Goal: Information Seeking & Learning: Learn about a topic

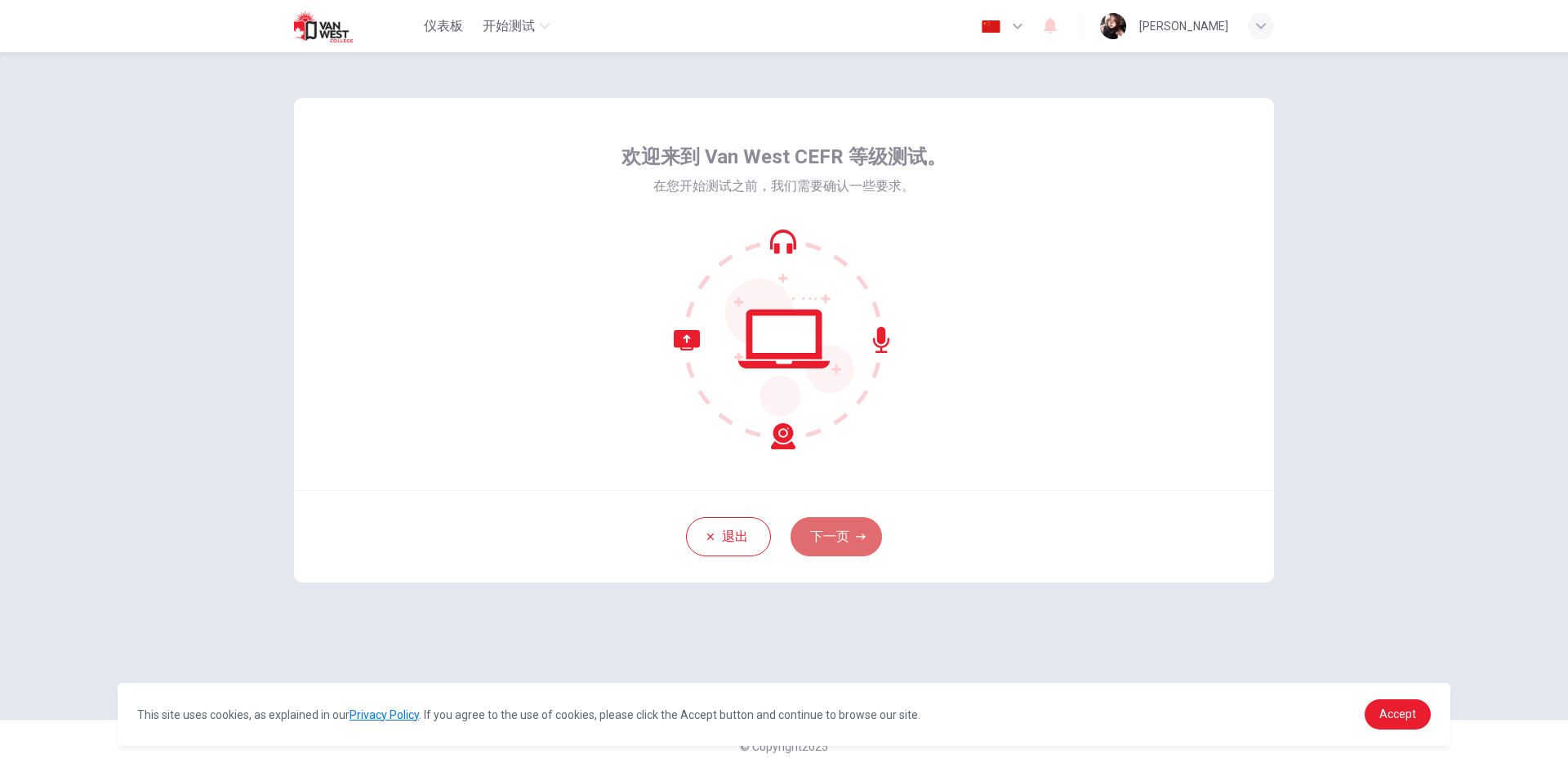
click at [844, 537] on button "下一页" at bounding box center [836, 535] width 92 height 39
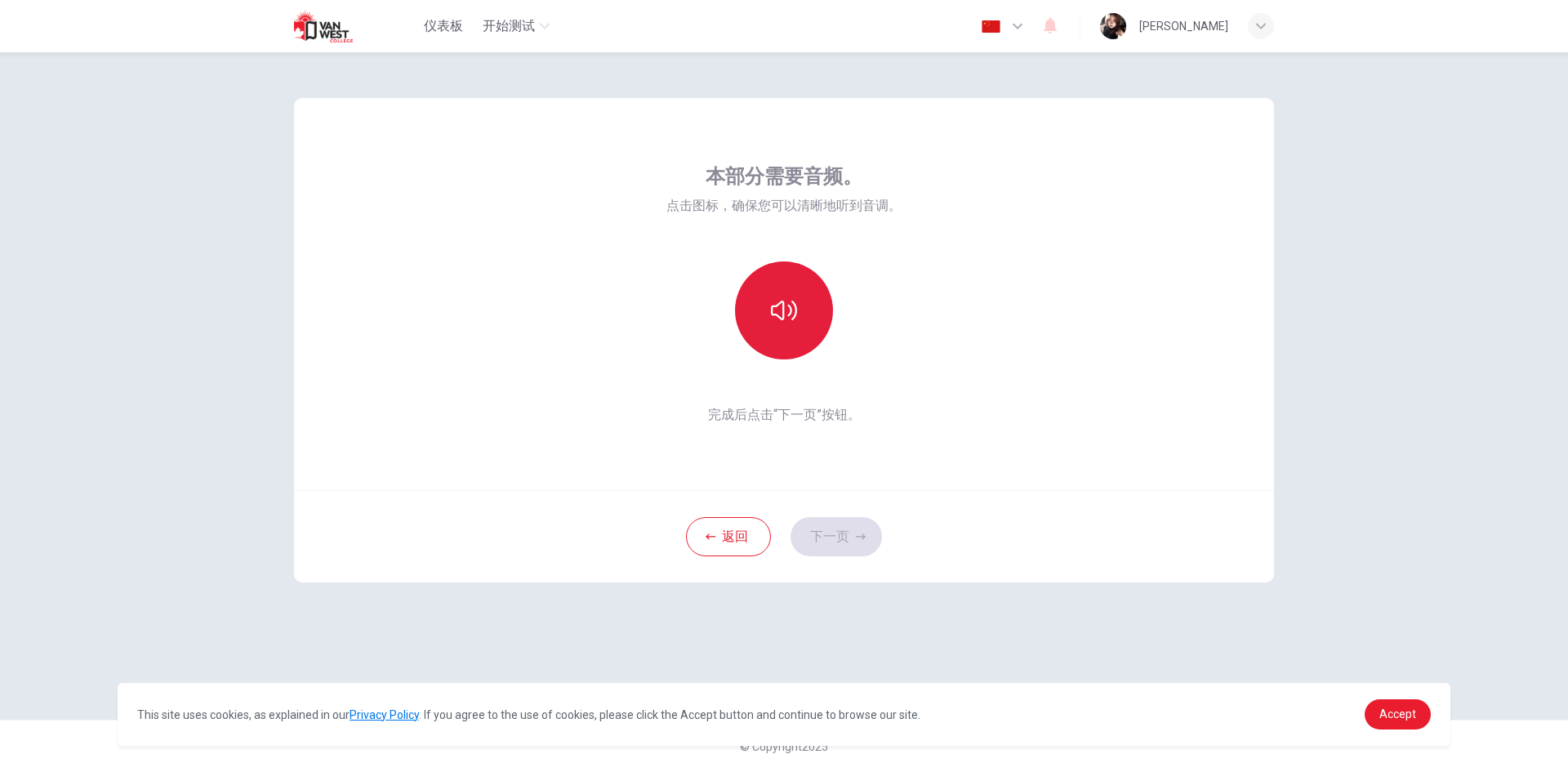
click at [809, 337] on button "button" at bounding box center [784, 310] width 98 height 98
click at [837, 525] on button "下一页" at bounding box center [836, 535] width 92 height 39
click at [780, 318] on h6 "录音" at bounding box center [784, 325] width 23 height 20
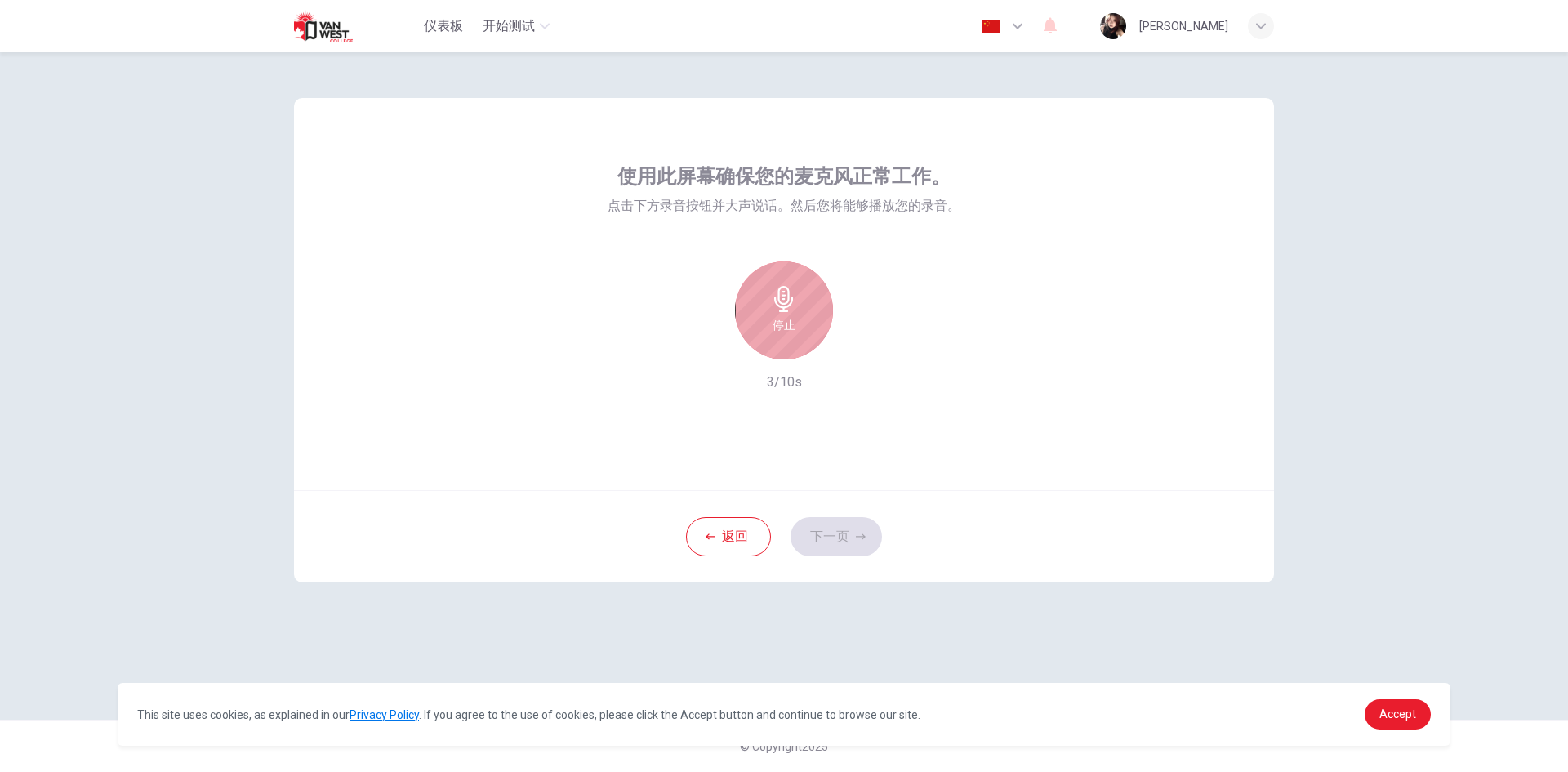
click at [780, 318] on h6 "停止" at bounding box center [784, 325] width 23 height 20
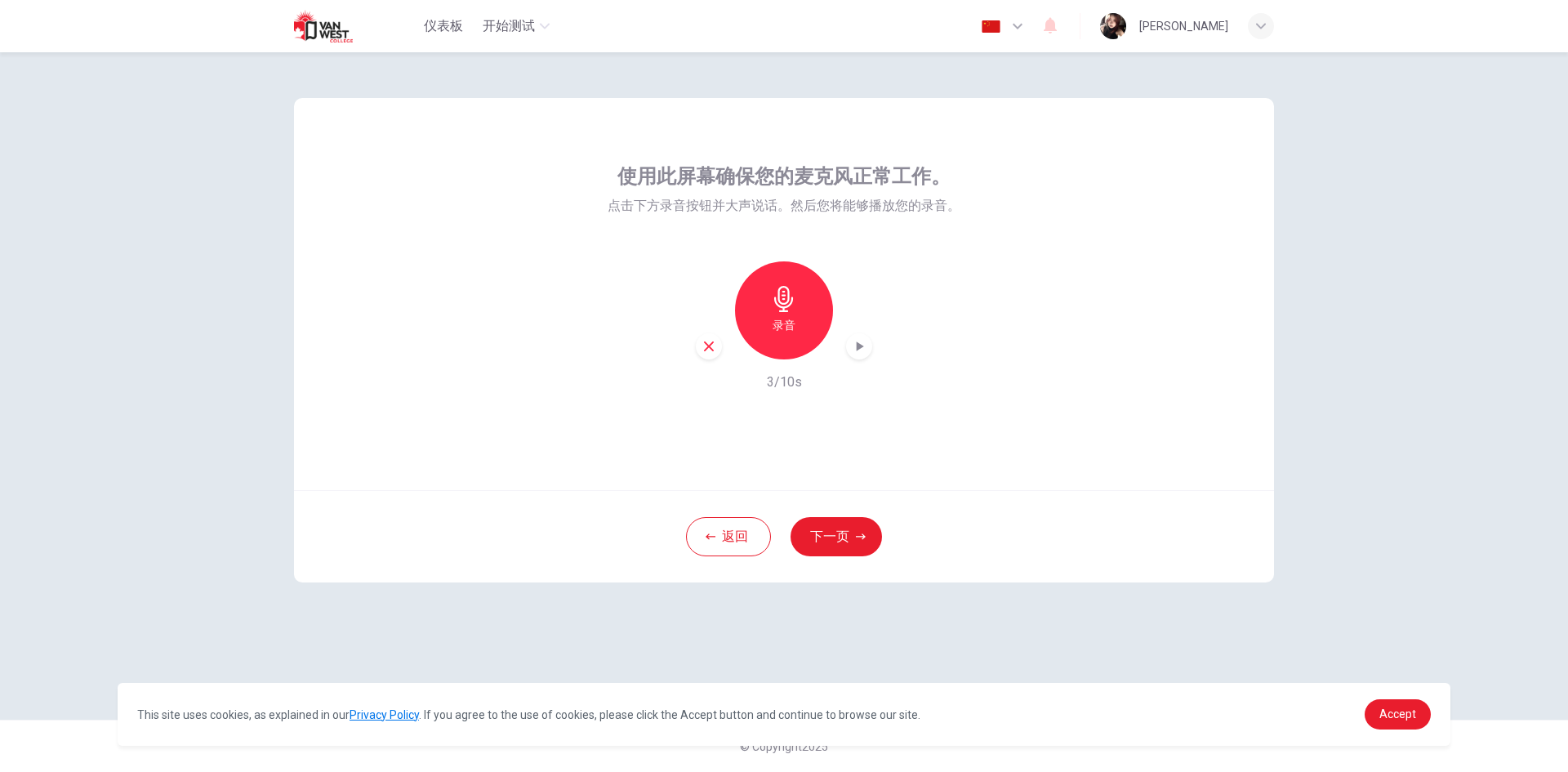
click at [854, 348] on icon "button" at bounding box center [858, 345] width 16 height 16
click at [711, 350] on icon "button" at bounding box center [709, 346] width 15 height 15
click at [851, 535] on button "下一页" at bounding box center [836, 535] width 92 height 39
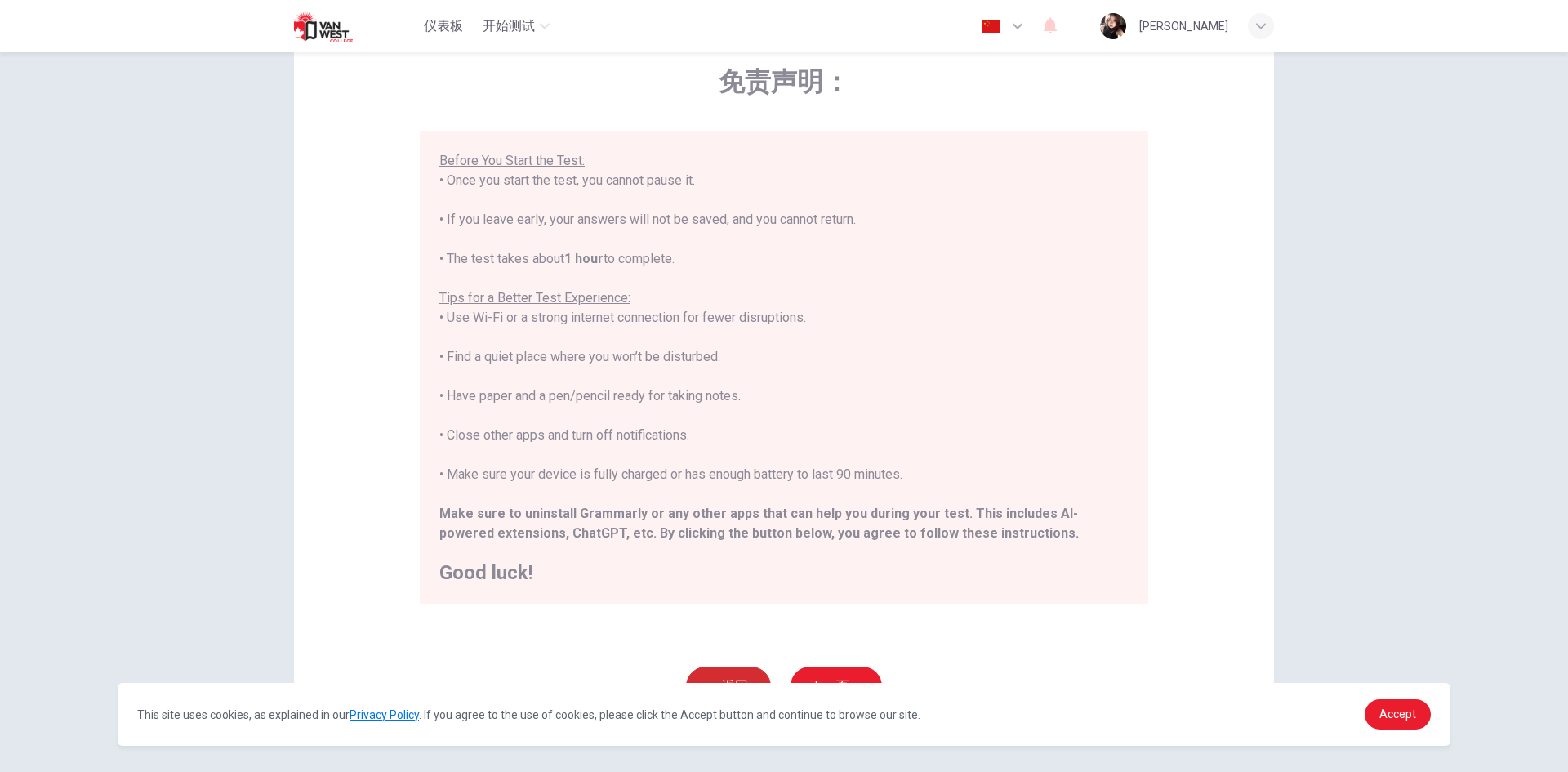
scroll to position [136, 0]
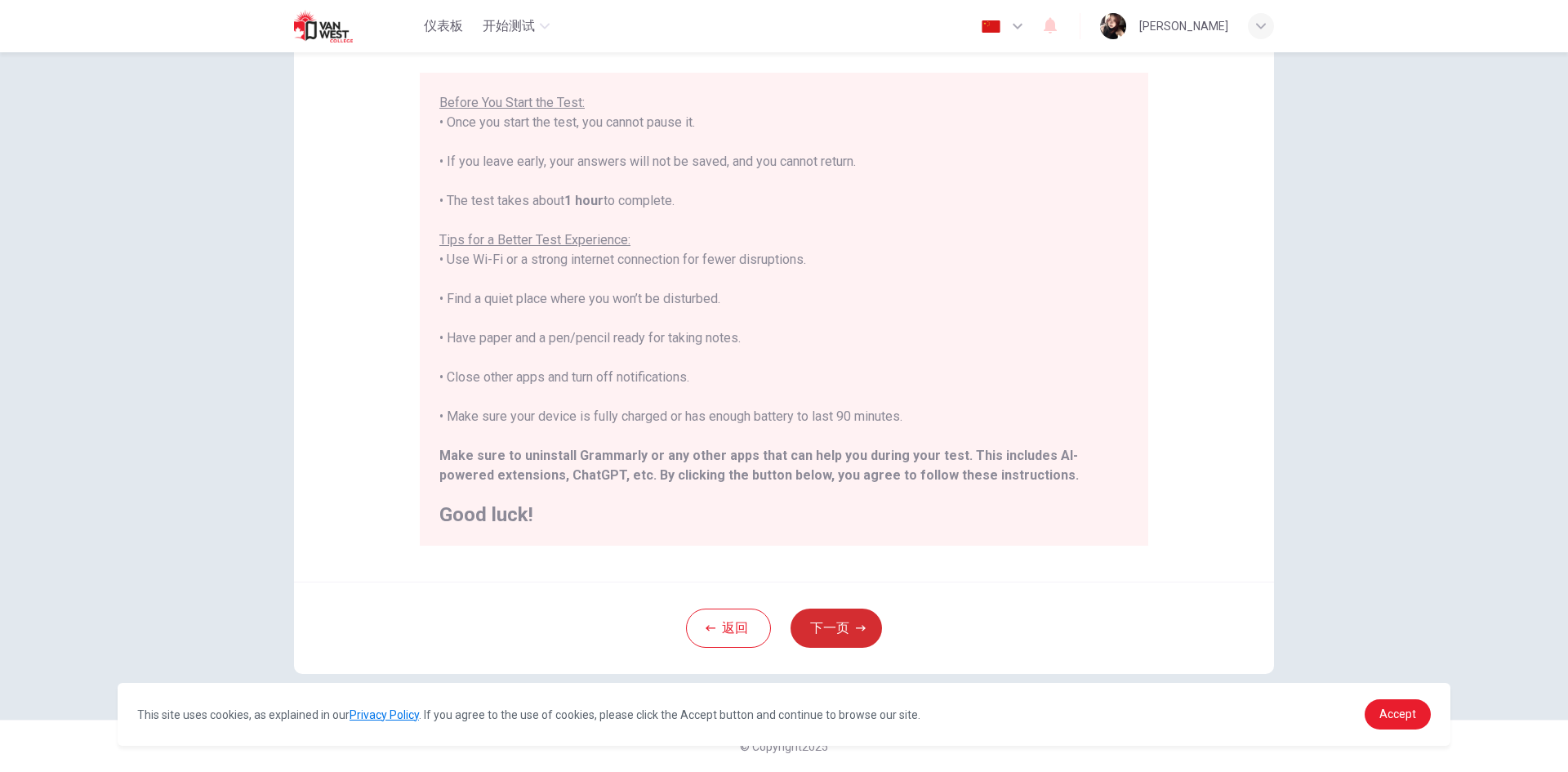
click at [822, 621] on button "下一页" at bounding box center [836, 627] width 92 height 39
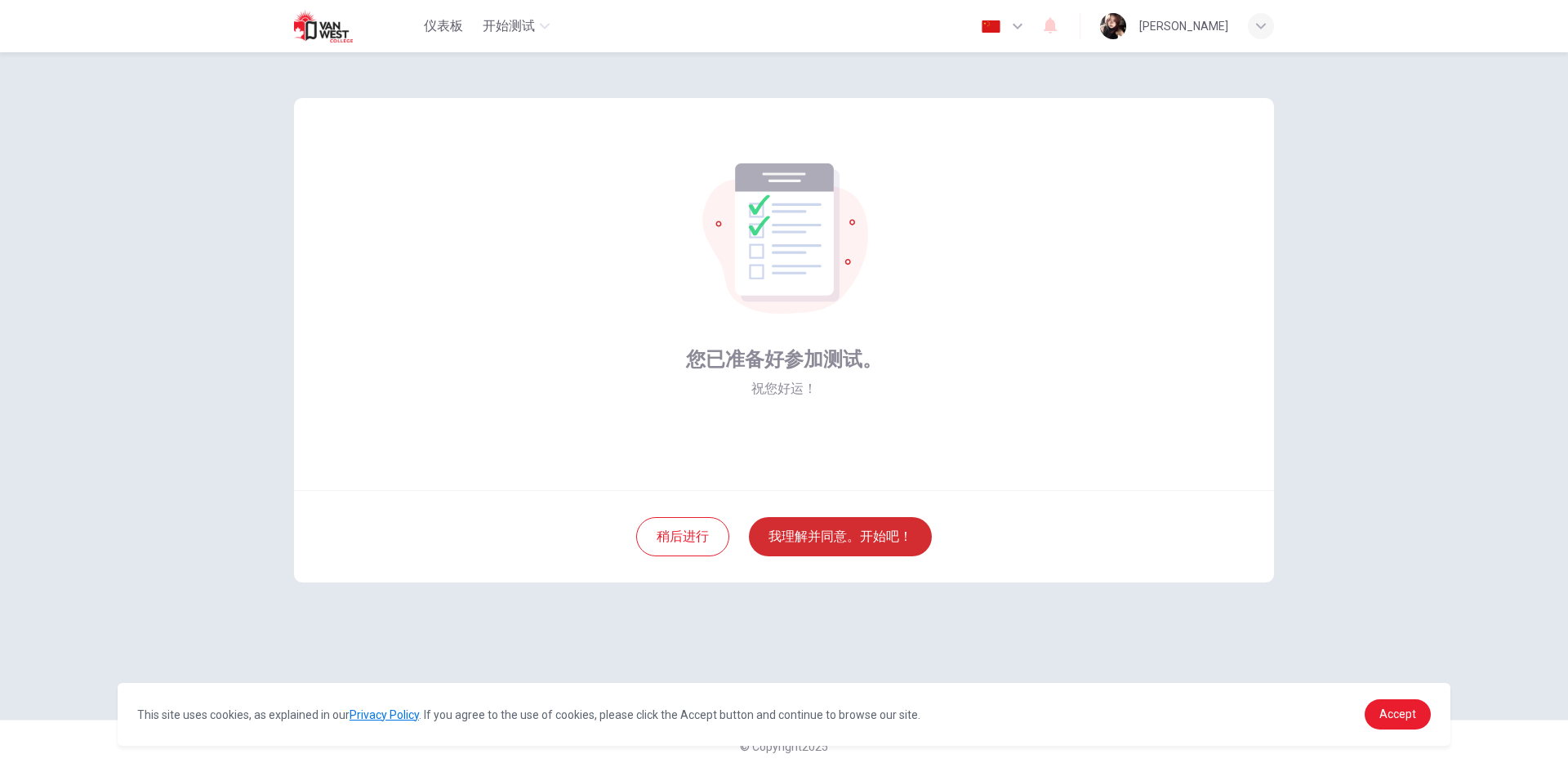
scroll to position [0, 0]
click at [851, 530] on button "我理解并同意。开始吧！" at bounding box center [839, 535] width 183 height 39
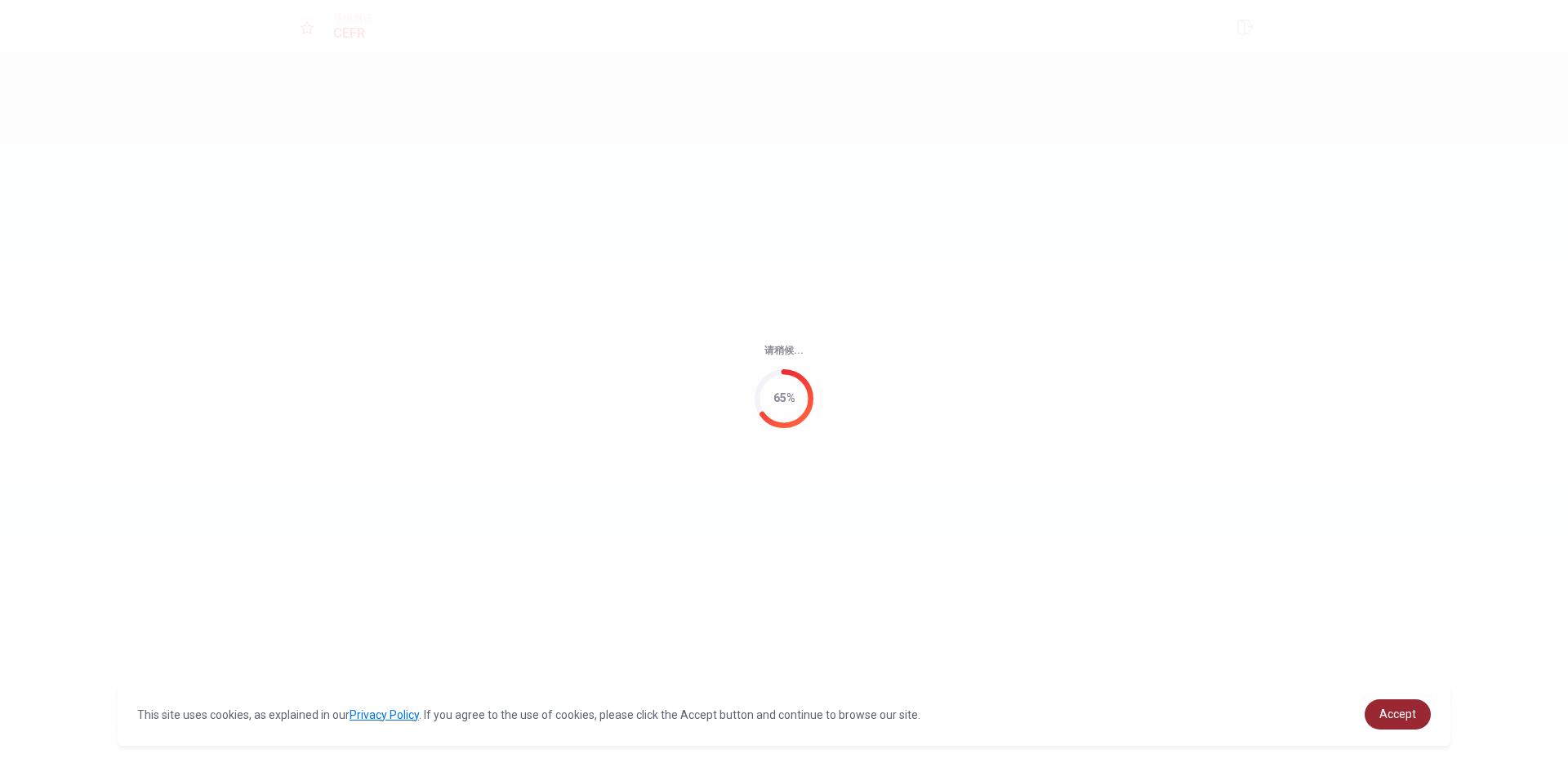
click at [1416, 722] on link "Accept" at bounding box center [1398, 714] width 66 height 30
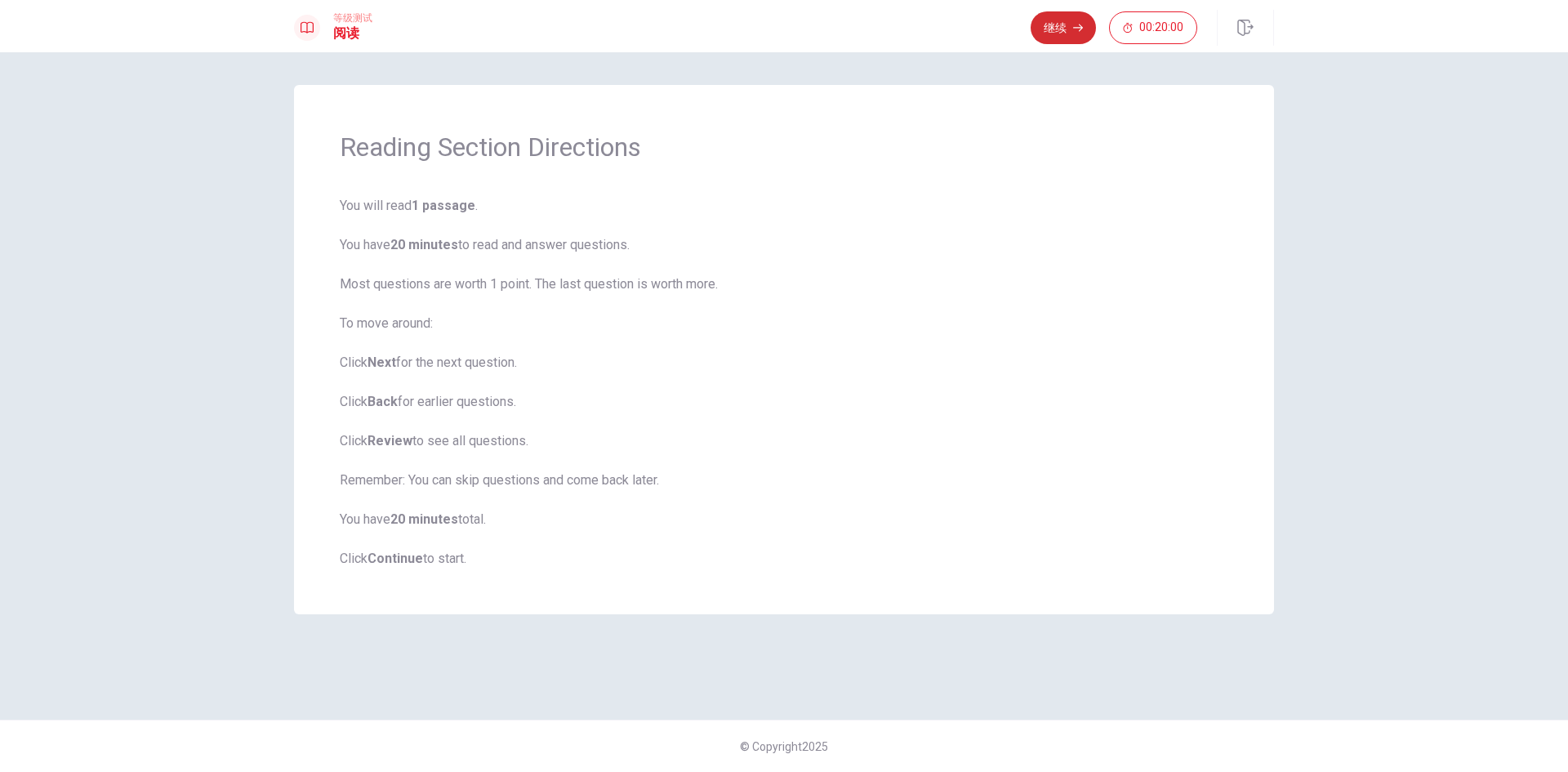
click at [1052, 26] on button "继续" at bounding box center [1063, 27] width 65 height 33
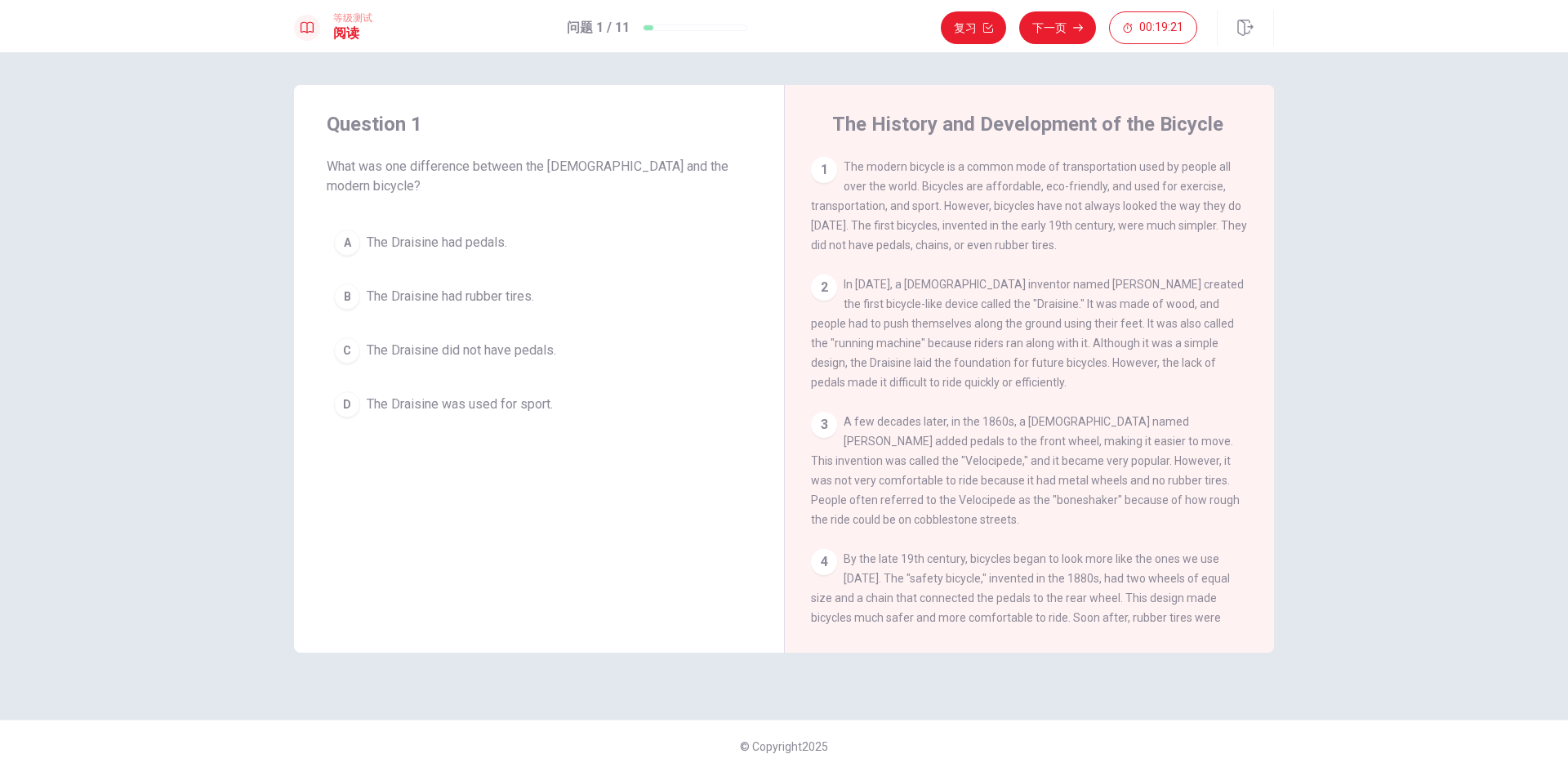
click at [347, 391] on div "D" at bounding box center [347, 404] width 26 height 26
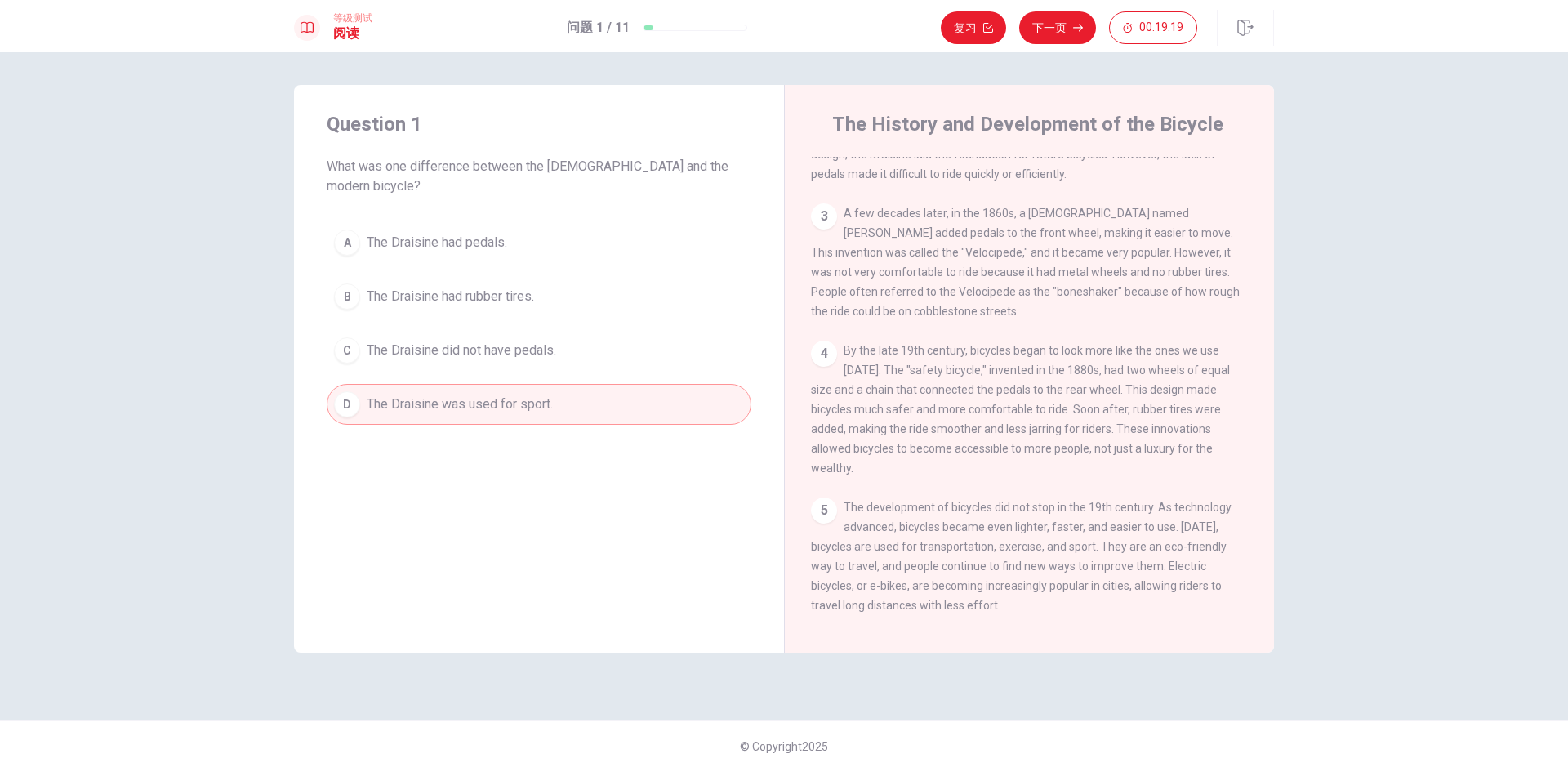
scroll to position [220, 0]
click at [1059, 22] on button "下一页" at bounding box center [1057, 27] width 77 height 33
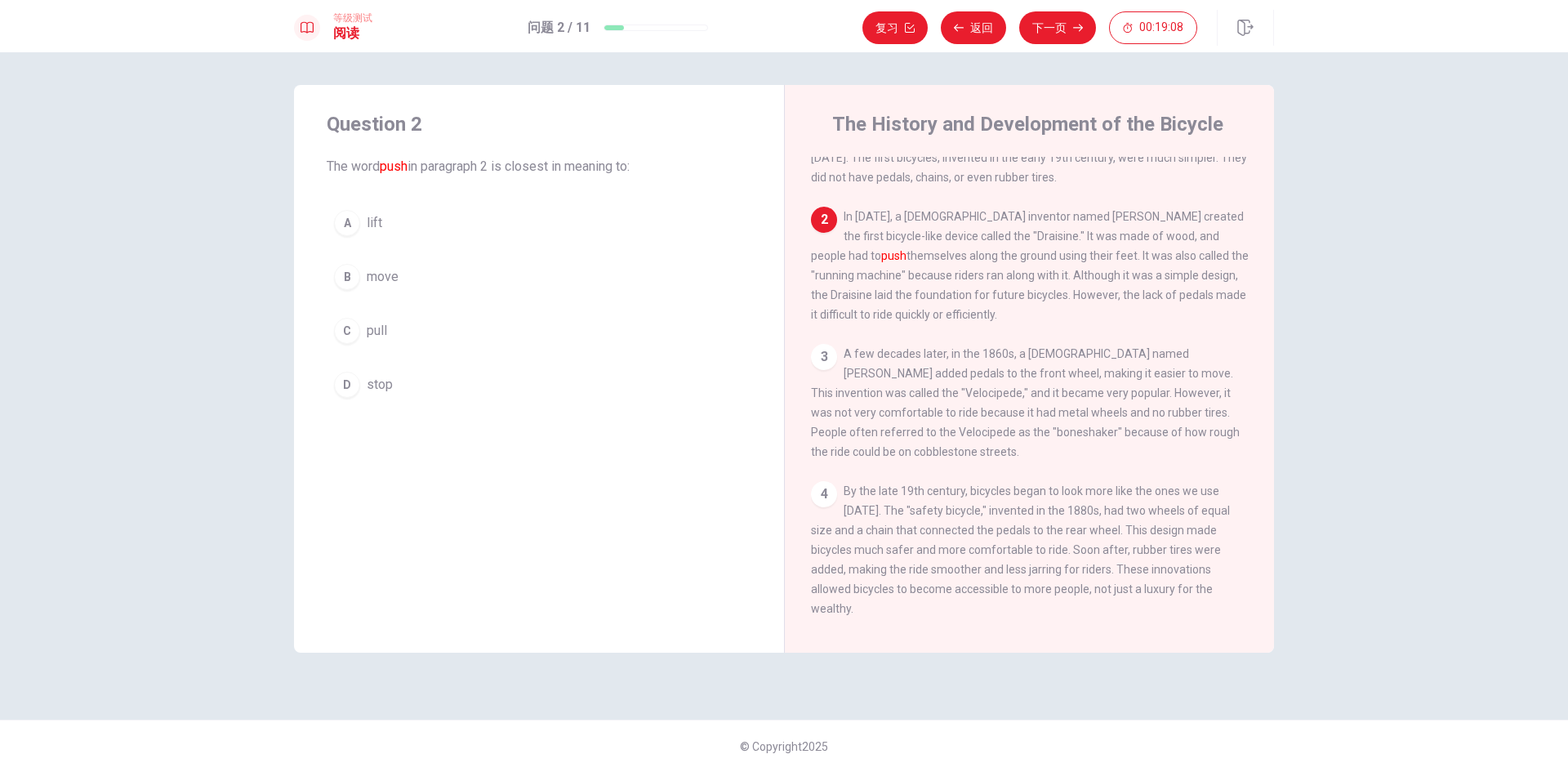
scroll to position [40, 0]
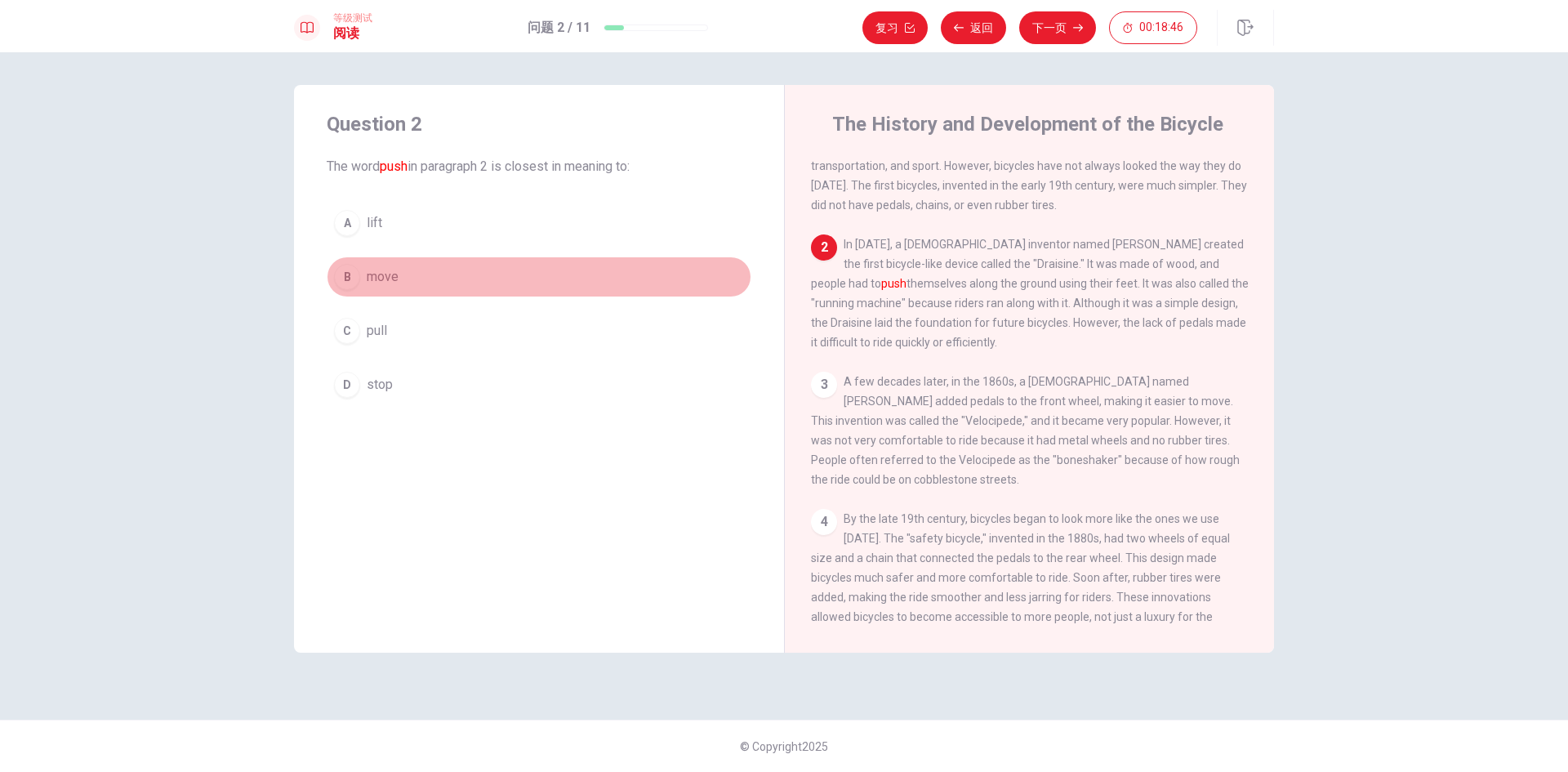
click at [368, 282] on span "move" at bounding box center [383, 276] width 32 height 20
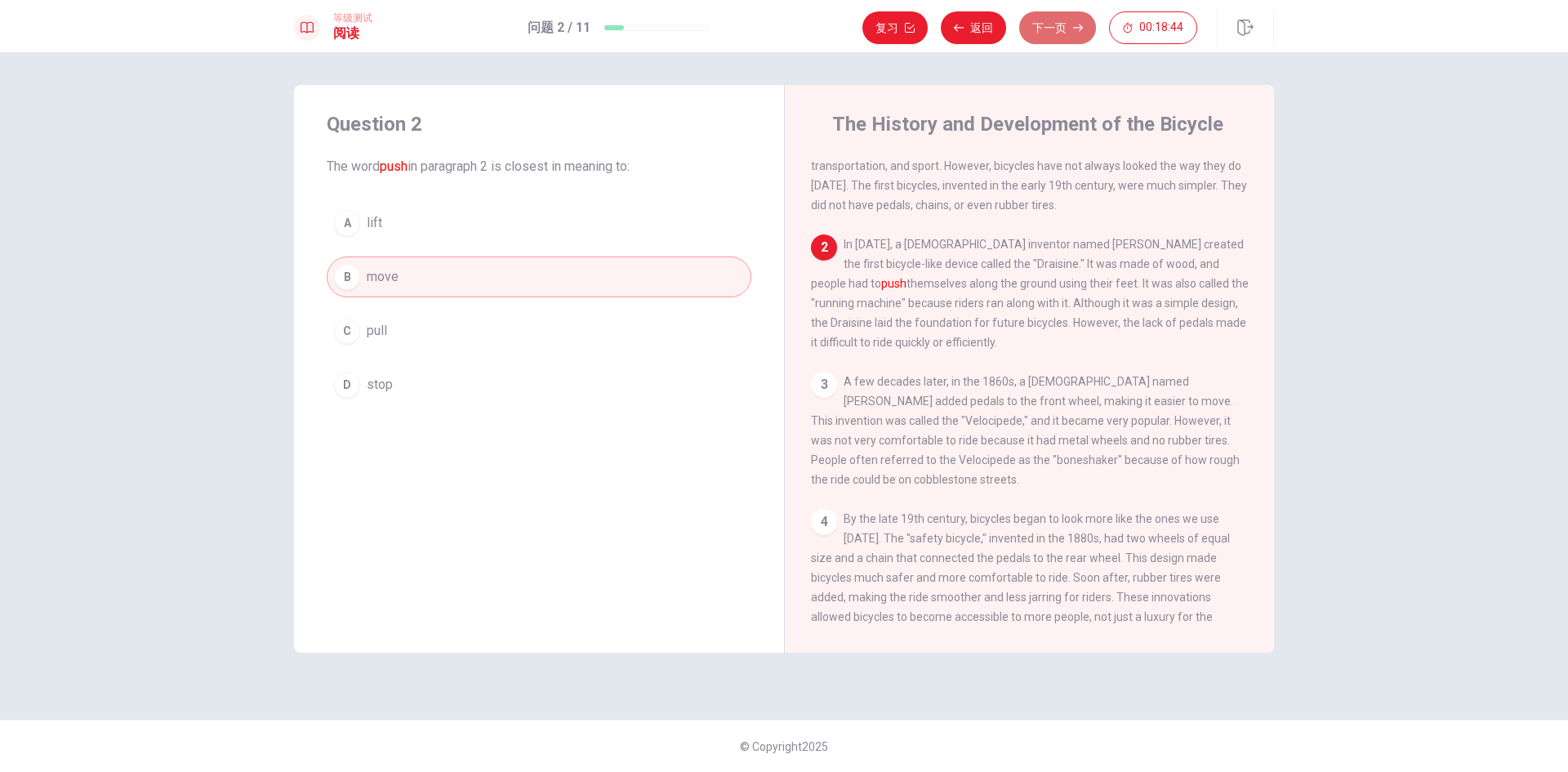
click at [1044, 26] on button "下一页" at bounding box center [1057, 27] width 77 height 33
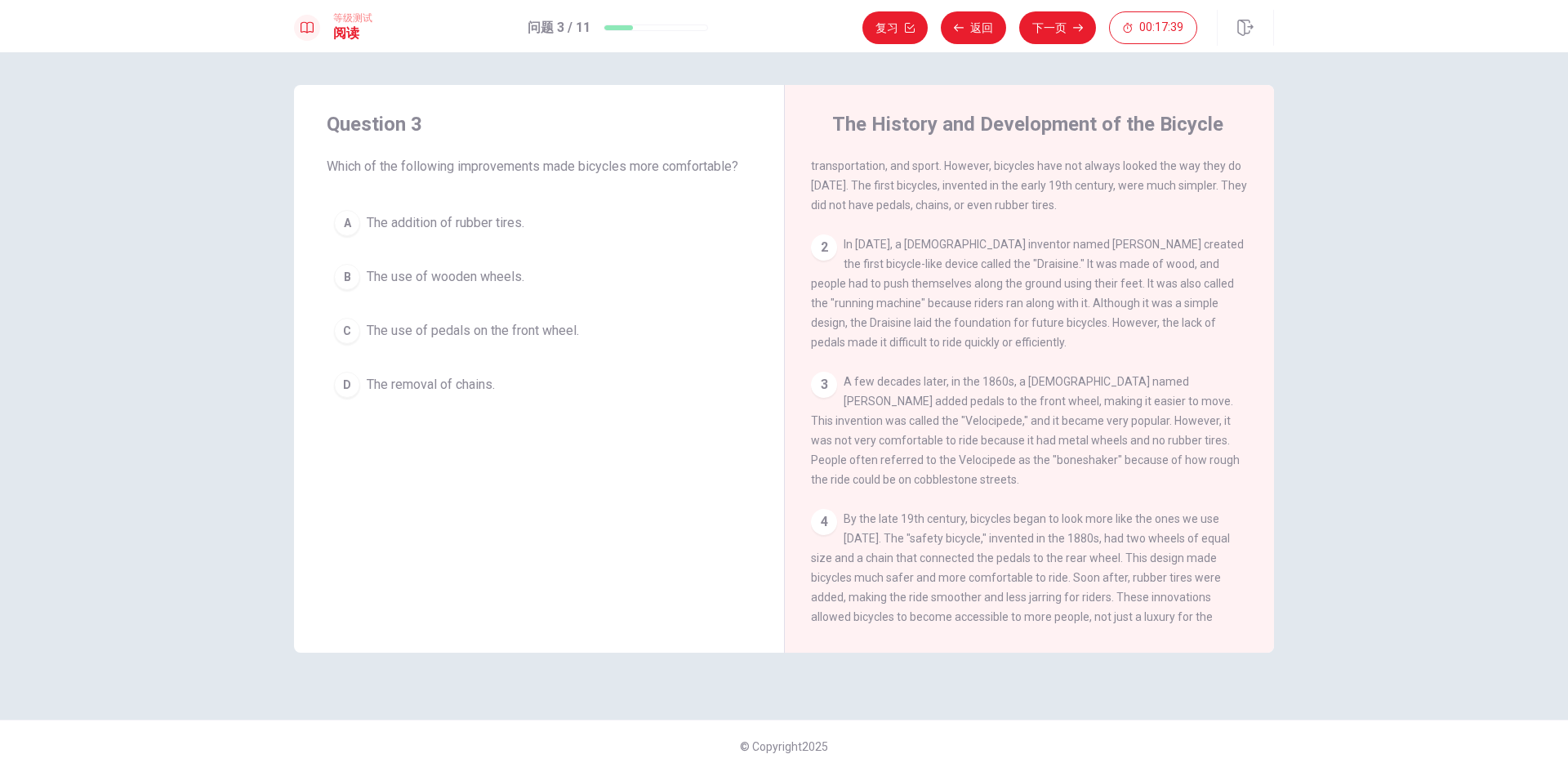
click at [975, 570] on span "By the late 19th century, bicycles began to look more like the ones we use [DAT…" at bounding box center [1020, 577] width 419 height 131
drag, startPoint x: 1140, startPoint y: 554, endPoint x: 1178, endPoint y: 556, distance: 38.1
click at [1178, 556] on span "By the late 19th century, bicycles began to look more like the ones we use [DAT…" at bounding box center [1020, 577] width 419 height 131
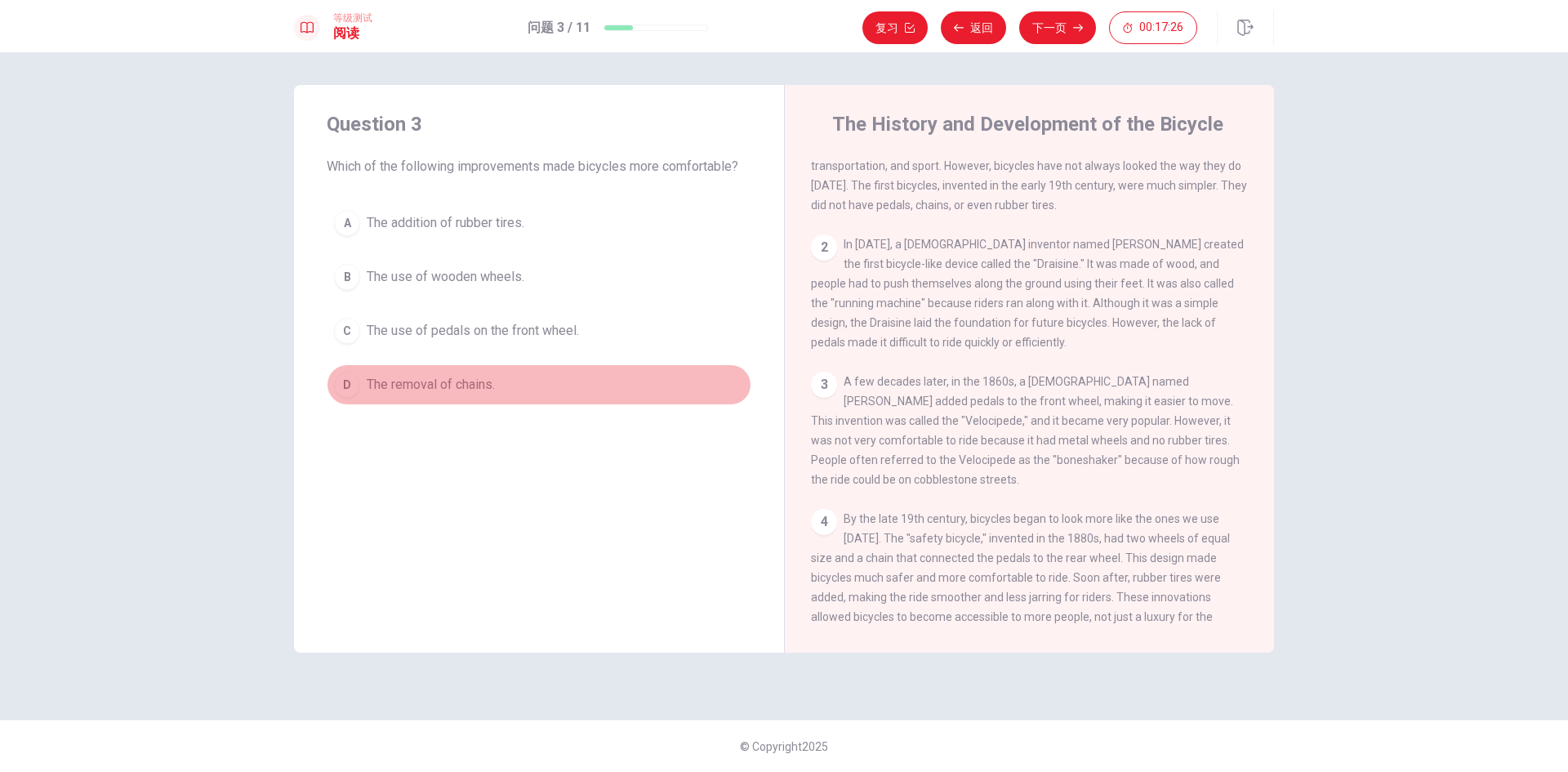
click at [392, 378] on span "The removal of chains." at bounding box center [432, 384] width 129 height 20
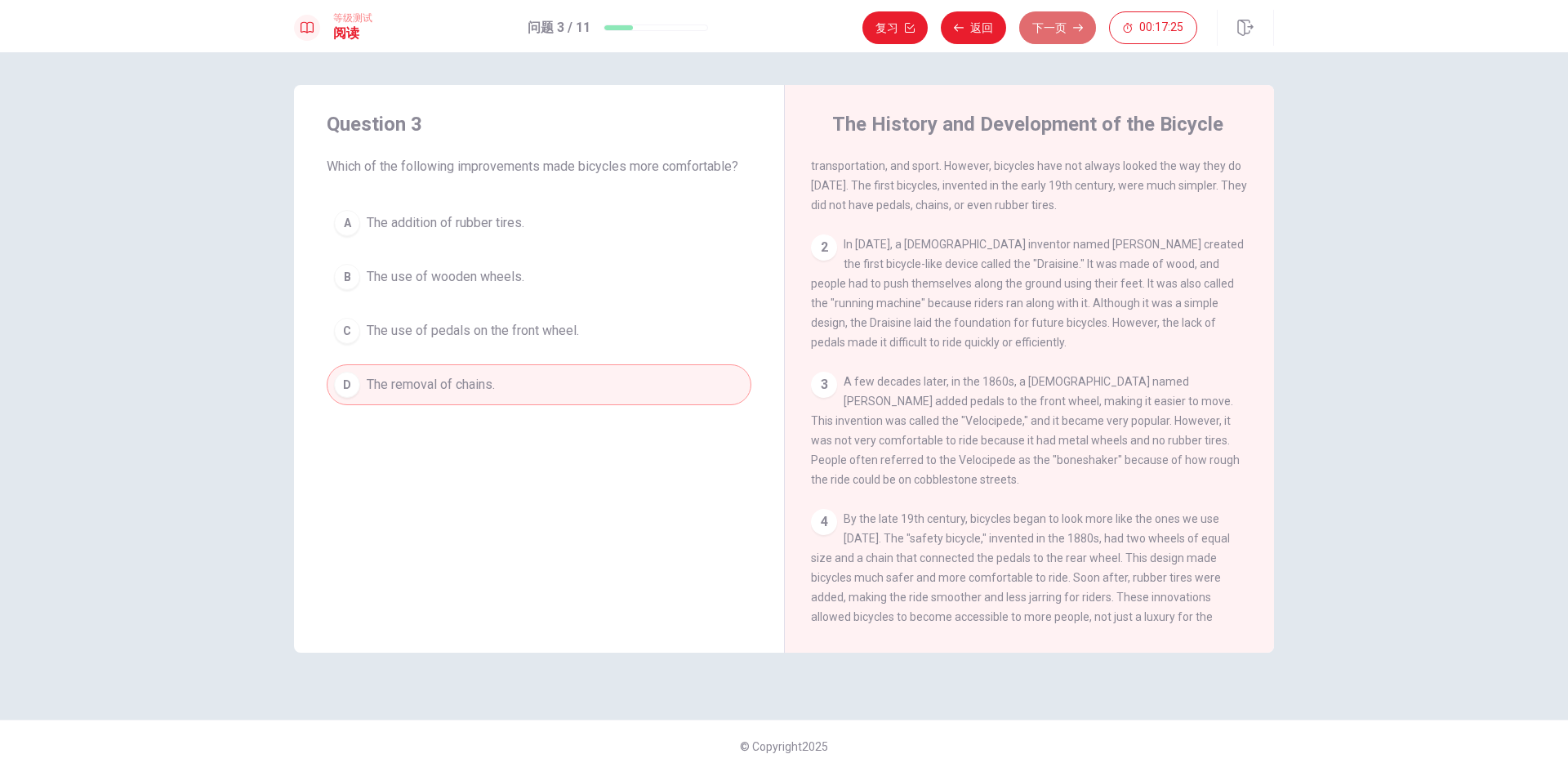
click at [1031, 31] on button "下一页" at bounding box center [1057, 27] width 77 height 33
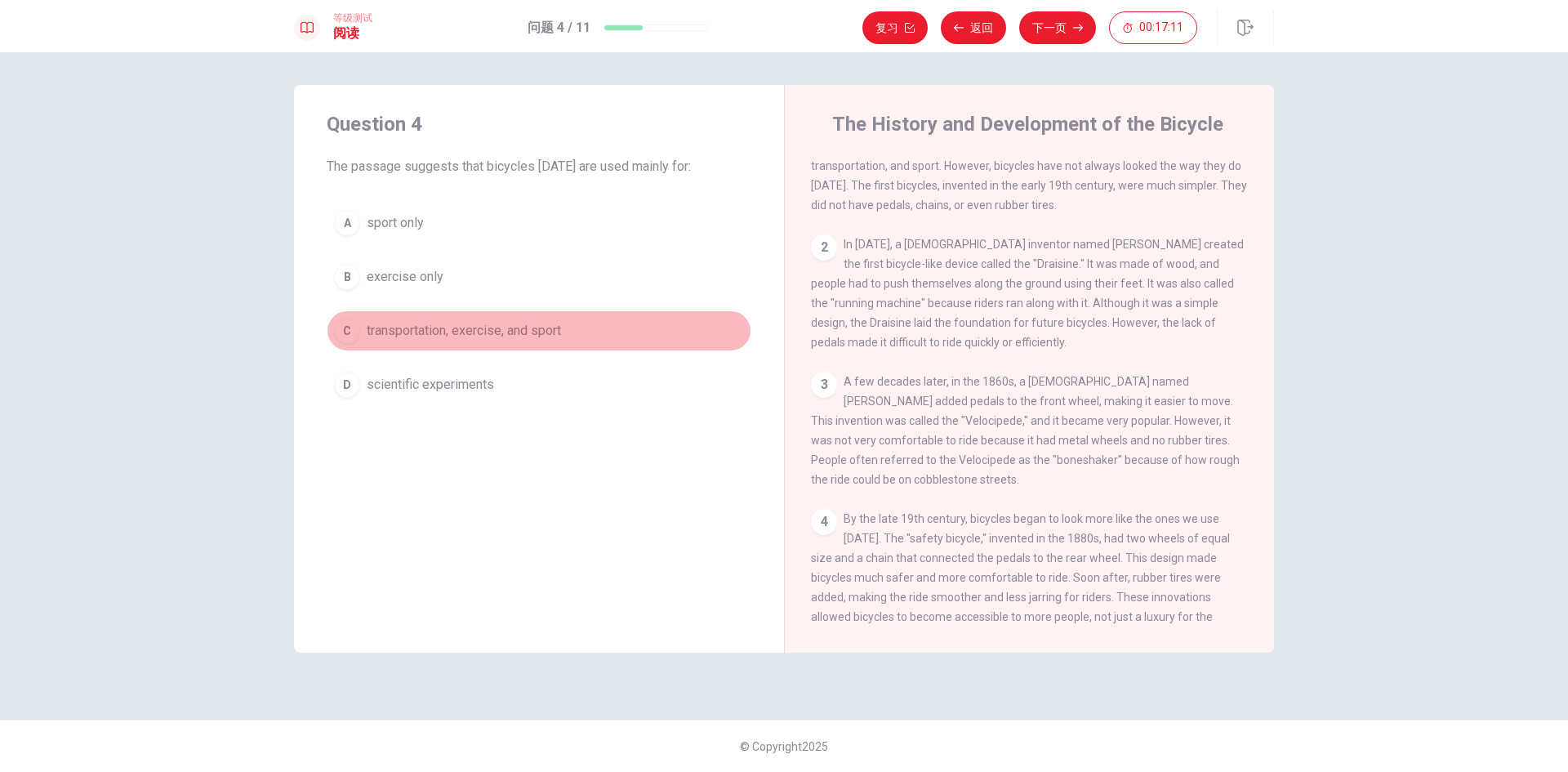
click at [520, 337] on span "transportation, exercise, and sport" at bounding box center [464, 330] width 194 height 20
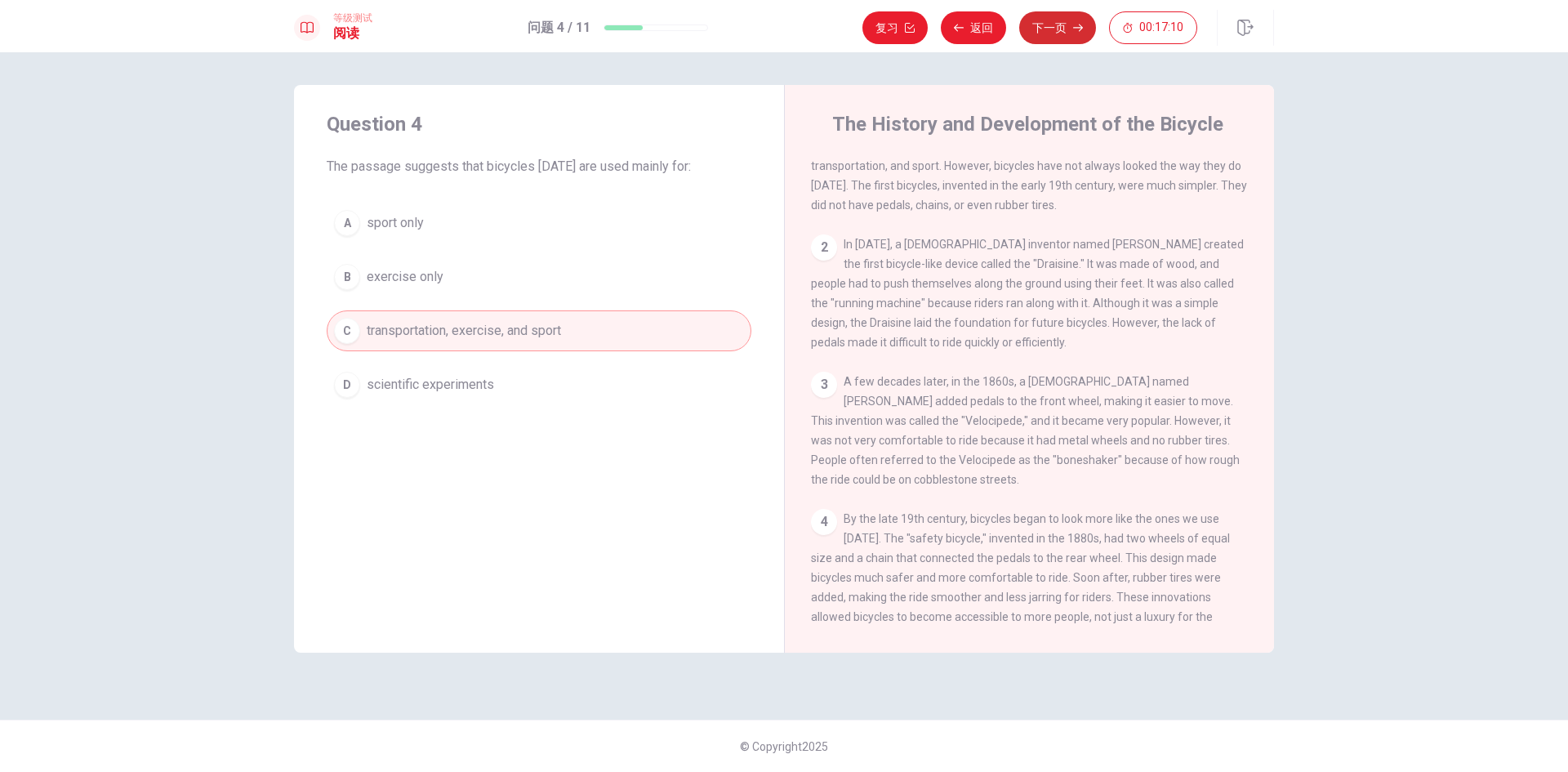
click at [1059, 33] on button "下一页" at bounding box center [1057, 27] width 77 height 33
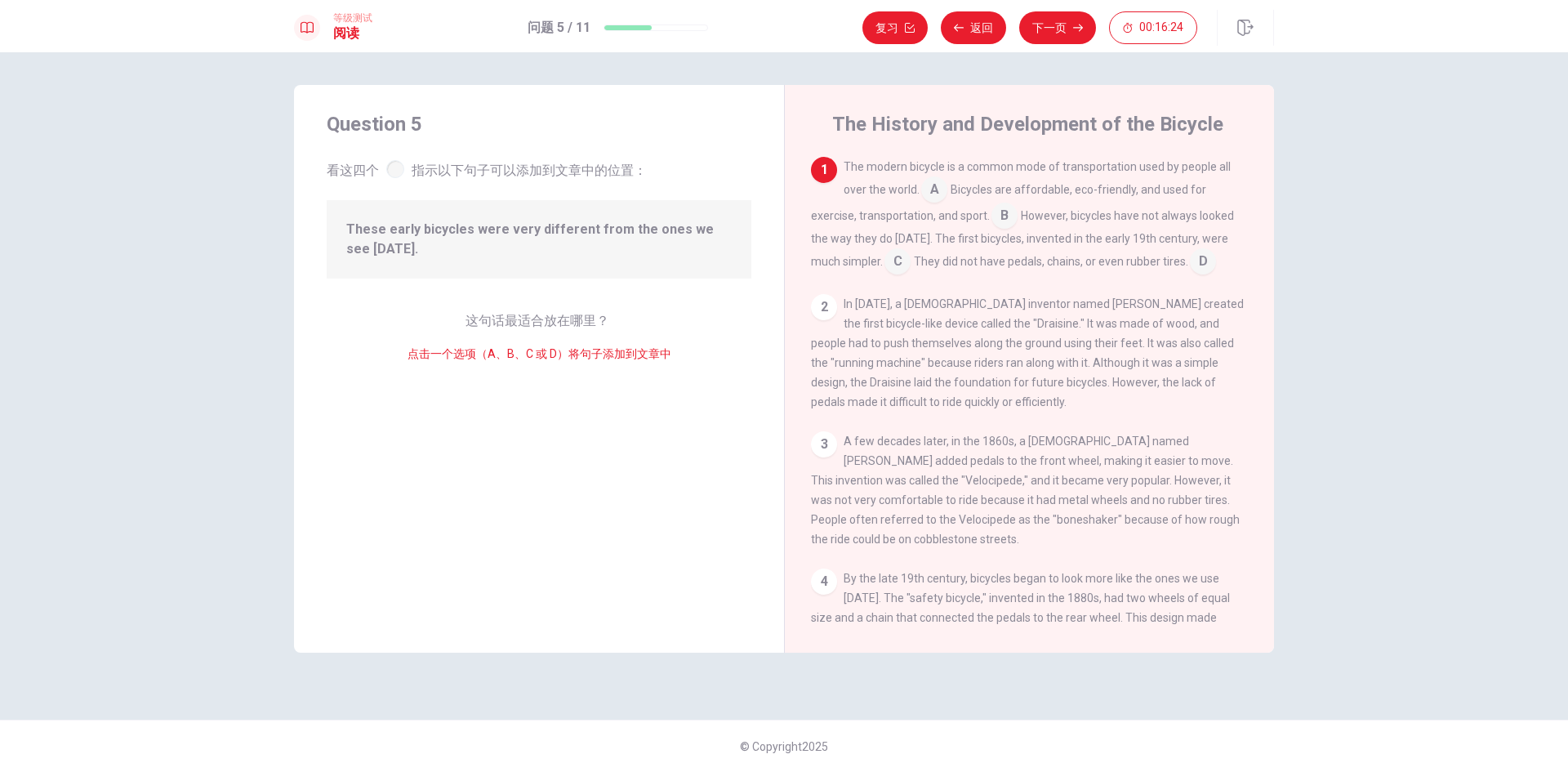
drag, startPoint x: 656, startPoint y: 245, endPoint x: 632, endPoint y: 269, distance: 33.9
click at [634, 269] on div "These early bicycles were very different from the ones we see [DATE]." at bounding box center [538, 238] width 425 height 79
click at [995, 207] on input at bounding box center [1005, 218] width 26 height 26
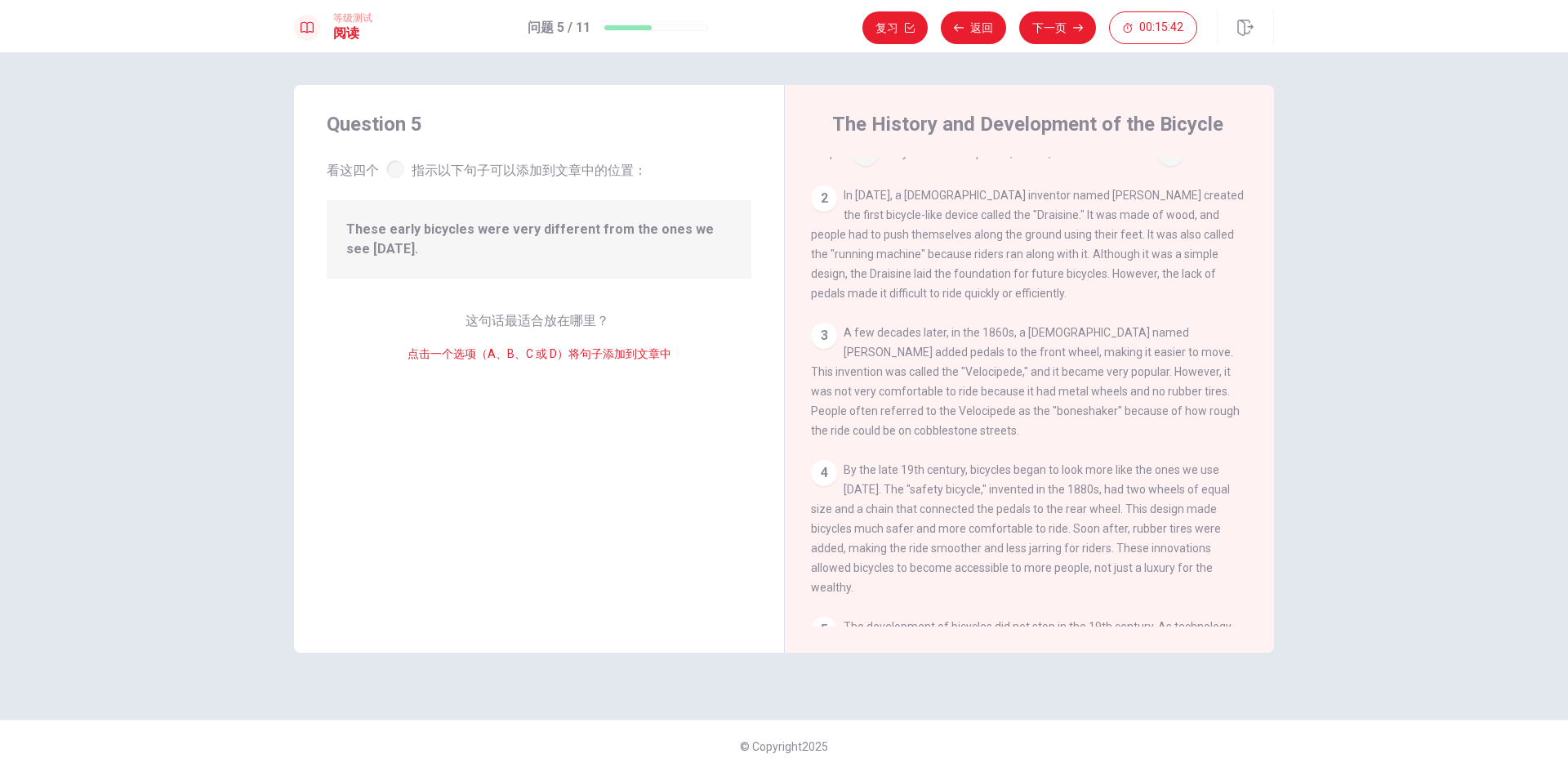
scroll to position [255, 0]
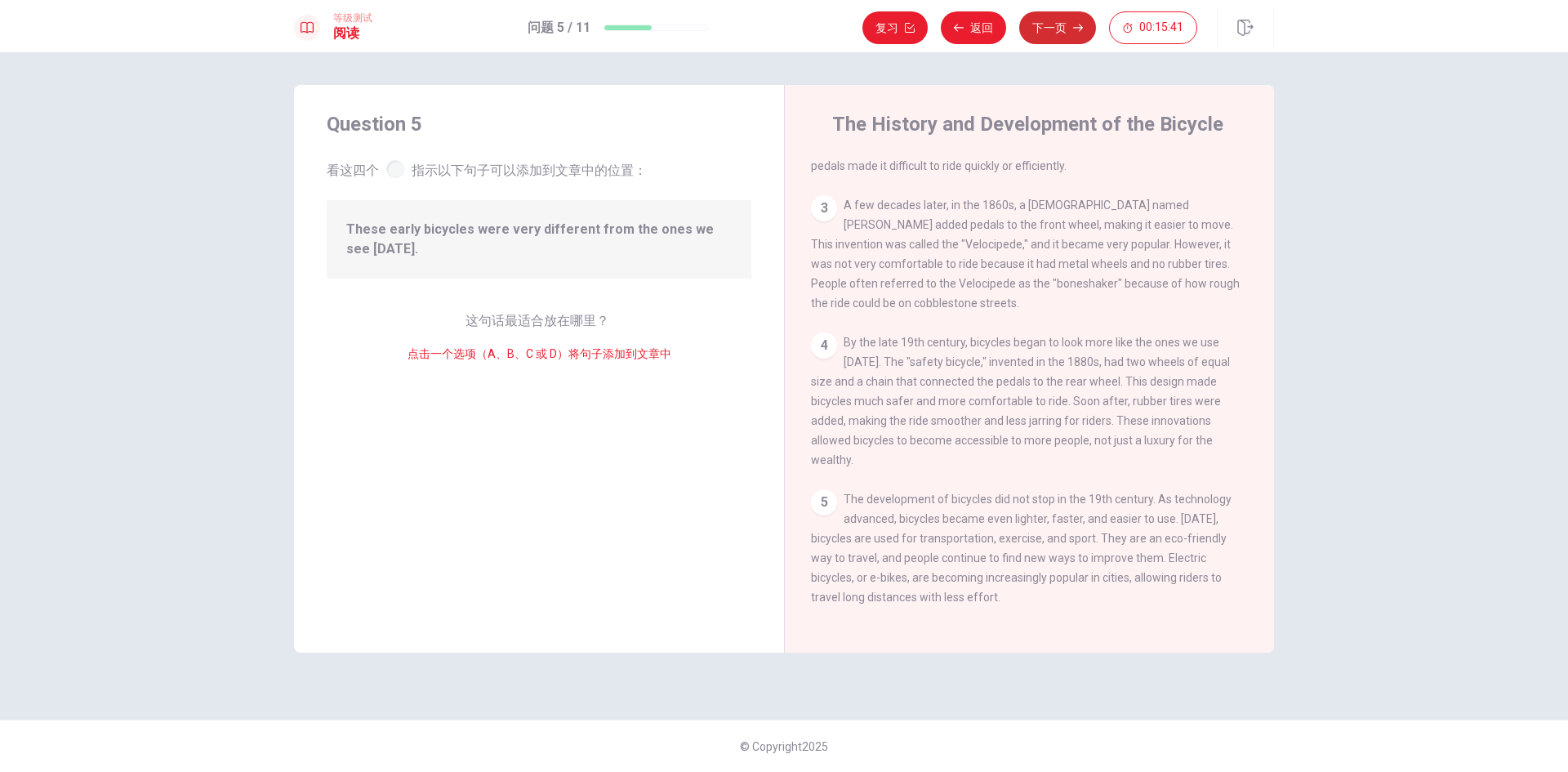
click at [1035, 30] on button "下一页" at bounding box center [1057, 27] width 77 height 33
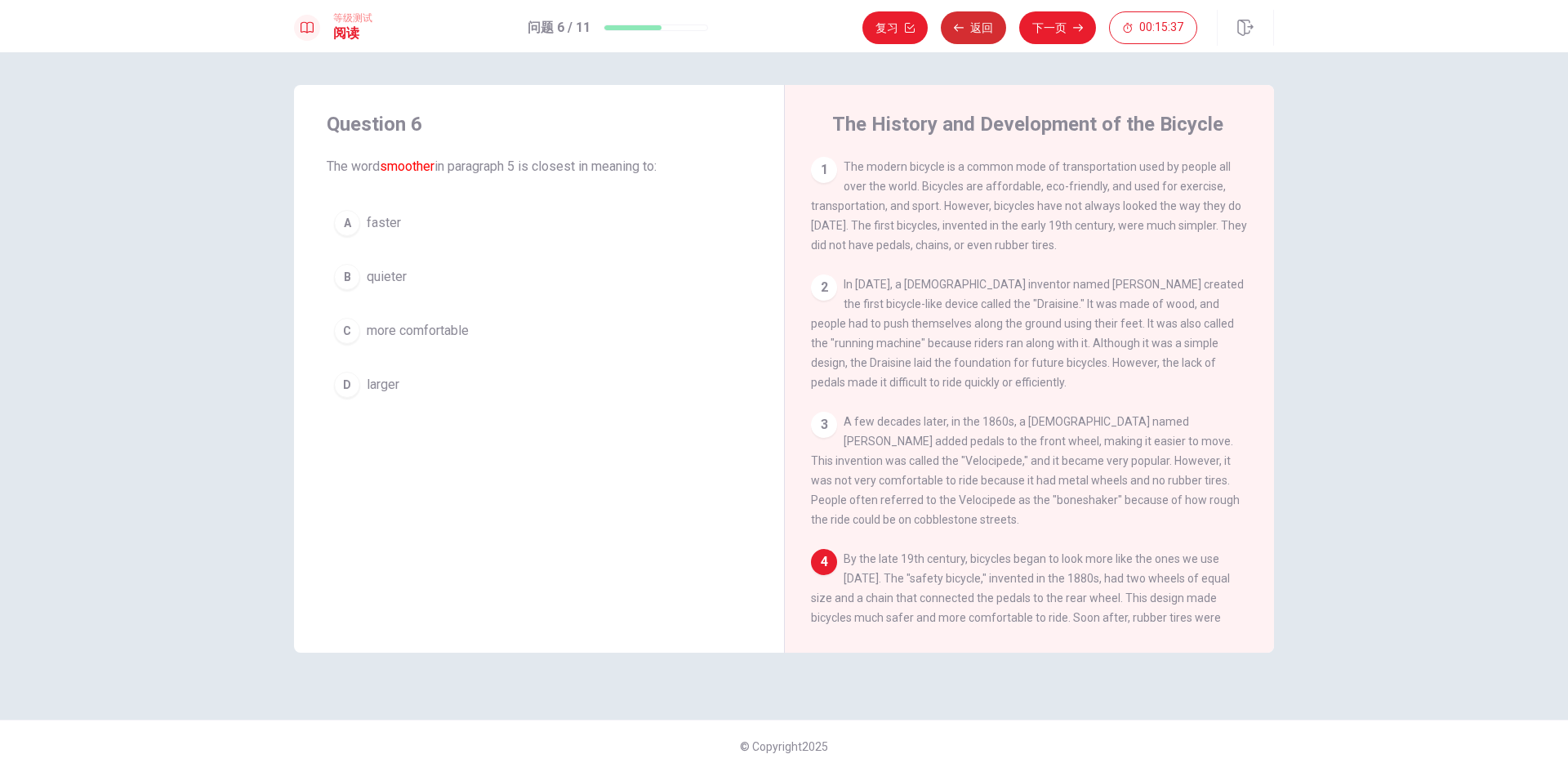
click at [978, 15] on button "返回" at bounding box center [973, 27] width 65 height 33
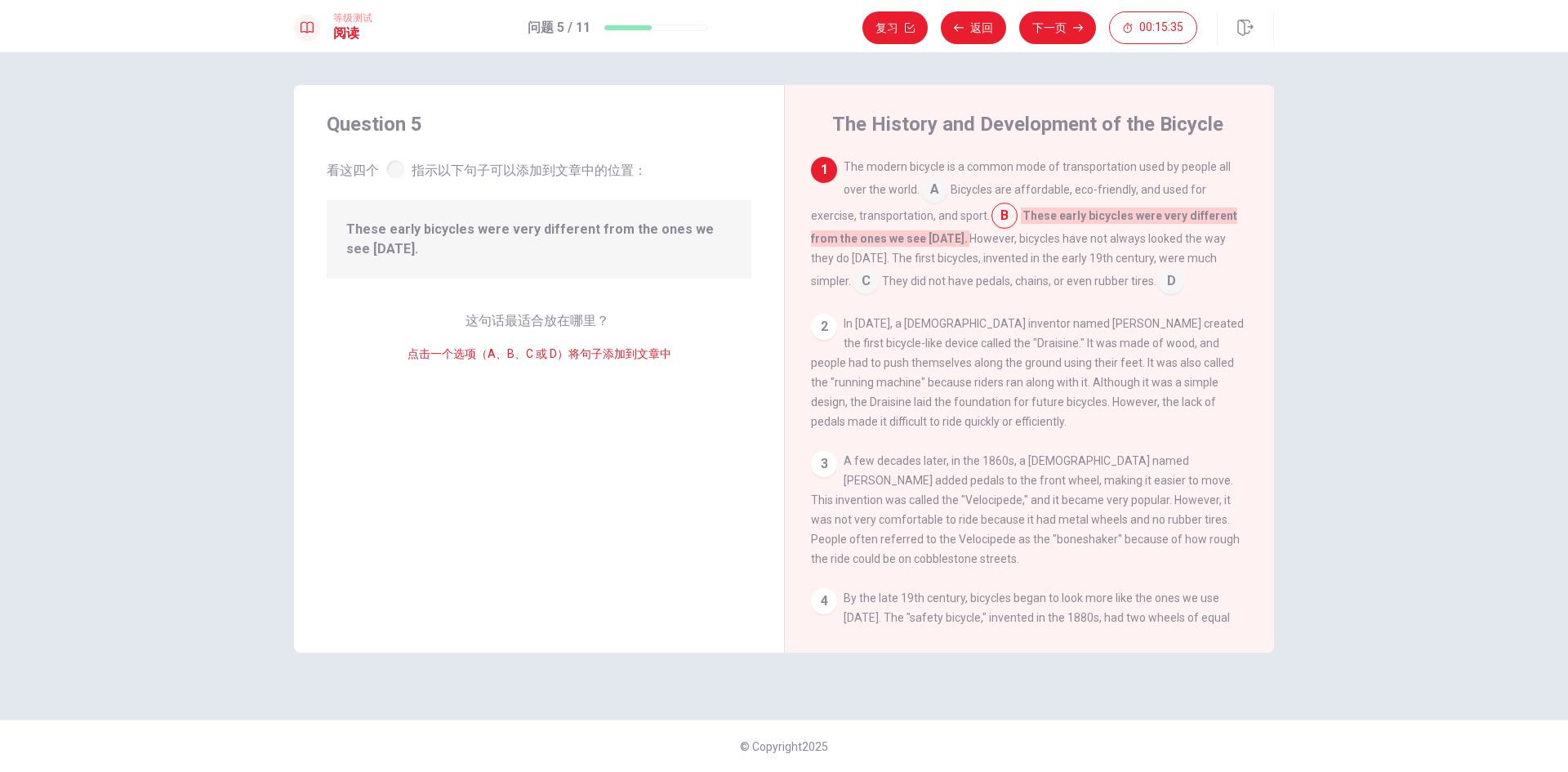
drag, startPoint x: 651, startPoint y: 253, endPoint x: 668, endPoint y: 287, distance: 38.0
click at [665, 289] on div "Question 5 看这四个 指示以下句子可以添加到文章中的位置： These early bicycles were very different fro…" at bounding box center [539, 369] width 490 height 568
click at [1049, 32] on button "下一页" at bounding box center [1057, 27] width 77 height 33
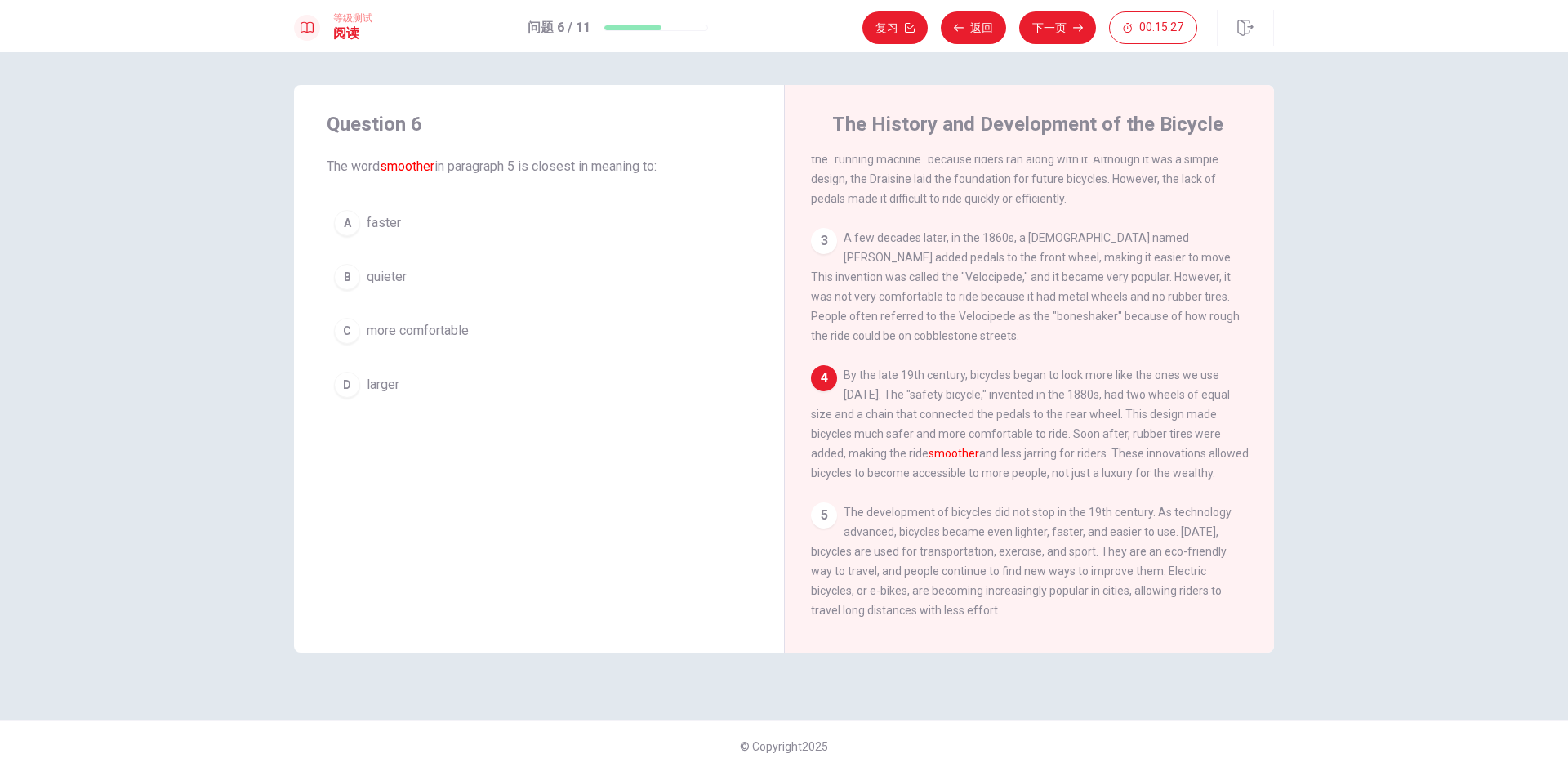
scroll to position [220, 0]
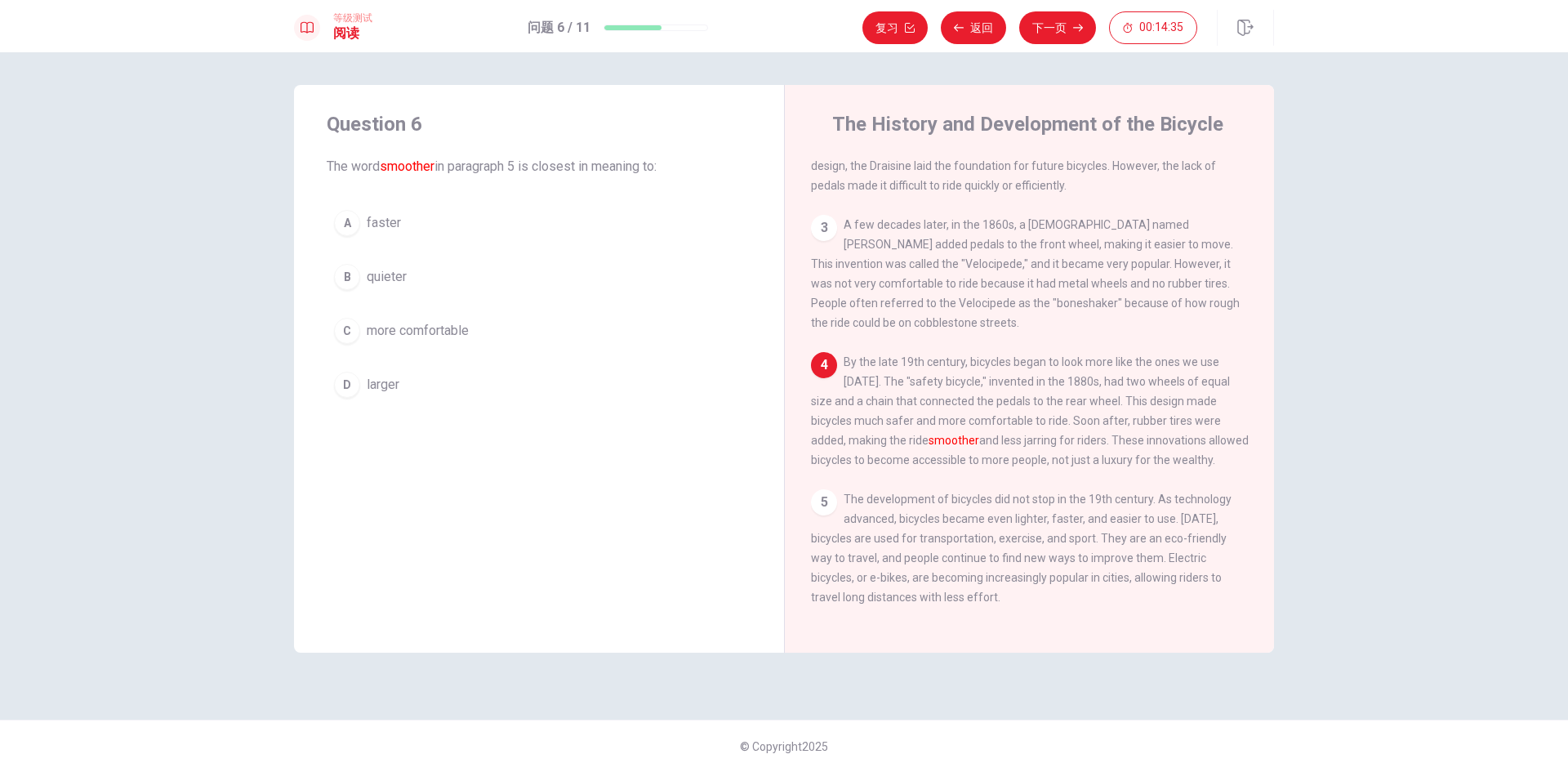
click at [391, 330] on span "more comfortable" at bounding box center [418, 330] width 102 height 20
click at [1054, 26] on button "下一页" at bounding box center [1057, 27] width 77 height 33
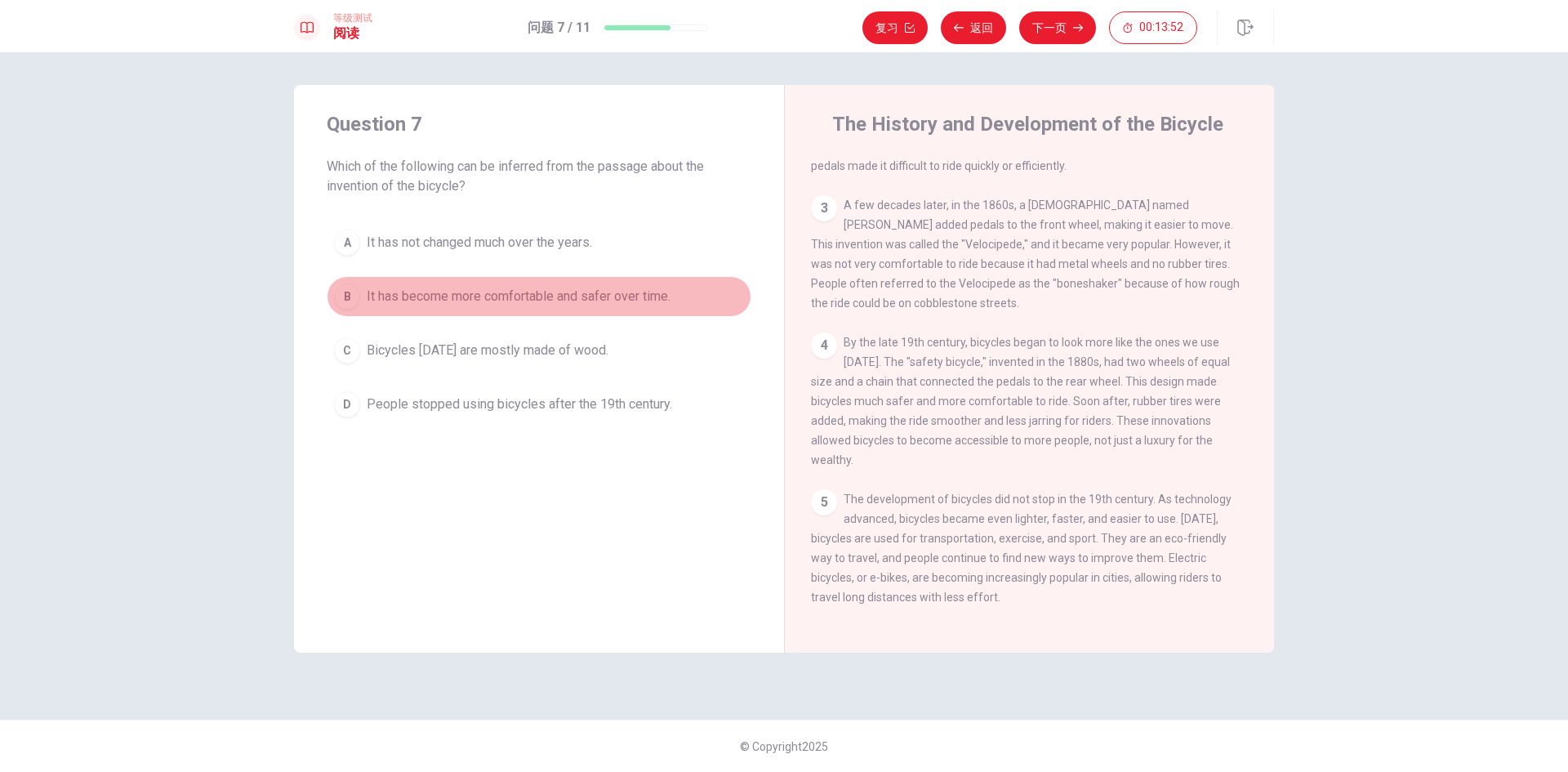
click at [570, 294] on span "It has become more comfortable and safer over time." at bounding box center [519, 296] width 304 height 20
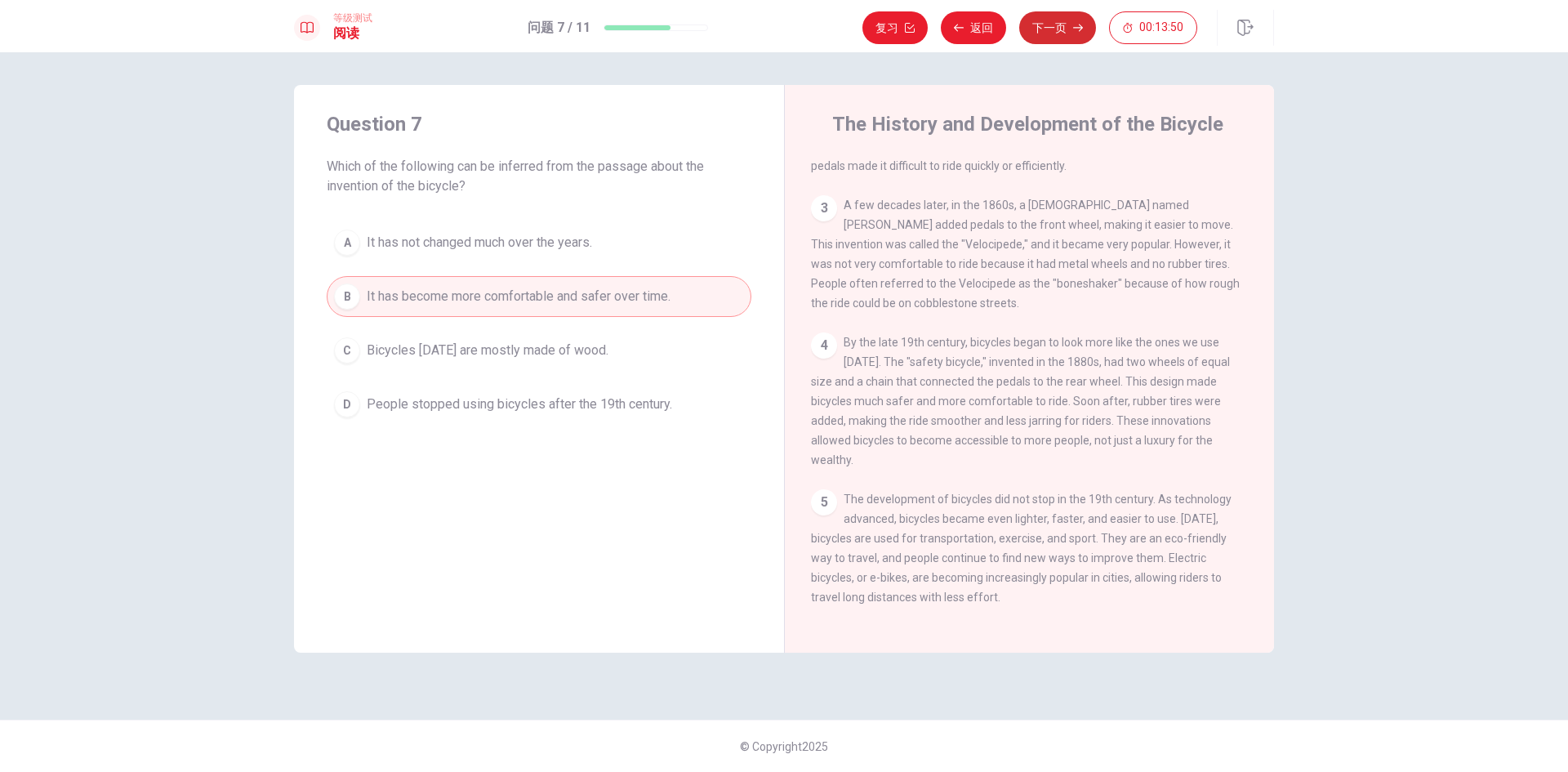
click at [1050, 34] on button "下一页" at bounding box center [1057, 27] width 77 height 33
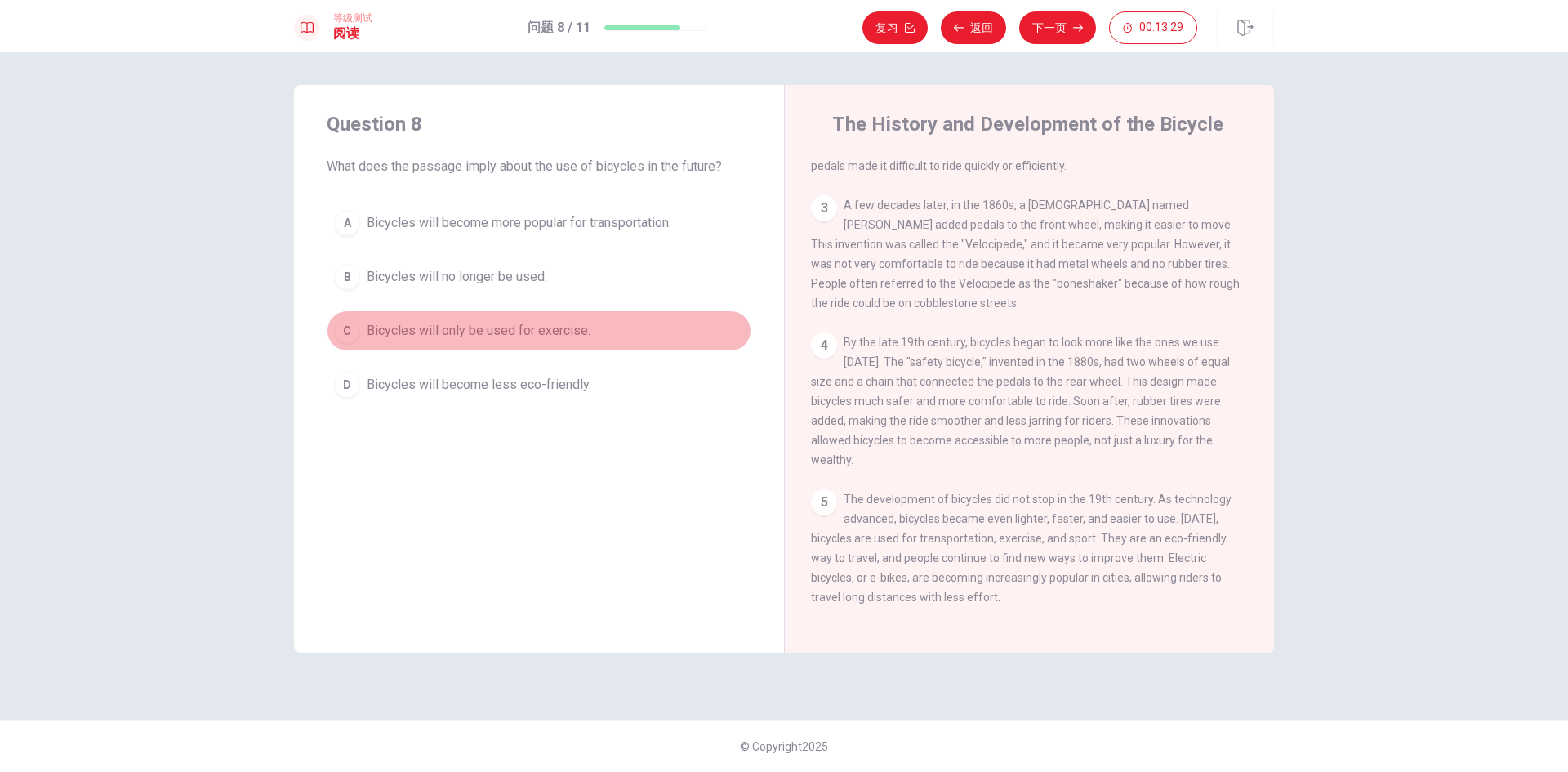
click at [453, 331] on span "Bicycles will only be used for exercise." at bounding box center [479, 330] width 223 height 20
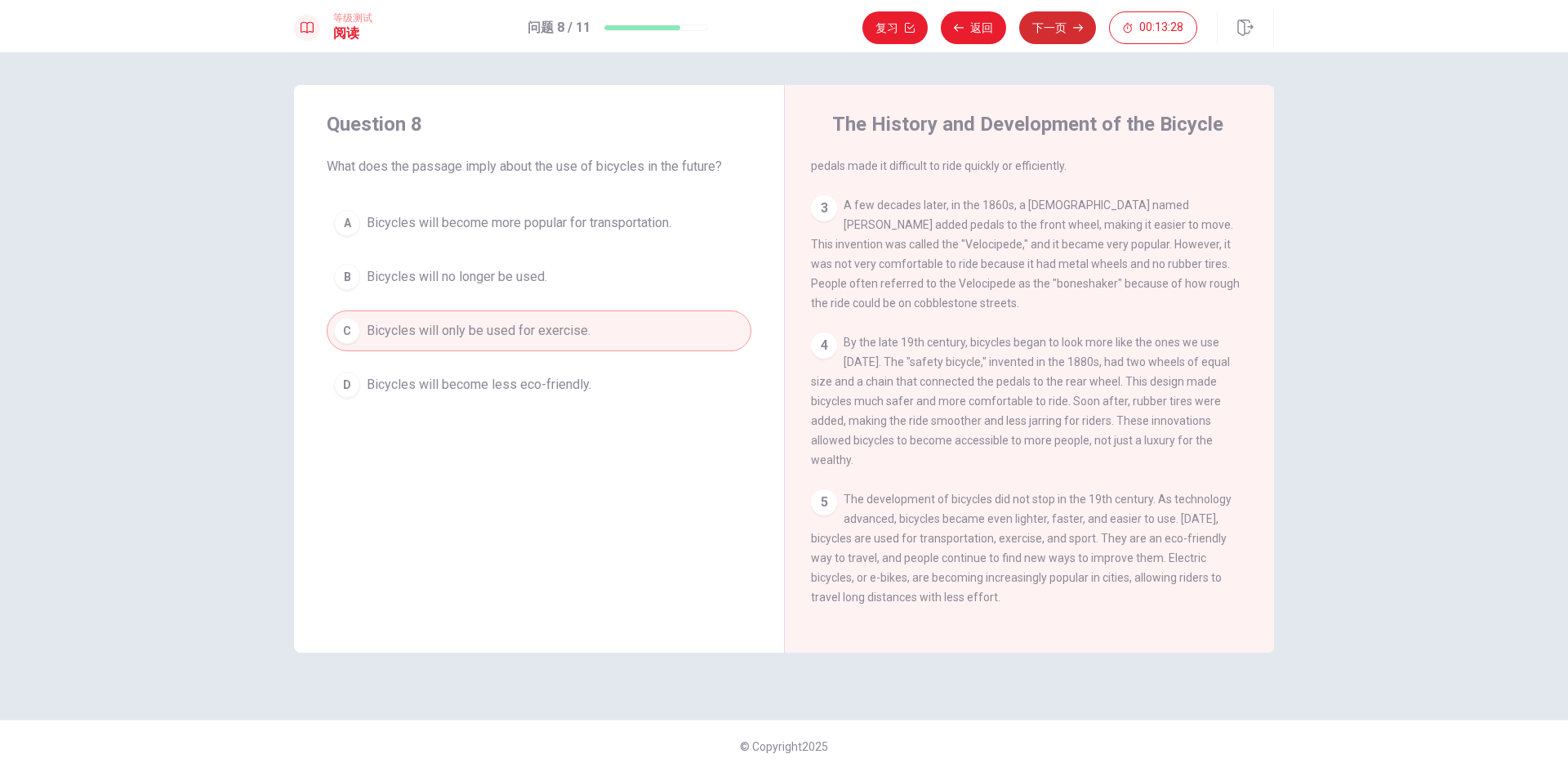
click at [1040, 31] on button "下一页" at bounding box center [1057, 27] width 77 height 33
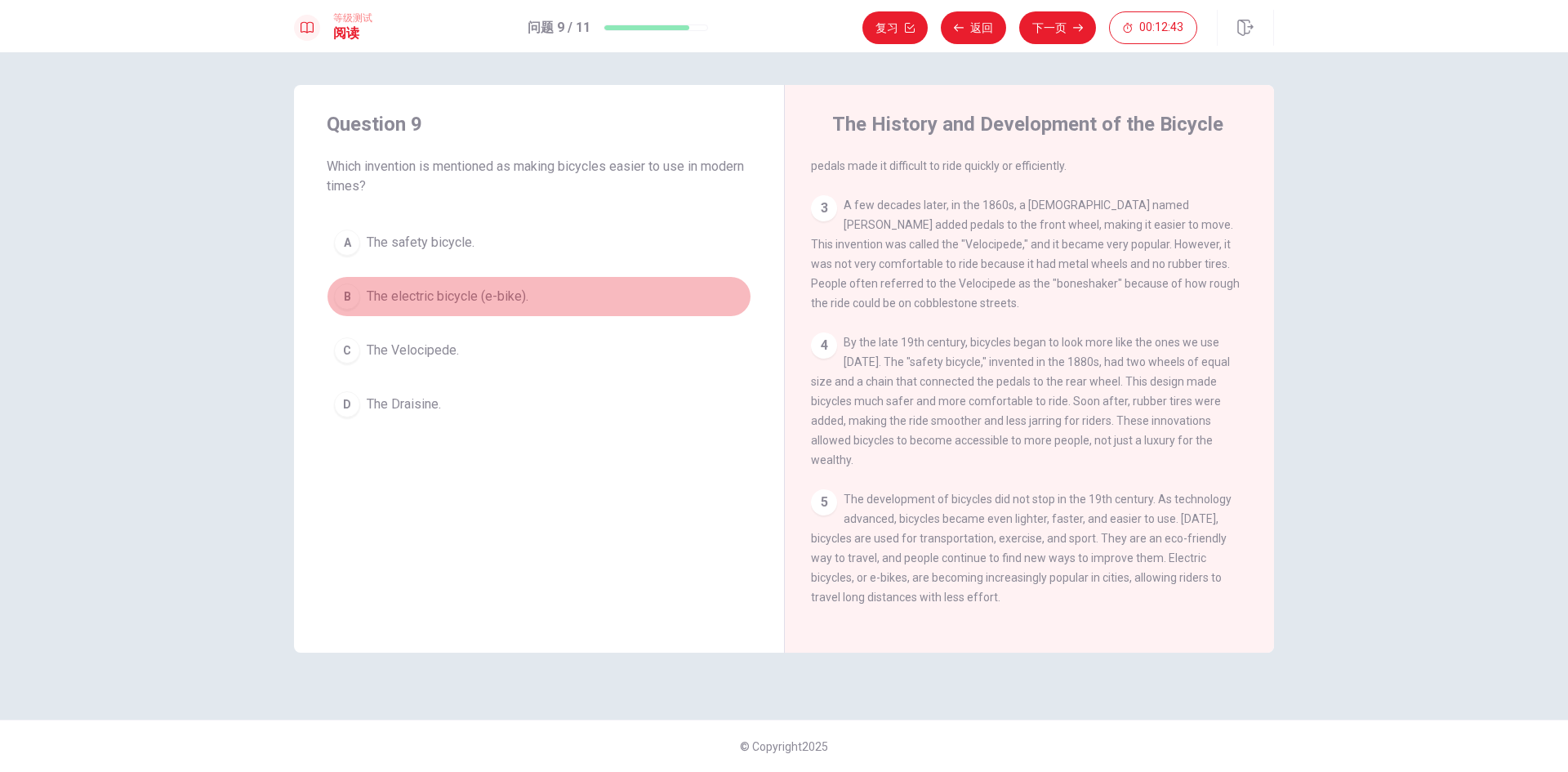
click at [419, 287] on span "The electric bicycle (e-bike)." at bounding box center [448, 296] width 162 height 20
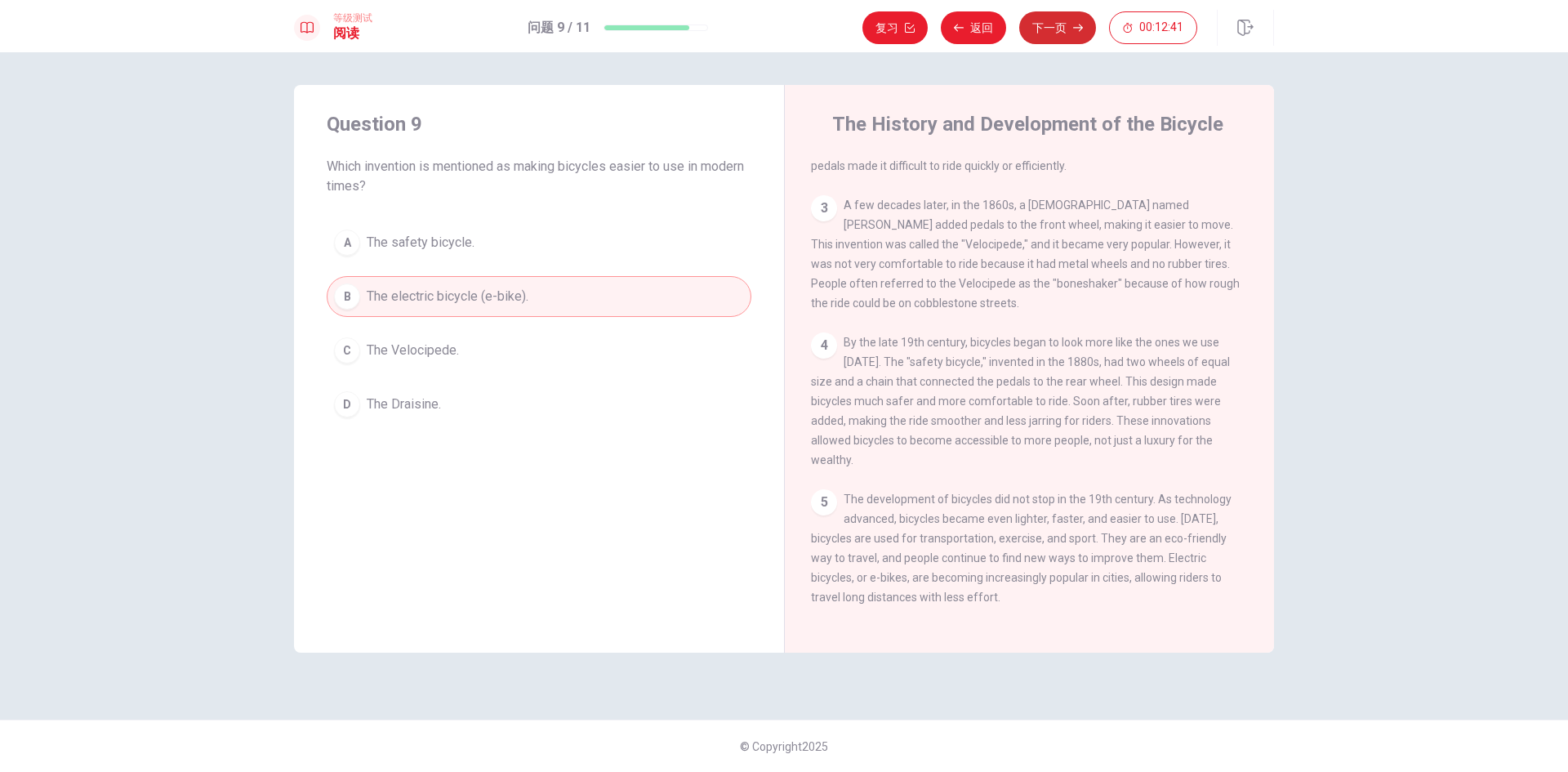
click at [1053, 21] on button "下一页" at bounding box center [1057, 27] width 77 height 33
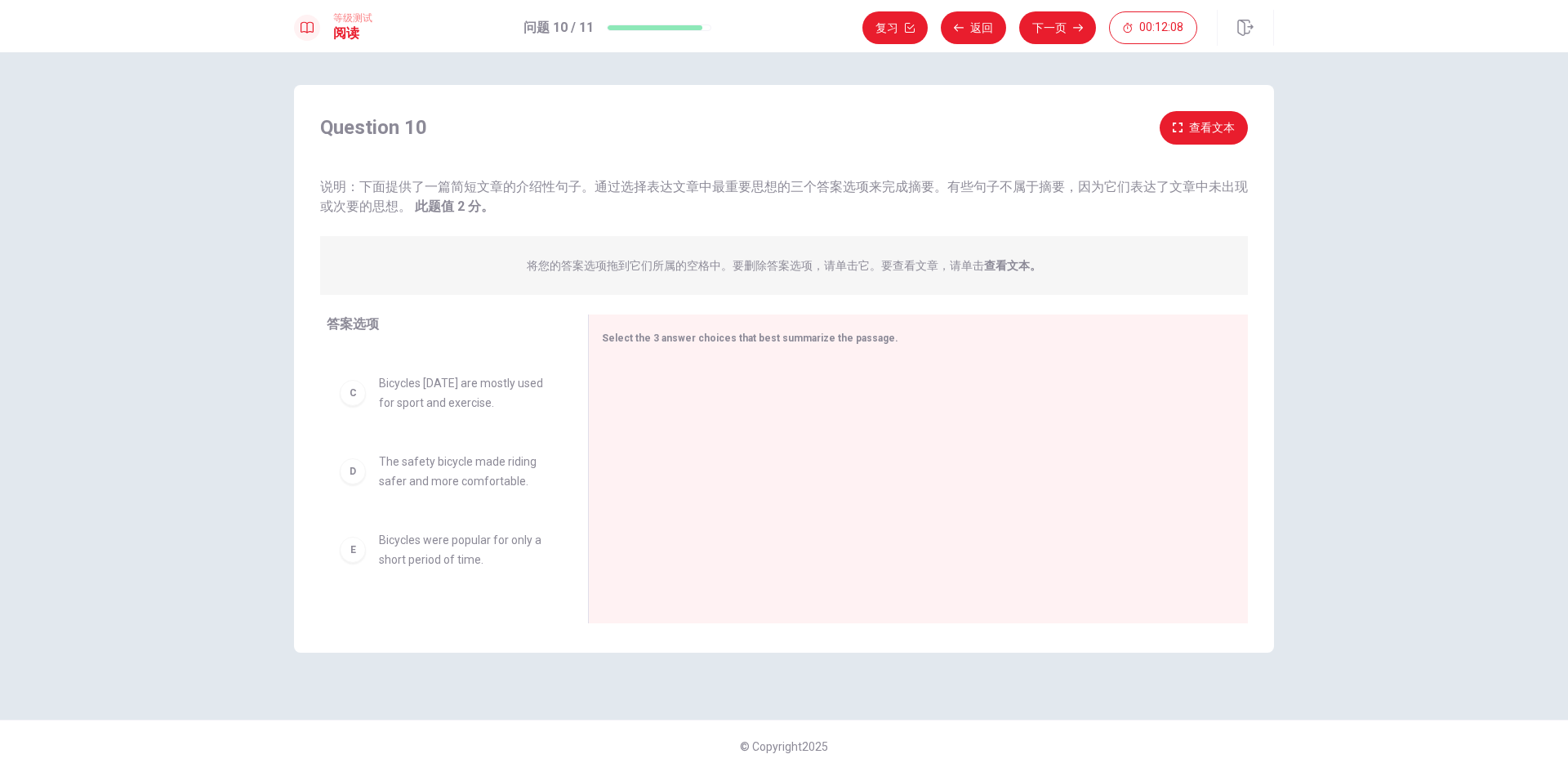
scroll to position [265, 0]
click at [456, 391] on span "The safety bicycle made riding safer and more comfortable." at bounding box center [464, 389] width 170 height 39
click at [359, 399] on div "D" at bounding box center [353, 390] width 26 height 26
click at [360, 396] on div "D" at bounding box center [353, 390] width 26 height 26
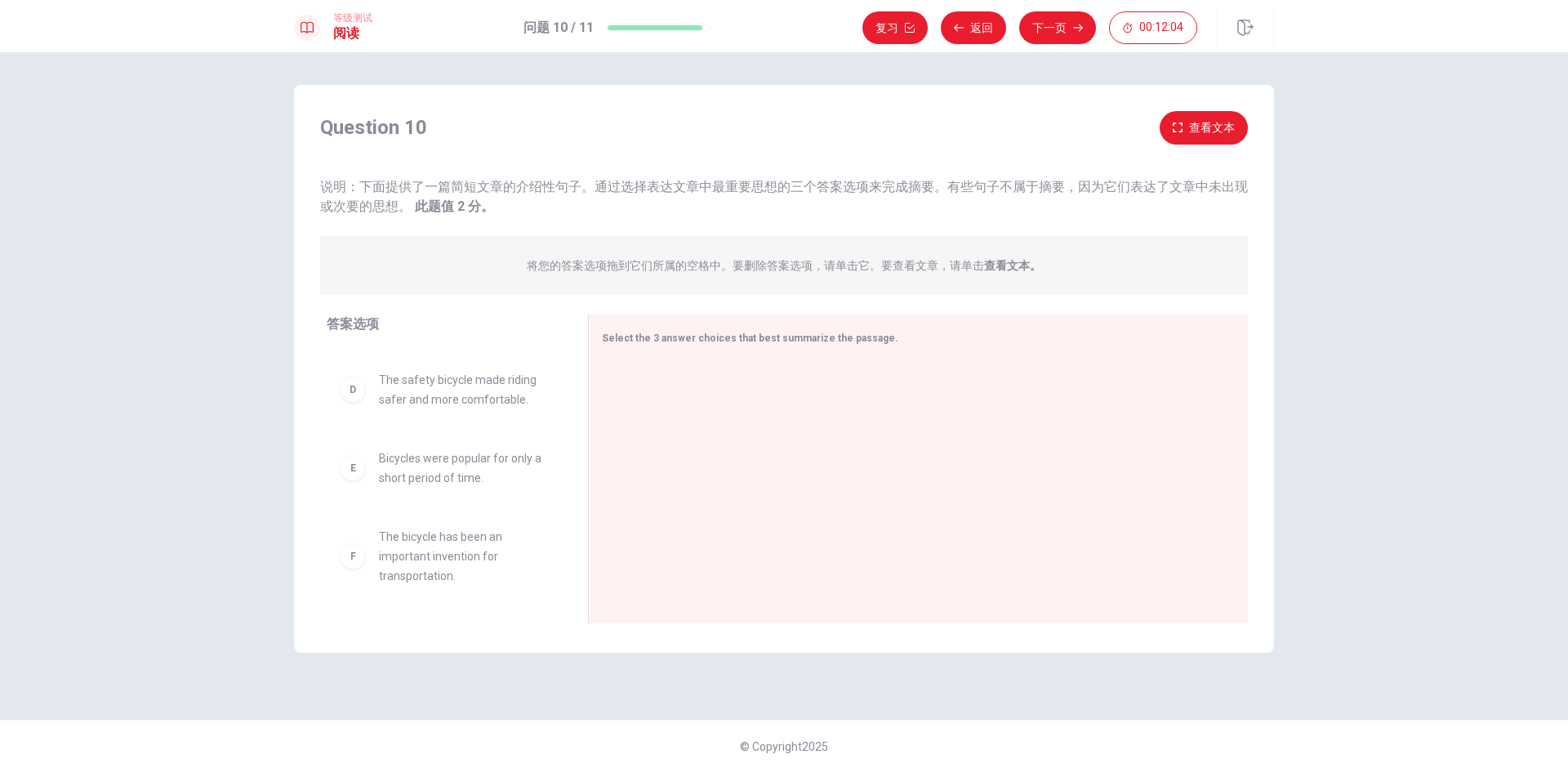
click at [361, 396] on div "D" at bounding box center [353, 390] width 26 height 26
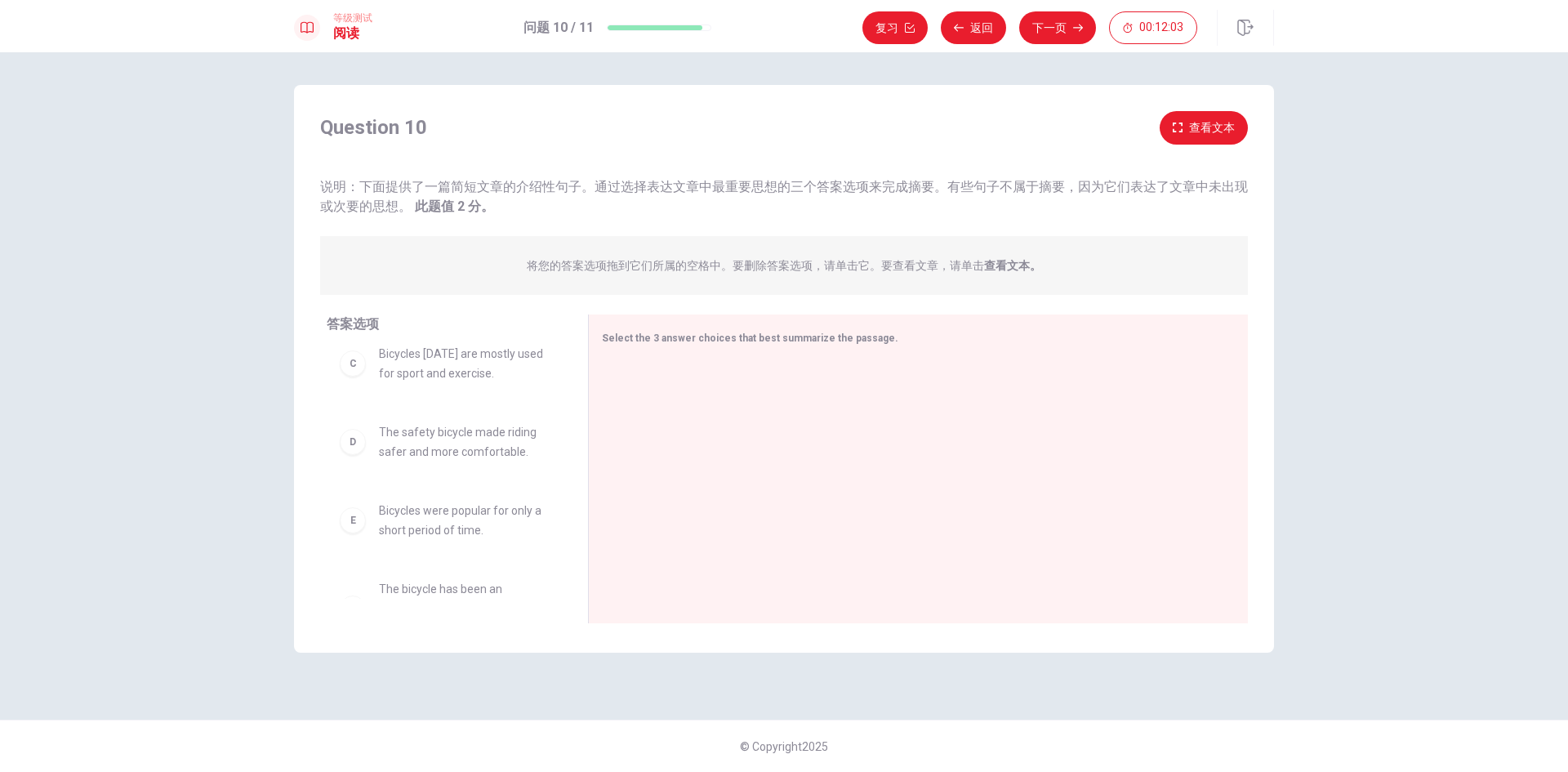
scroll to position [183, 0]
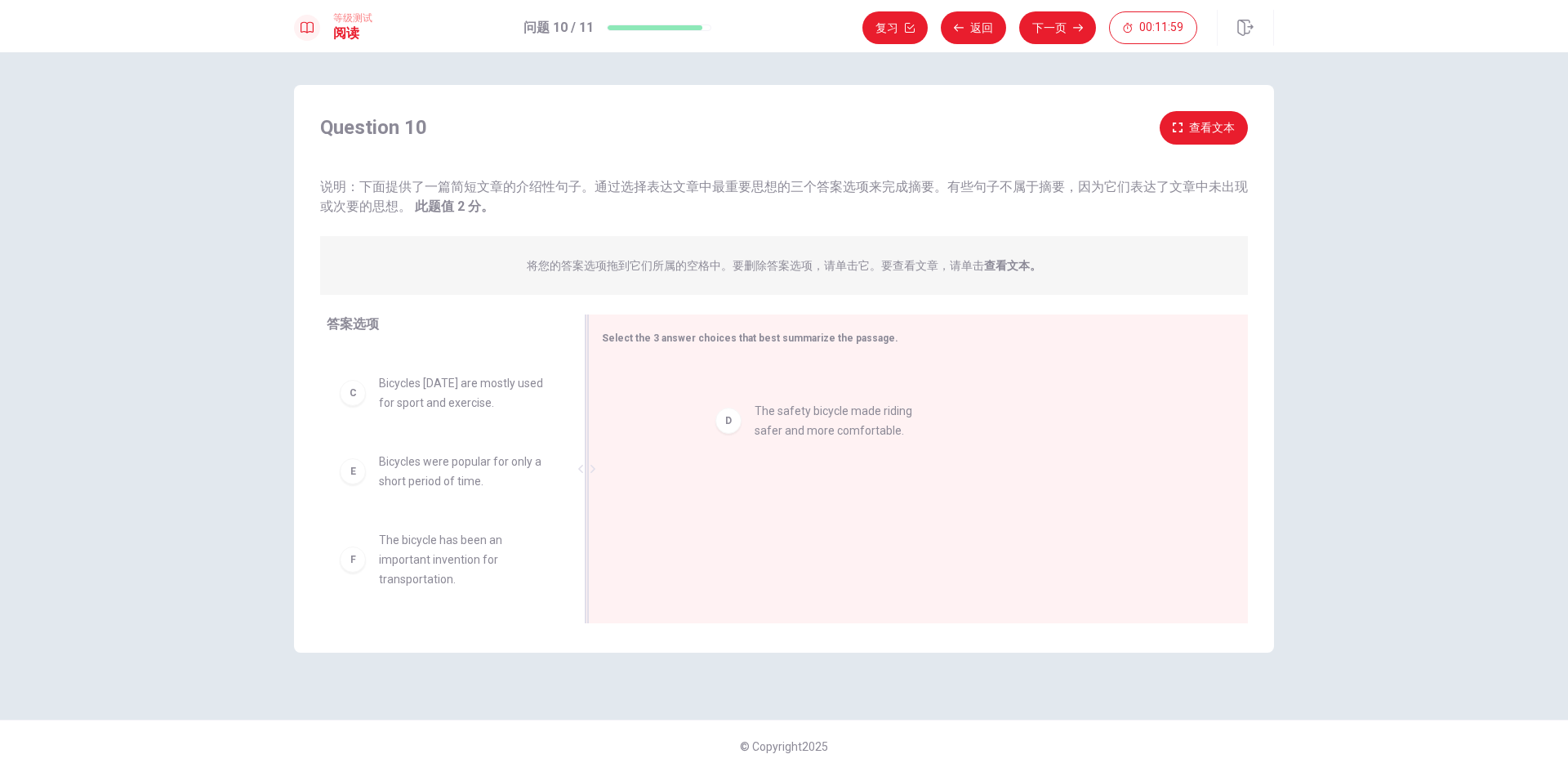
drag, startPoint x: 456, startPoint y: 459, endPoint x: 838, endPoint y: 410, distance: 385.1
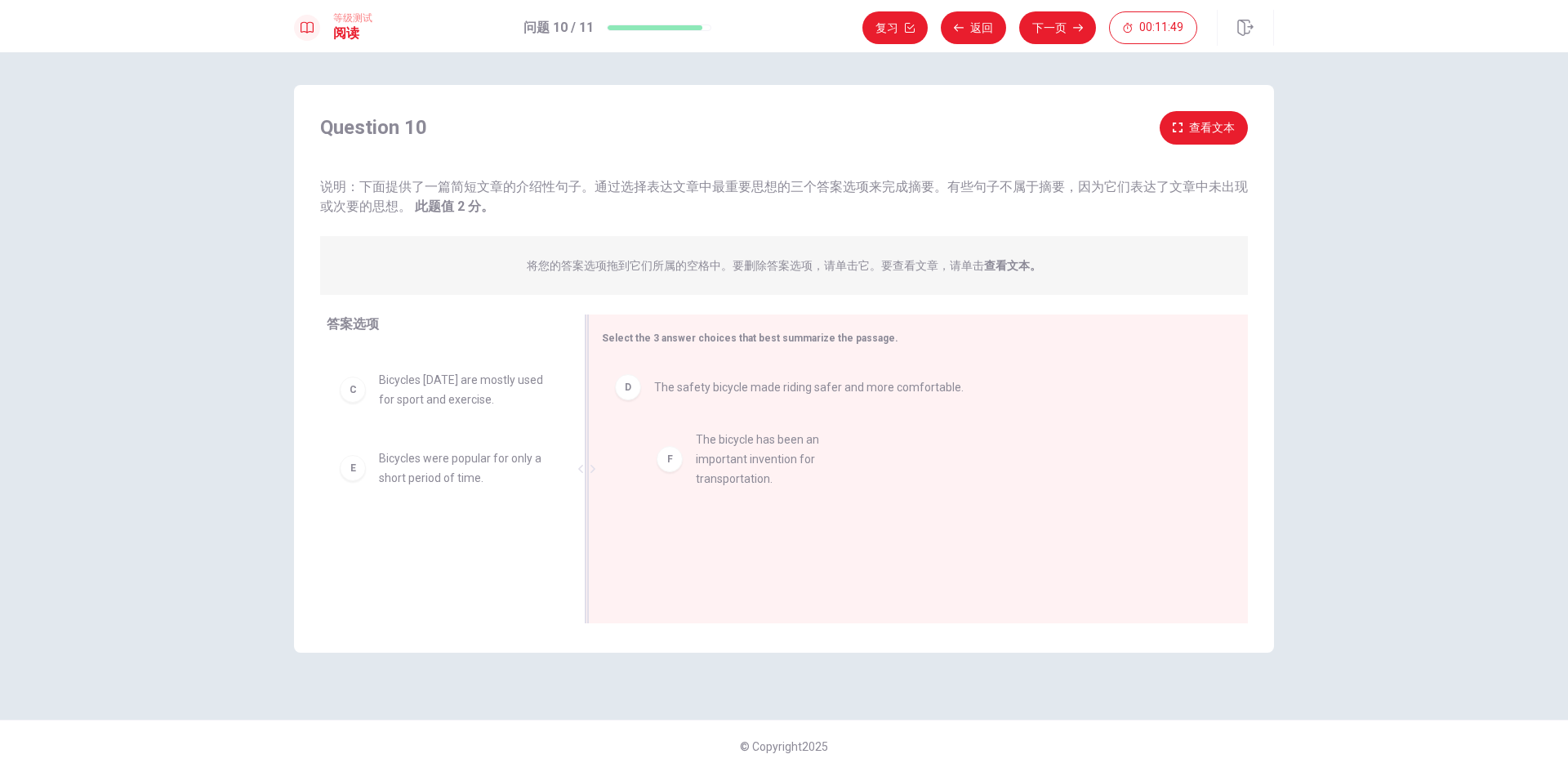
drag, startPoint x: 421, startPoint y: 566, endPoint x: 743, endPoint y: 468, distance: 336.6
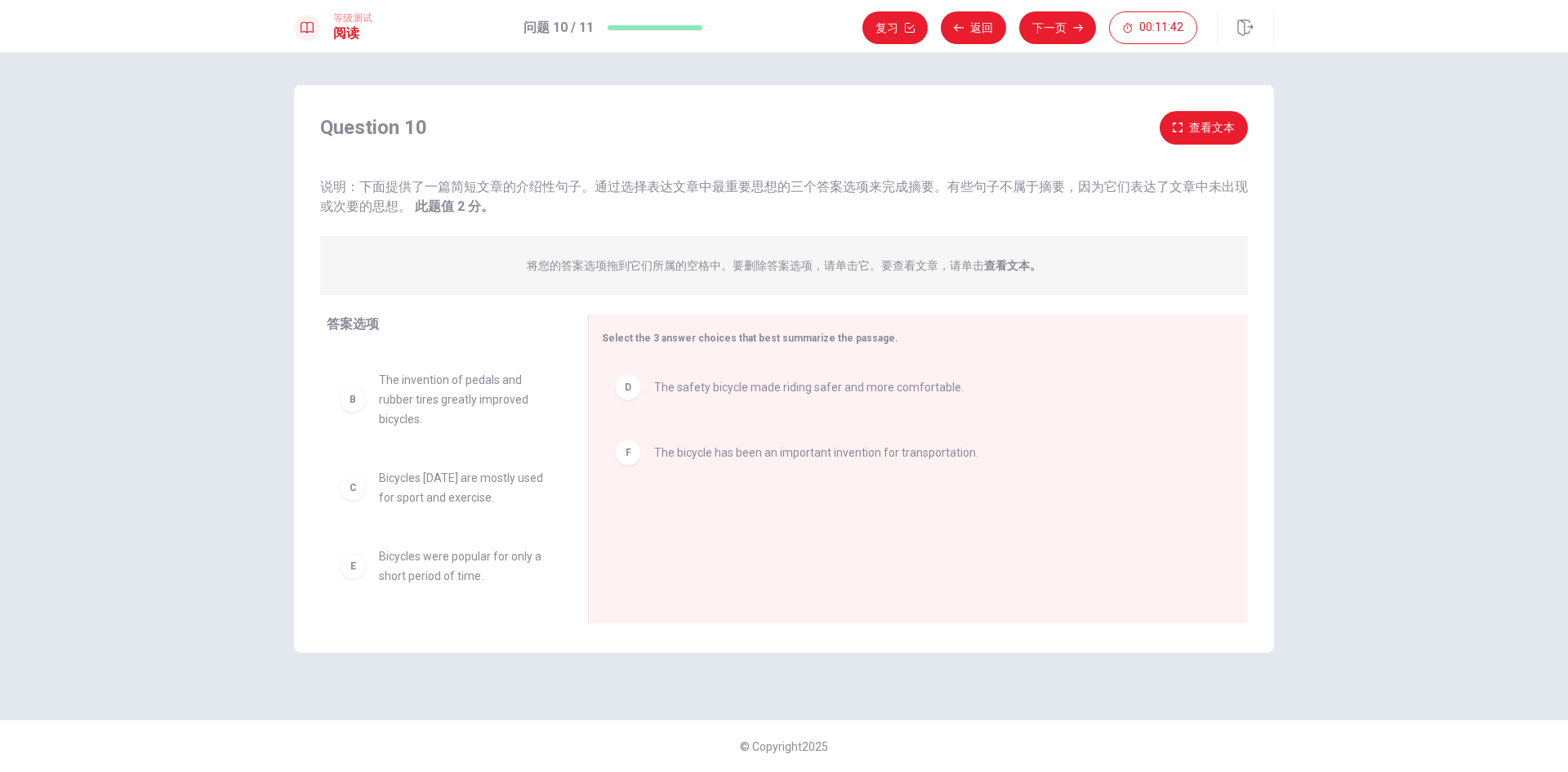
scroll to position [0, 0]
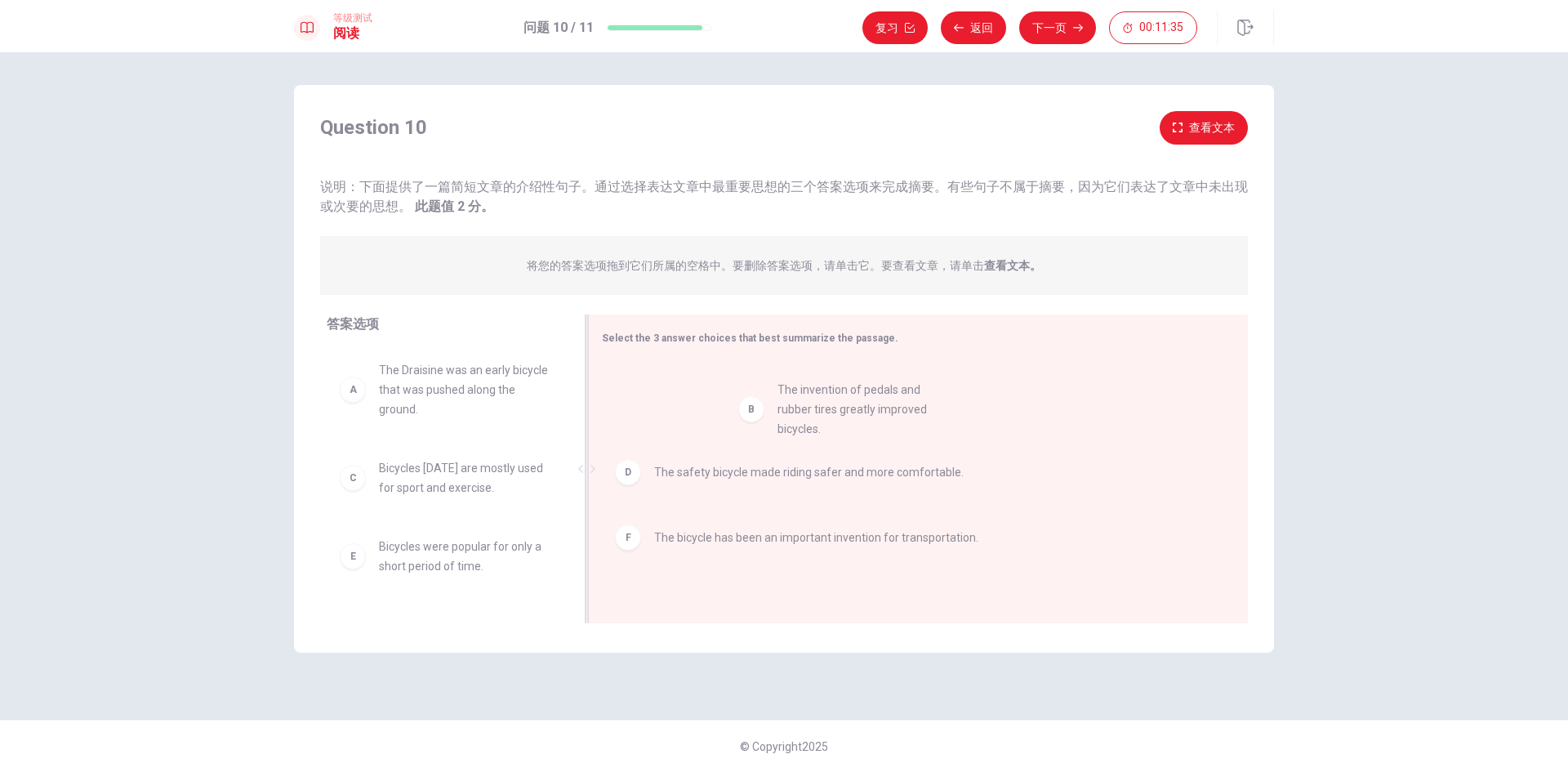
drag, startPoint x: 456, startPoint y: 501, endPoint x: 858, endPoint y: 422, distance: 409.7
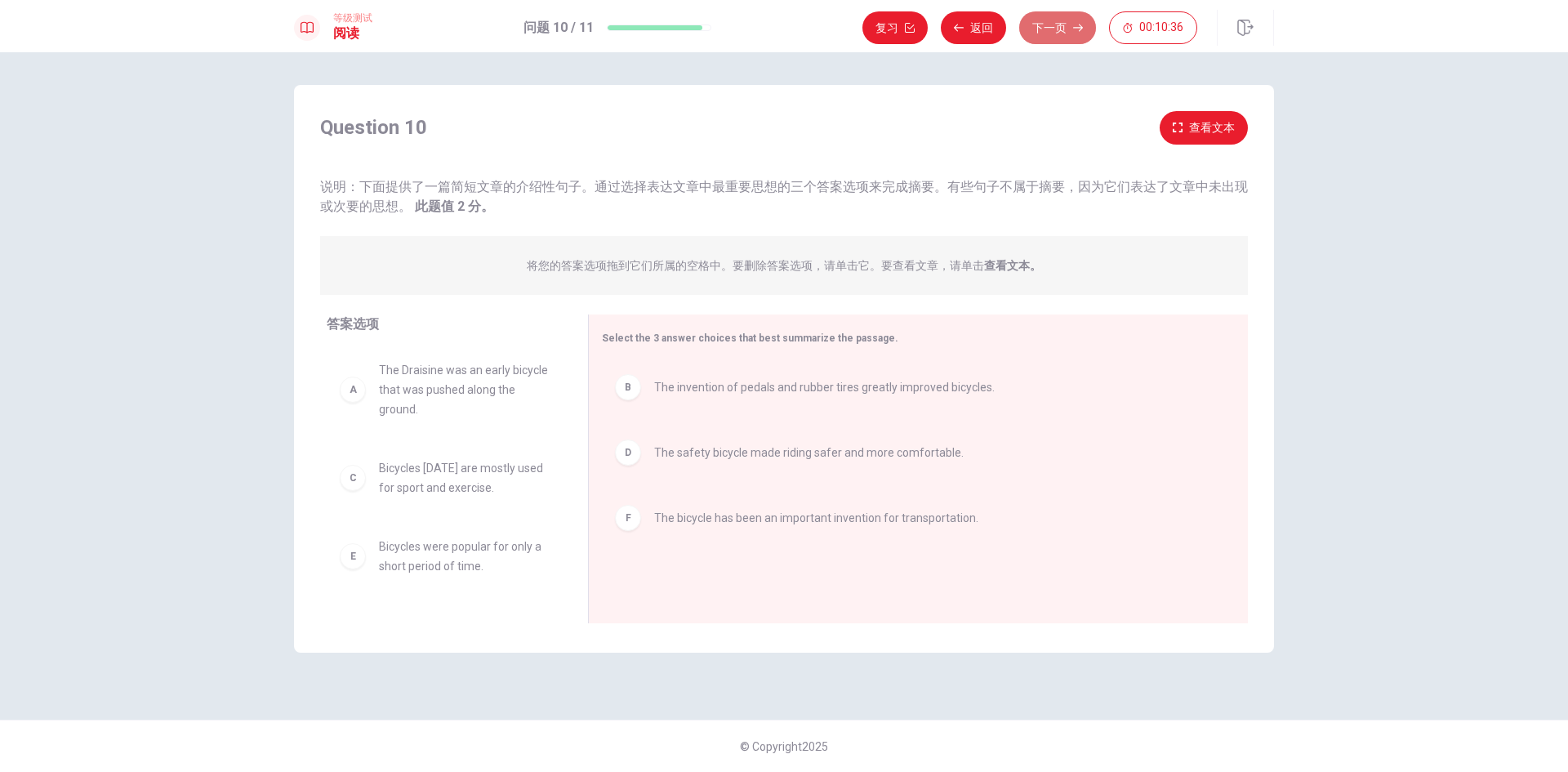
click at [1066, 26] on button "下一页" at bounding box center [1057, 27] width 77 height 33
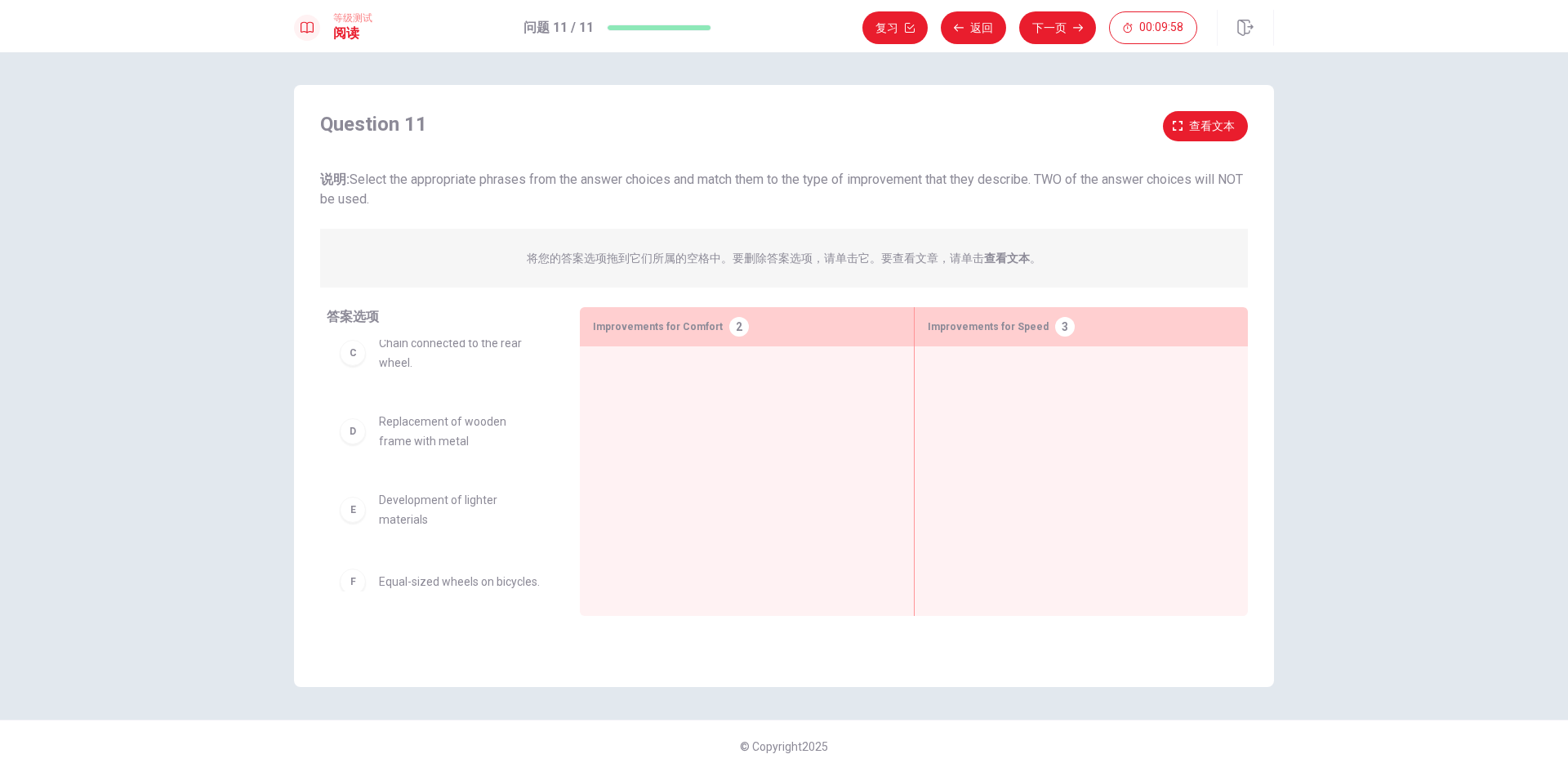
scroll to position [168, 0]
drag, startPoint x: 476, startPoint y: 577, endPoint x: 1119, endPoint y: 400, distance: 666.9
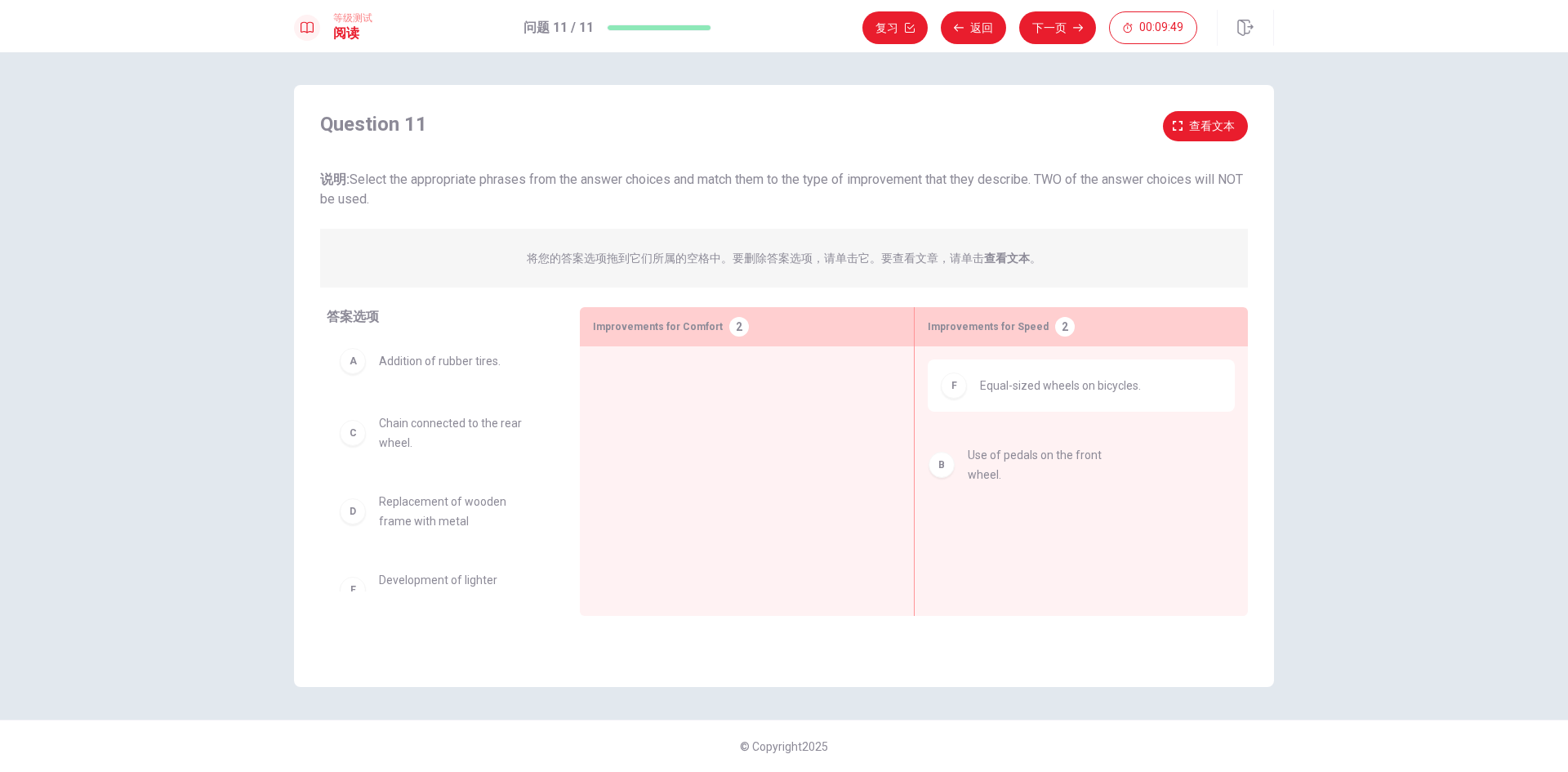
drag, startPoint x: 463, startPoint y: 442, endPoint x: 1079, endPoint y: 468, distance: 616.5
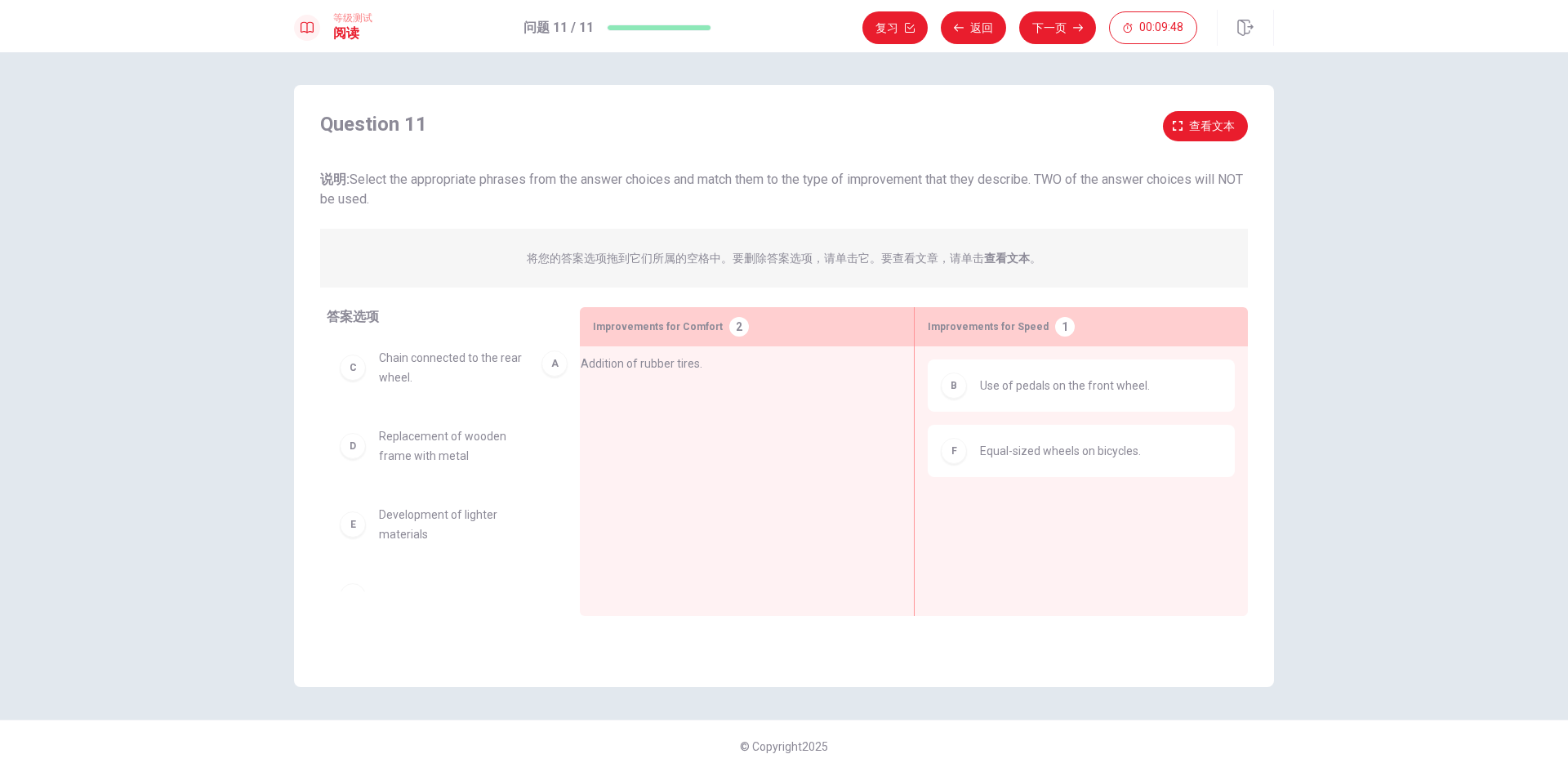
scroll to position [1, 0]
drag, startPoint x: 504, startPoint y: 379, endPoint x: 1070, endPoint y: 507, distance: 580.3
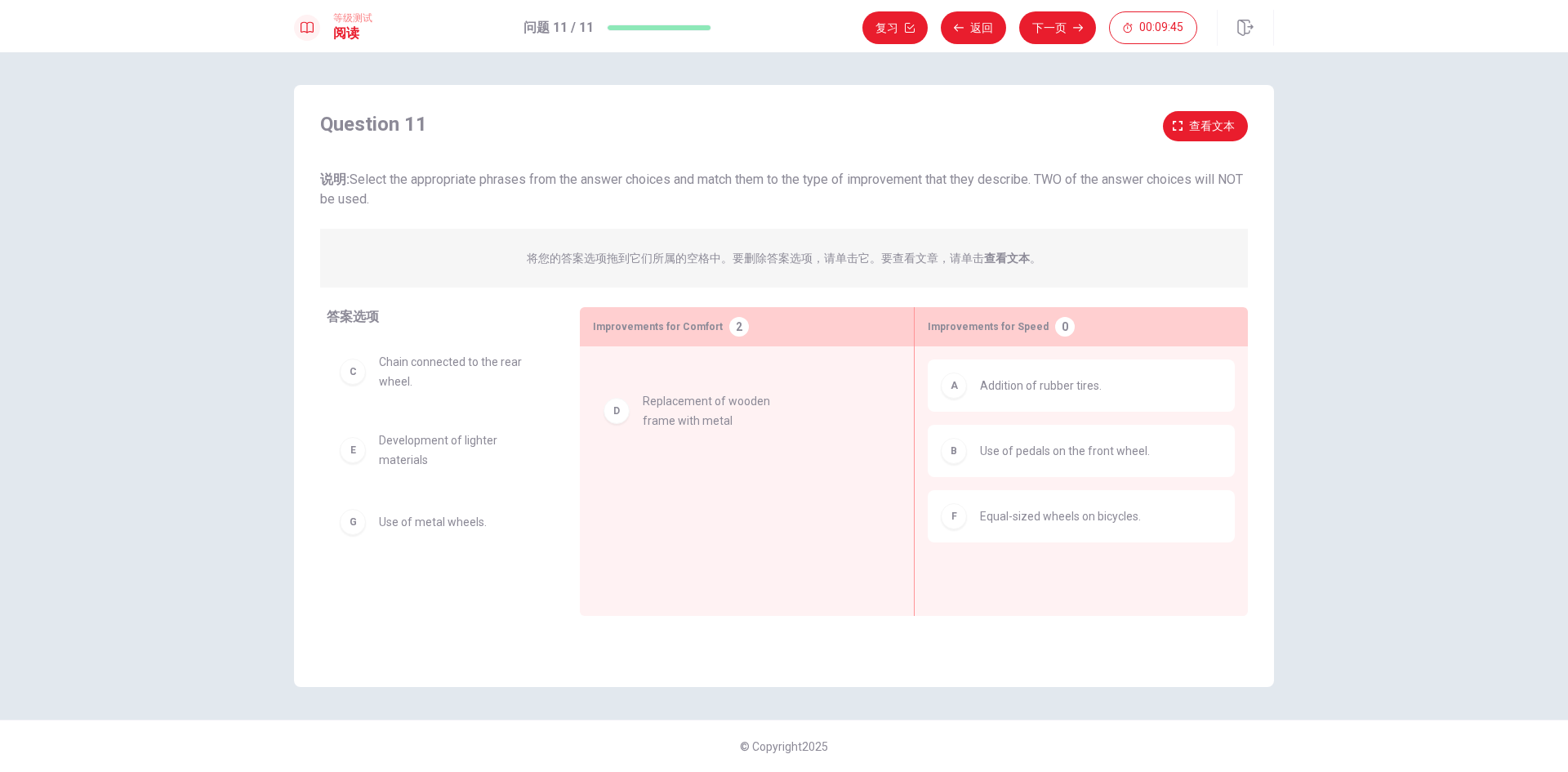
drag, startPoint x: 436, startPoint y: 459, endPoint x: 713, endPoint y: 399, distance: 283.4
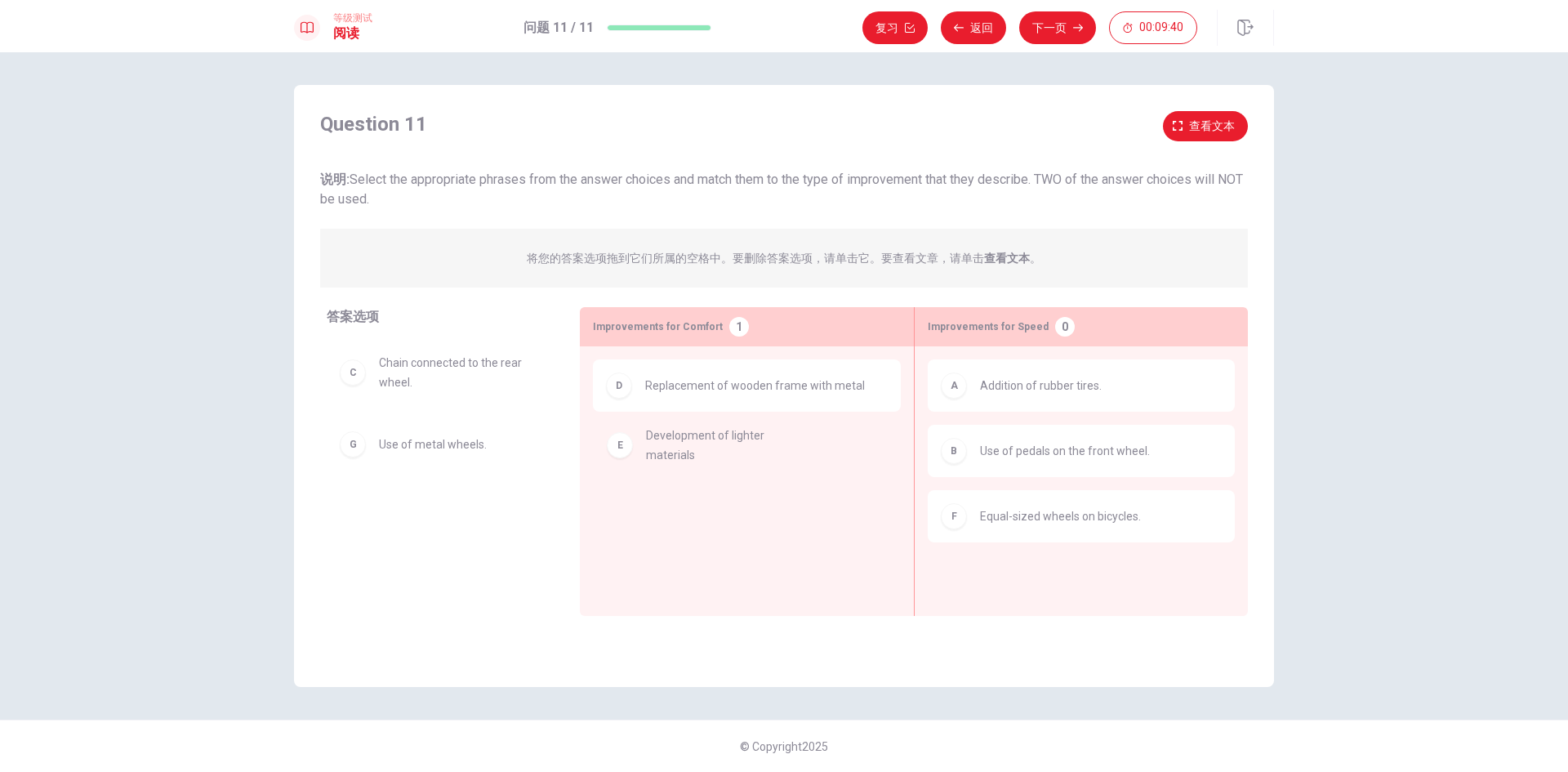
drag, startPoint x: 439, startPoint y: 464, endPoint x: 715, endPoint y: 456, distance: 276.1
click at [1079, 33] on button "下一页" at bounding box center [1057, 27] width 77 height 33
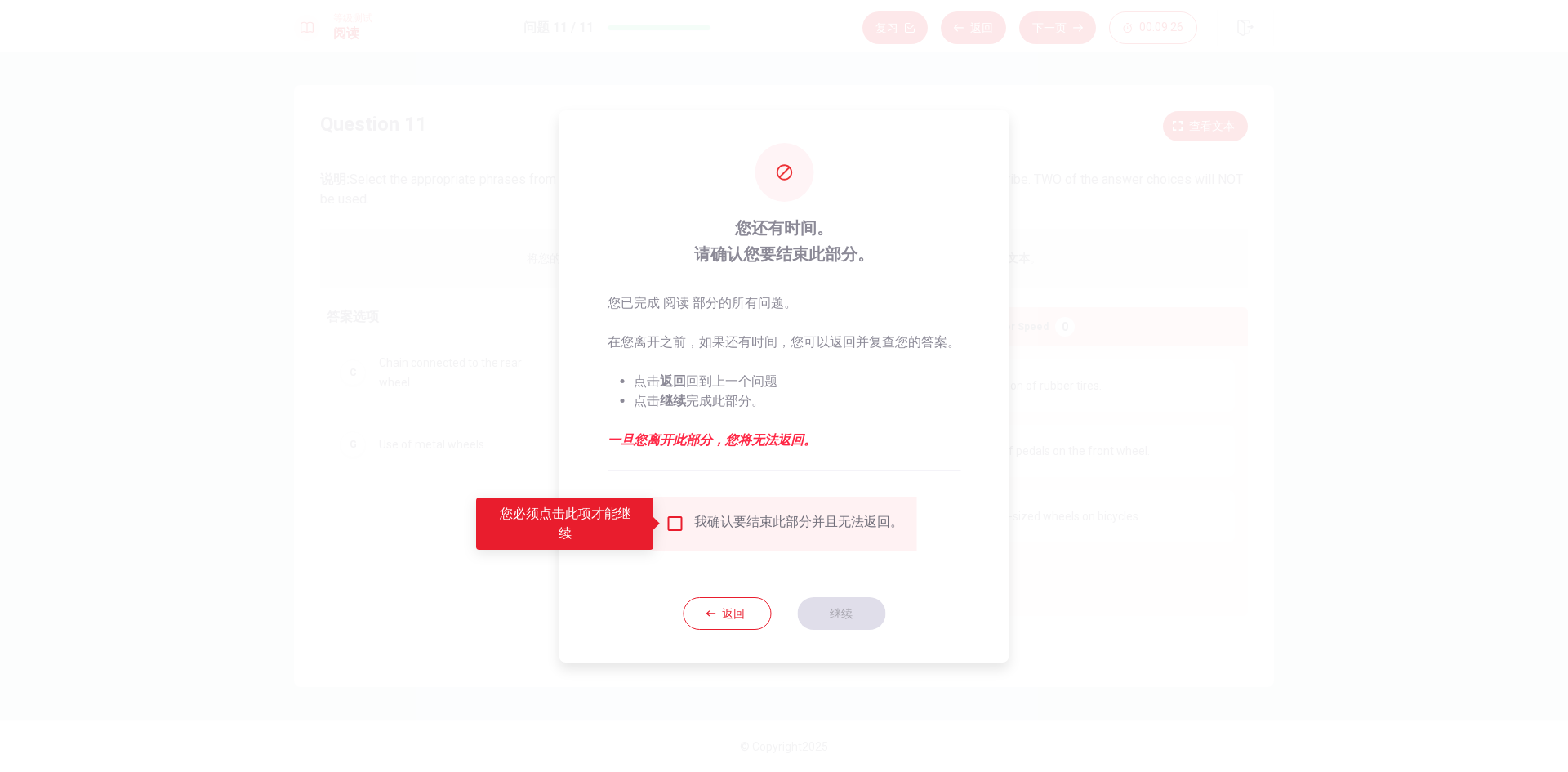
click at [671, 514] on input "您必须点击此项才能继续" at bounding box center [675, 523] width 20 height 20
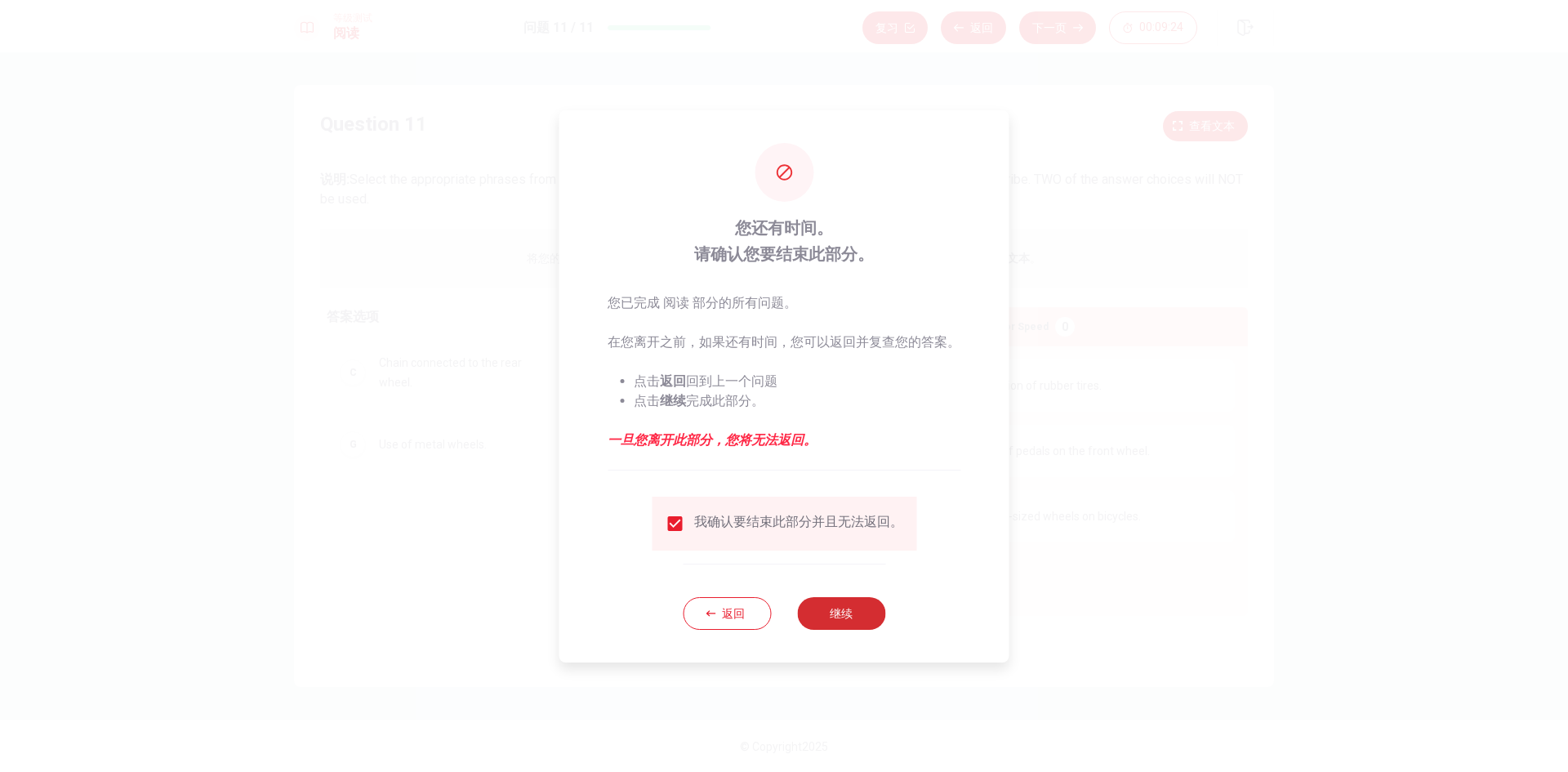
click at [846, 616] on button "继续" at bounding box center [840, 613] width 88 height 33
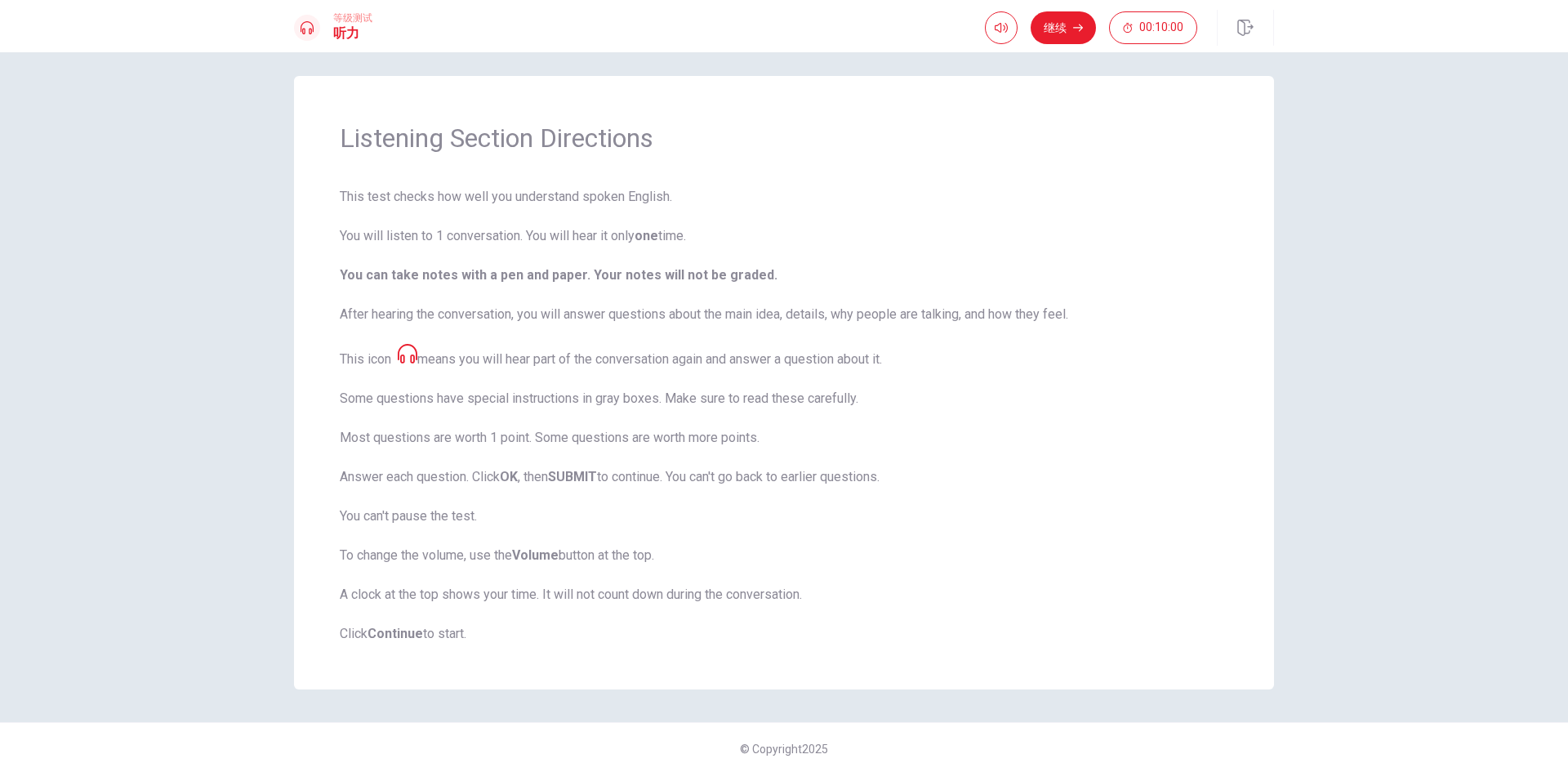
scroll to position [11, 0]
click at [1056, 34] on button "继续" at bounding box center [1063, 27] width 65 height 33
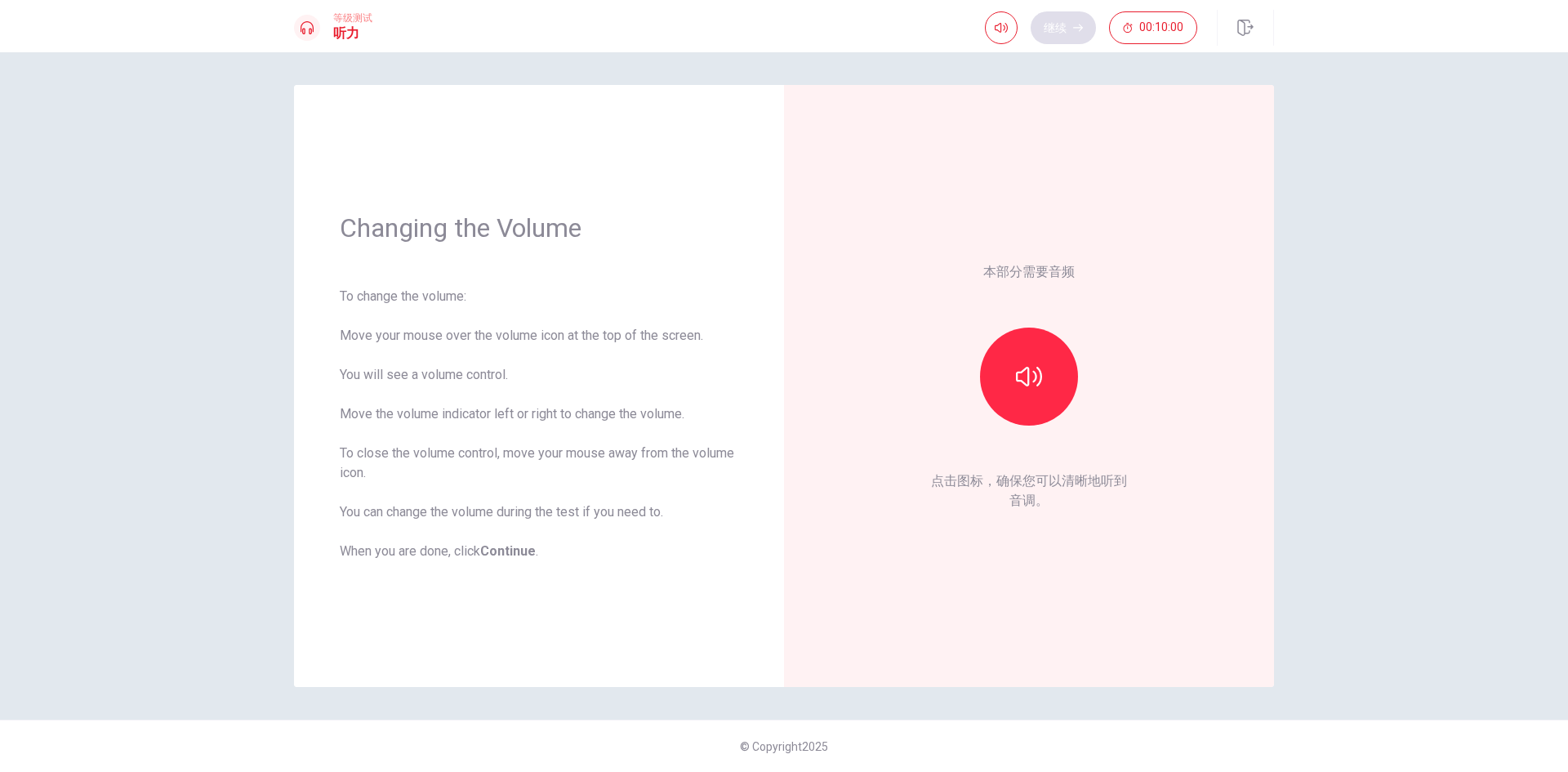
scroll to position [0, 0]
click at [1016, 381] on icon "button" at bounding box center [1030, 377] width 26 height 26
click at [1071, 23] on button "继续" at bounding box center [1063, 27] width 65 height 33
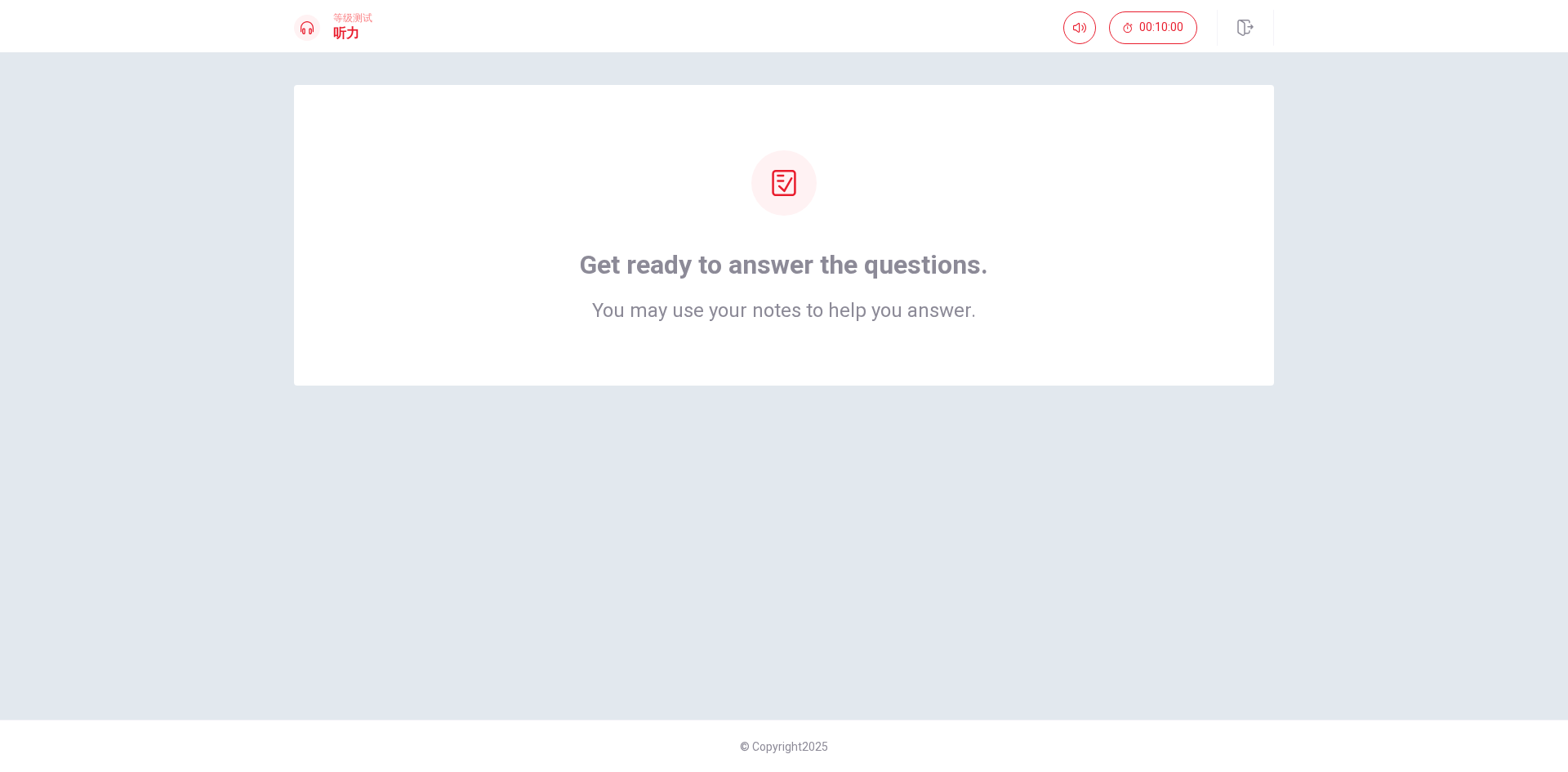
click at [813, 307] on h2 "You may use your notes to help you answer." at bounding box center [784, 310] width 409 height 20
click at [761, 186] on div at bounding box center [784, 183] width 65 height 65
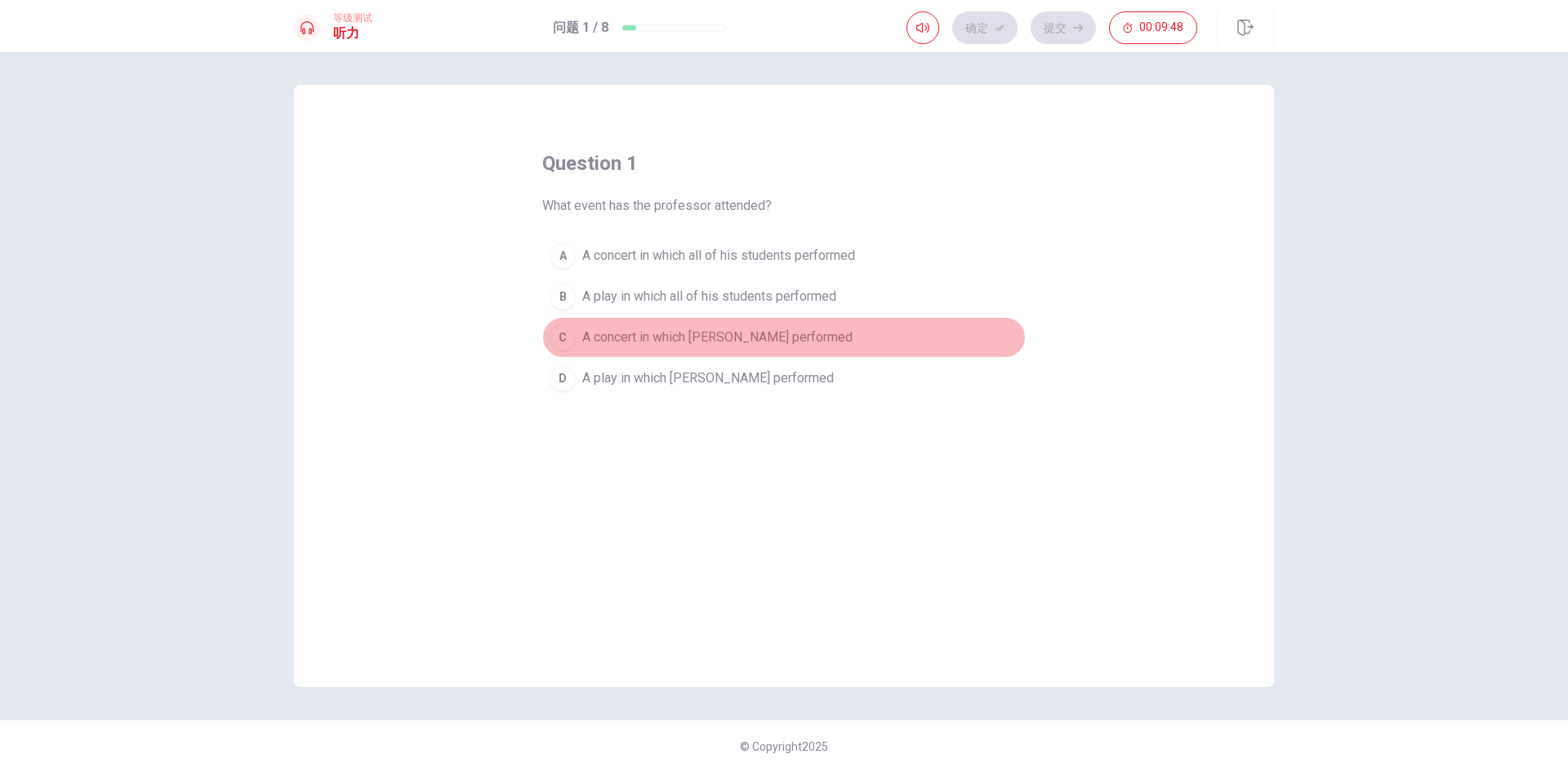
click at [582, 331] on button "C A concert in which [PERSON_NAME] performed" at bounding box center [784, 337] width 484 height 41
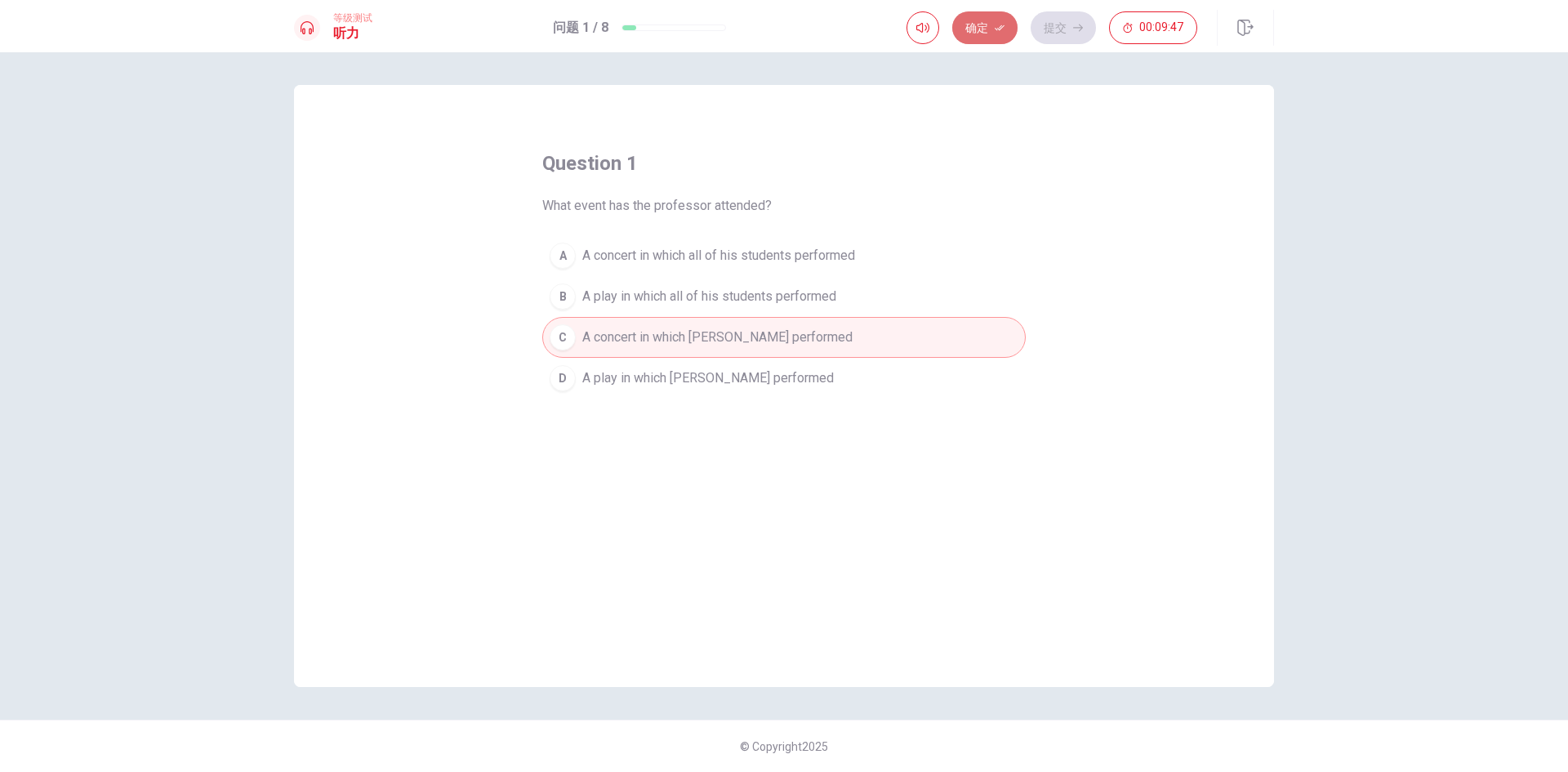
click at [973, 19] on button "确定" at bounding box center [984, 27] width 65 height 33
click at [984, 33] on div "确定 提交 00:09:43" at bounding box center [1051, 27] width 291 height 33
click at [1078, 26] on icon "button" at bounding box center [1078, 27] width 9 height 9
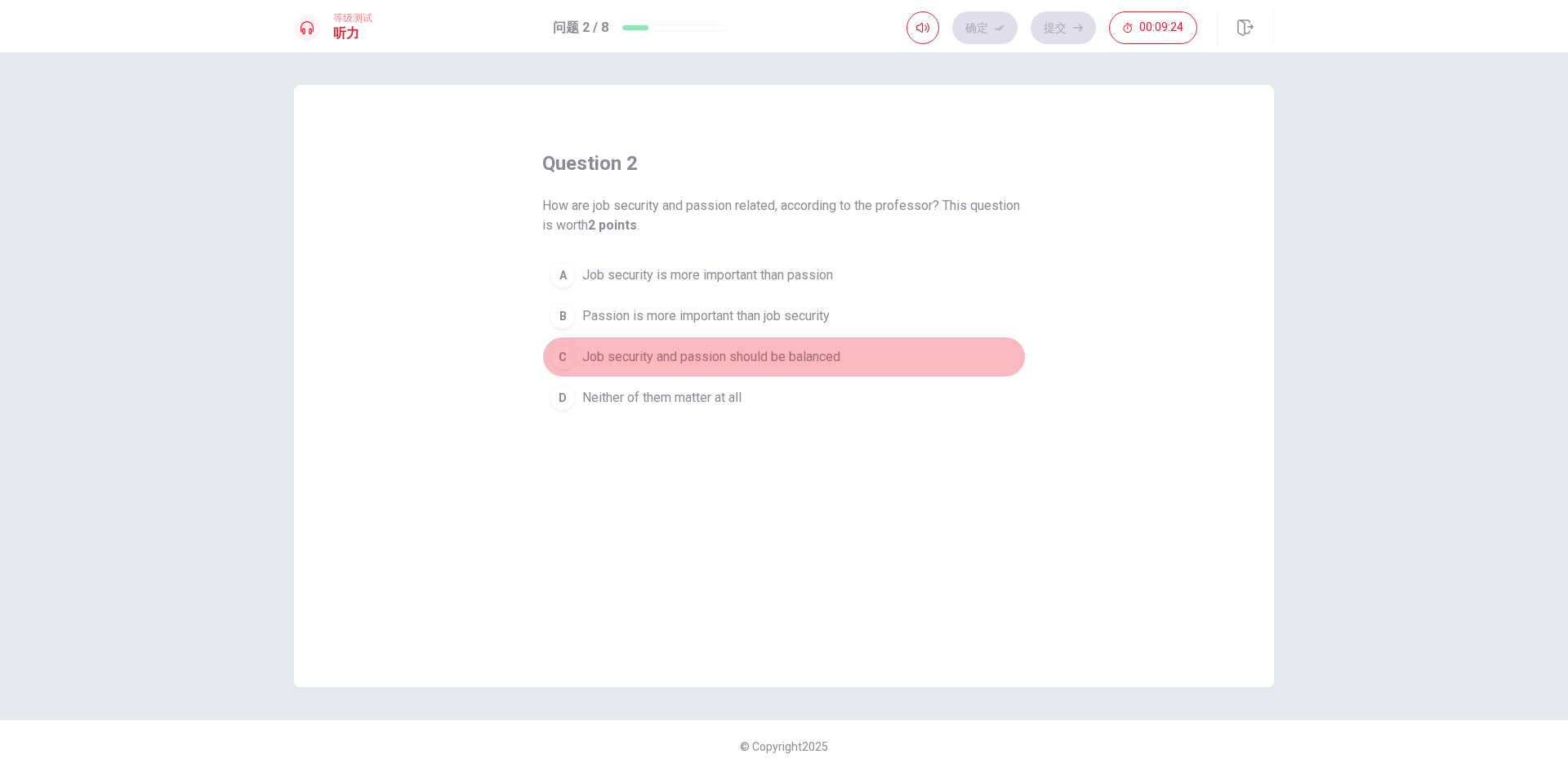
click at [706, 359] on span "Job security and passion should be balanced" at bounding box center [711, 357] width 258 height 20
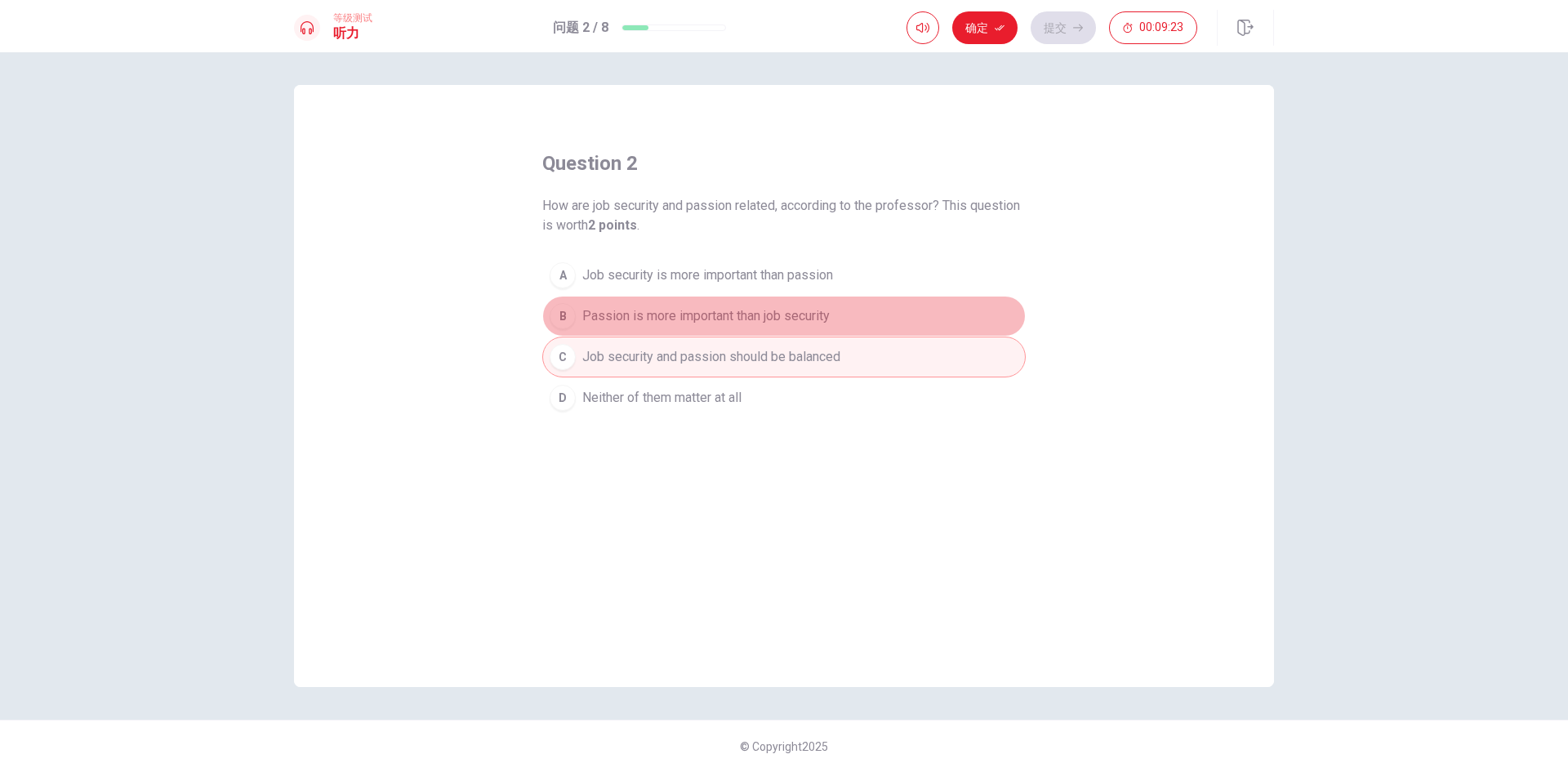
click at [696, 305] on button "B Passion is more important than job security" at bounding box center [784, 315] width 484 height 41
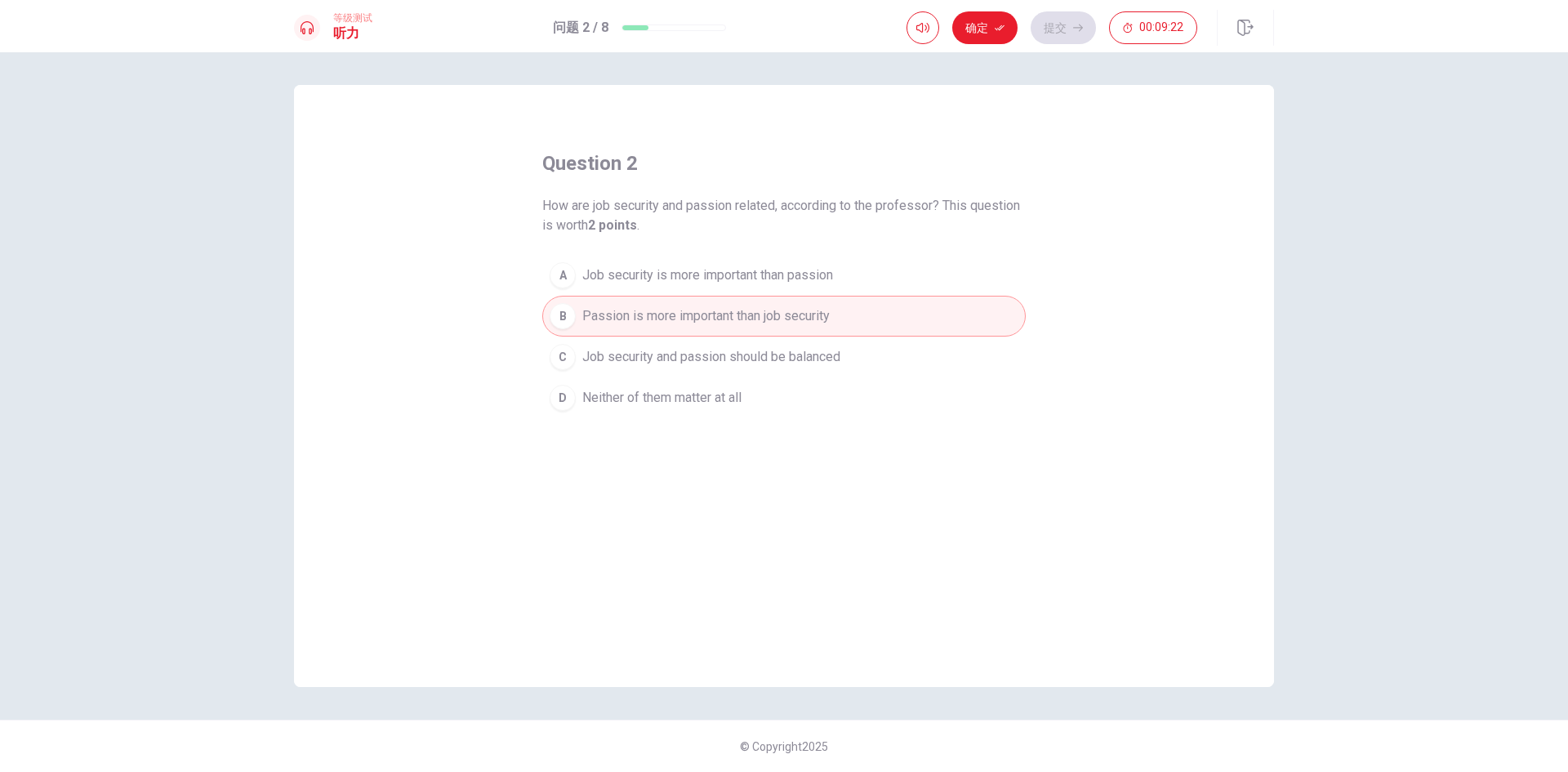
click at [696, 350] on span "Job security and passion should be balanced" at bounding box center [711, 357] width 258 height 20
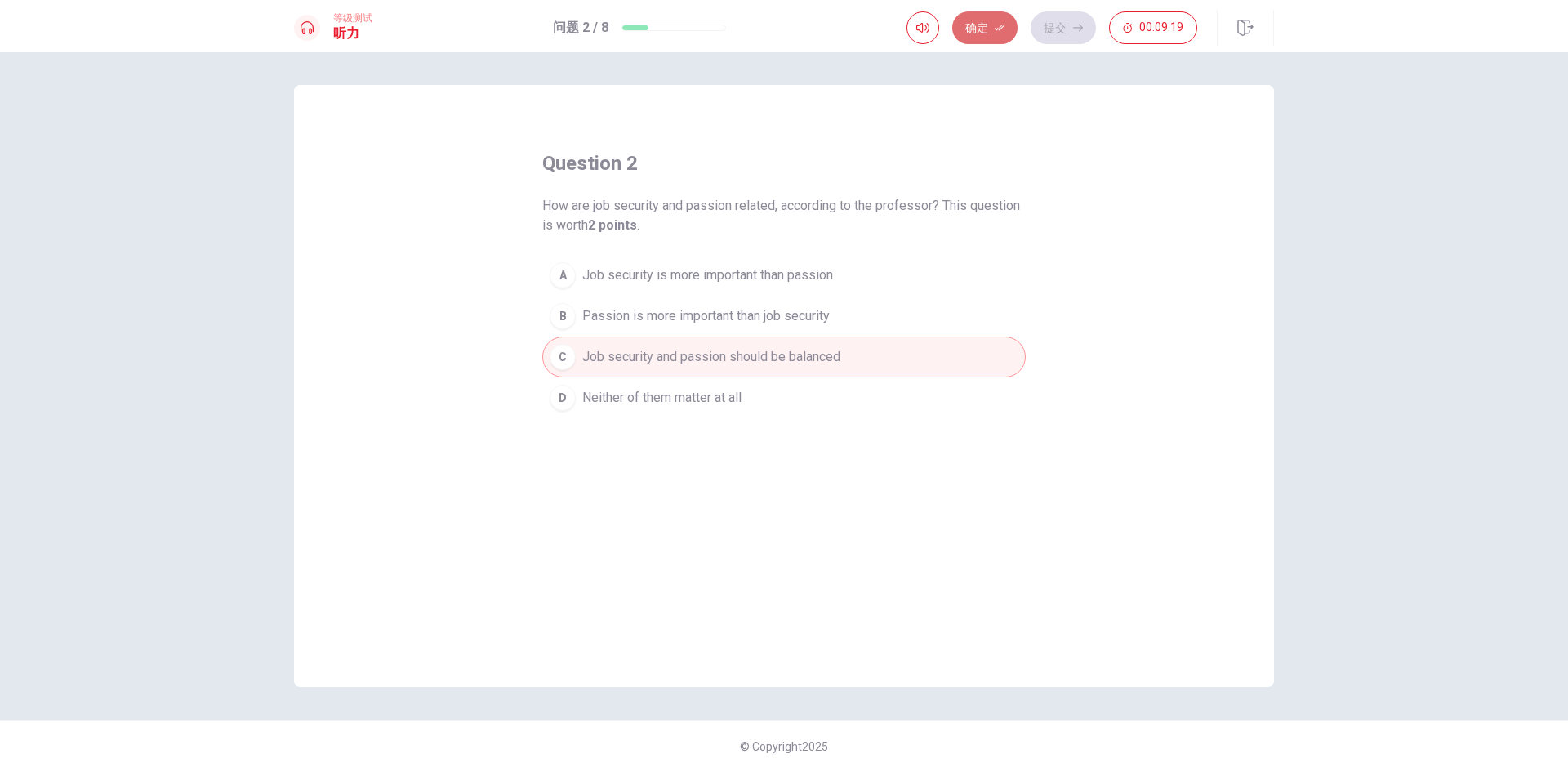
click at [980, 17] on button "确定" at bounding box center [984, 27] width 65 height 33
click at [1075, 17] on button "提交" at bounding box center [1063, 27] width 65 height 33
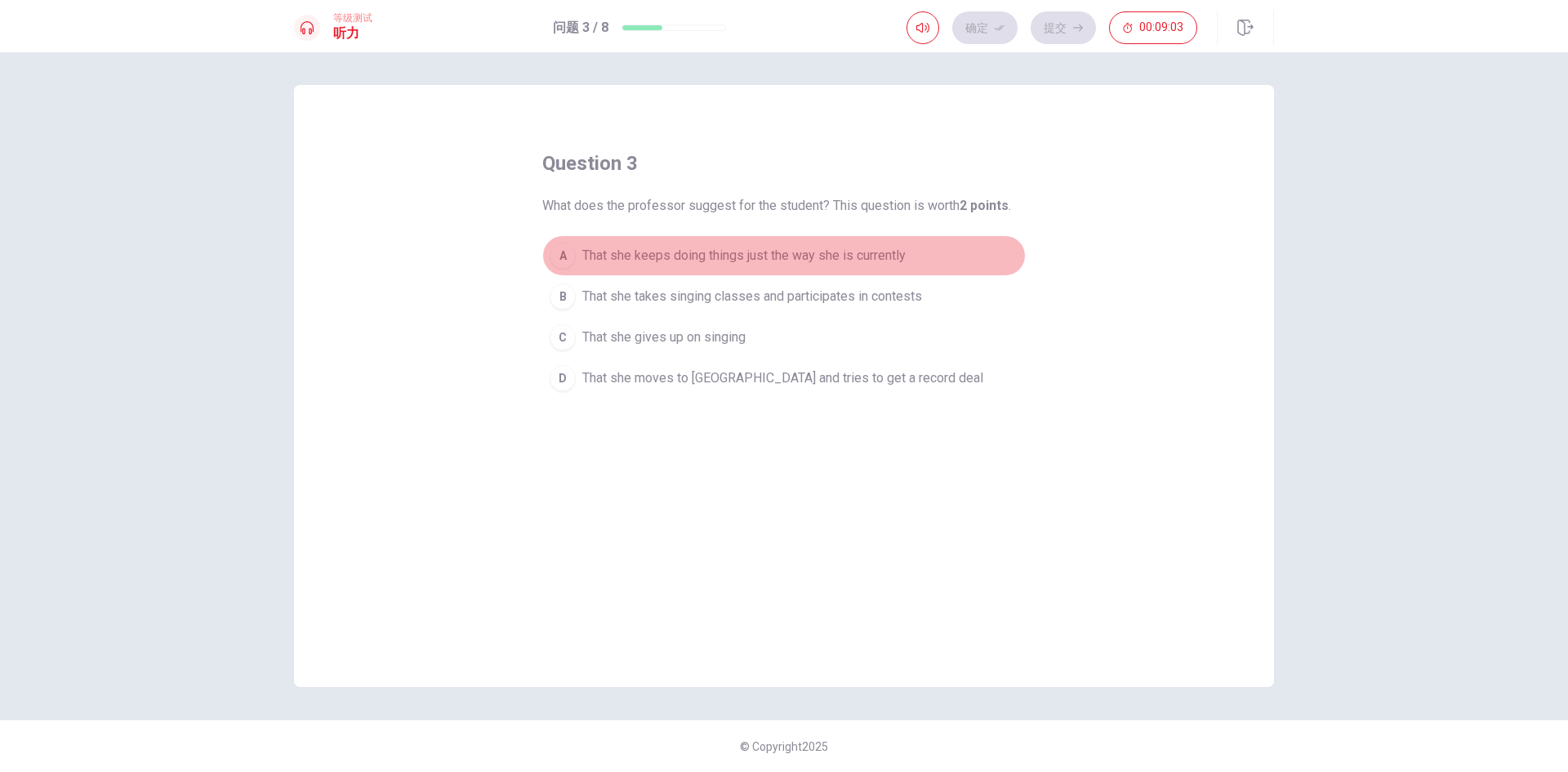
click at [807, 267] on button "A That she keeps doing things just the way she is currently" at bounding box center [784, 255] width 484 height 41
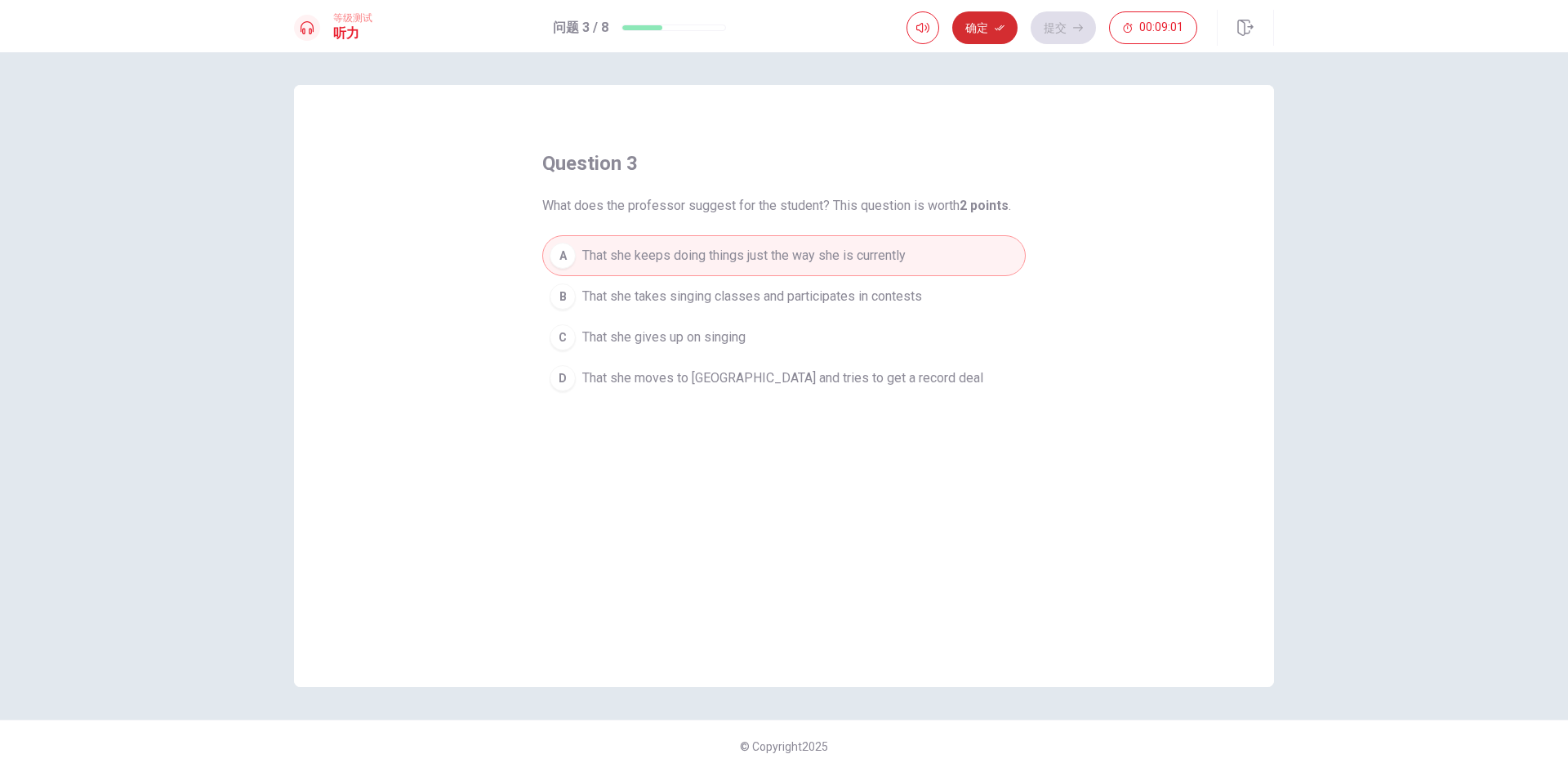
click at [985, 22] on button "确定" at bounding box center [984, 27] width 65 height 33
click at [1047, 17] on button "提交" at bounding box center [1063, 27] width 65 height 33
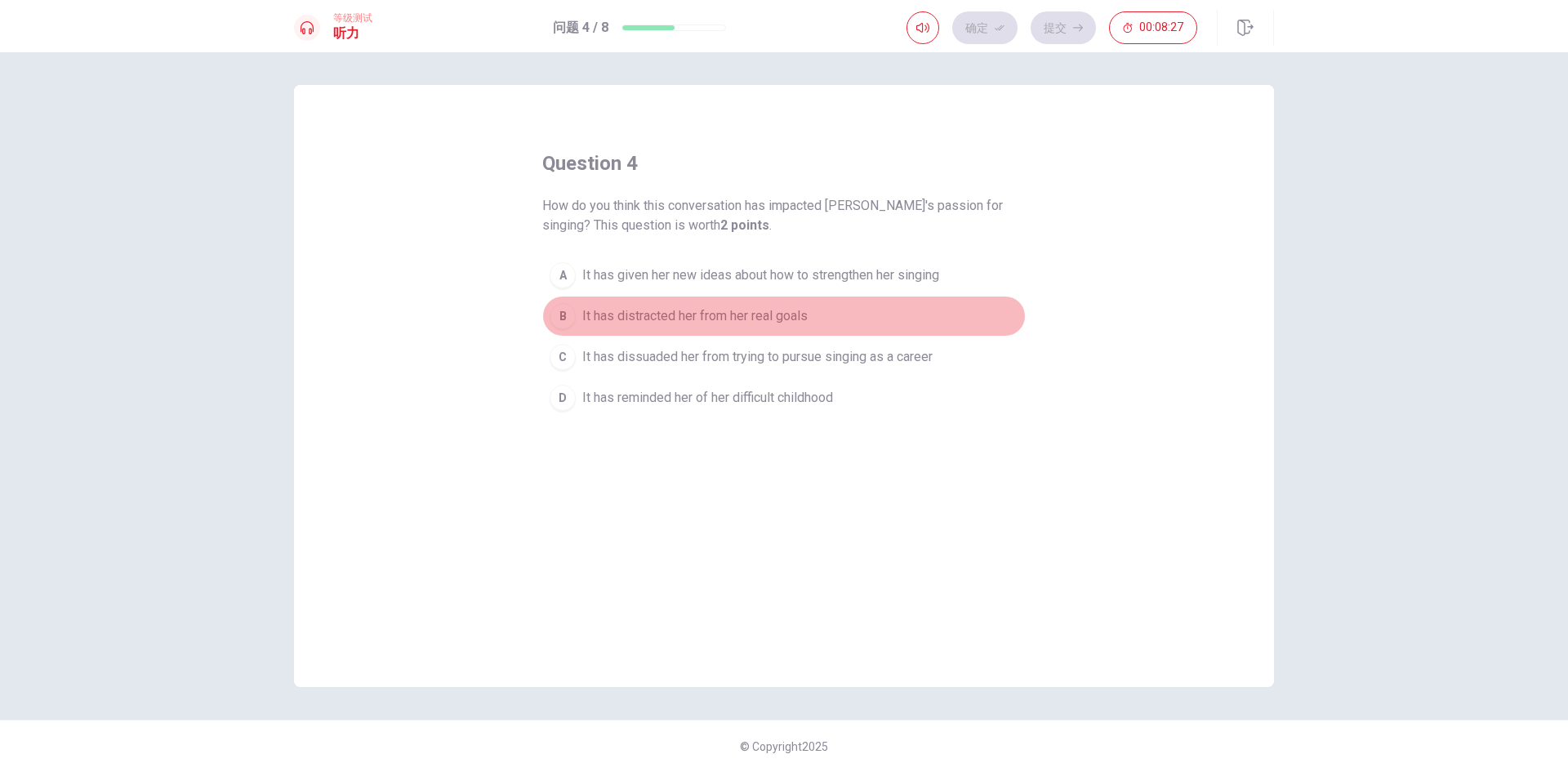
click at [732, 313] on span "It has distracted her from her real goals" at bounding box center [695, 316] width 225 height 20
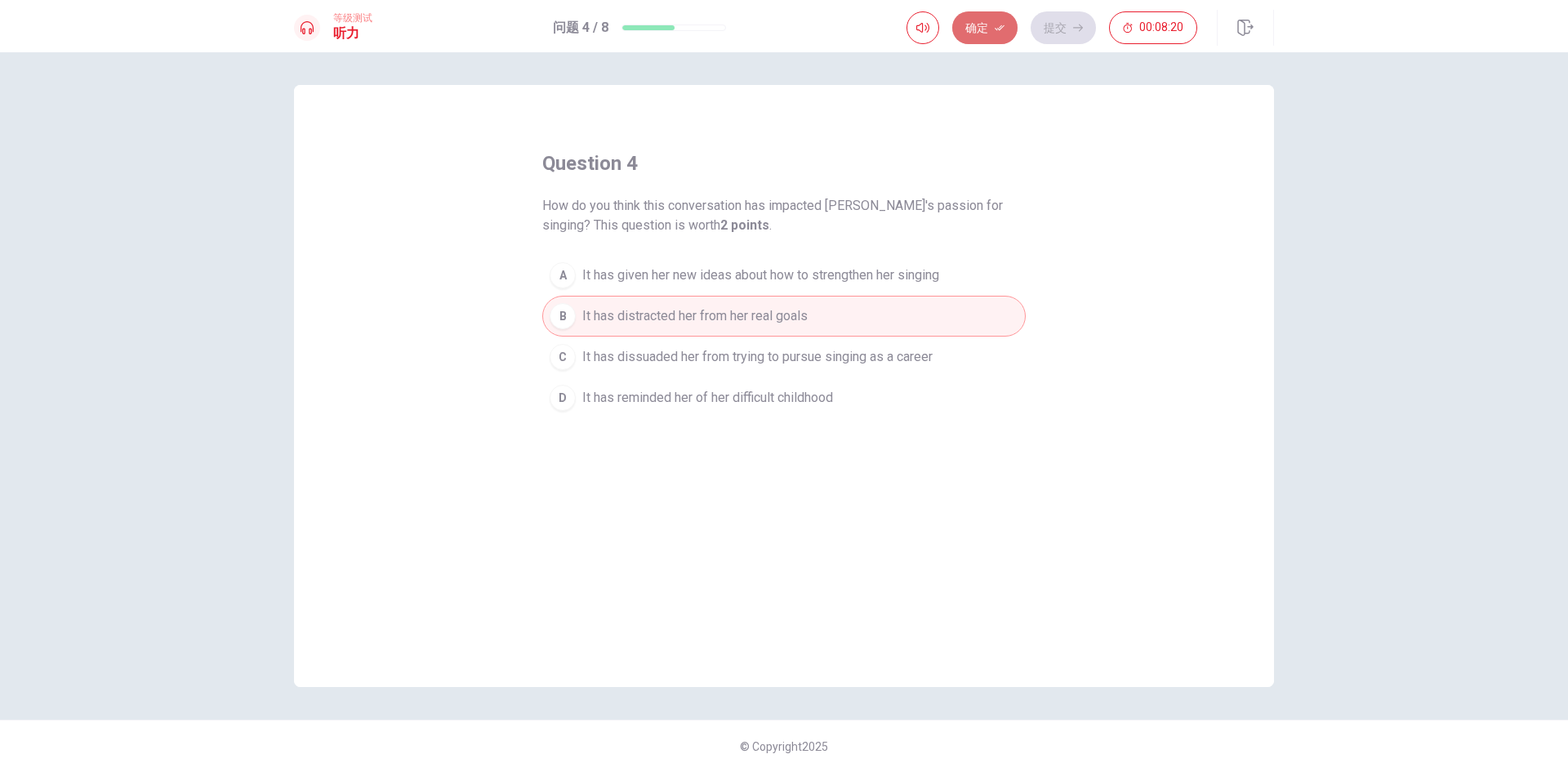
click at [994, 25] on button "确定" at bounding box center [984, 27] width 65 height 33
click at [1046, 19] on button "提交" at bounding box center [1063, 27] width 65 height 33
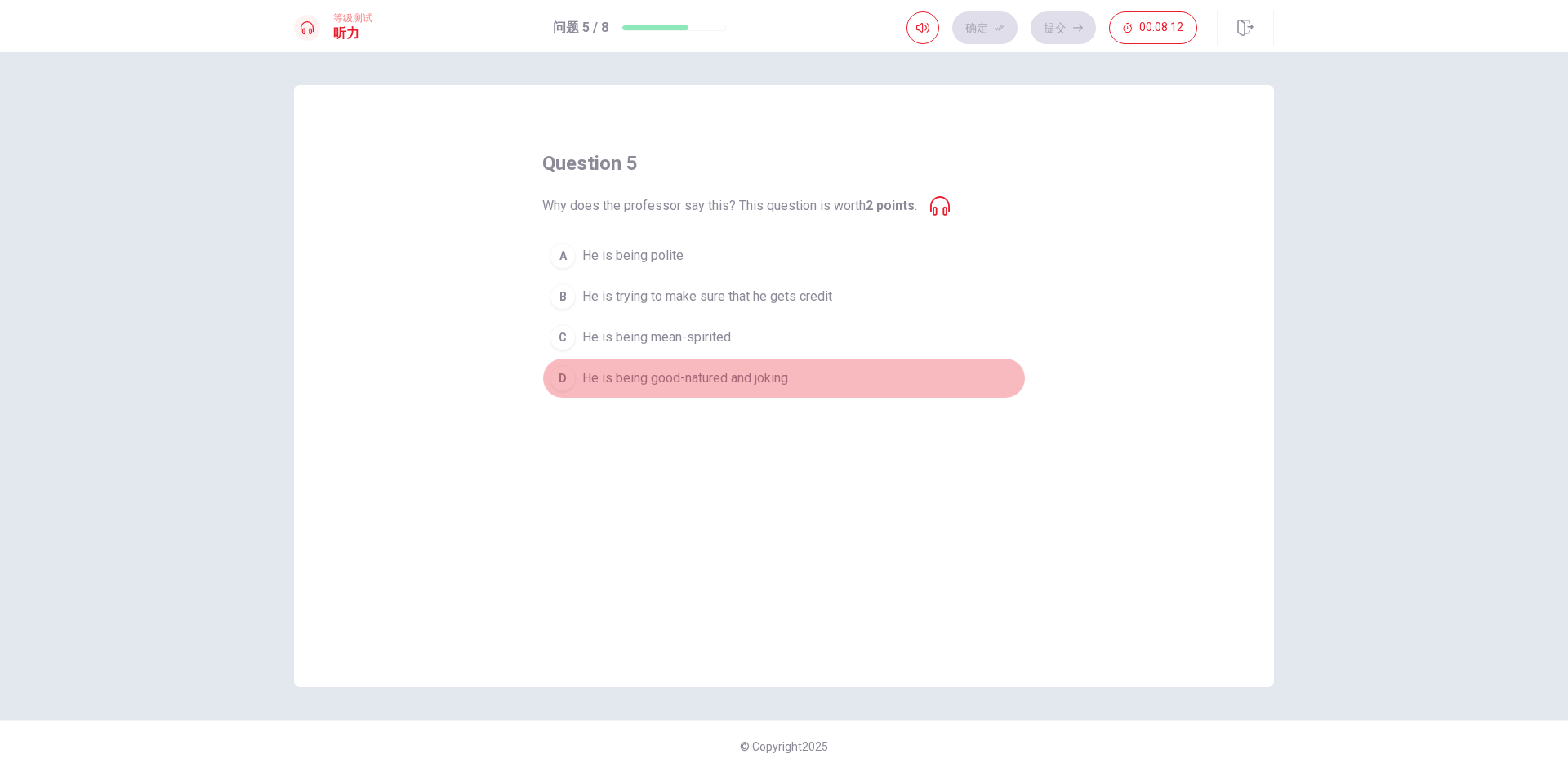
click at [698, 379] on span "He is being good-natured and joking" at bounding box center [685, 377] width 206 height 20
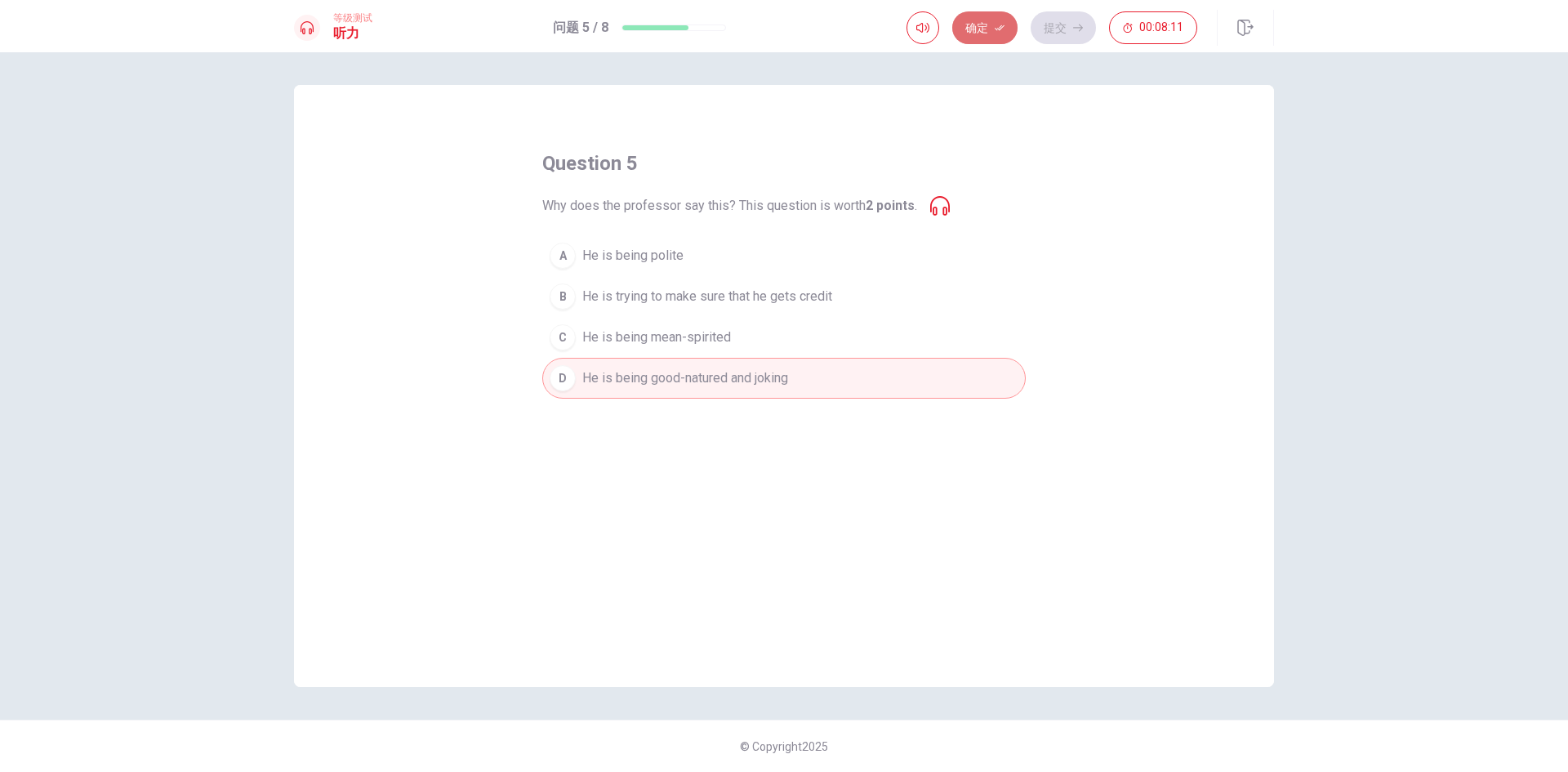
click at [977, 36] on button "确定" at bounding box center [984, 27] width 65 height 33
click at [1071, 25] on button "提交" at bounding box center [1063, 27] width 65 height 33
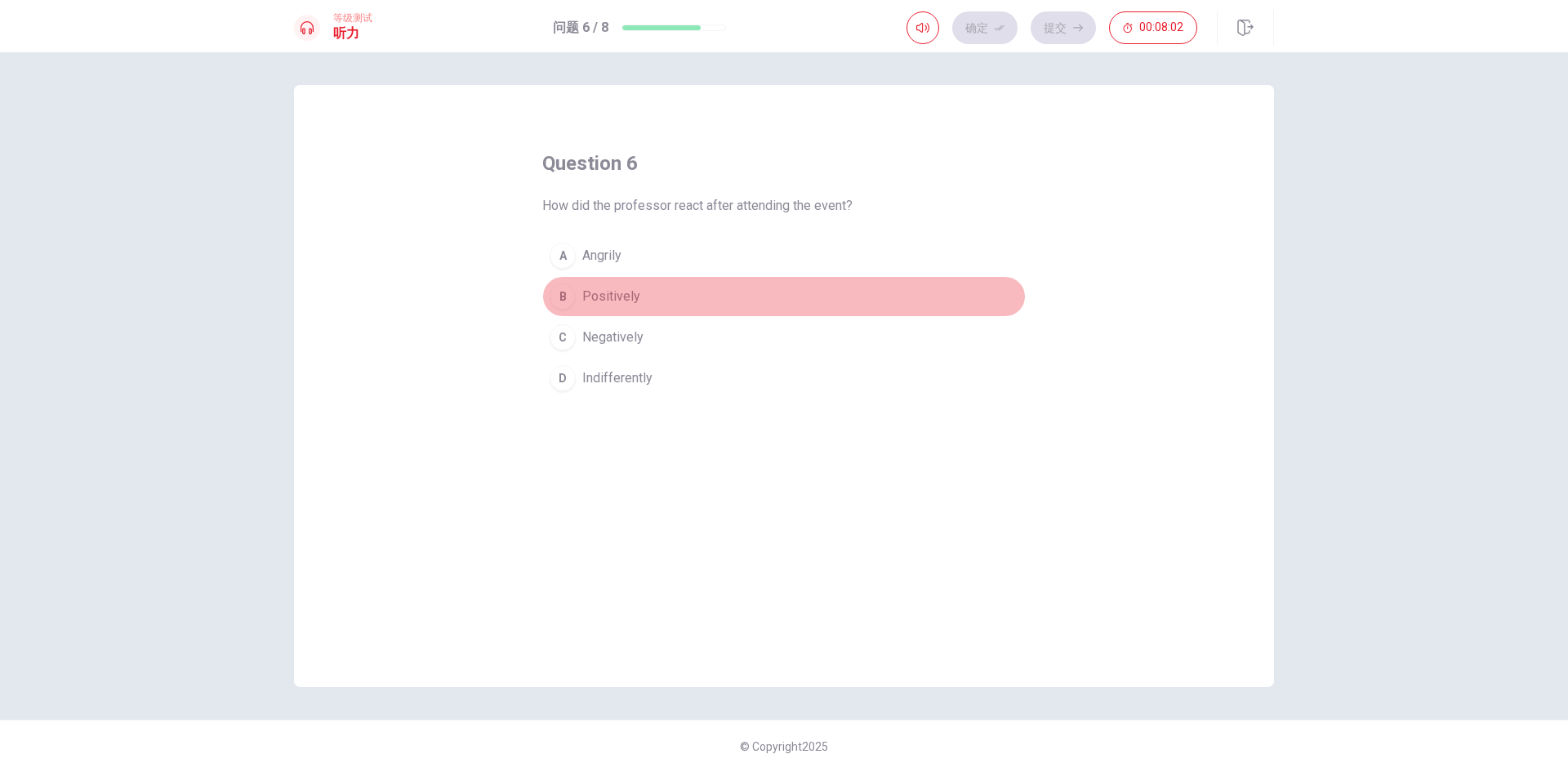
click at [611, 298] on span "Positively" at bounding box center [610, 296] width 58 height 20
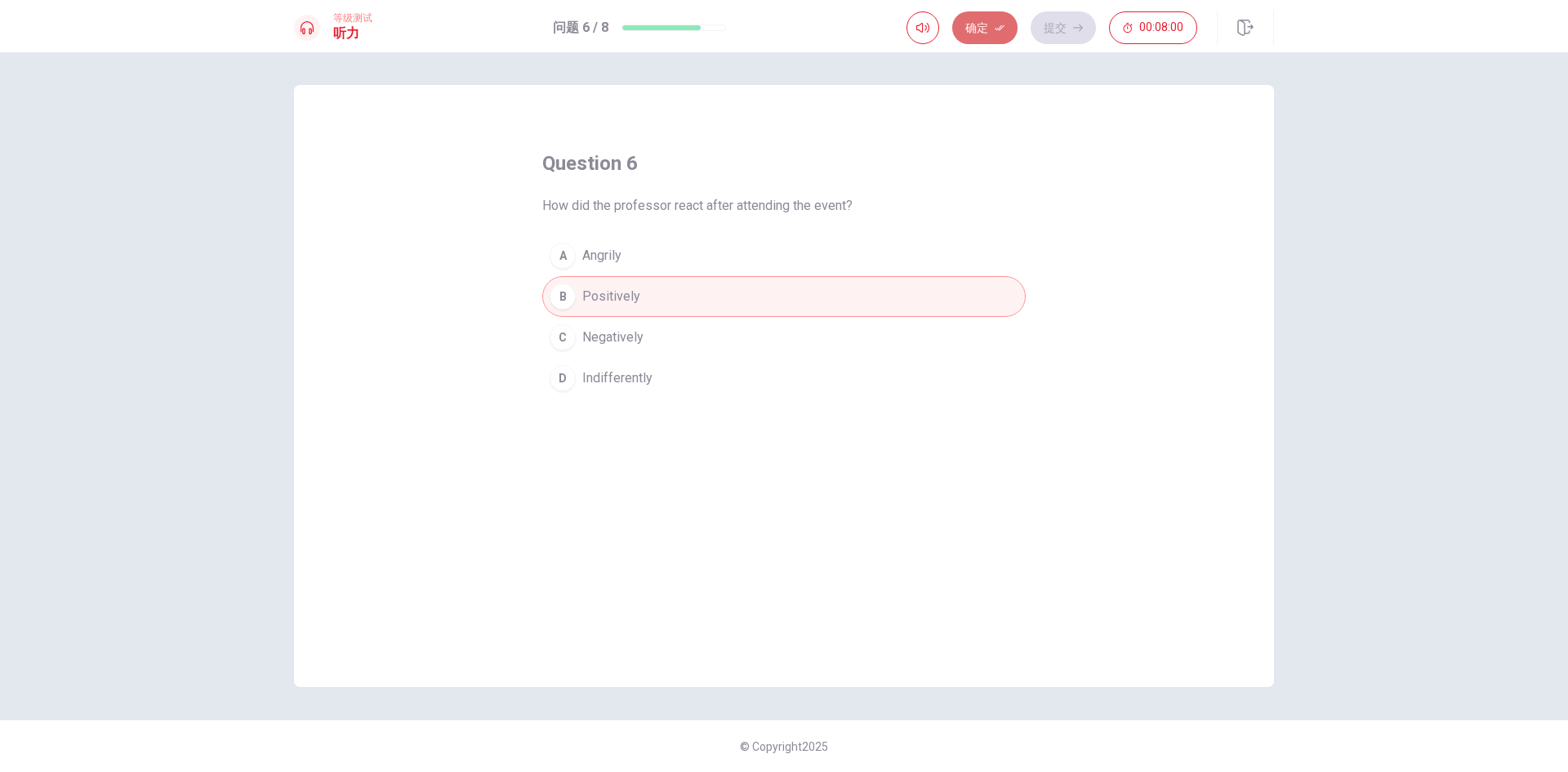
click at [996, 19] on button "确定" at bounding box center [984, 27] width 65 height 33
click at [1061, 4] on div "等级测试 听力 问题 6 / 8 确定 提交 00:07:59" at bounding box center [784, 26] width 1568 height 52
click at [1060, 22] on button "提交" at bounding box center [1063, 27] width 65 height 33
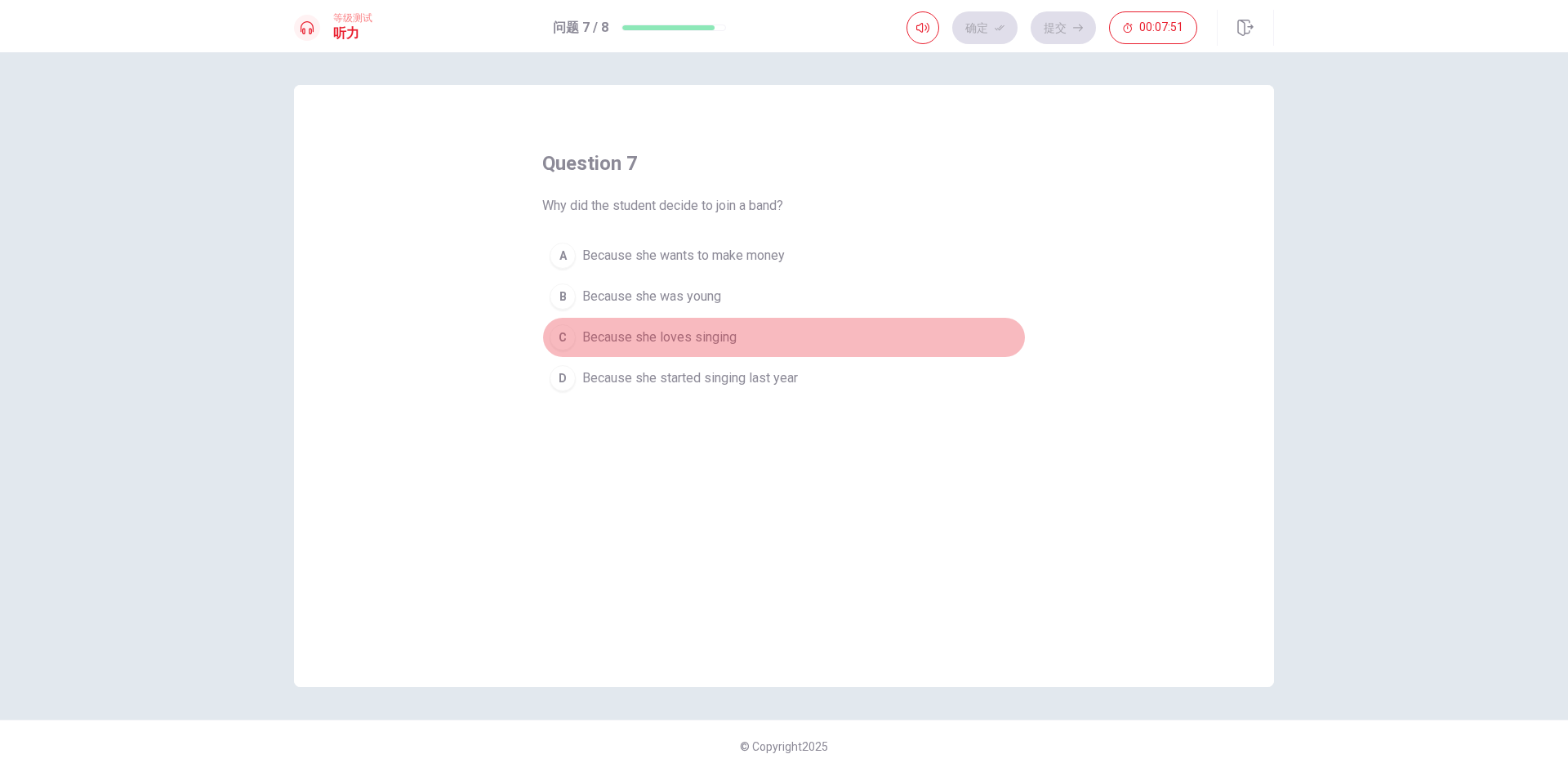
click at [626, 333] on span "Because she loves singing" at bounding box center [659, 337] width 154 height 20
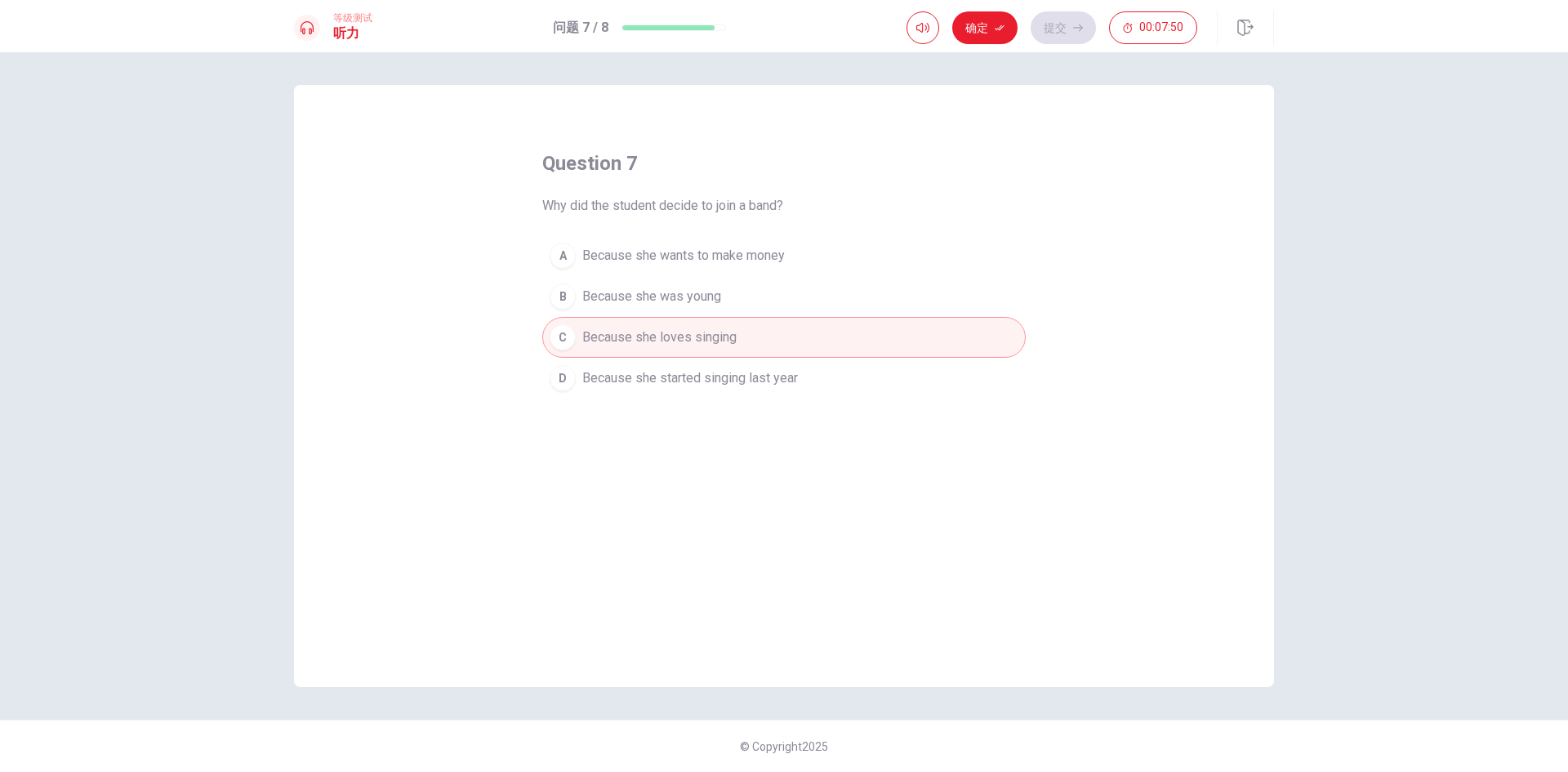
click at [967, 35] on button "确定" at bounding box center [984, 27] width 65 height 33
click at [1042, 31] on button "提交" at bounding box center [1063, 27] width 65 height 33
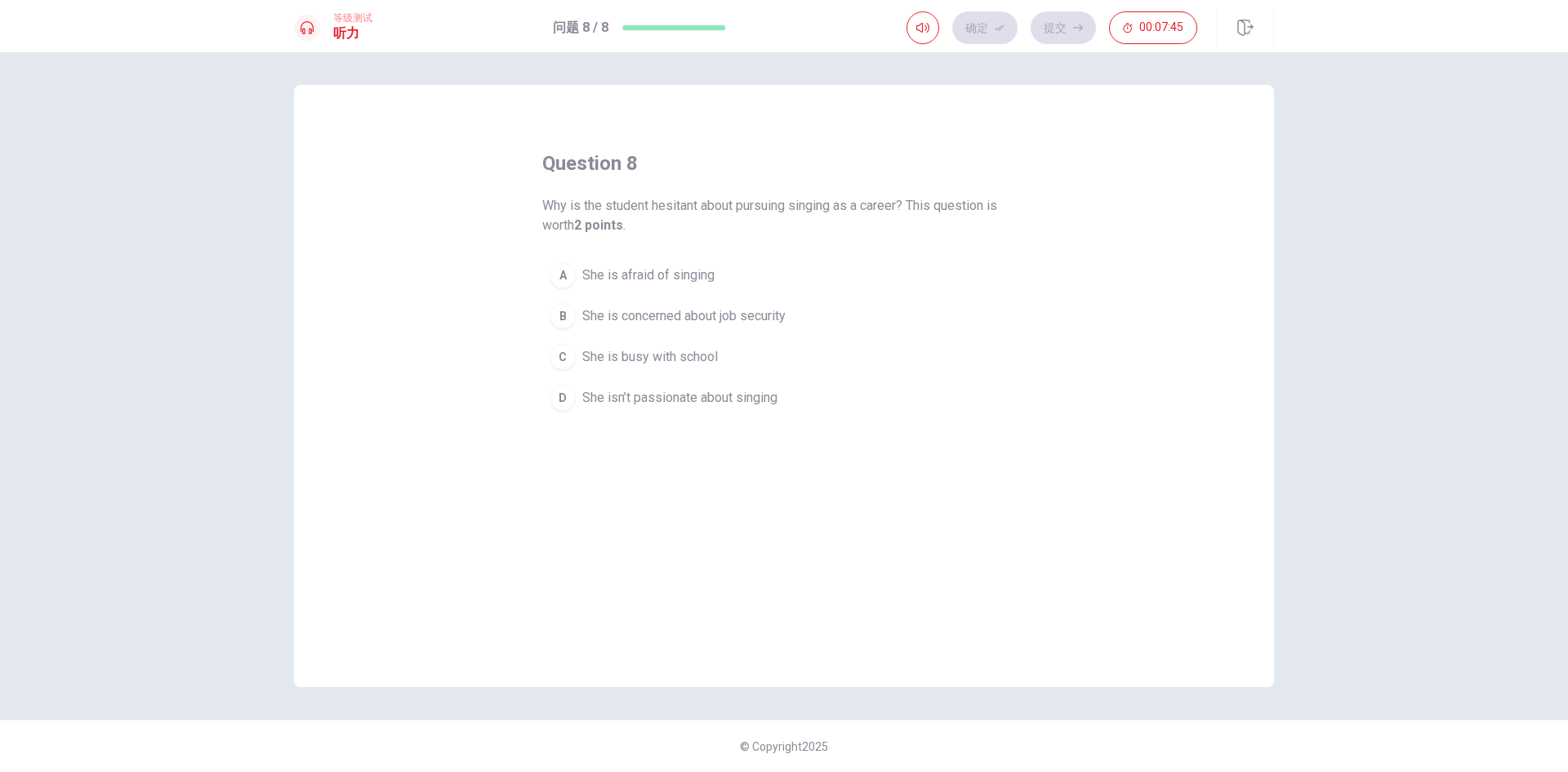
click at [965, 149] on div "question 8 Why is the student hesitant about pursuing singing as a career? This…" at bounding box center [784, 386] width 980 height 602
click at [994, 48] on div "等级测试 听力 问题 8 / 8 确定 提交 00:07:45" at bounding box center [784, 26] width 1568 height 52
click at [1078, 33] on div "确定 提交 00:07:44" at bounding box center [1051, 27] width 291 height 33
click at [1152, 26] on span "00:07:43" at bounding box center [1161, 27] width 44 height 13
click at [1182, 30] on icon "button" at bounding box center [1181, 27] width 13 height 13
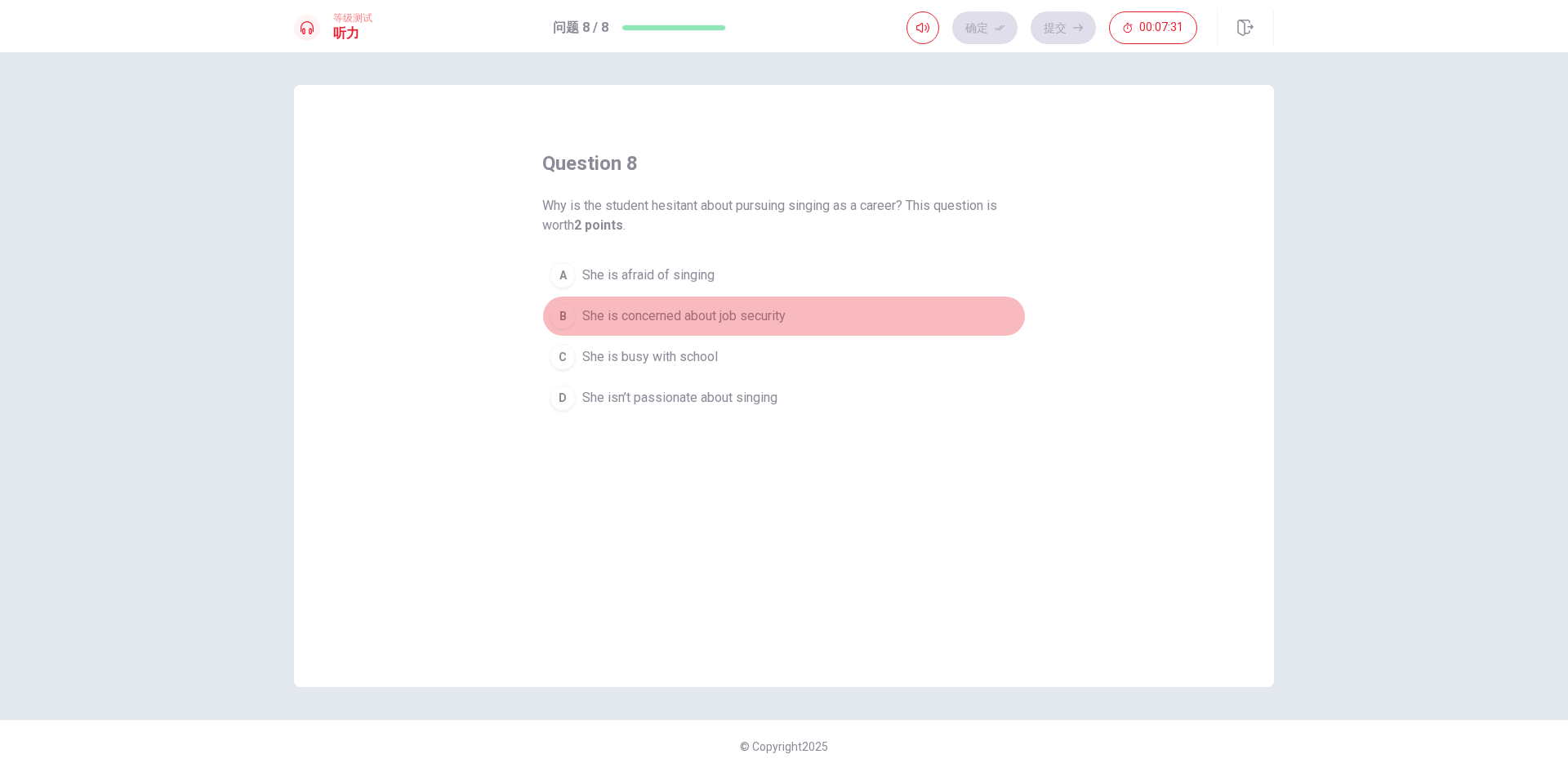
click at [716, 311] on span "She is concerned about job security" at bounding box center [683, 316] width 203 height 20
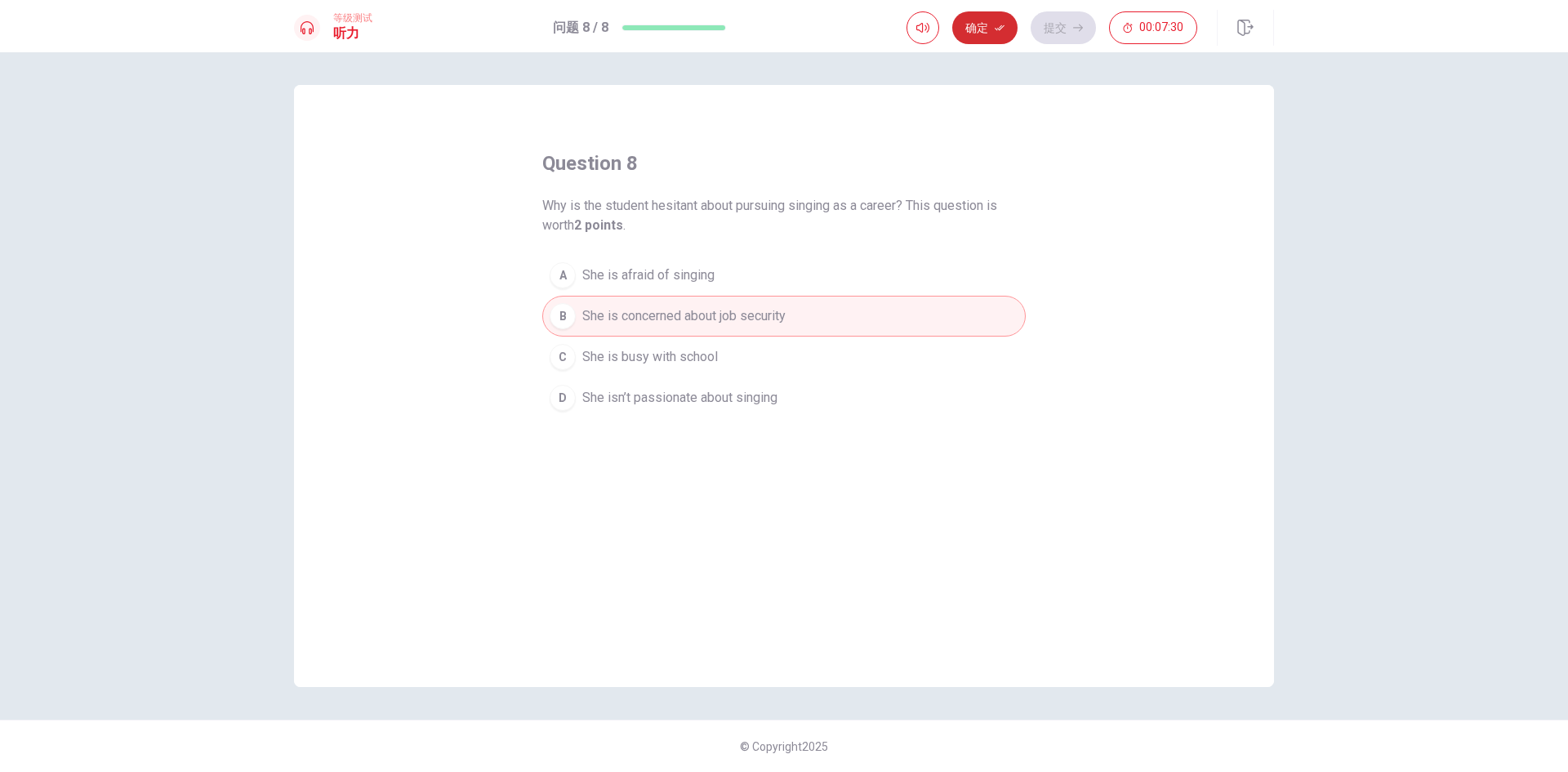
click at [987, 30] on button "确定" at bounding box center [984, 27] width 65 height 33
click at [1066, 29] on button "提交" at bounding box center [1063, 27] width 65 height 33
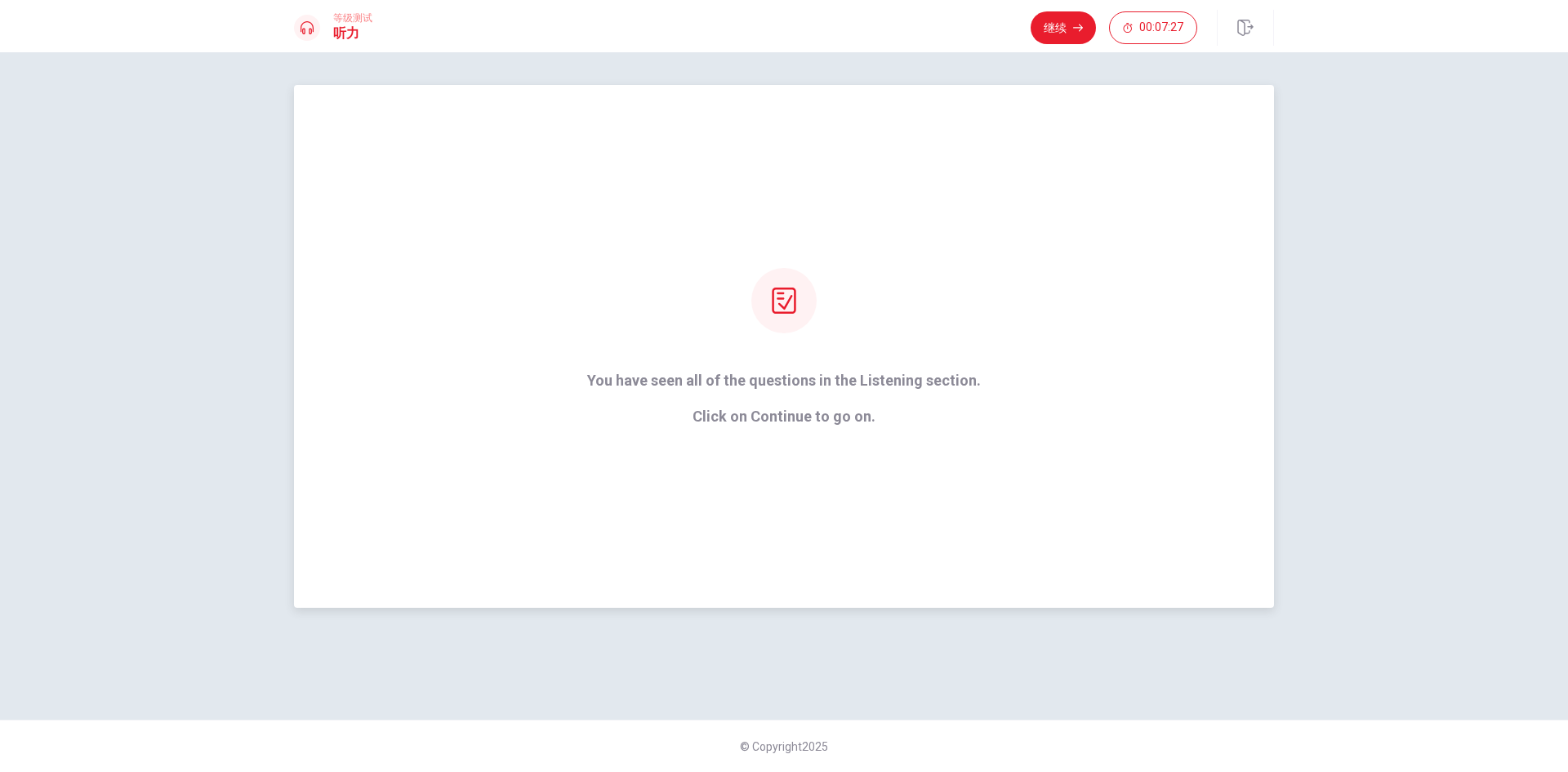
click at [781, 309] on icon at bounding box center [784, 301] width 26 height 26
click at [1044, 21] on button "继续" at bounding box center [1063, 27] width 65 height 33
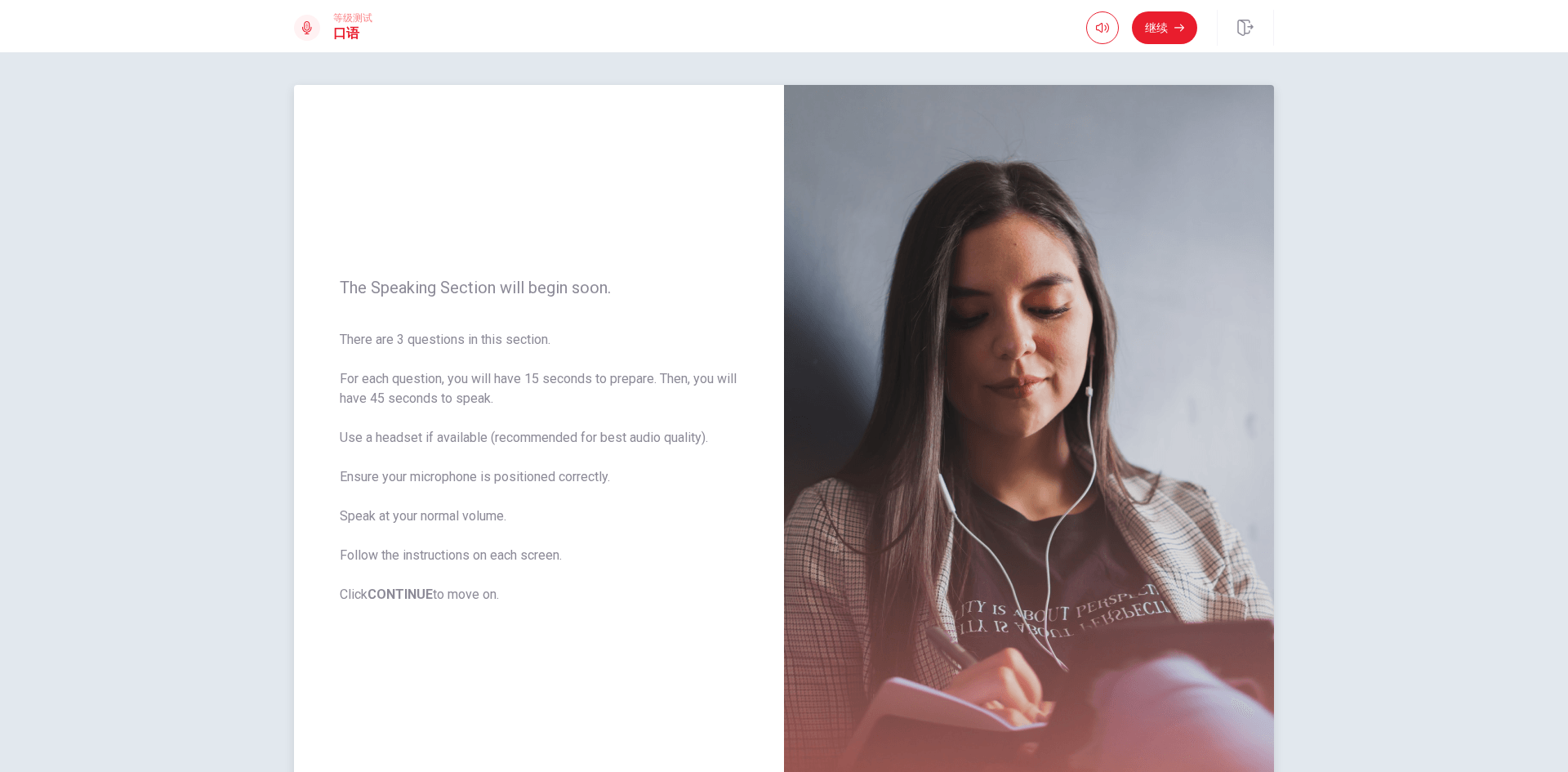
scroll to position [111, 0]
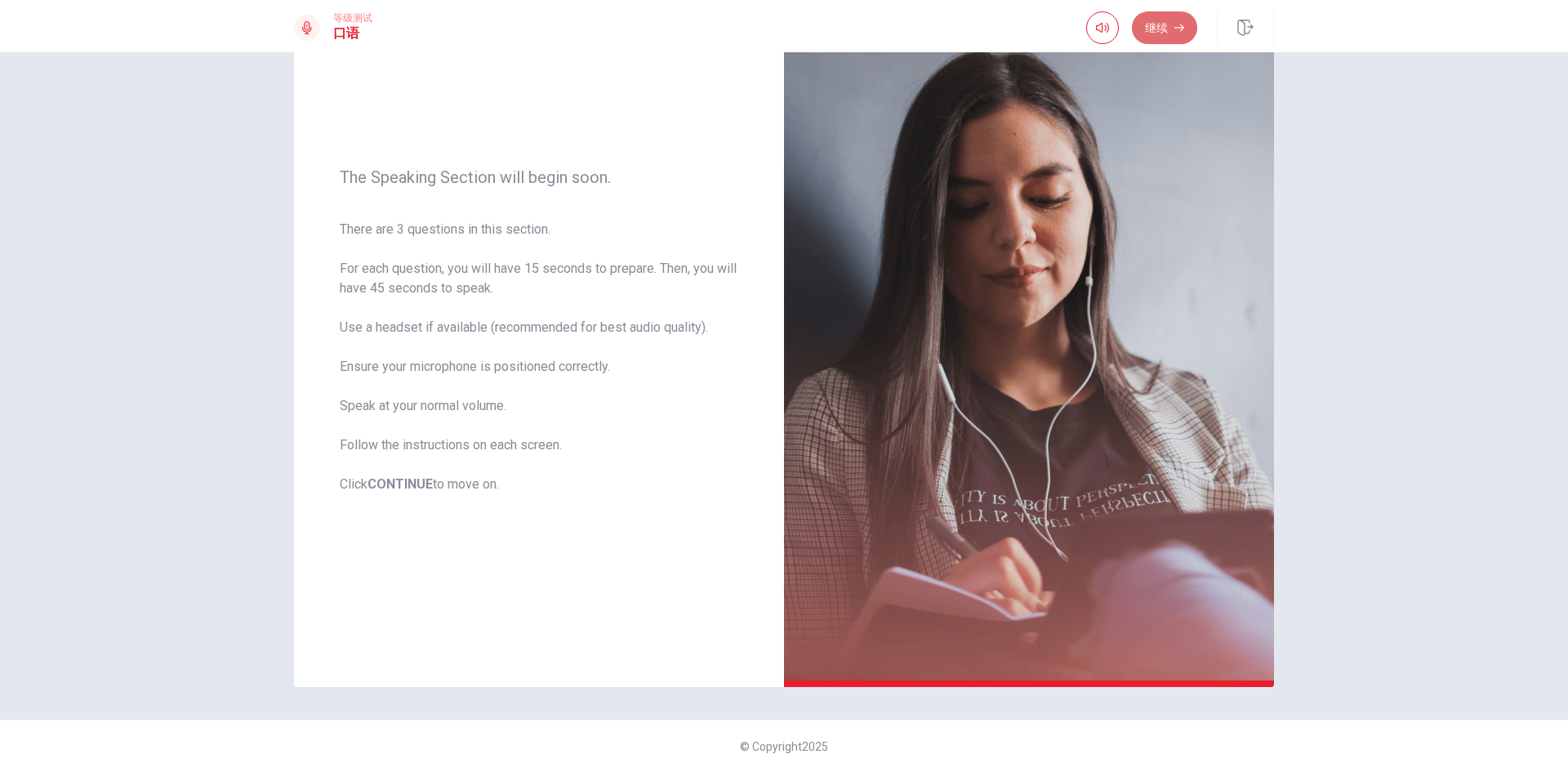
click at [1148, 23] on button "继续" at bounding box center [1164, 27] width 65 height 33
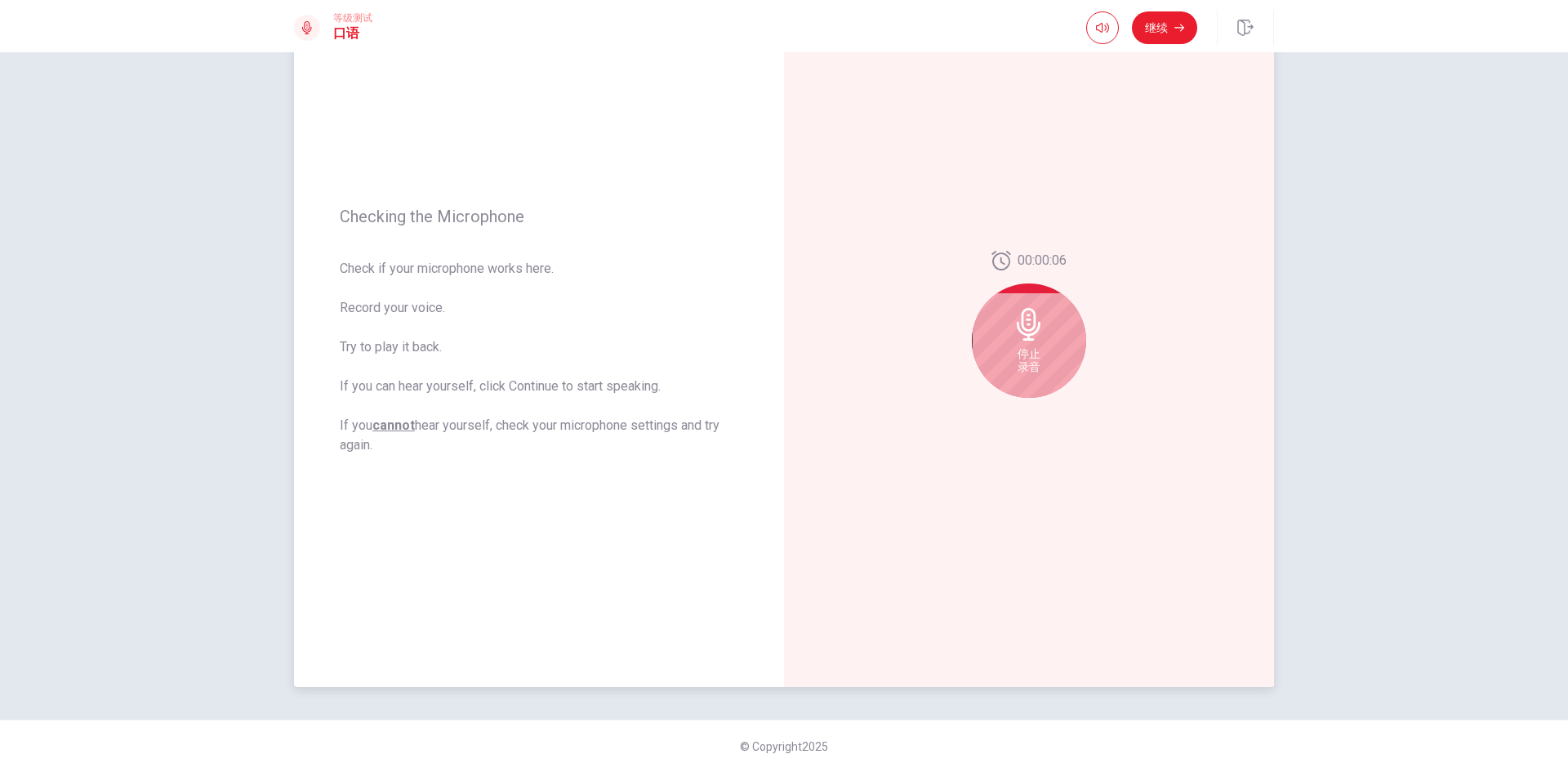
click at [1025, 330] on icon at bounding box center [1029, 324] width 24 height 33
click at [1043, 411] on icon "Play Audio" at bounding box center [1047, 411] width 8 height 9
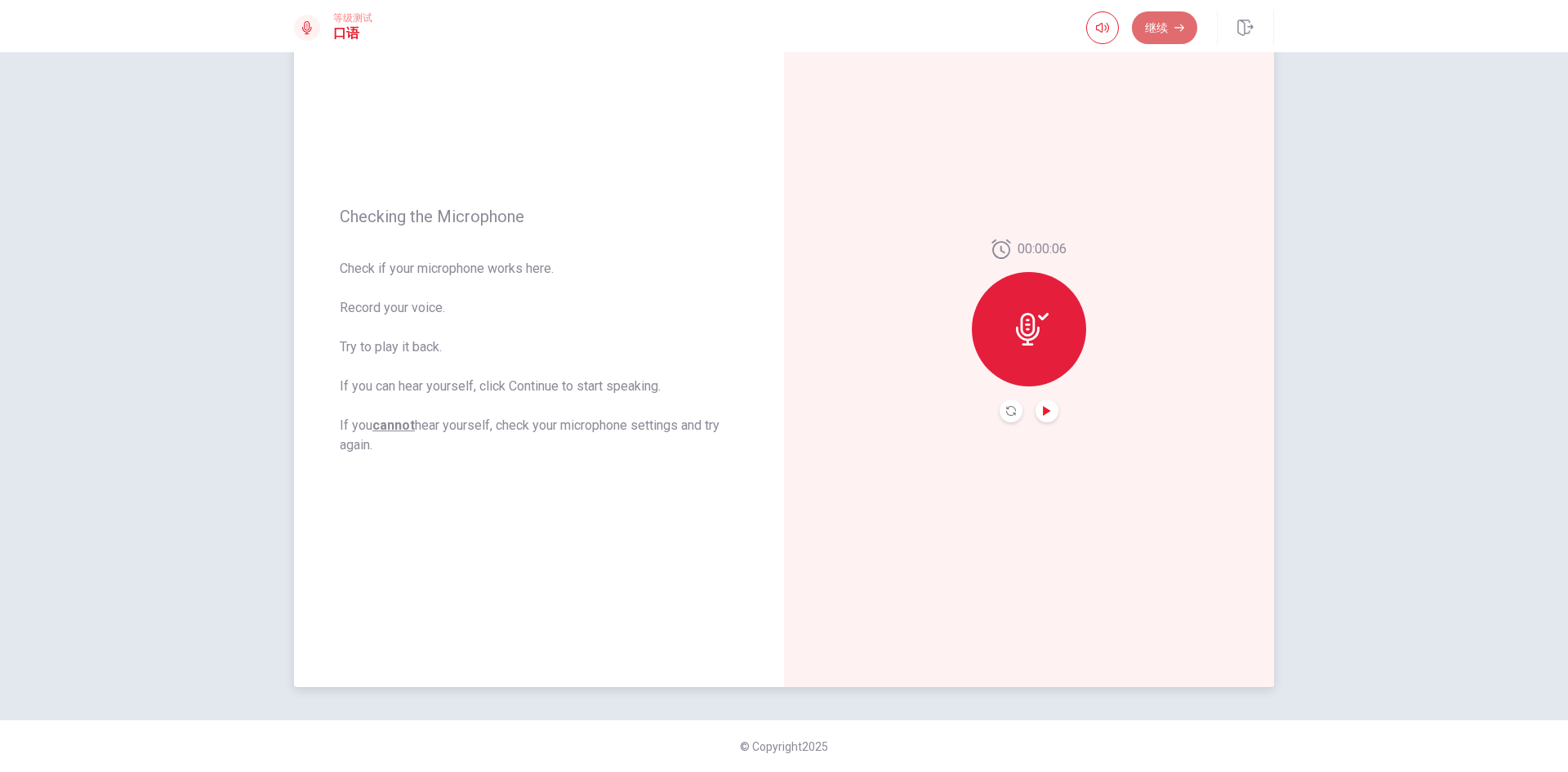
click at [1157, 37] on button "继续" at bounding box center [1164, 27] width 65 height 33
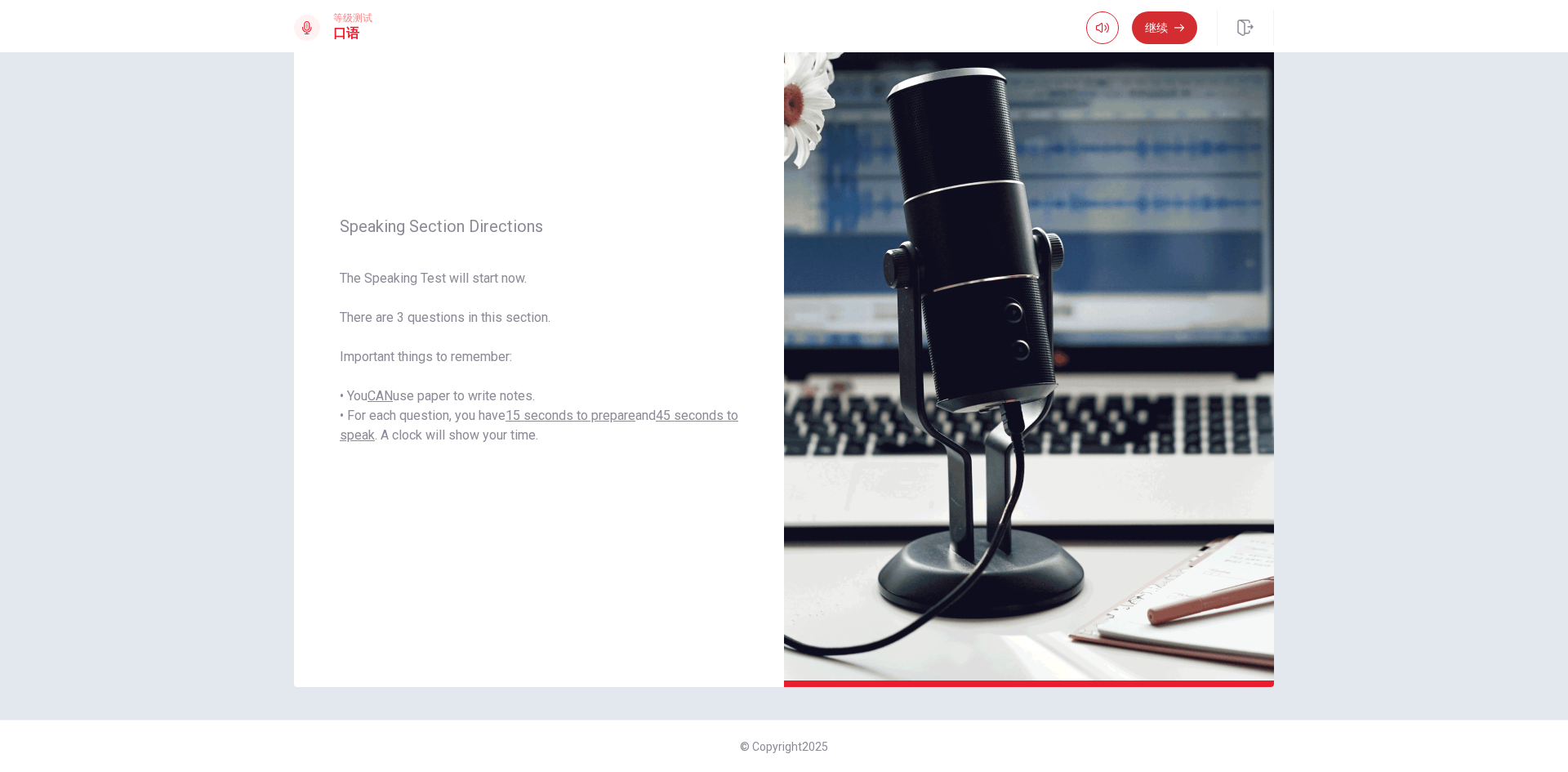
click at [1159, 35] on button "继续" at bounding box center [1164, 27] width 65 height 33
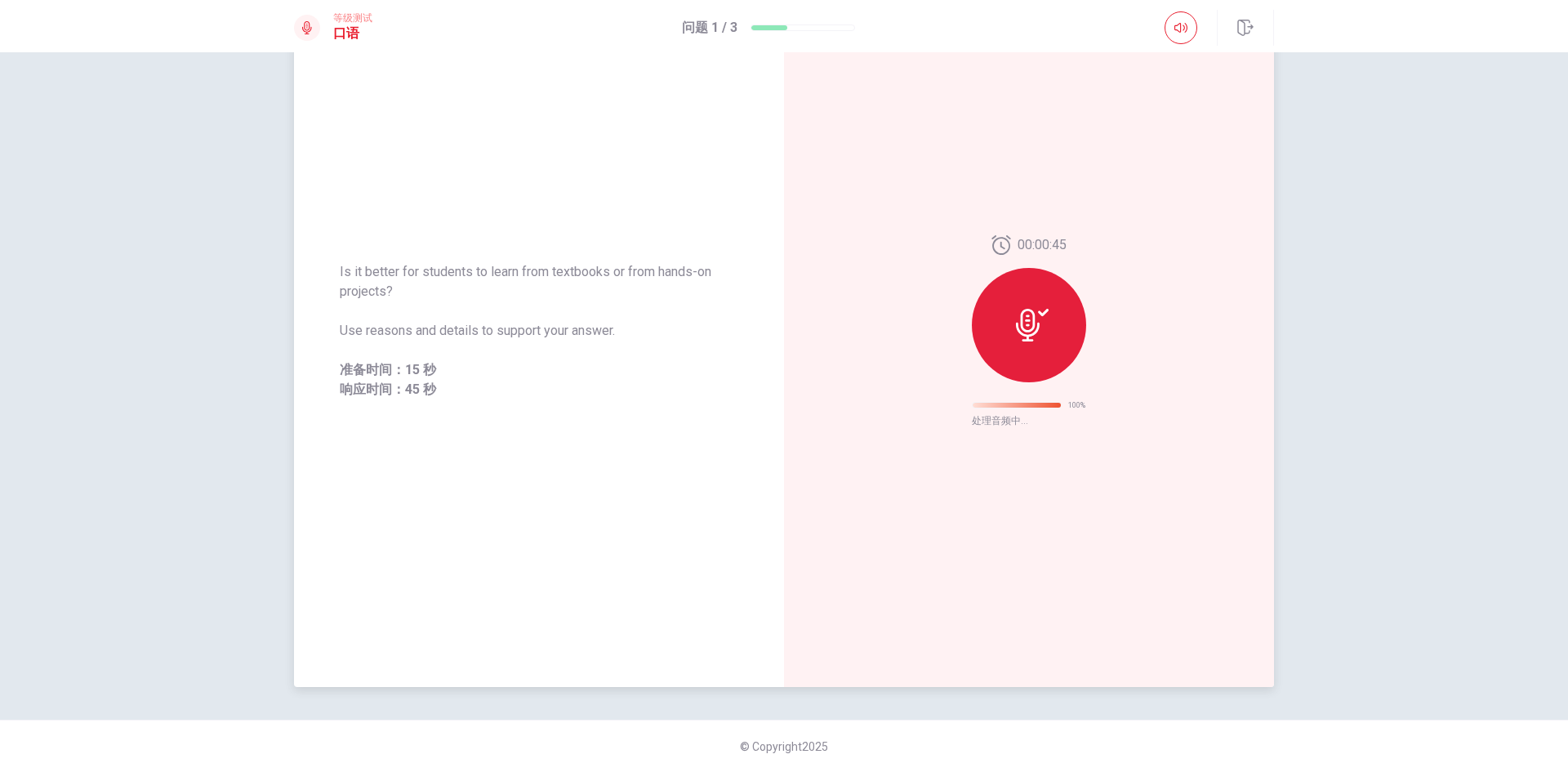
scroll to position [0, 0]
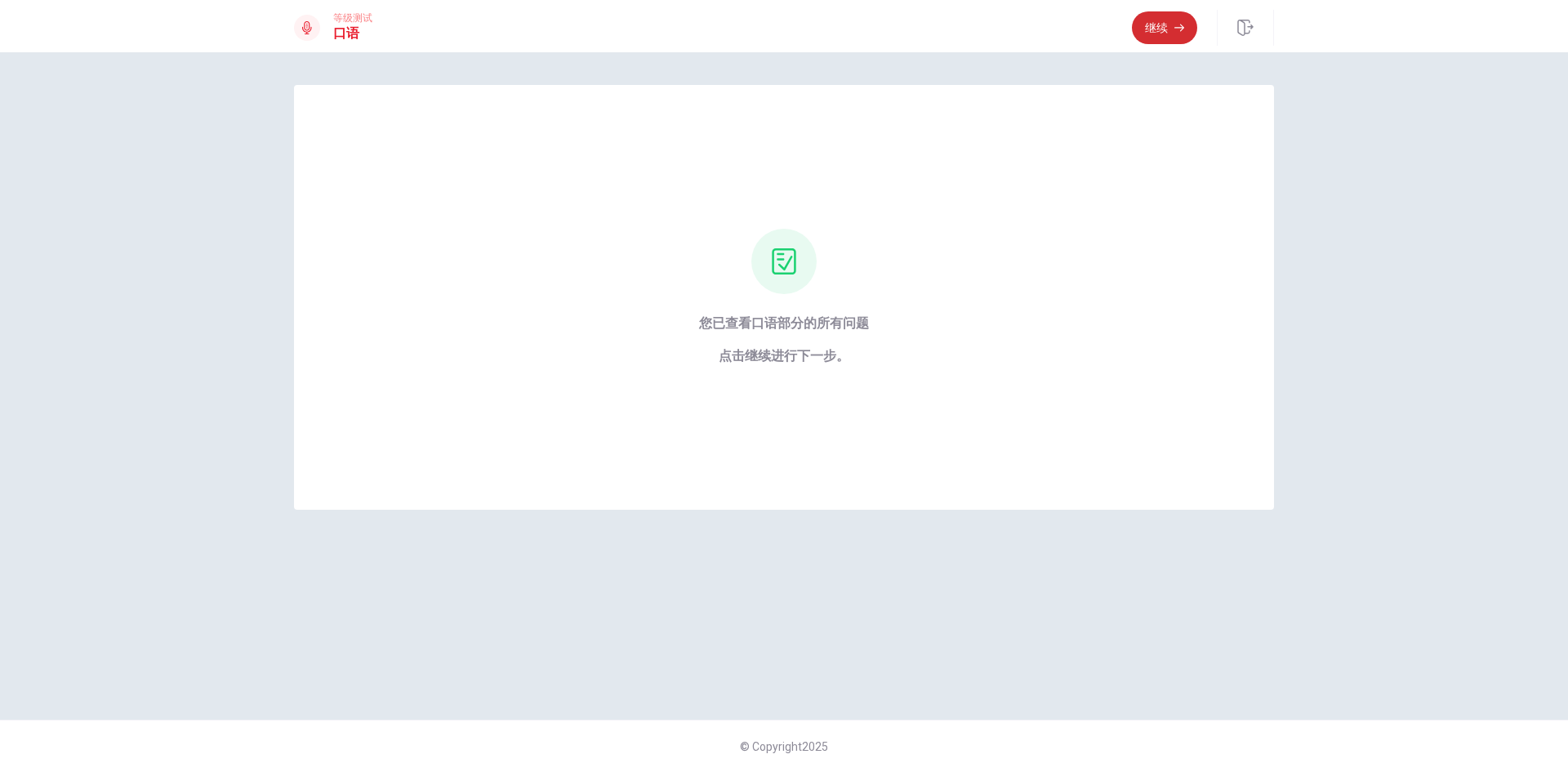
click at [1170, 24] on button "继续" at bounding box center [1164, 27] width 65 height 33
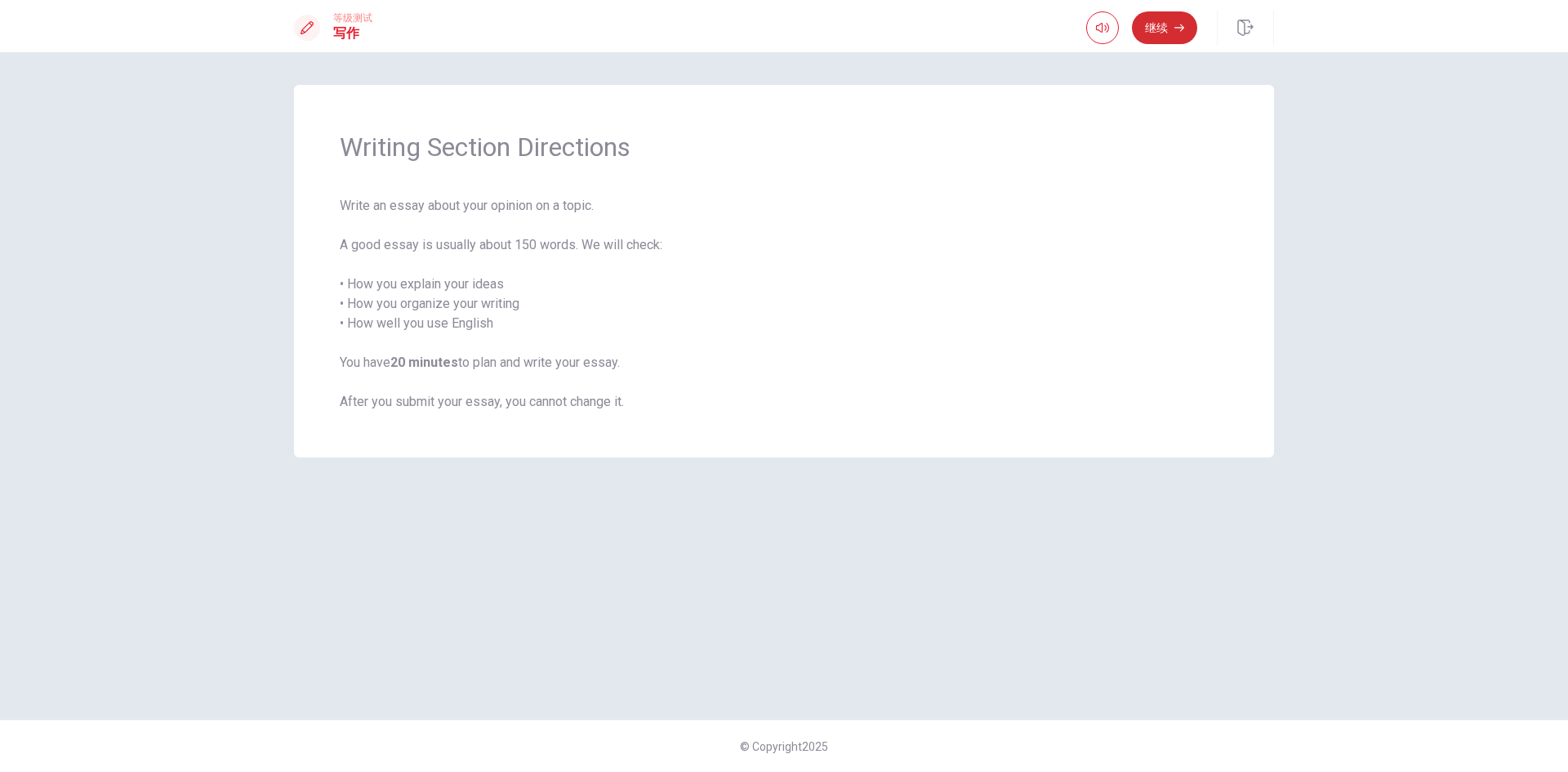
click at [1175, 11] on button "继续" at bounding box center [1164, 27] width 65 height 33
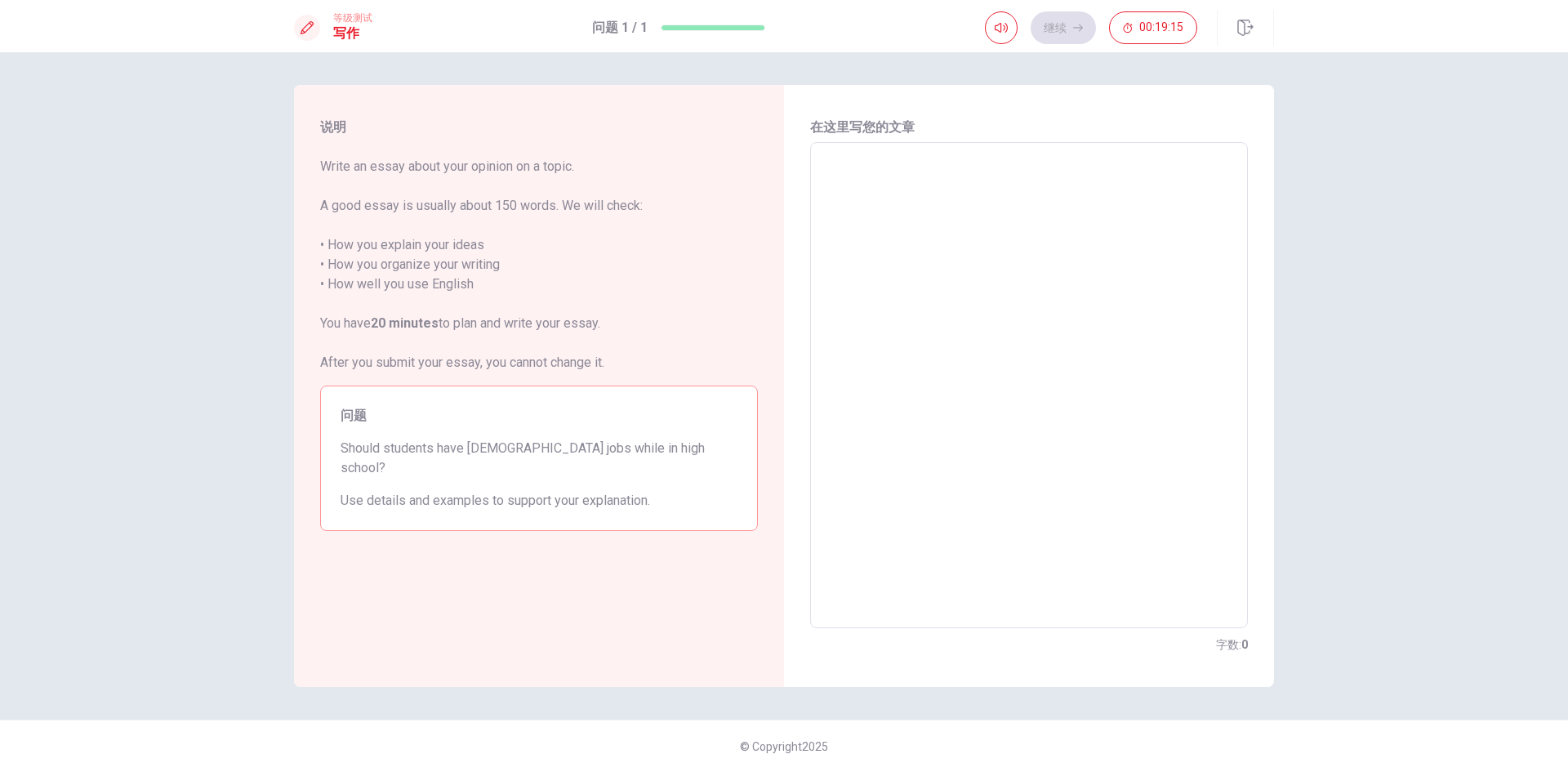
click at [984, 257] on textarea at bounding box center [1029, 385] width 414 height 459
type textarea "f"
type textarea "x"
type textarea "I"
type textarea "x"
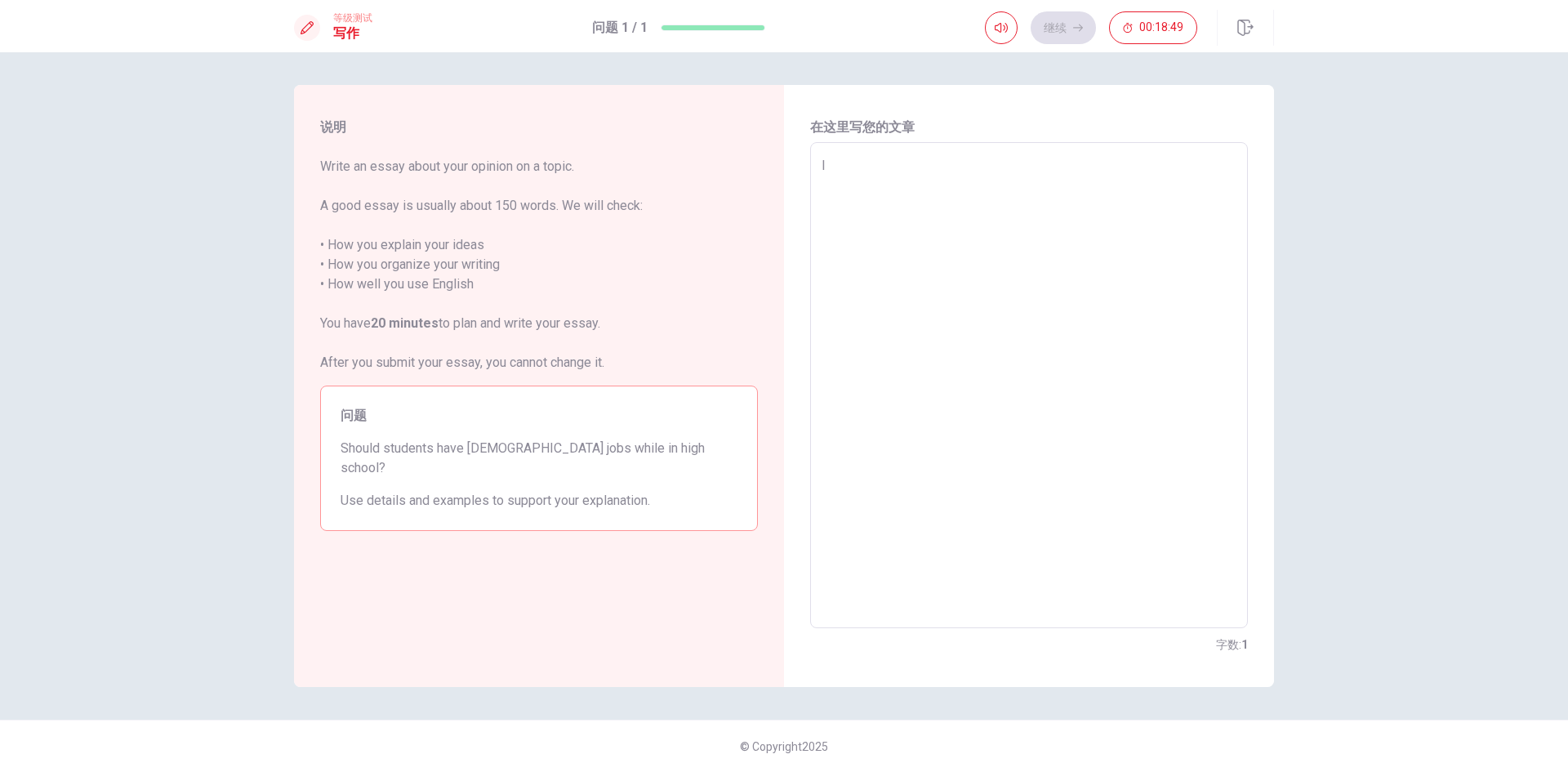
type textarea "I"
type textarea "x"
type textarea "I t"
type textarea "x"
type textarea "I th"
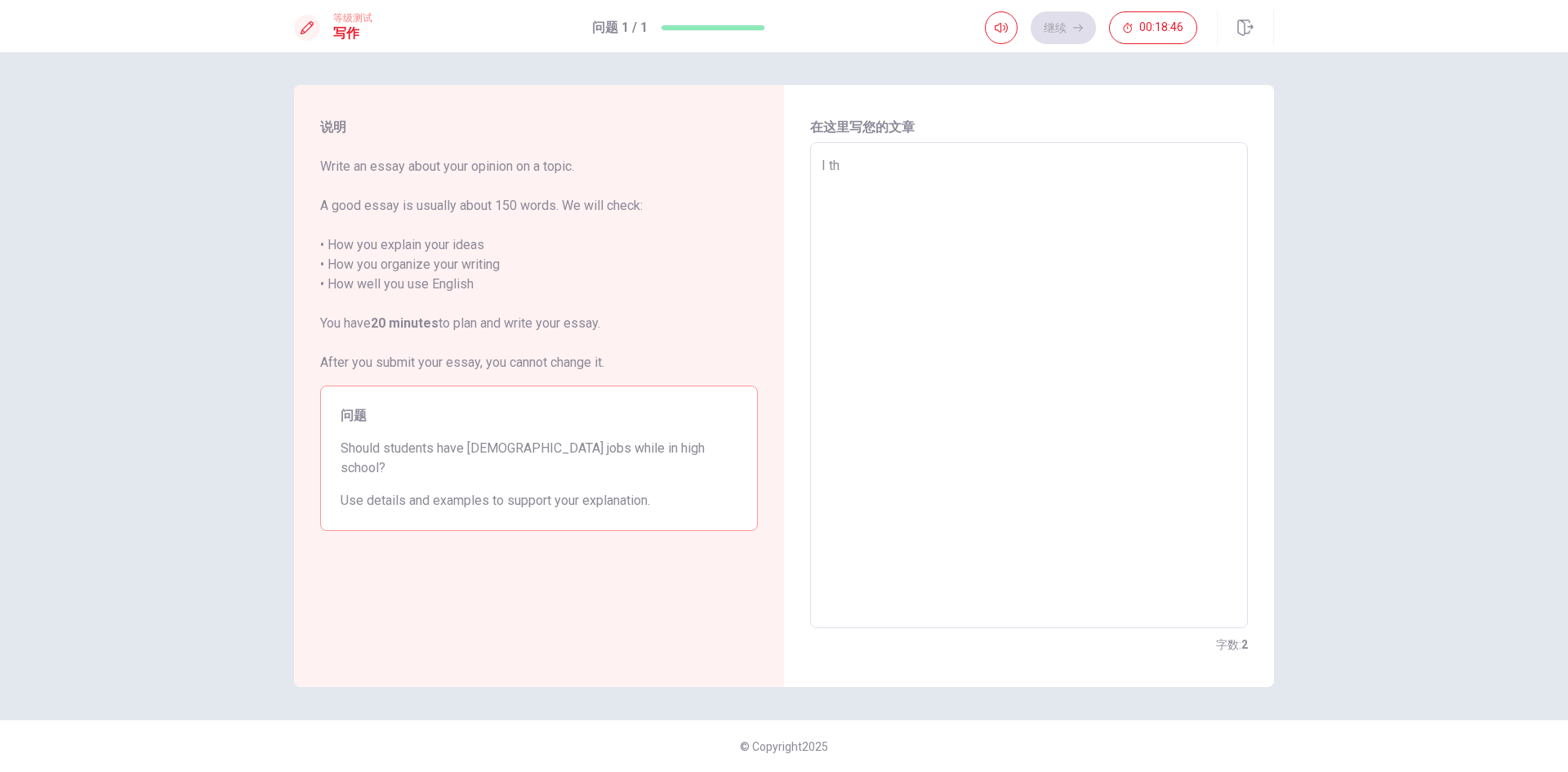
type textarea "x"
type textarea "I thi"
type textarea "x"
type textarea "I thin"
type textarea "x"
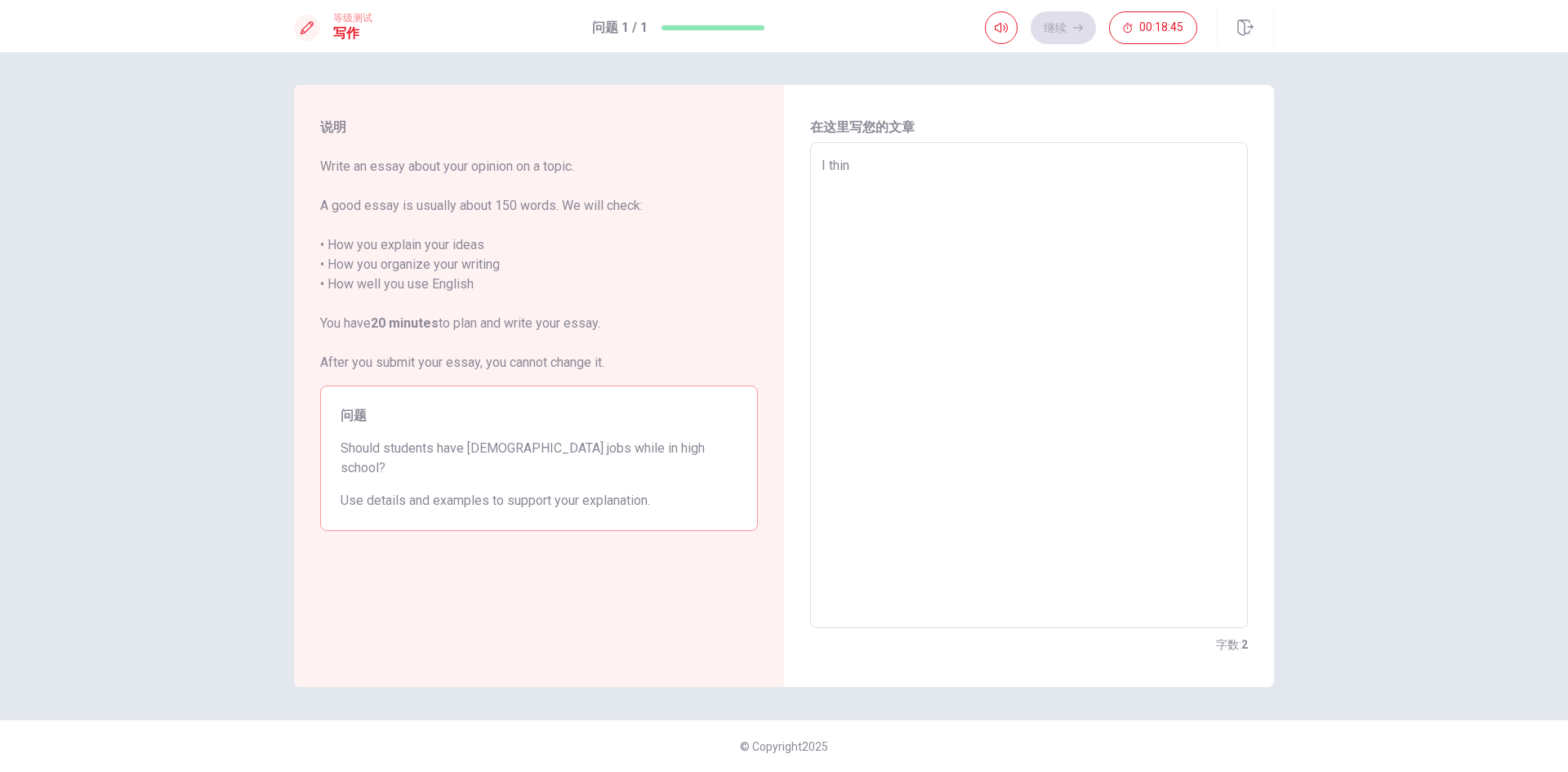
type textarea "I think"
type textarea "x"
type textarea "I think"
type textarea "x"
type textarea "I think s"
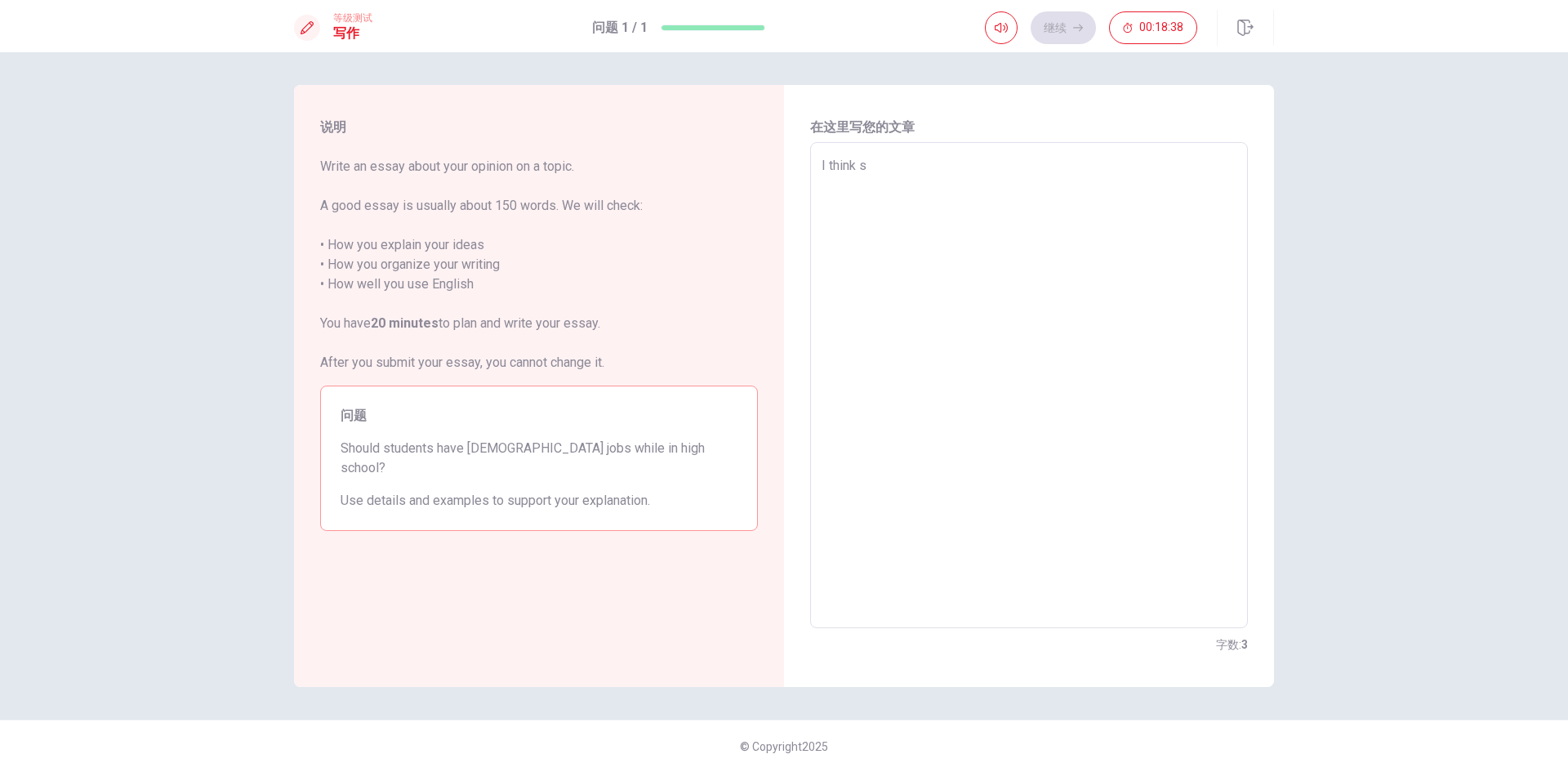
type textarea "x"
type textarea "I think st"
type textarea "x"
type textarea "I think stu"
type textarea "x"
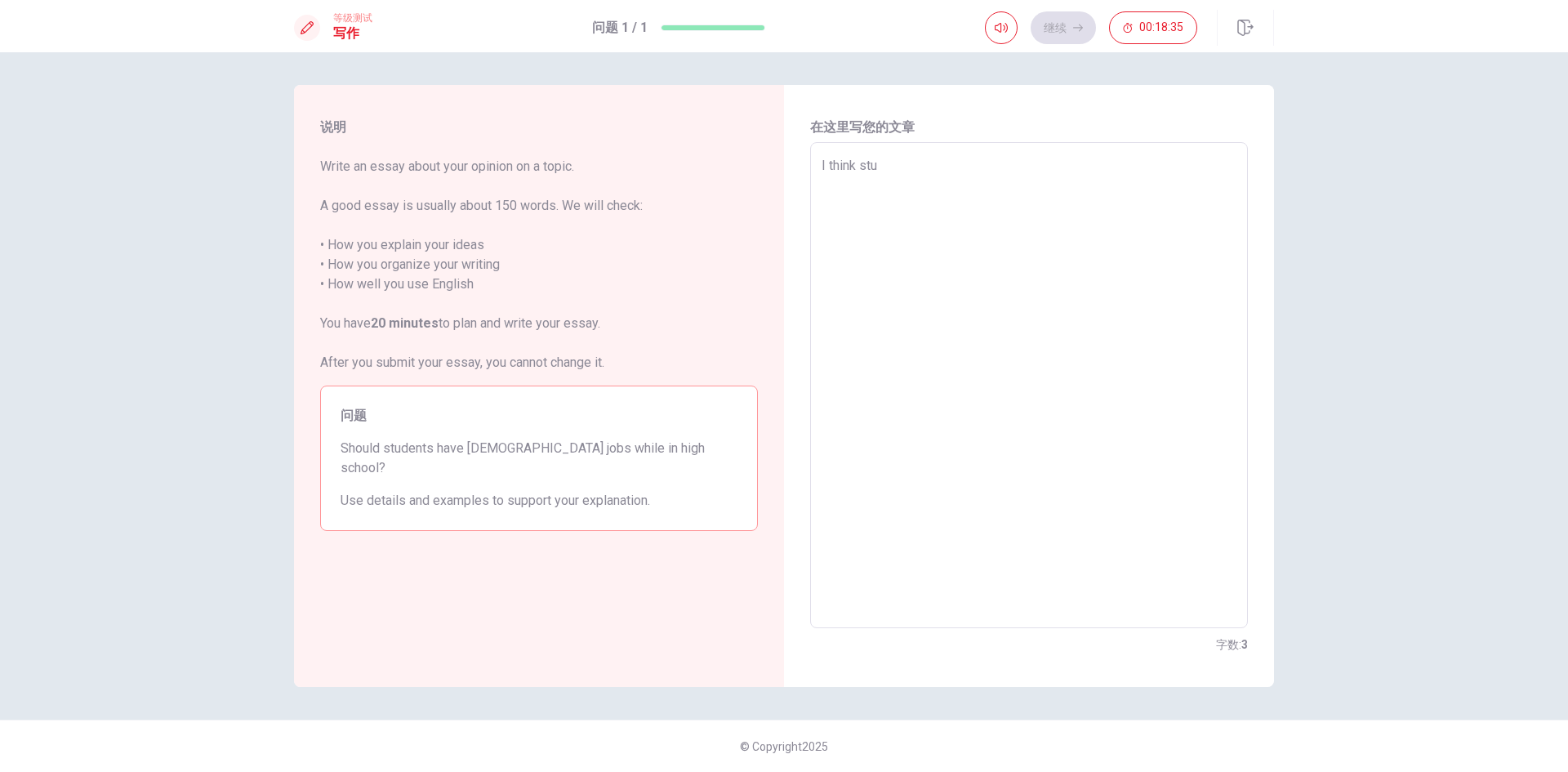
type textarea "I think stud"
type textarea "x"
type textarea "I think stude"
type textarea "x"
type textarea "I think studen"
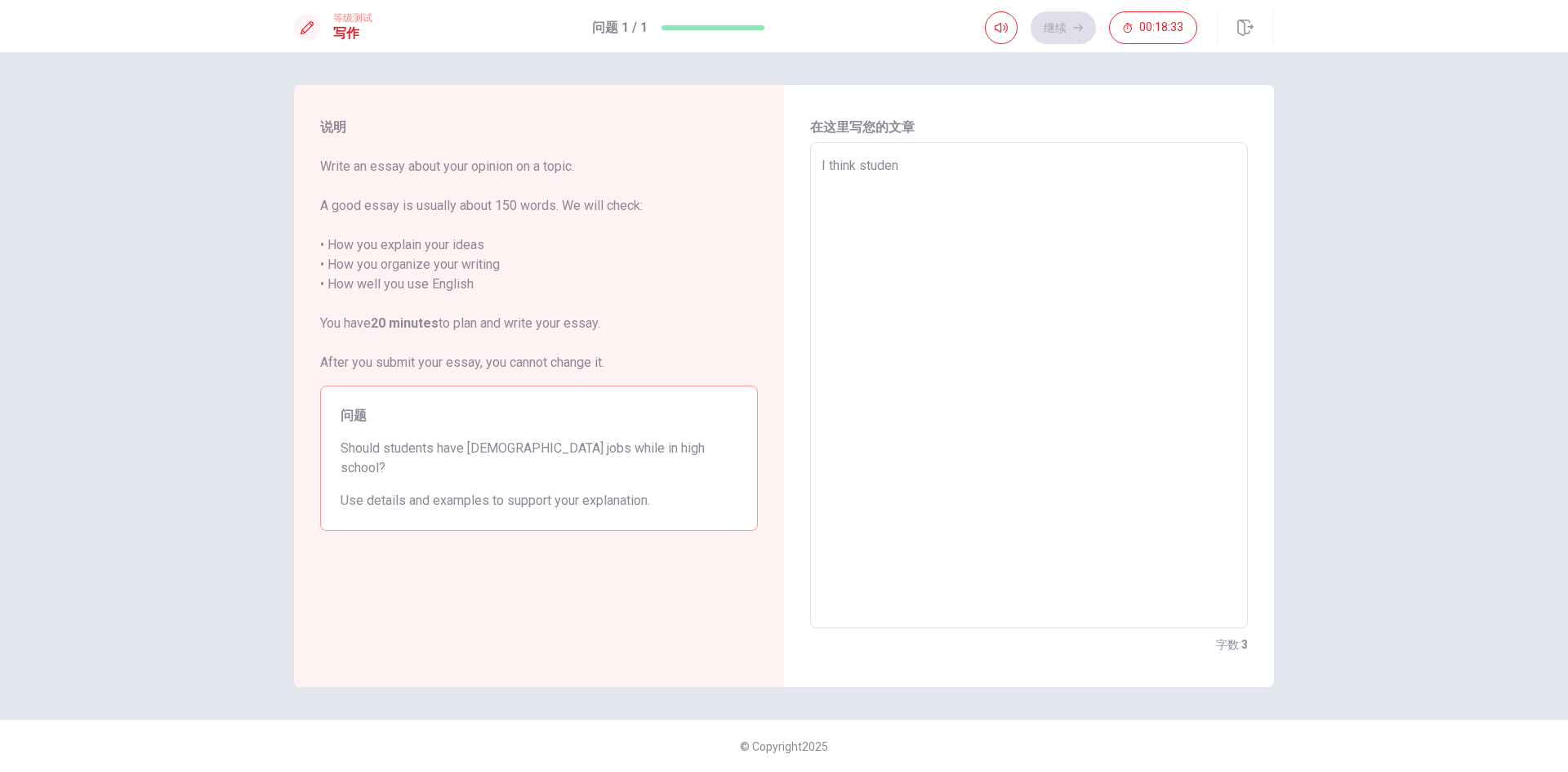
type textarea "x"
type textarea "I think student"
type textarea "x"
type textarea "I think student"
type textarea "x"
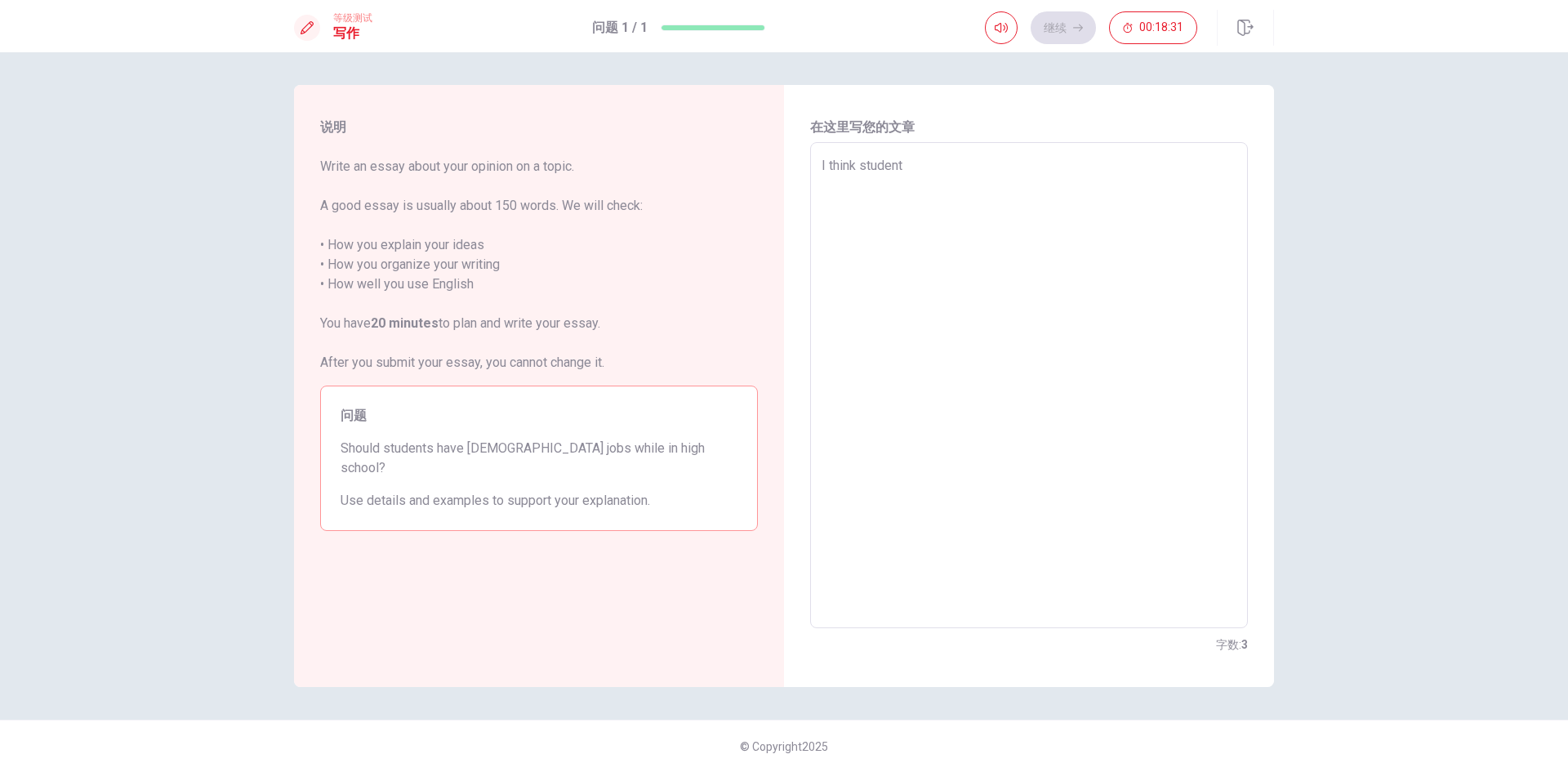
type textarea "I think student w"
type textarea "x"
type textarea "I think student wh"
type textarea "x"
type textarea "I think student who"
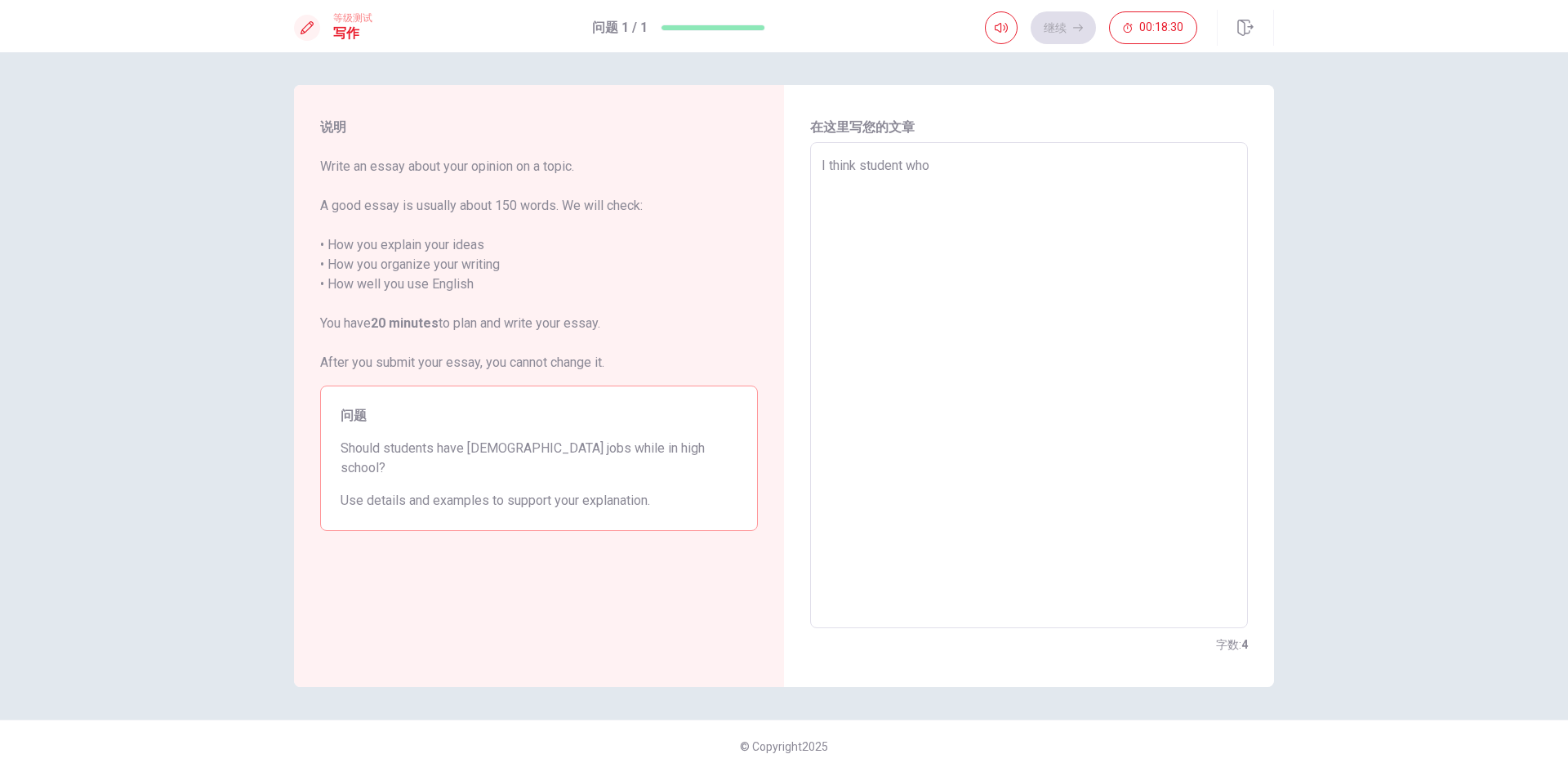
type textarea "x"
type textarea "I think student who"
type textarea "x"
type textarea "I think student who h"
type textarea "x"
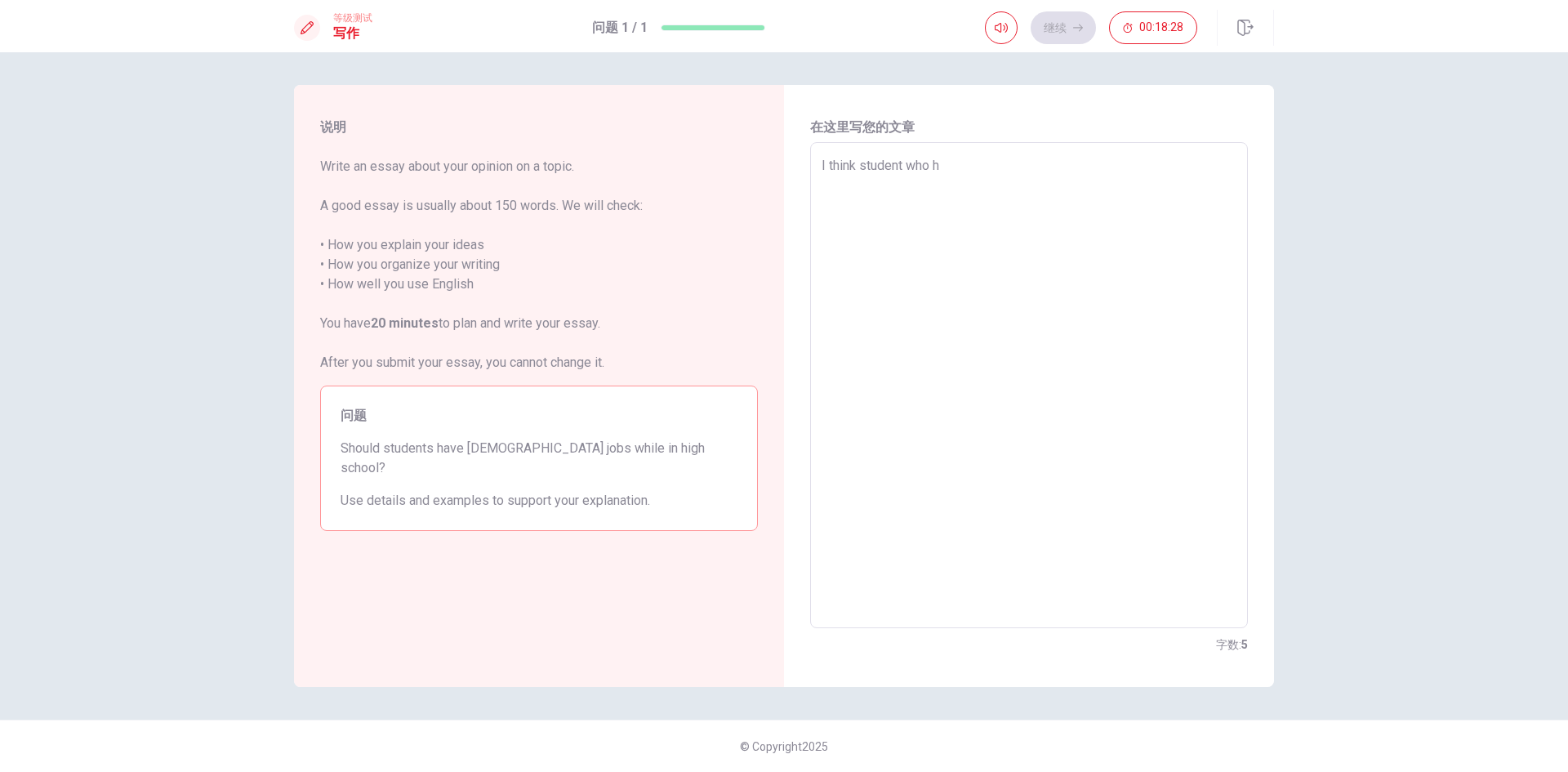
type textarea "I think student who ha"
type textarea "x"
type textarea "I think student who hav"
type textarea "x"
type textarea "I think student who have"
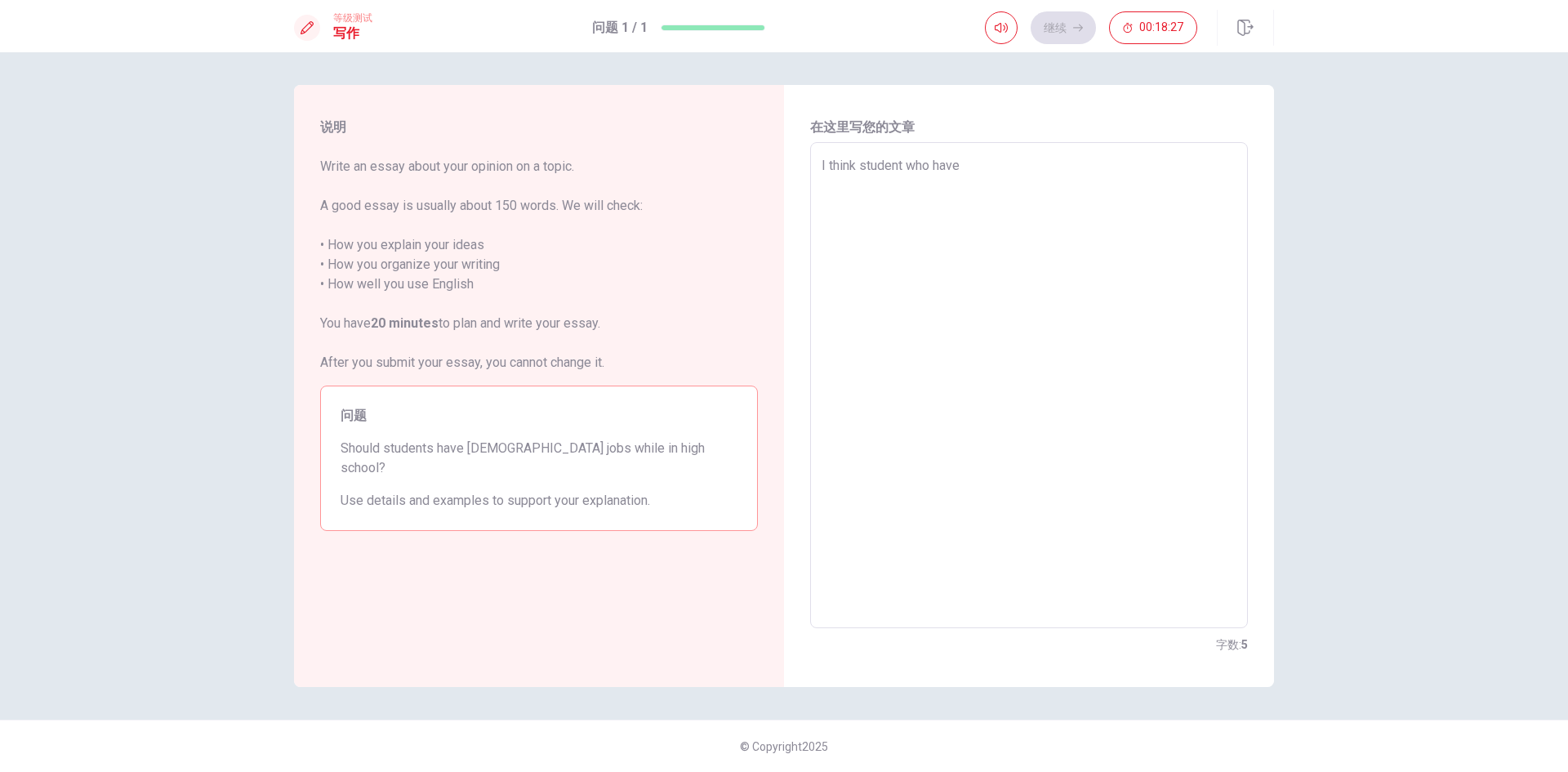
type textarea "x"
type textarea "I think student who have"
type textarea "x"
type textarea "I think student who have p"
type textarea "x"
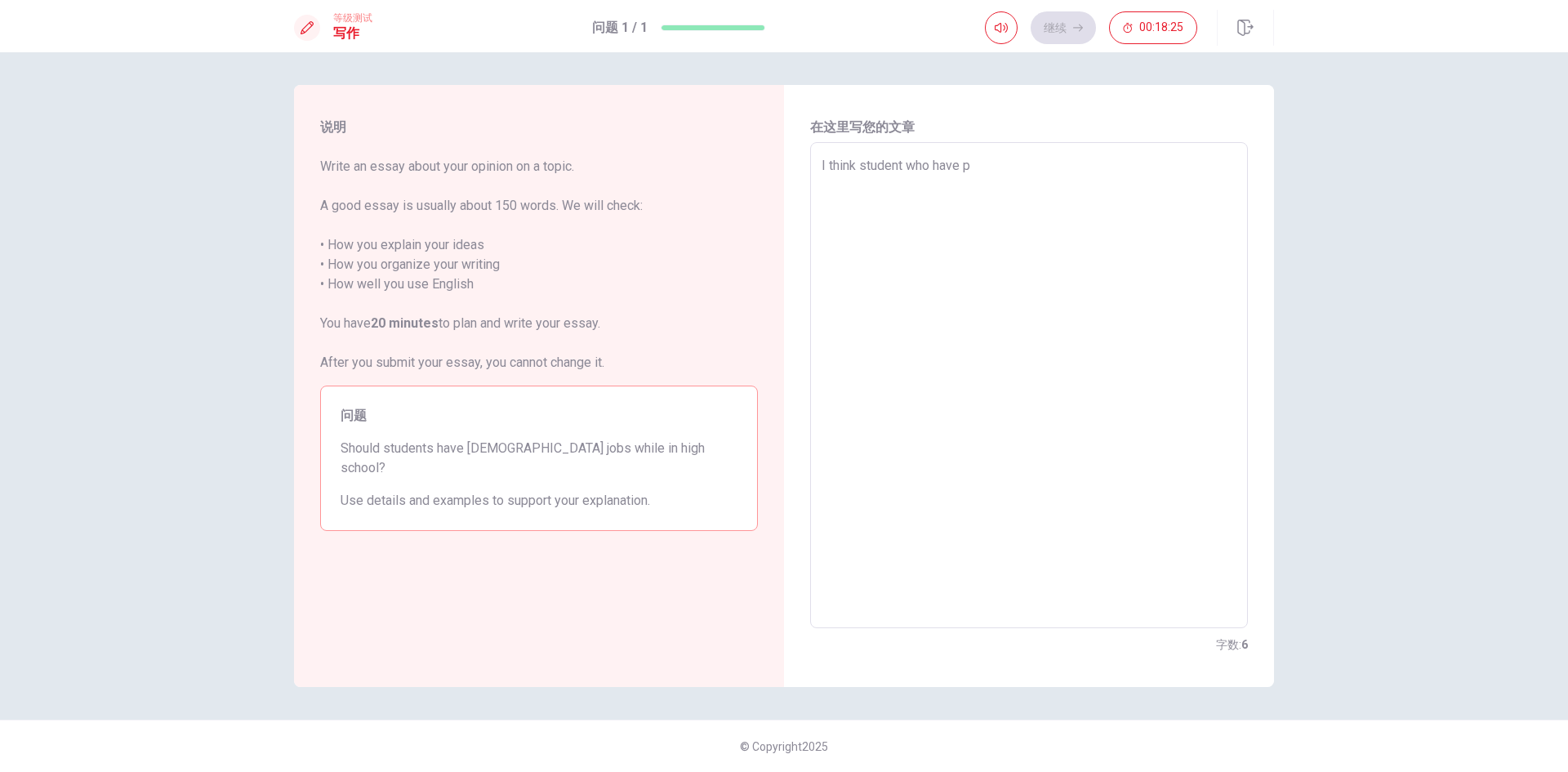
type textarea "I think student who have pa"
type textarea "x"
type textarea "I think student who have par"
type textarea "x"
type textarea "I think student who have part"
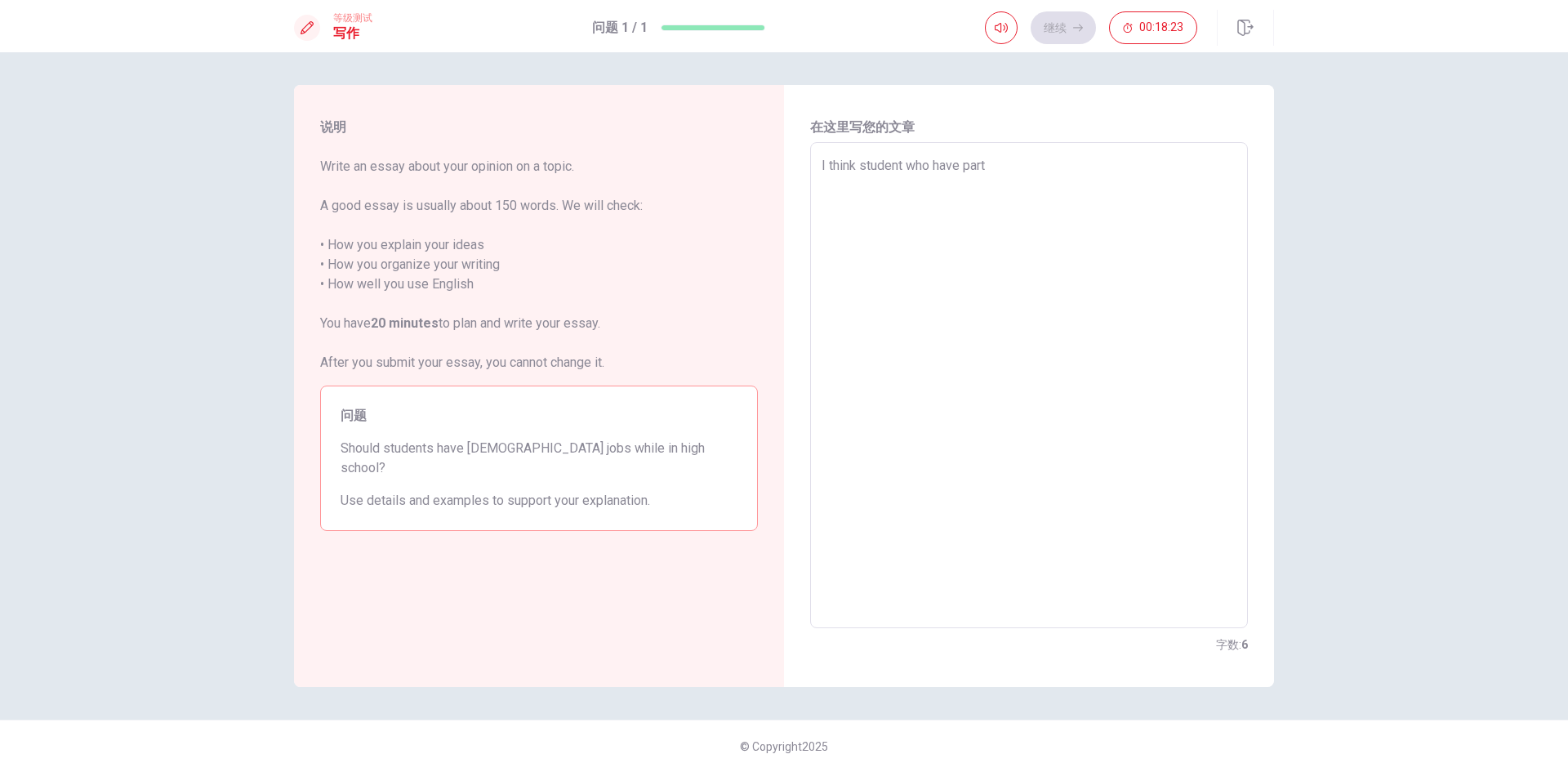
type textarea "x"
type textarea "I think student who have part-"
type textarea "x"
type textarea "I think student who have part-t"
type textarea "x"
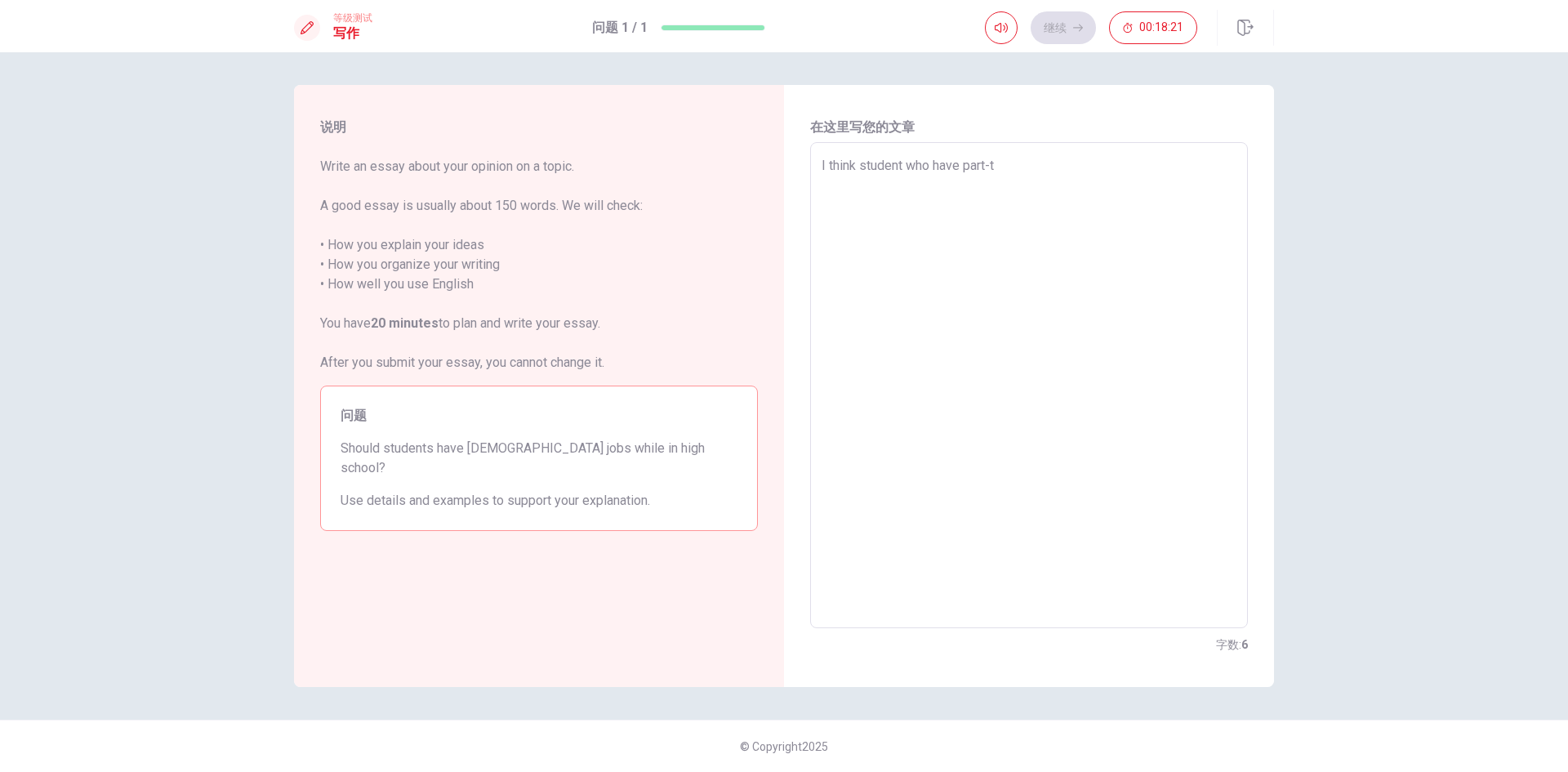
type textarea "I think student who have part-ti"
type textarea "x"
type textarea "I think student who have part-[PERSON_NAME]"
type textarea "x"
type textarea "I think student who have part-time"
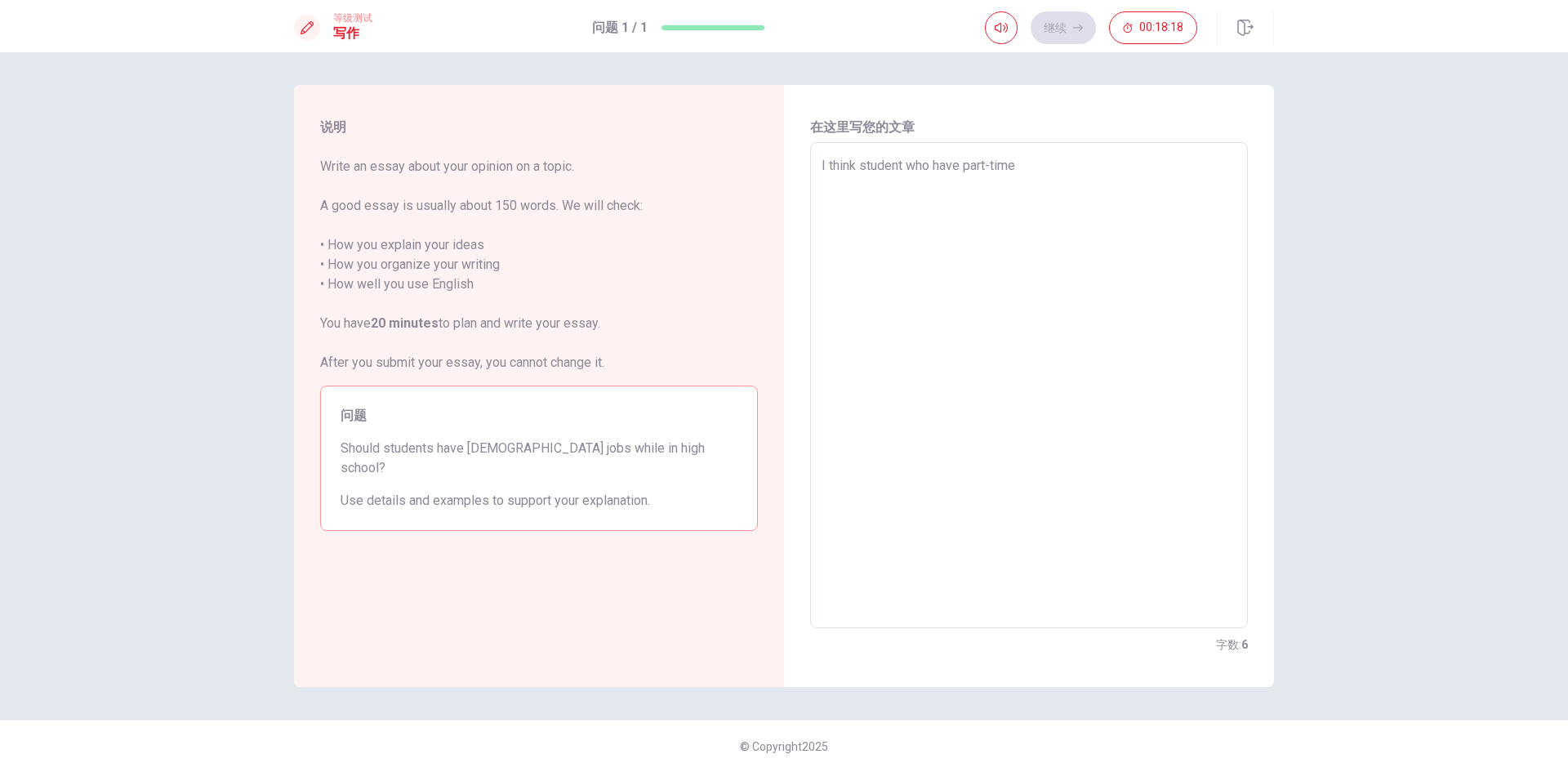
type textarea "x"
type textarea "I think student who have part-time"
type textarea "x"
type textarea "I think student who have part-time i"
type textarea "x"
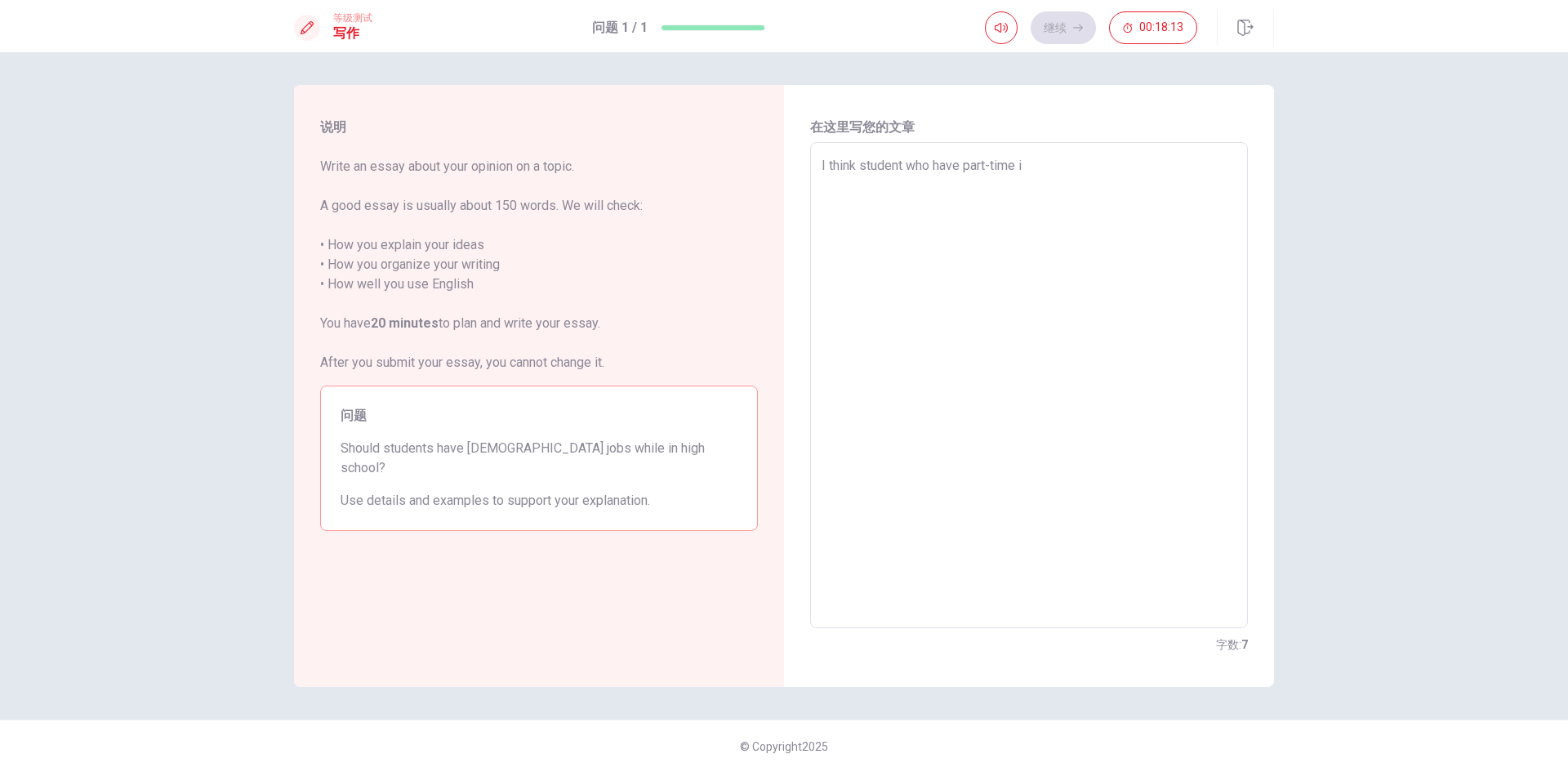
type textarea "I think student who have part-time is"
type textarea "x"
type textarea "I think student who have part-time is"
type textarea "x"
type textarea "I think student who have part-time is d"
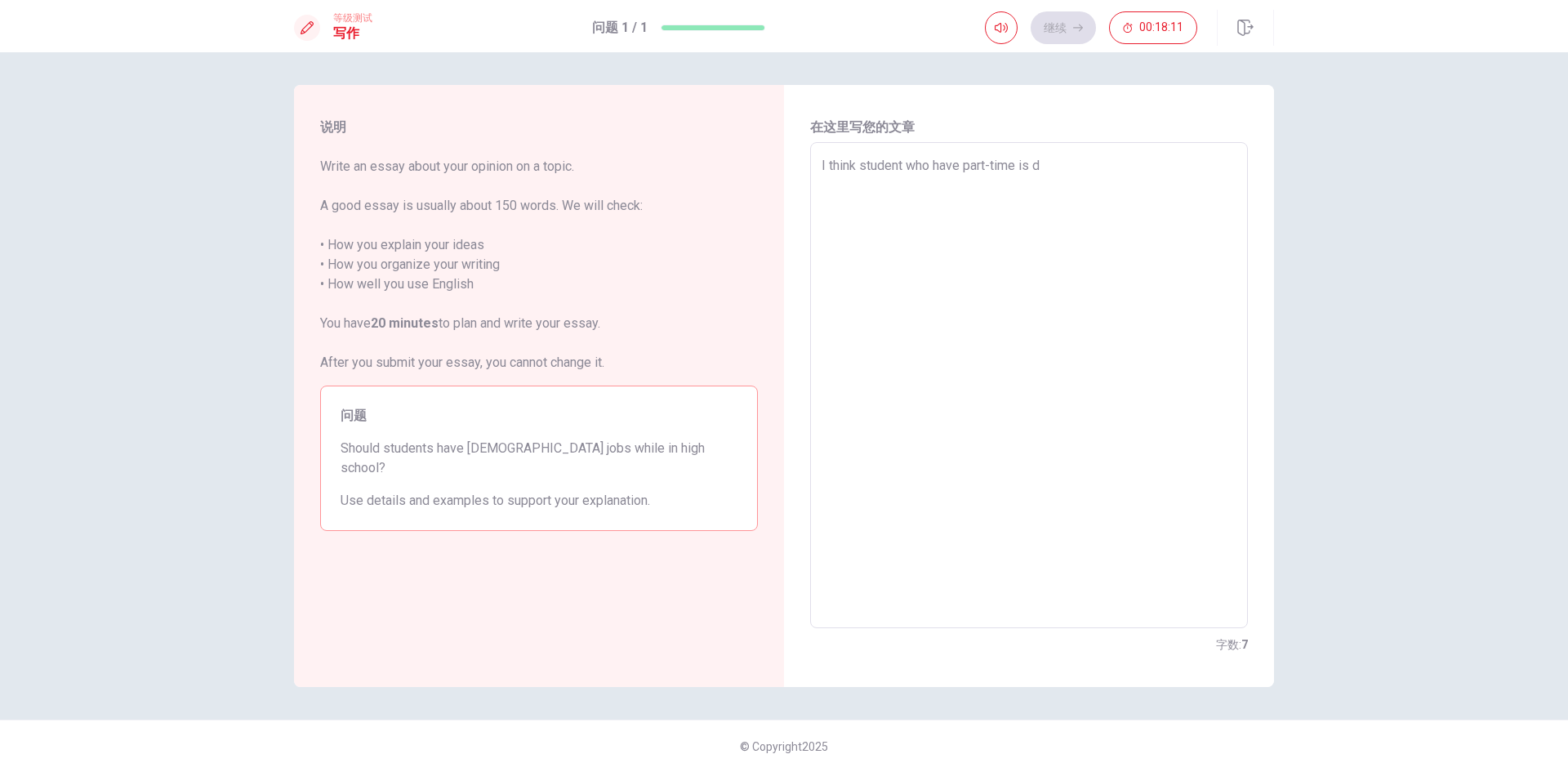
type textarea "x"
type textarea "I think student who have part-time is de"
type textarea "x"
type textarea "I think student who have part-time is dec"
type textarea "x"
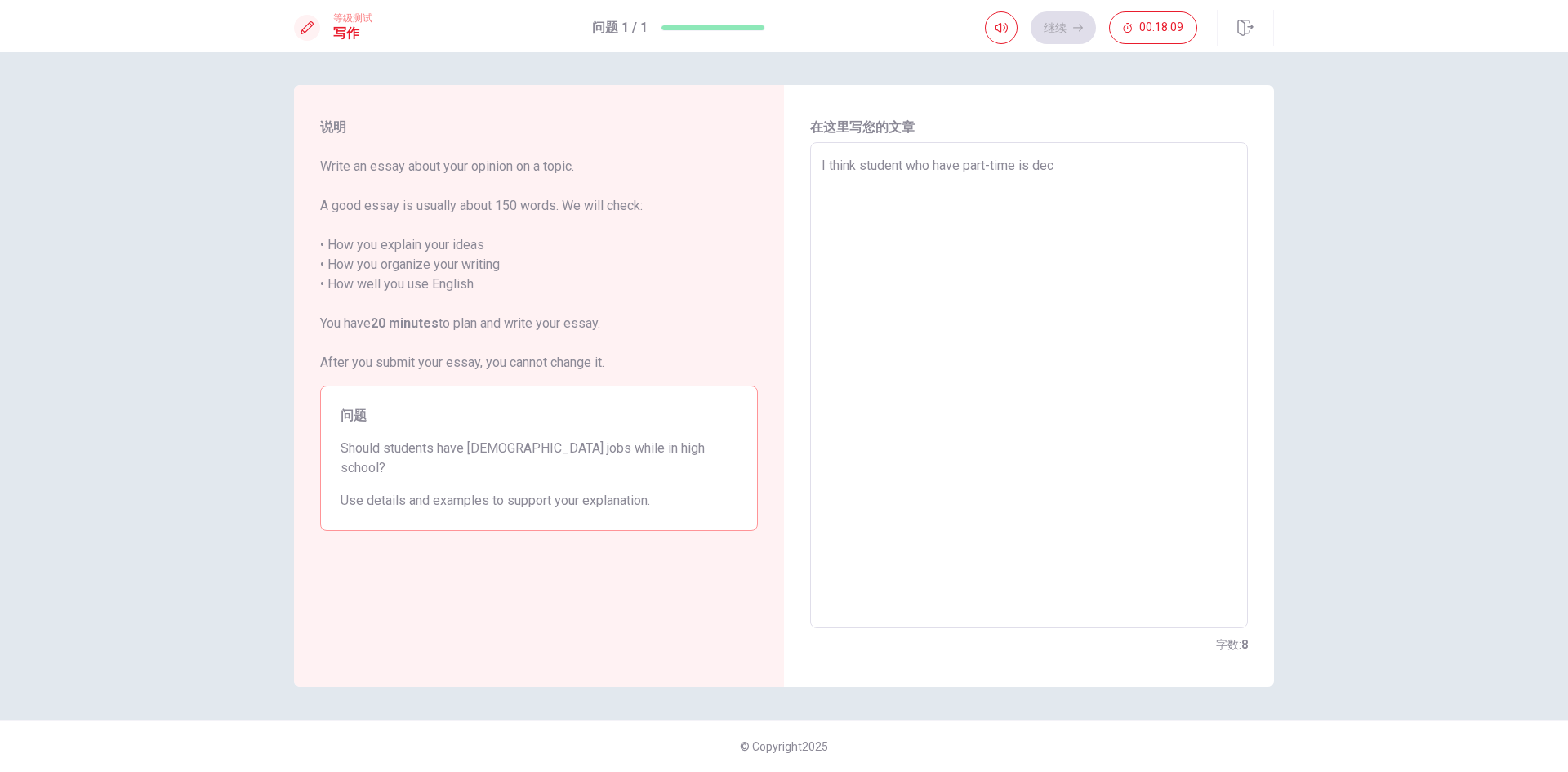
type textarea "I think student who have part-time is deci"
type textarea "x"
type textarea "I think student who have part-time is decid"
type textarea "x"
type textarea "I think student who have part-time is decide"
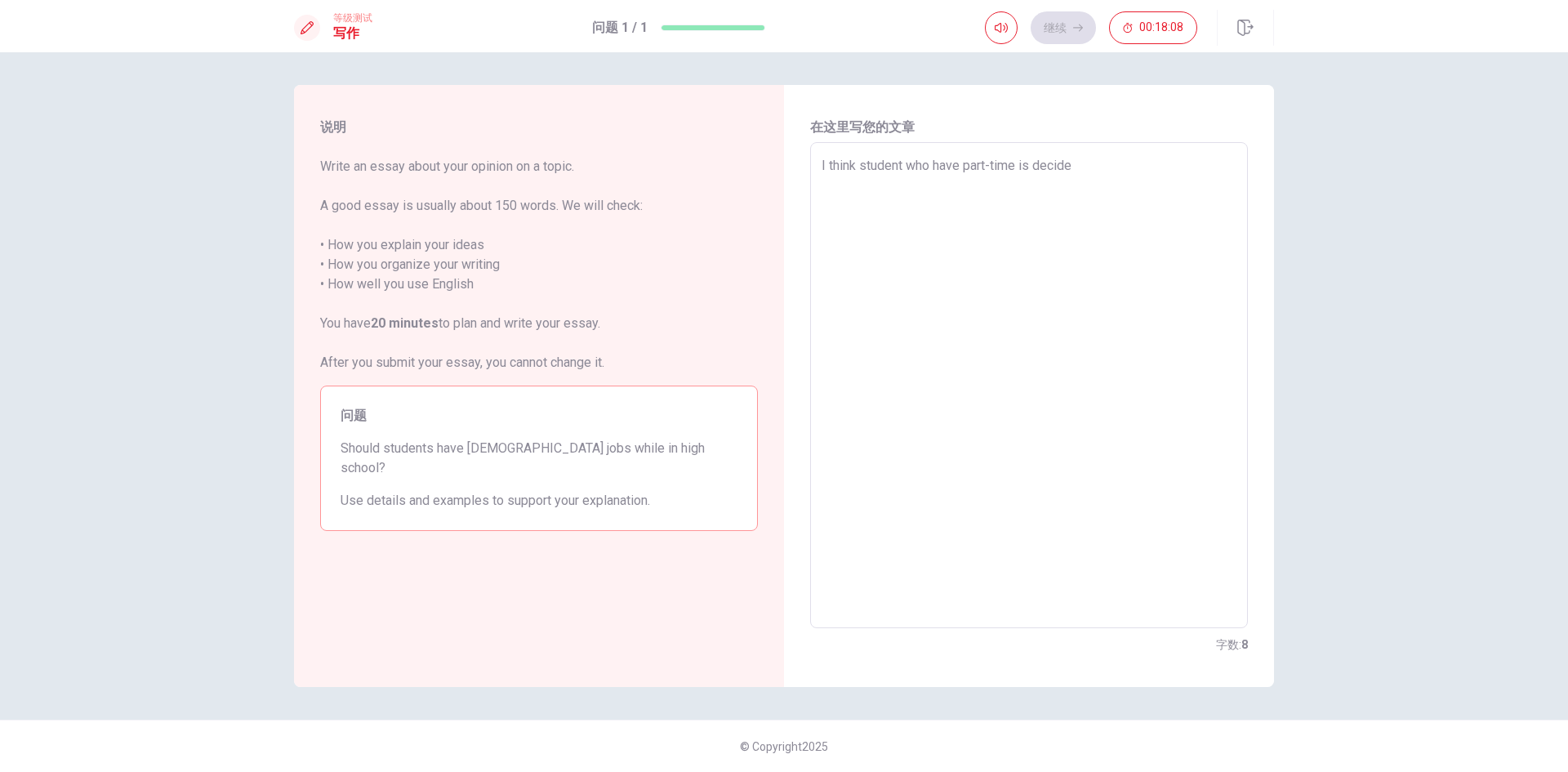
type textarea "x"
type textarea "I think student who have part-time is decide"
type textarea "x"
type textarea "I think student who have part-time is decide f"
type textarea "x"
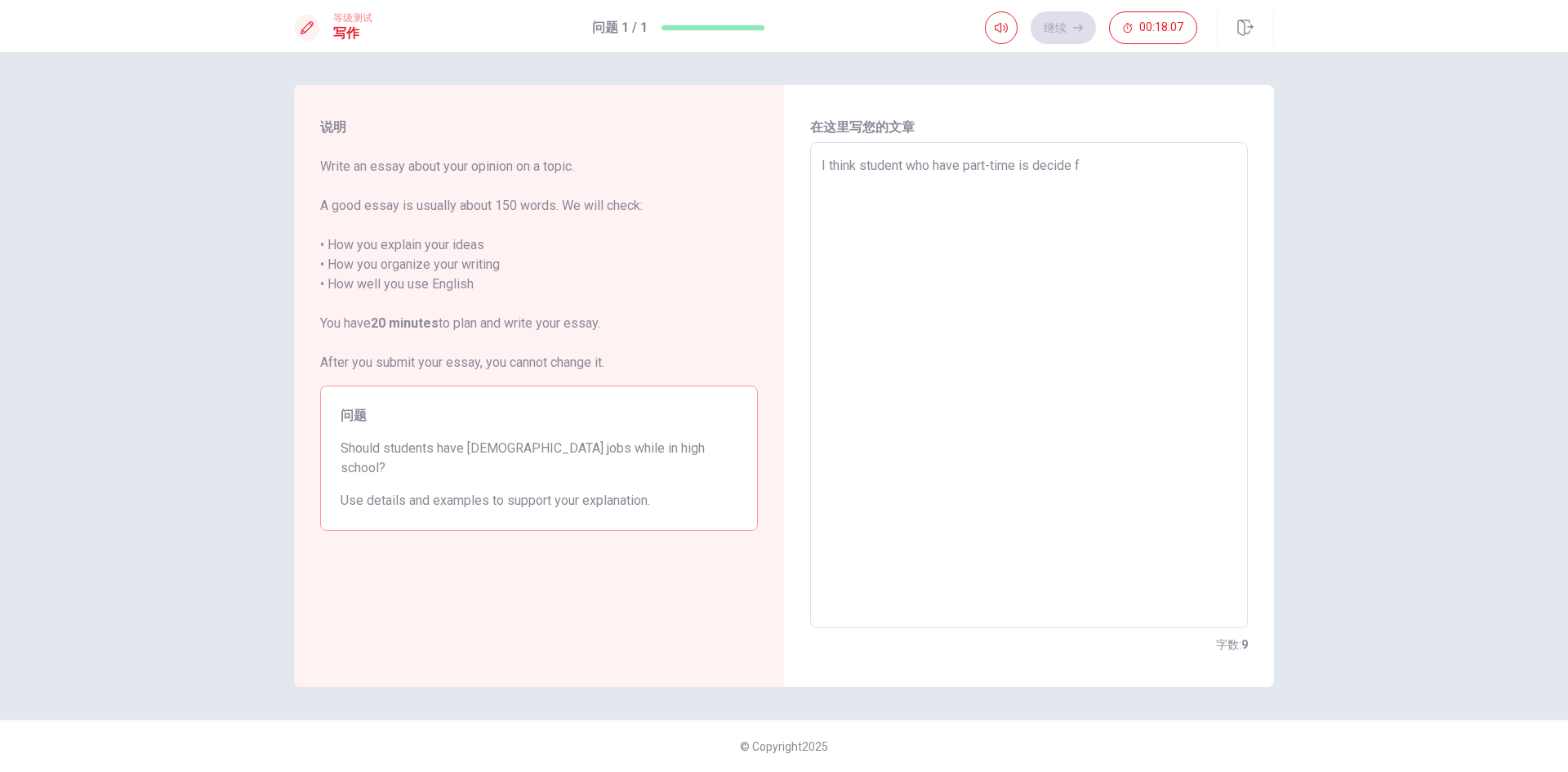
type textarea "I think student who have part-time is decide fo"
type textarea "x"
type textarea "I think student who have part-time is decide for"
type textarea "x"
type textarea "I think student who have part-time is decide for"
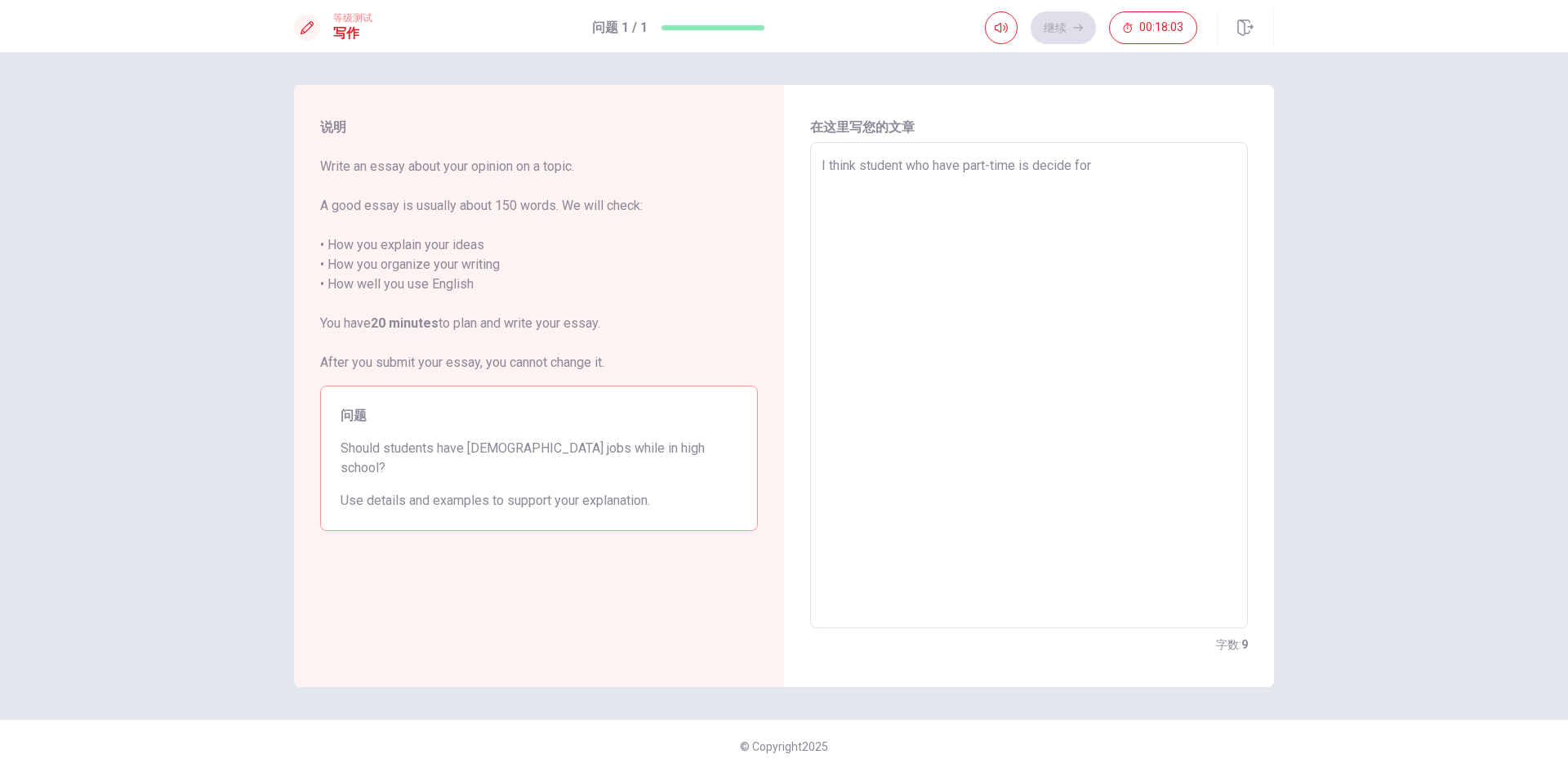
type textarea "x"
type textarea "I think student who have part-time is decide for t"
type textarea "x"
type textarea "I think student who have part-time is decide for th"
type textarea "x"
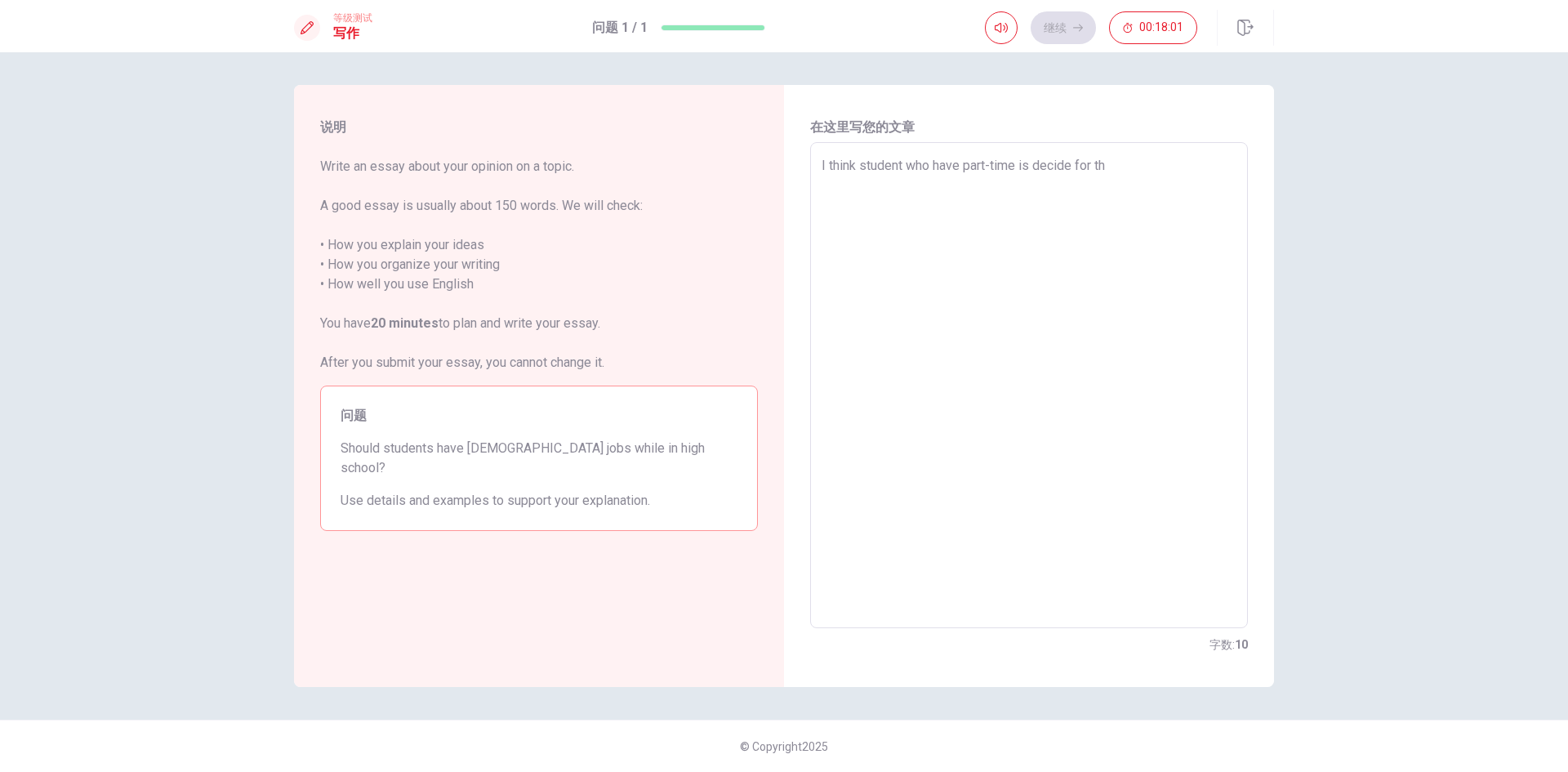
type textarea "I think student who have part-time is decide for the"
type textarea "x"
type textarea "I think student who have part-time is decide for them"
type textarea "x"
type textarea "I think student who have part-time is decide for thems"
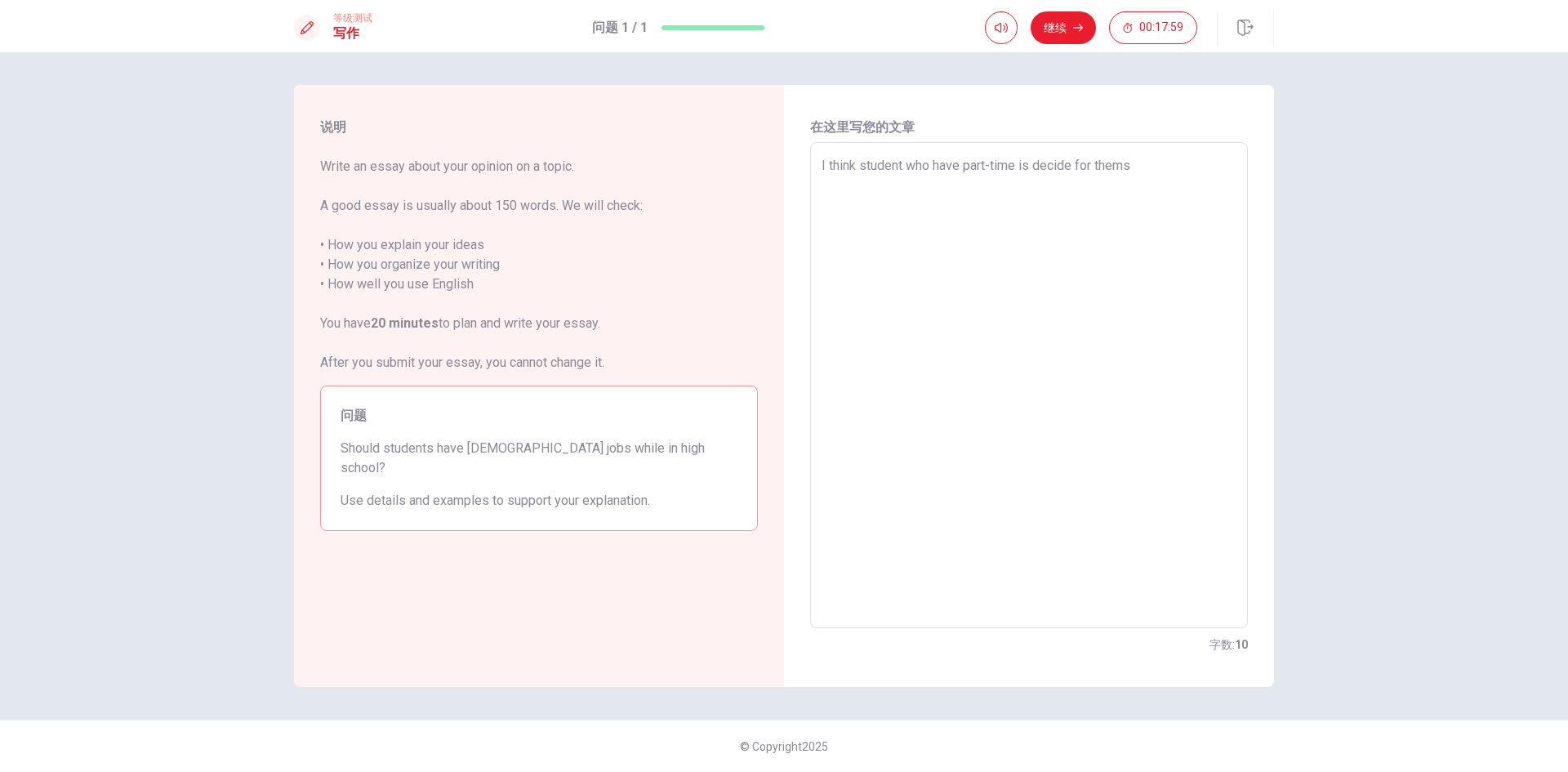
type textarea "x"
type textarea "I think student who have part-time is decide for themse"
type textarea "x"
type textarea "I think student who have part-time is decide for themsel"
type textarea "x"
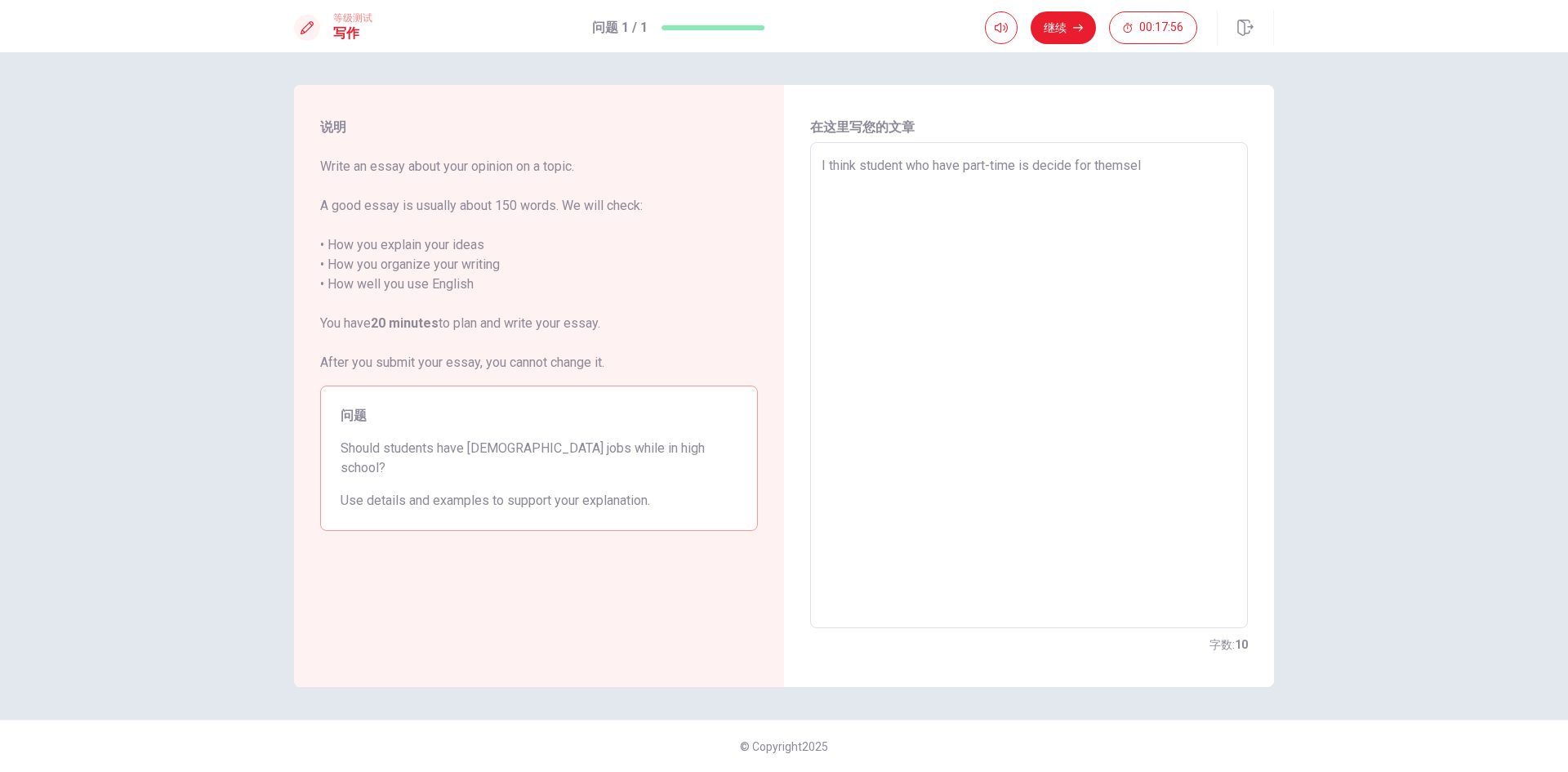
type textarea "I think student who have part-time is decide for themself"
type textarea "x"
type textarea "I think student who have part-time is decide for themself."
type textarea "x"
type textarea "I think student who have part-time is decide for themself.t"
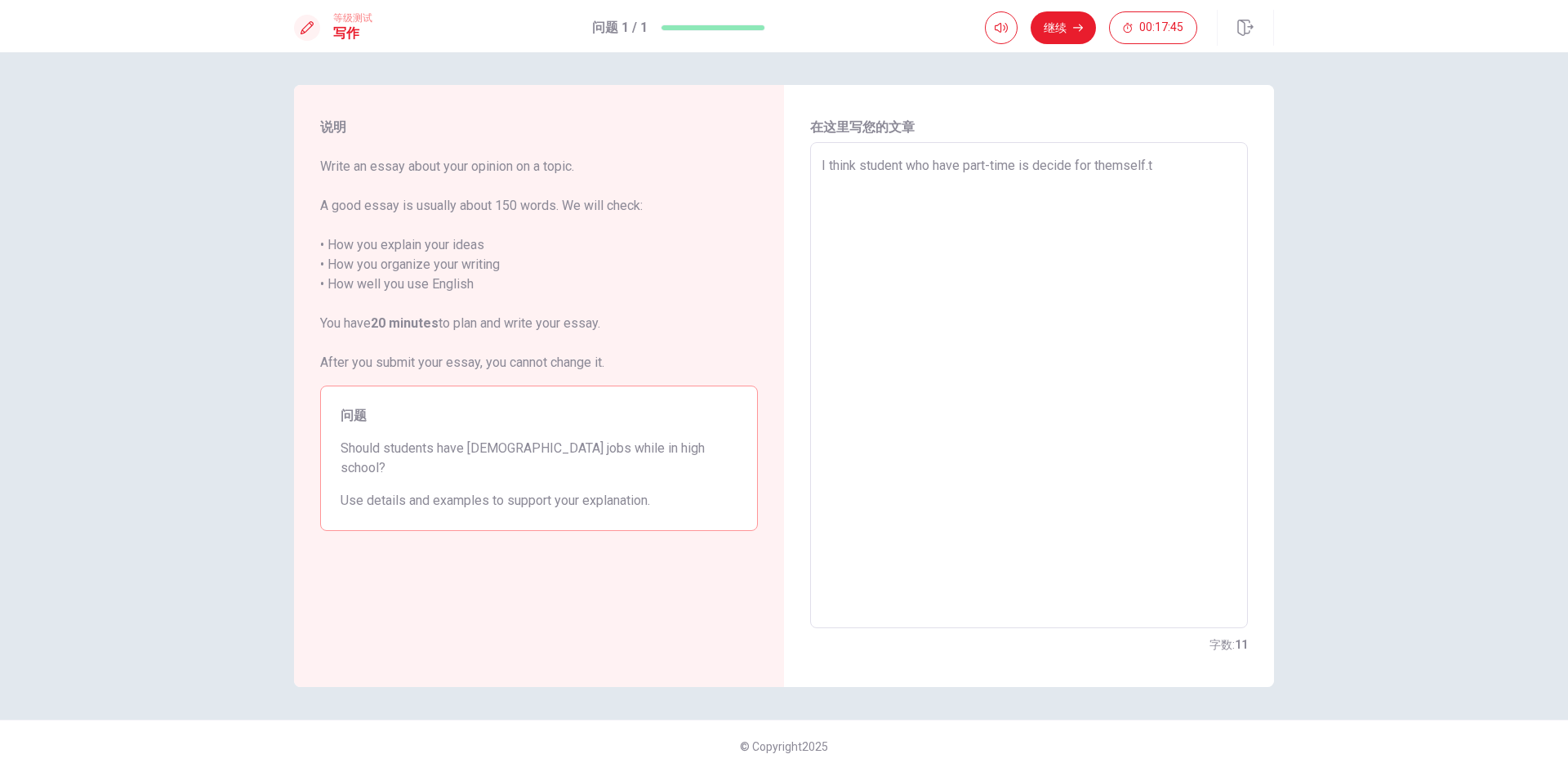
type textarea "x"
type textarea "I think student who have part-time is decide for themself."
type textarea "x"
type textarea "I think student who have part-time is decide for themself.T"
type textarea "x"
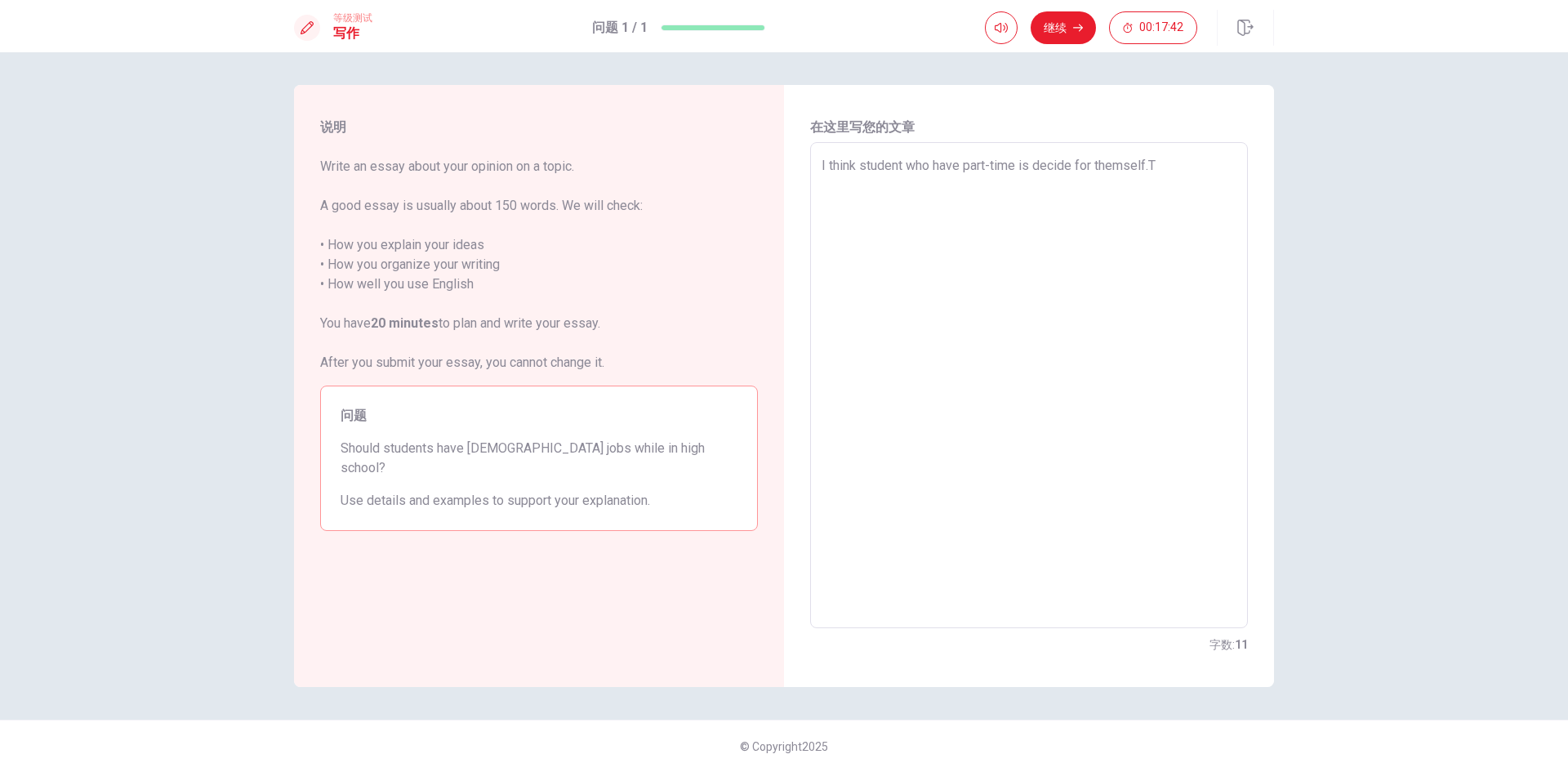
type textarea "I think student who have part-time is decide for [DOMAIN_NAME]"
type textarea "x"
type textarea "I think student who have part-time is decide for themself.Tha"
type textarea "x"
type textarea "I think student who have part-time is decide for themself.That"
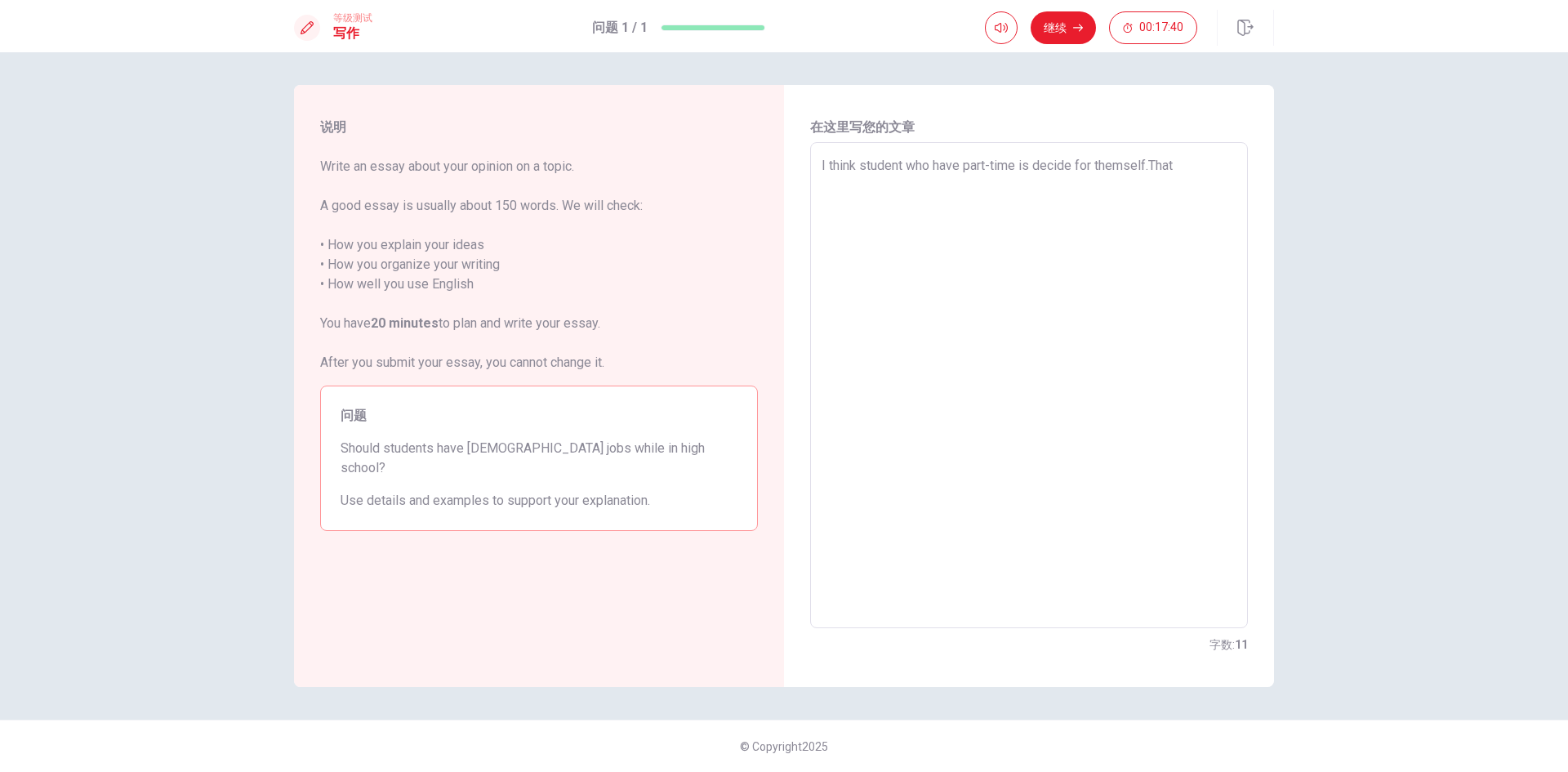
type textarea "x"
type textarea "I think student who have part-time is decide for themself.That"
type textarea "x"
type textarea "I think student who have part-time is decide for themself.That i"
type textarea "x"
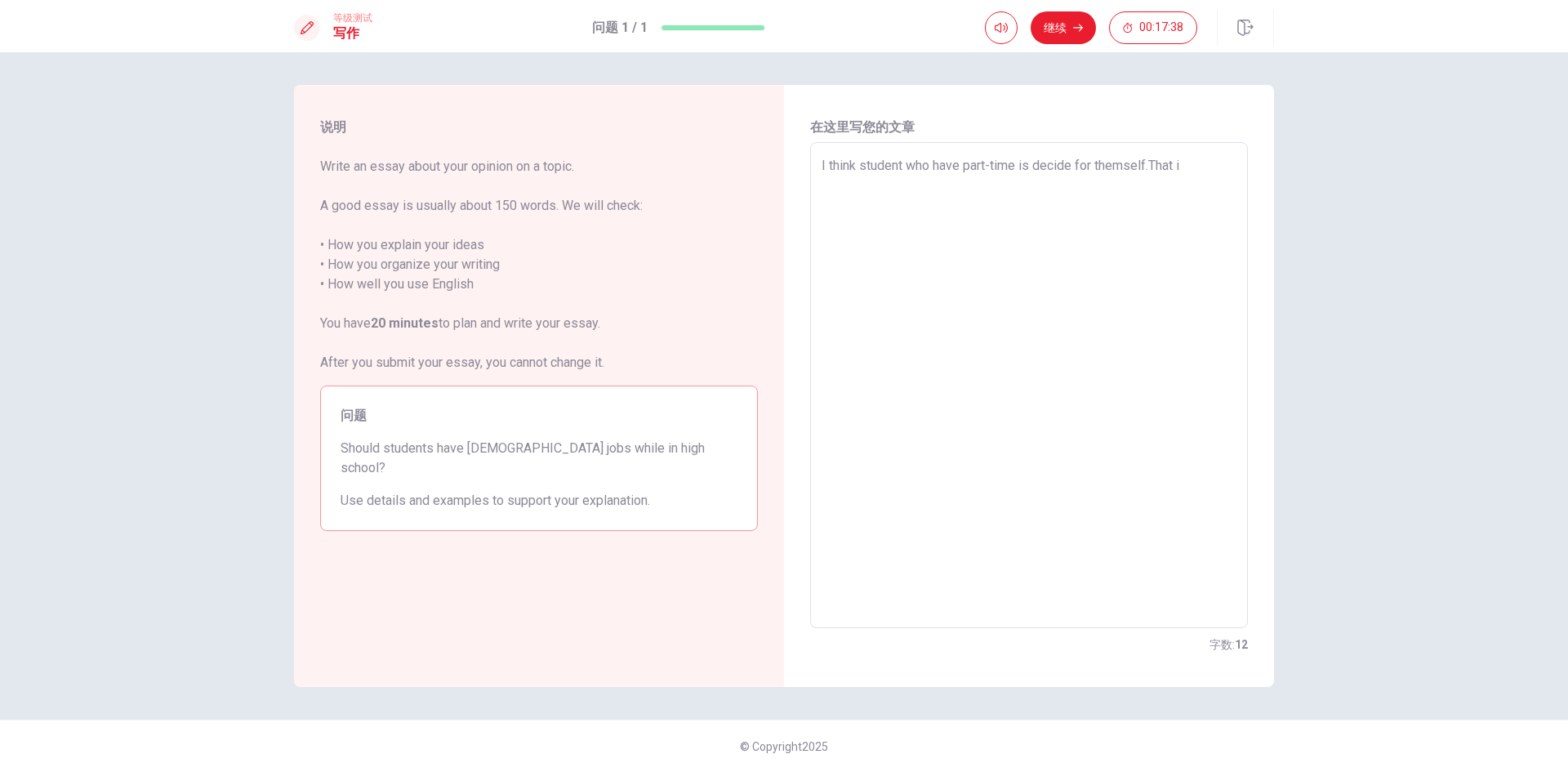
type textarea "I think student who have part-time is decide for themself.That is"
type textarea "x"
type textarea "I think student who have part-time is decide for themself.That is"
type textarea "x"
type textarea "I think student who have part-time is decide for themself.That is d"
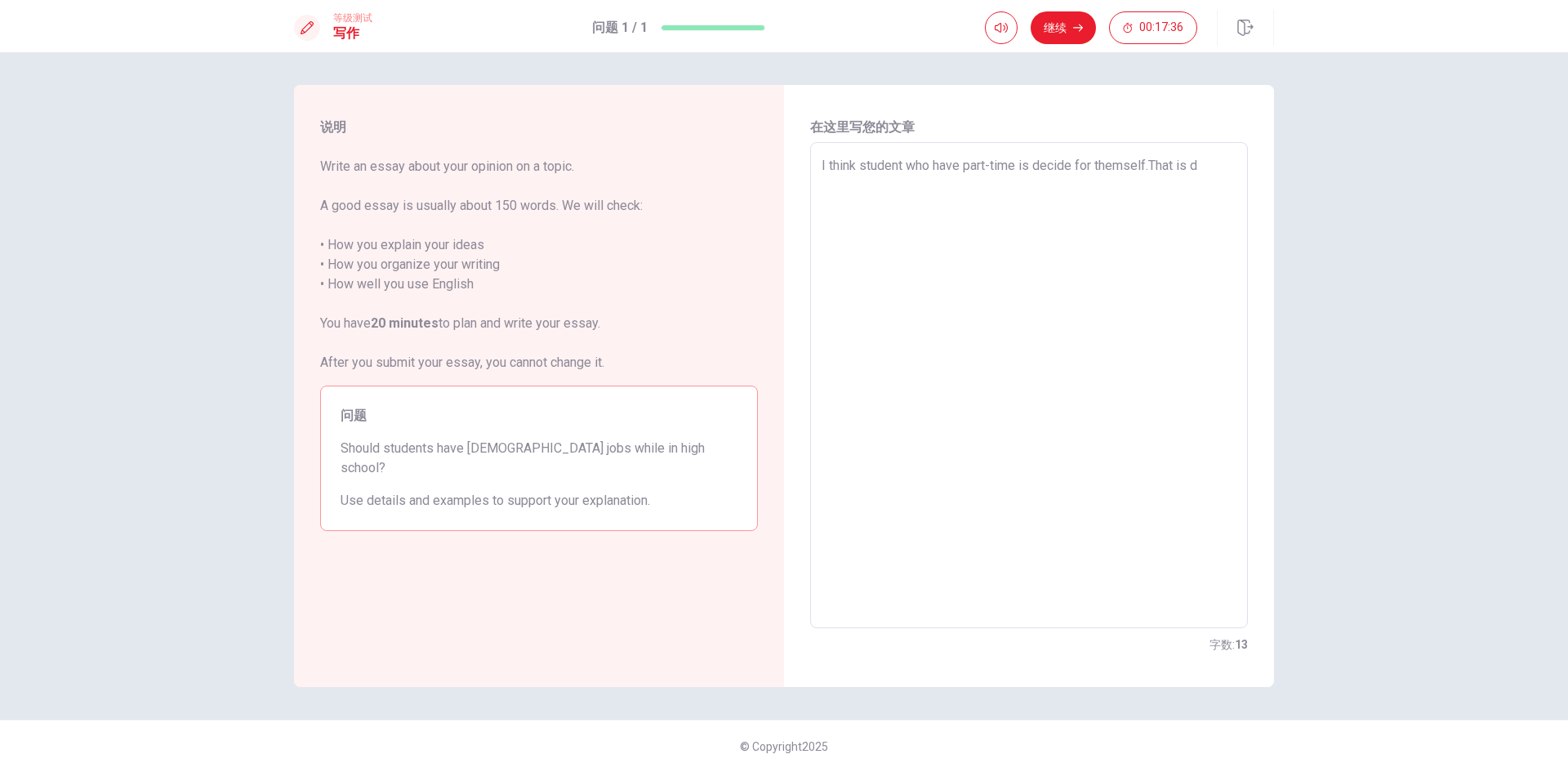
type textarea "x"
type textarea "I think student who have part-time is decide for themself.That is di"
type textarea "x"
type textarea "I think student who have part-time is decide for themself.That is dir"
type textarea "x"
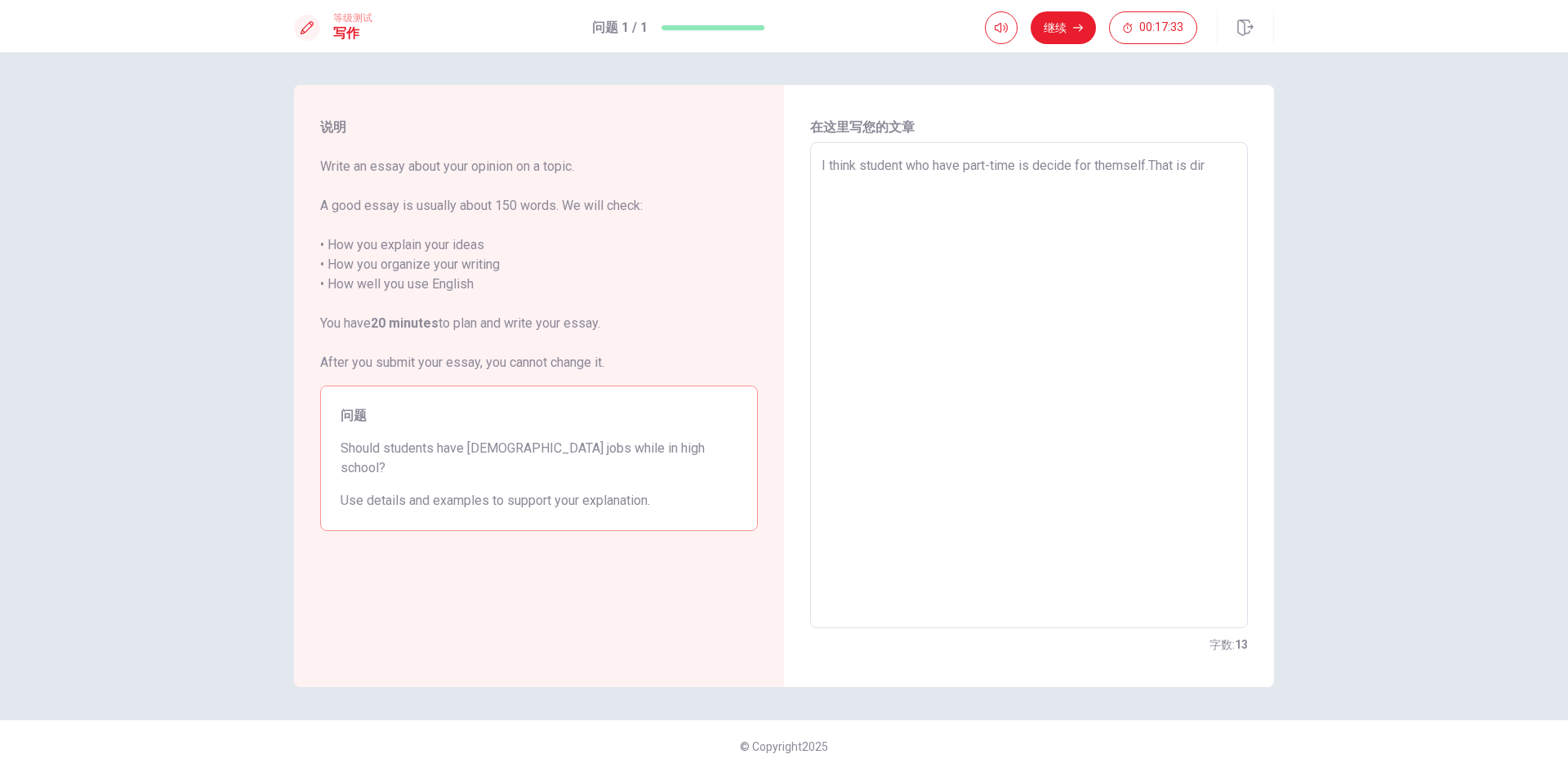
type textarea "I think student who have part-time is decide for themself.That is [PERSON_NAME]"
type textarea "x"
type textarea "I think student who have part-time is decide for themself.That is dir"
type textarea "x"
type textarea "I think student who have part-time is decide for themself.That is di"
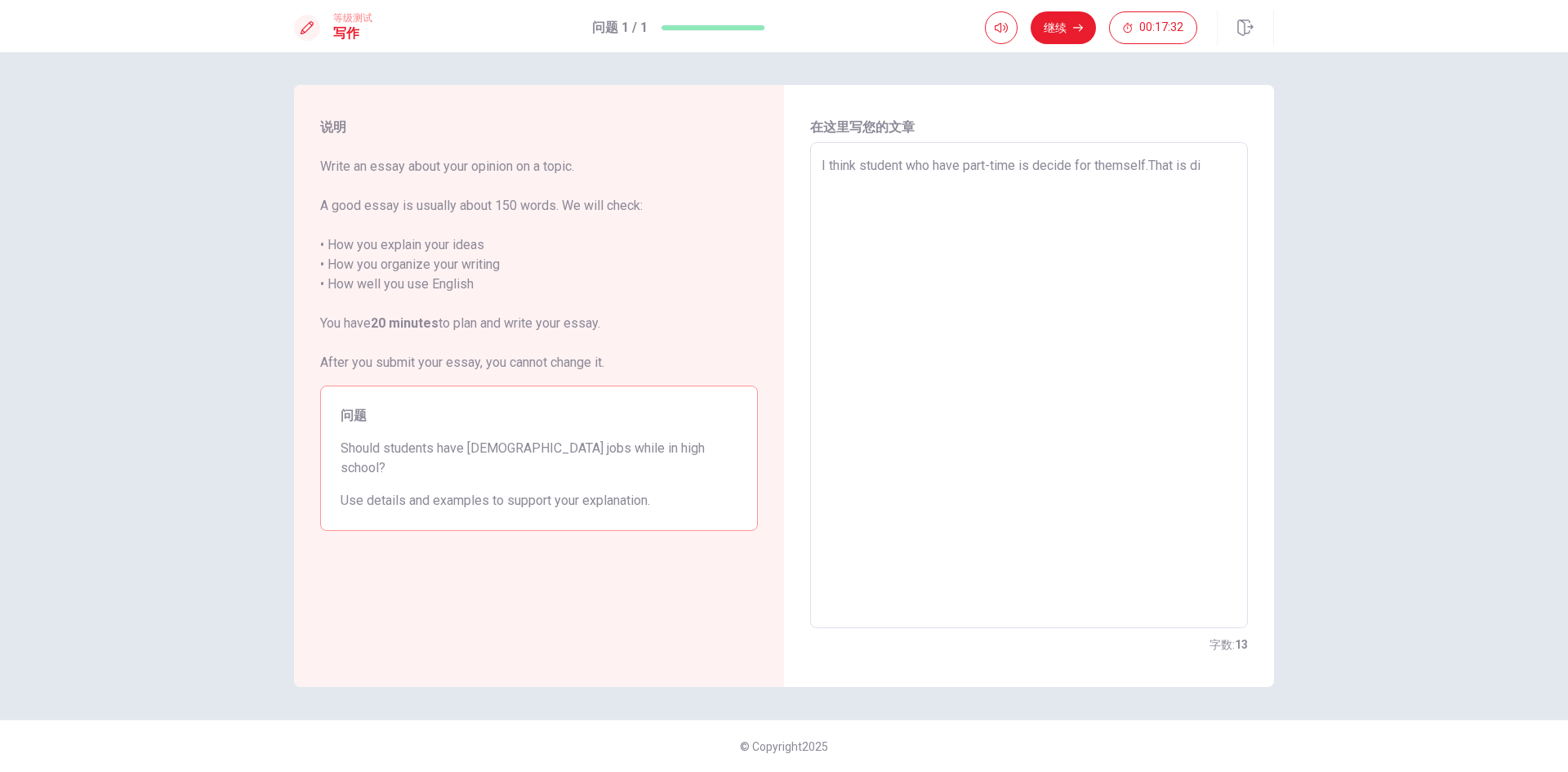
type textarea "x"
type textarea "I think student who have part-time is decide for themself.That is dif"
type textarea "x"
type textarea "I think student who have part-time is decide for themself.That is diff"
type textarea "x"
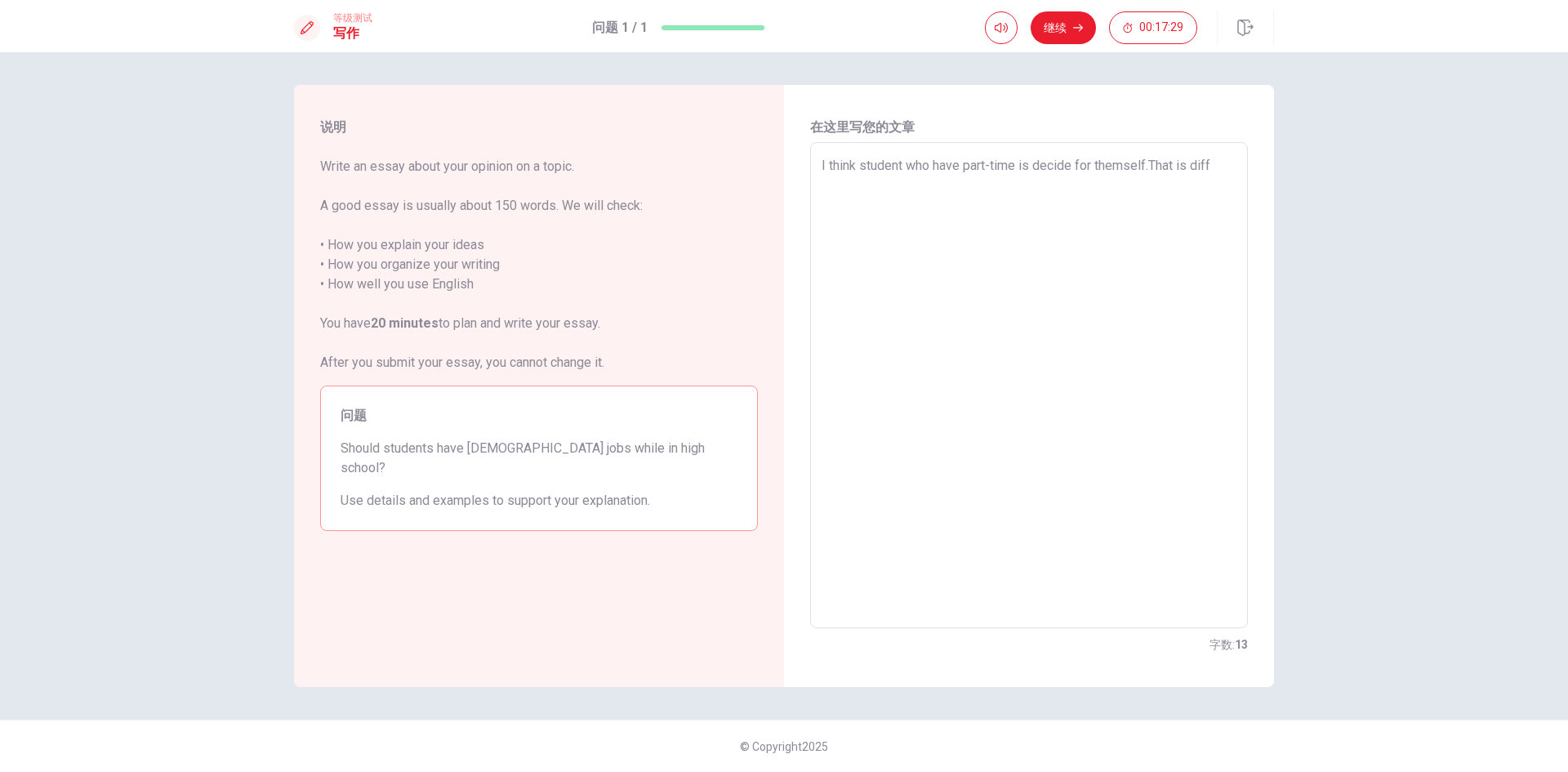
type textarea "I think student who have part-time is decide for themself.That is diffe"
type textarea "x"
type textarea "I think student who have part-time is decide for themself.That is differ"
type textarea "x"
type textarea "I think student who have part-time is decide for themself.That is differe"
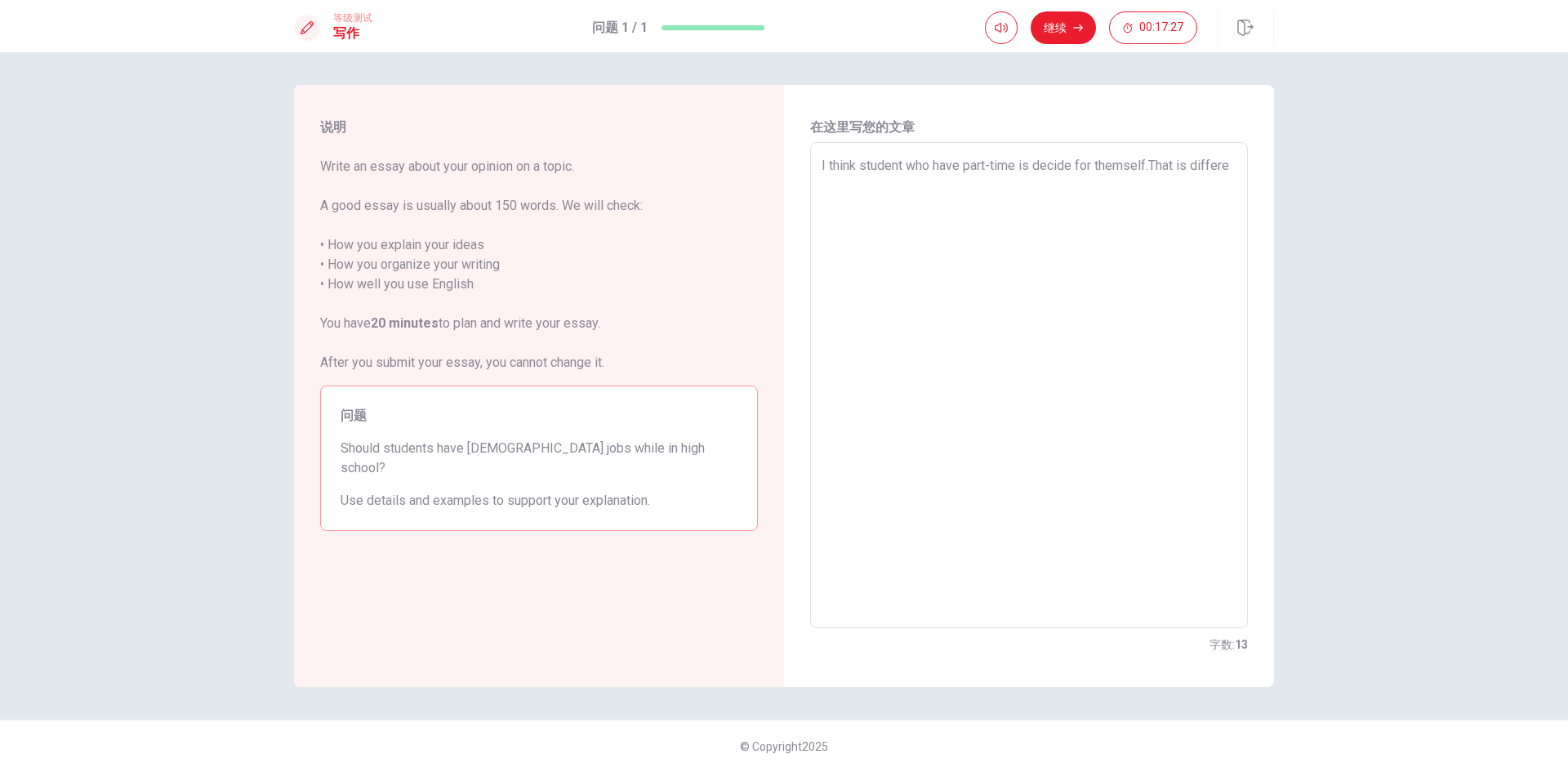
type textarea "x"
type textarea "I think student who have part-time is decide for themself.That is differen"
type textarea "x"
type textarea "I think student who have part-time is decide for themself.That is different"
type textarea "x"
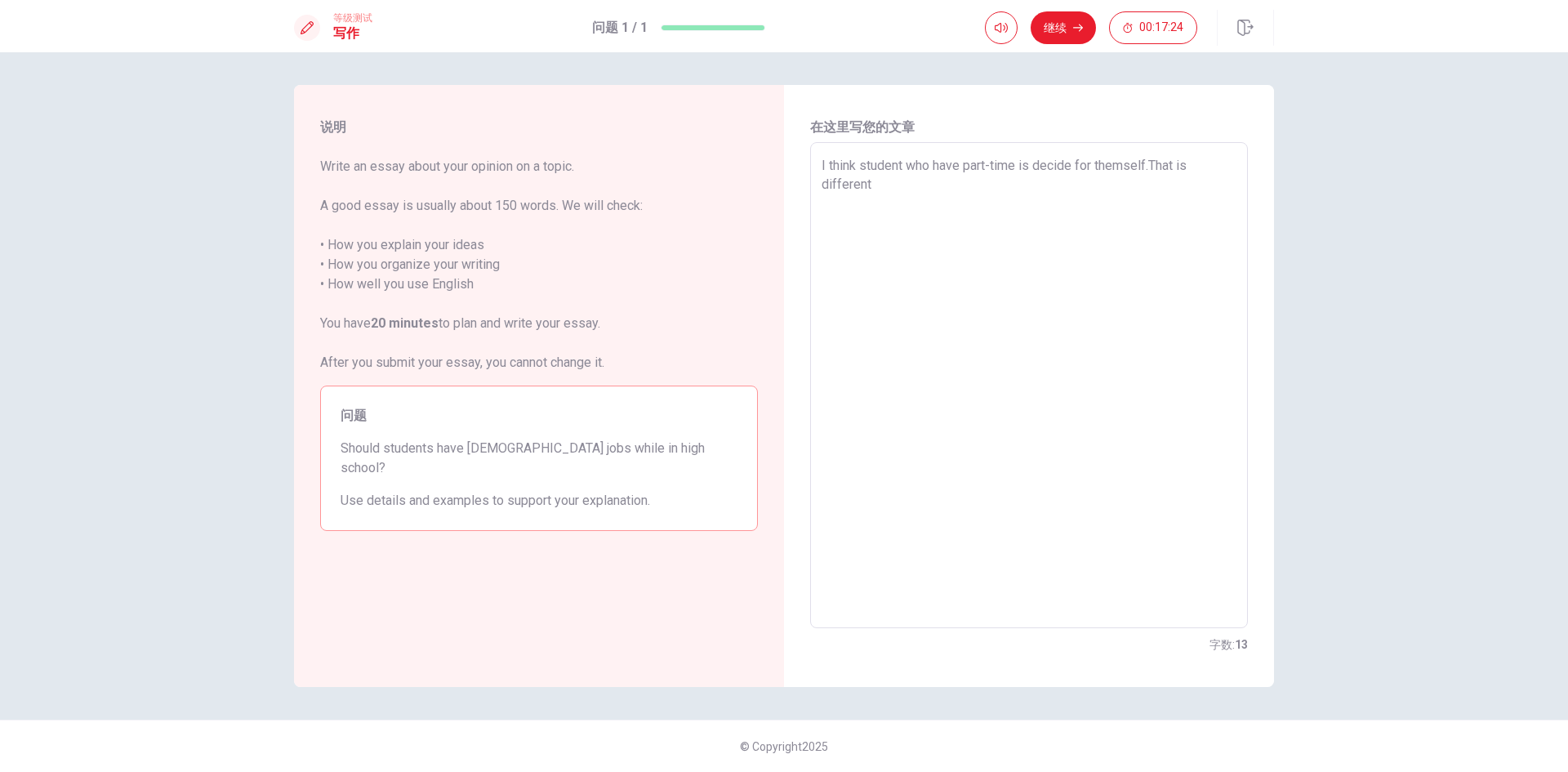
type textarea "I think student who have part-time is decide for themself.That is different"
type textarea "x"
type textarea "I think student who have part-time is decide for themself.That is different s"
type textarea "x"
type textarea "I think student who have part-time is decide for themself.That is different si"
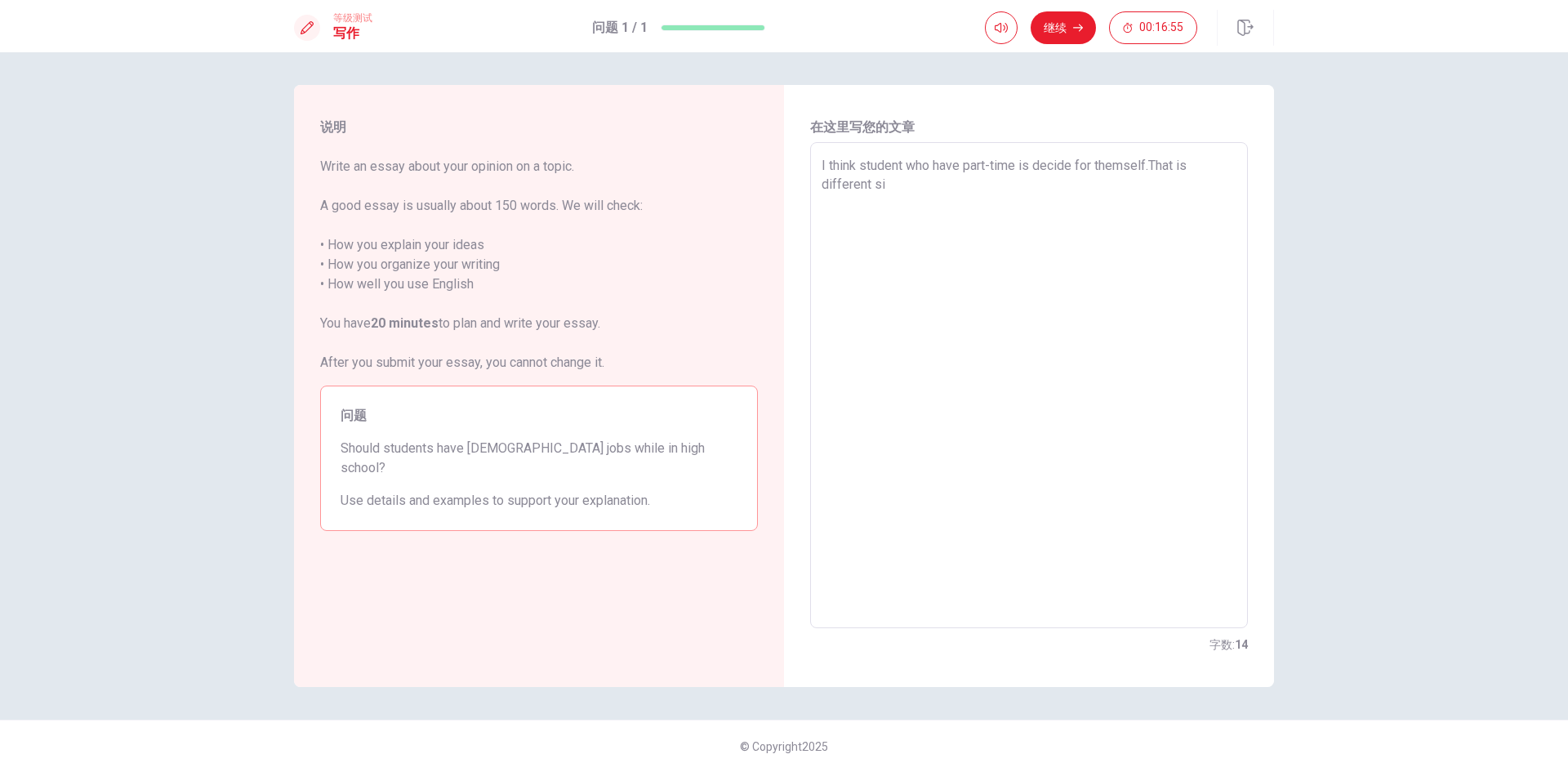
type textarea "x"
type textarea "I think student who have part-time is decide for themself.That is different sit"
type textarea "x"
type textarea "I think student who have part-time is decide for themself.That is different situ"
type textarea "x"
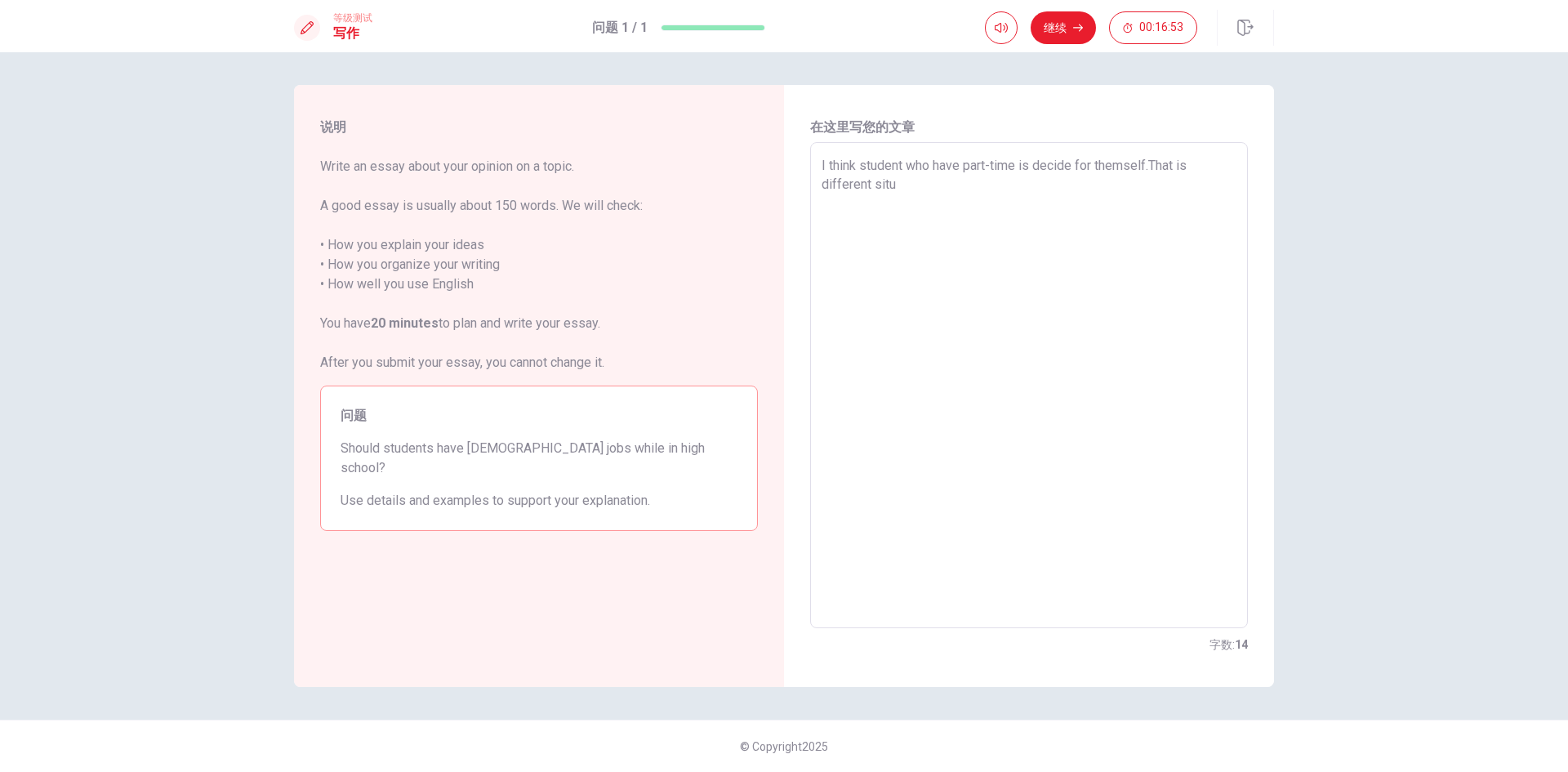
type textarea "I think student who have part-time is decide for themself.That is different sit…"
type textarea "x"
type textarea "I think student who have part-time is decide for themself.That is different sit…"
type textarea "x"
type textarea "I think student who have part-time is decide for themself.That is different sit…"
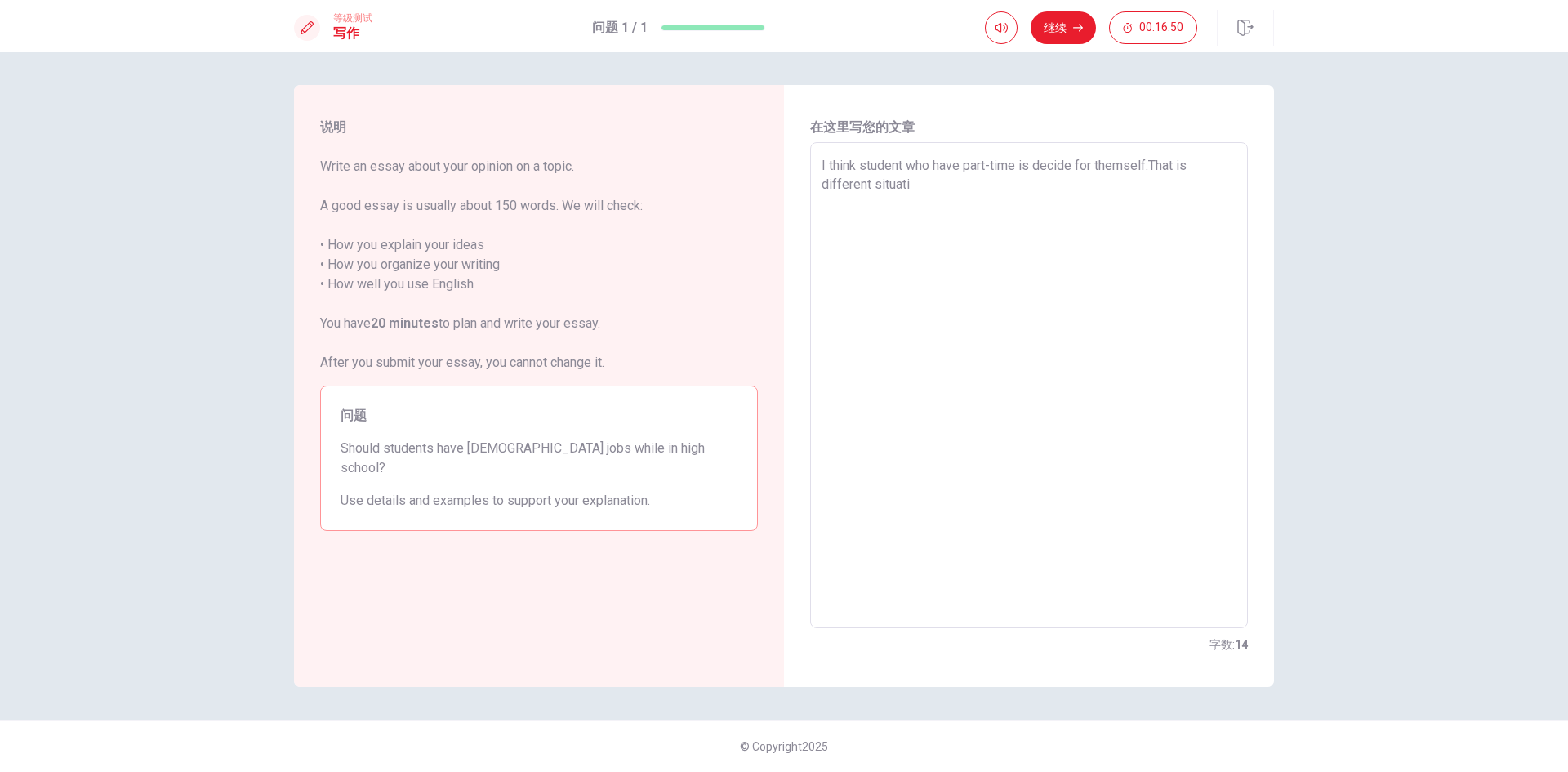
type textarea "x"
type textarea "I think student who have part-time is decide for themself.That is different sit…"
type textarea "x"
type textarea "I think student who have part-time is decide for themself.That is different sit…"
type textarea "x"
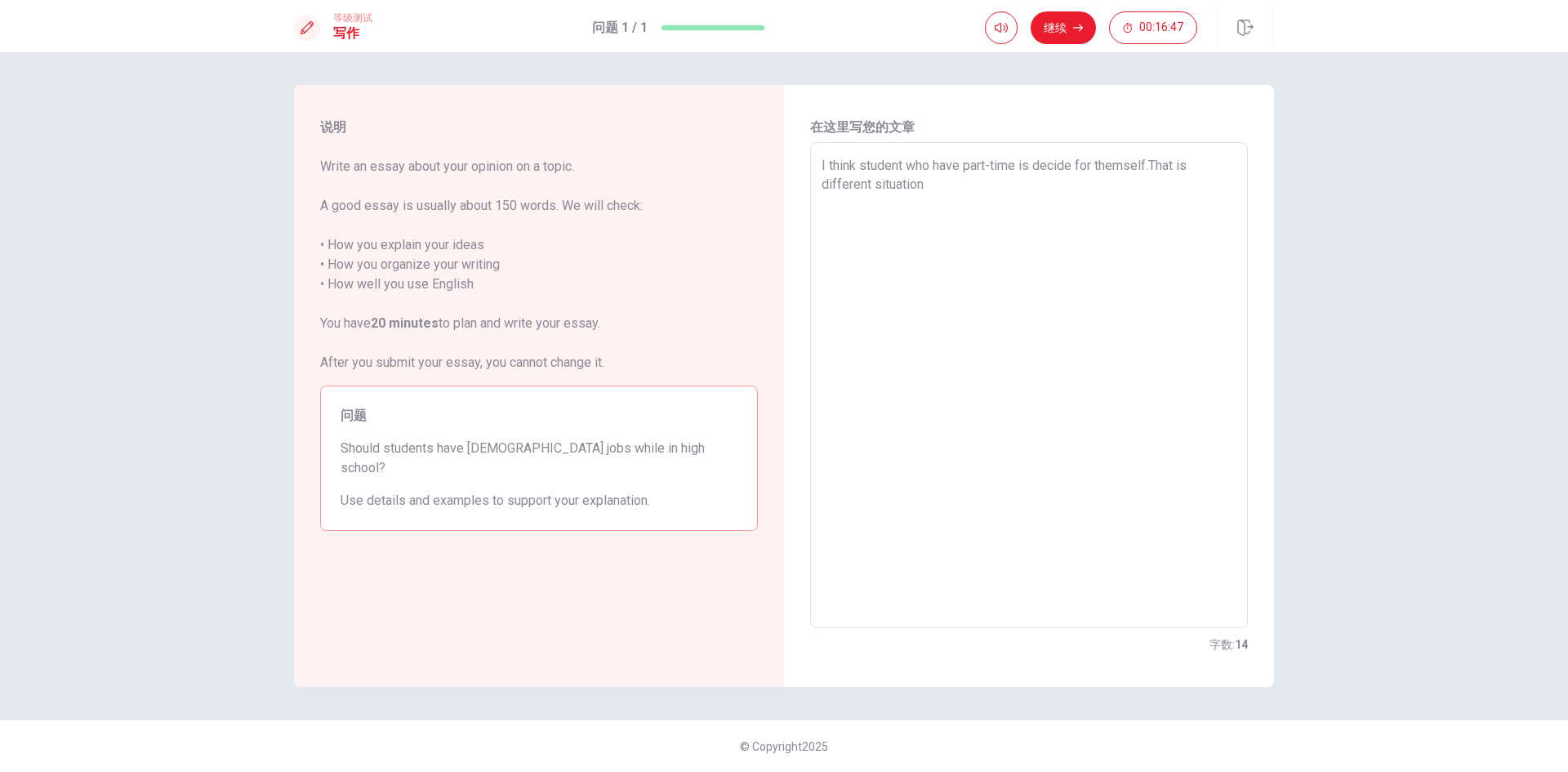
type textarea "I think student who have part-time is decide for themself.That is different sit…"
type textarea "x"
type textarea "I think student who have part-time is decide for themself.That is different sit…"
type textarea "x"
type textarea "I think student who have part-time is decide for themself.That is different sit…"
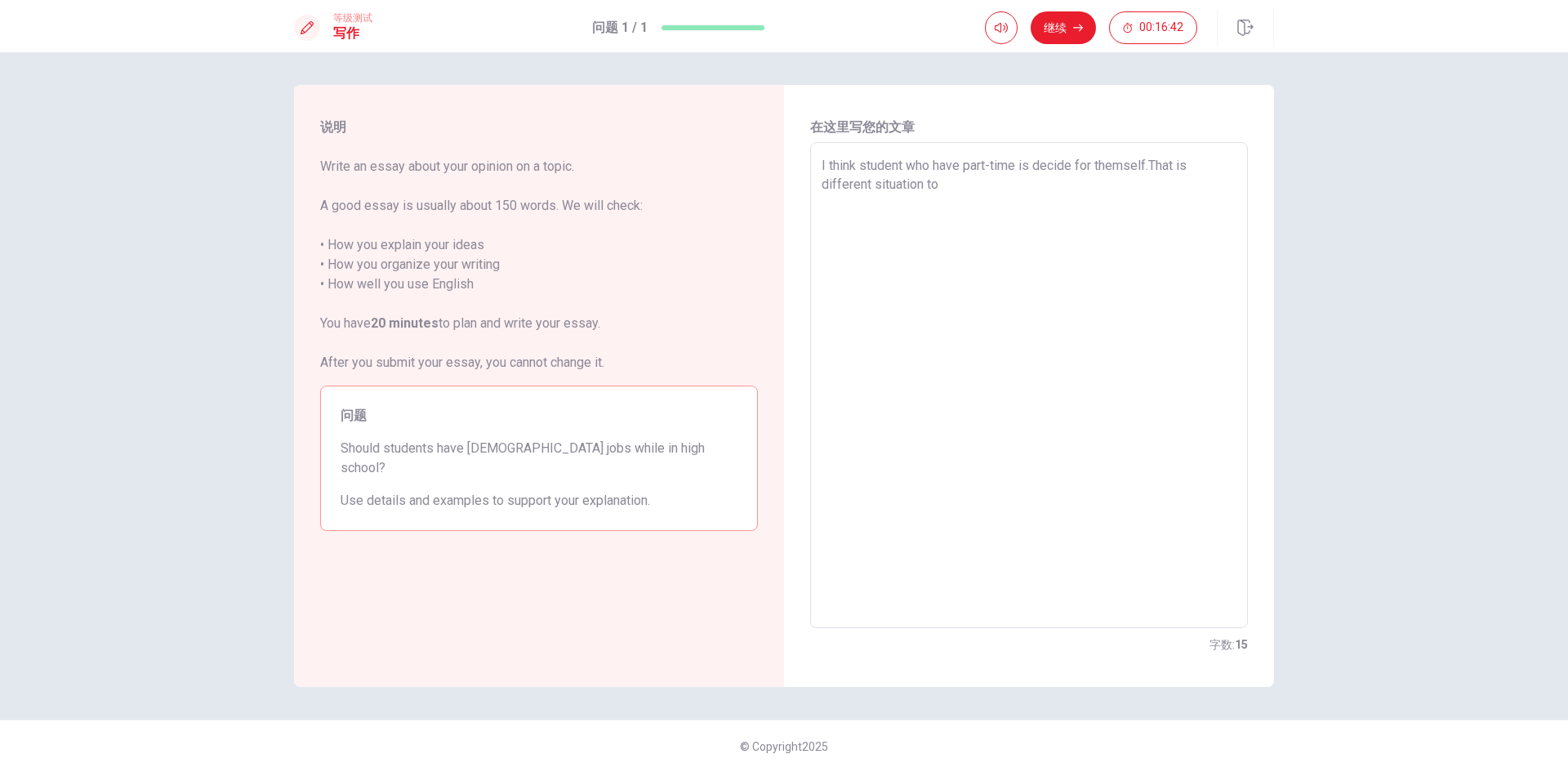
type textarea "x"
type textarea "I think student who have part-time is decide for themself.That is different sit…"
type textarea "x"
type textarea "I think student who have part-time is decide for themself.That is different sit…"
type textarea "x"
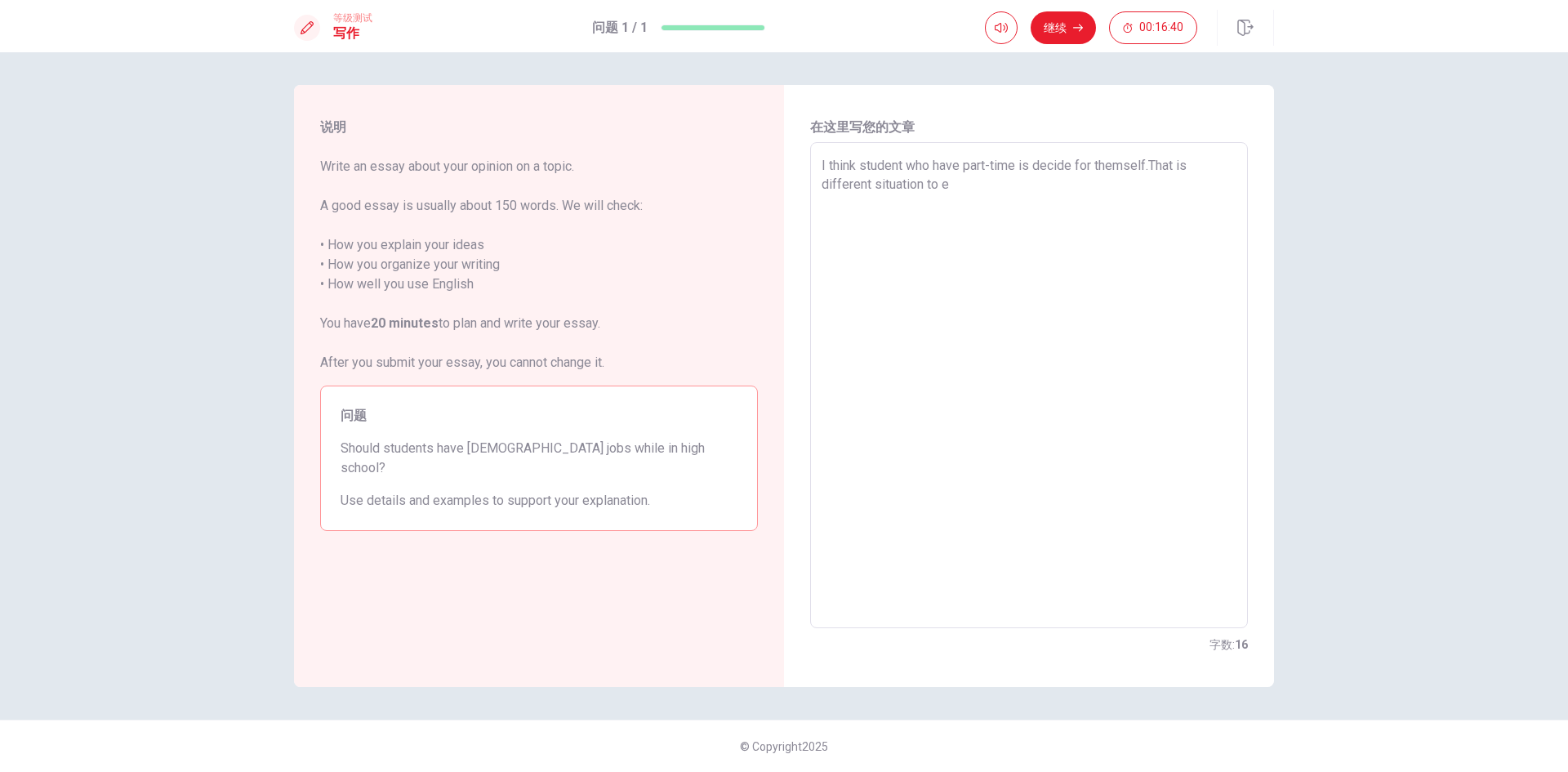
type textarea "I think student who have part-time is decide for themself.That is different sit…"
type textarea "x"
type textarea "I think student who have part-time is decide for themself.That is different sit…"
type textarea "x"
type textarea "I think student who have part-time is decide for themself.That is different sit…"
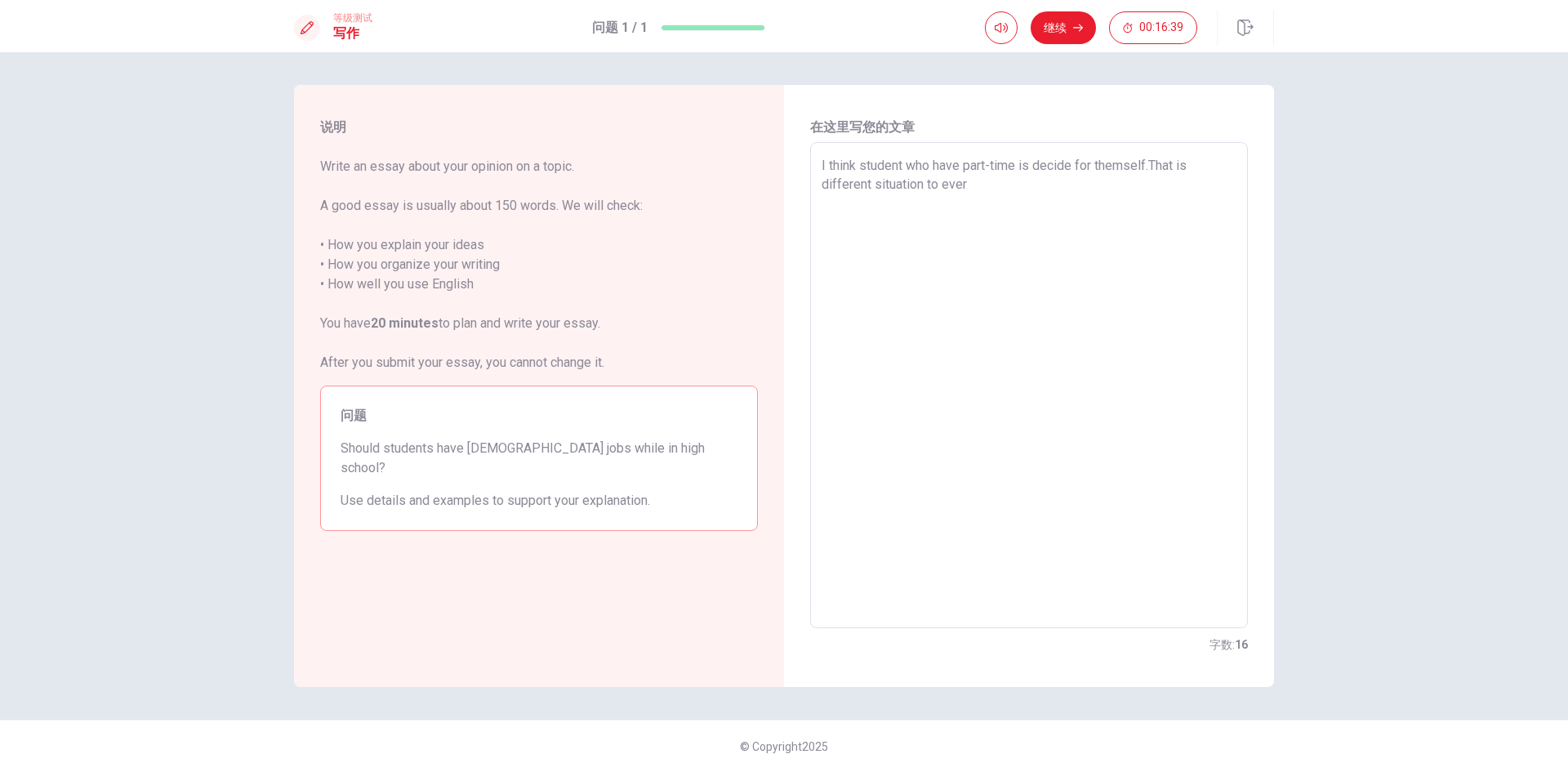
type textarea "x"
click at [1131, 204] on textarea "I think student who have part-time is decide for themself.That is different sit…" at bounding box center [1029, 385] width 414 height 459
click at [1191, 204] on textarea "I think student who have part-time is decide for themself.That is different sit…" at bounding box center [1029, 385] width 414 height 459
click at [1208, 202] on textarea "I think student who have part-time is decide for themself.That is different sit…" at bounding box center [1029, 385] width 414 height 459
click at [1195, 200] on textarea "I think student who have part-time is decide for themself.That is different sit…" at bounding box center [1029, 385] width 414 height 459
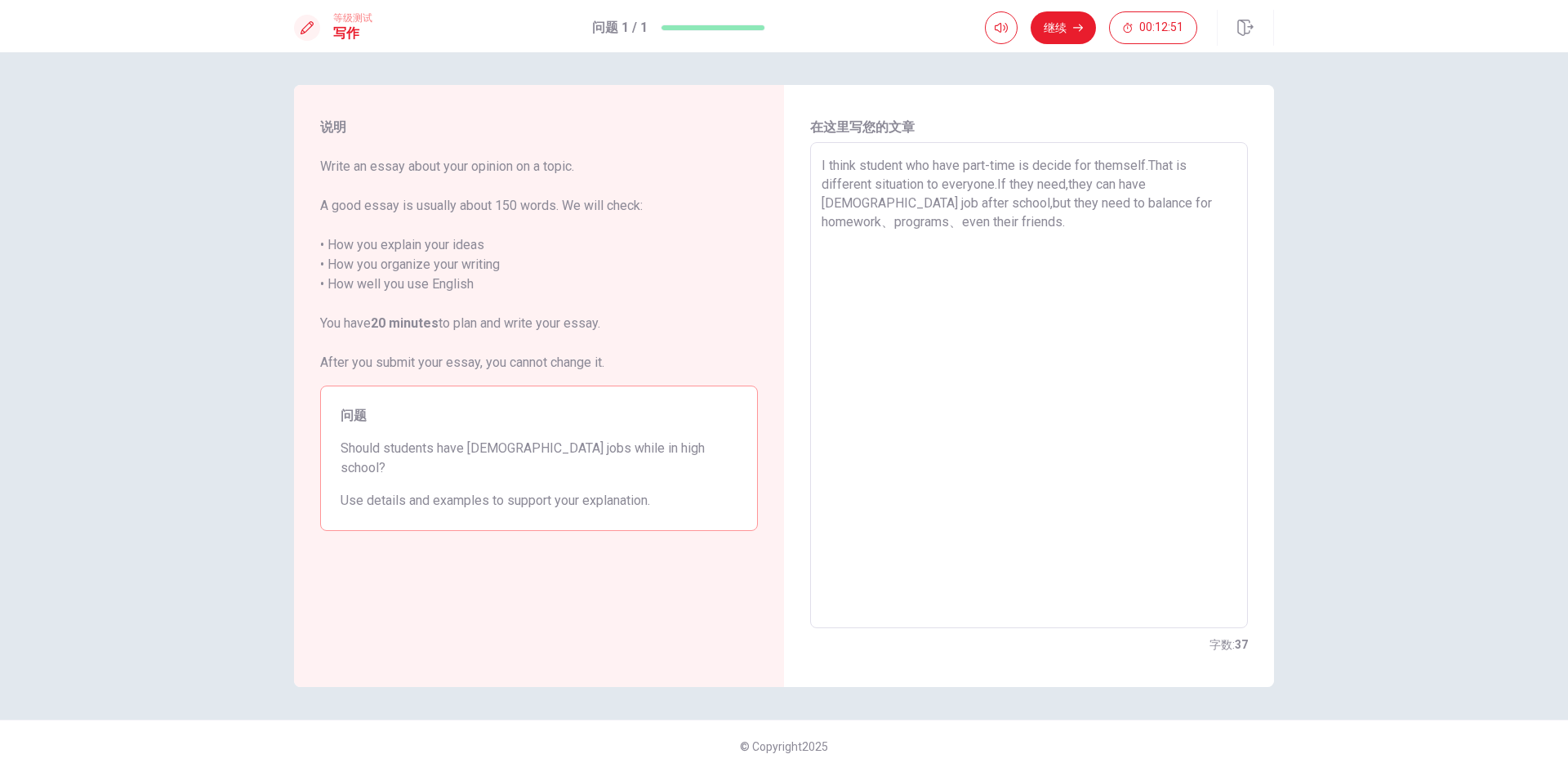
click at [1200, 200] on textarea "I think student who have part-time is decide for themself.That is different sit…" at bounding box center [1029, 385] width 414 height 459
click at [996, 249] on textarea "I think student who have part-time is decide for themself.That is different sit…" at bounding box center [1029, 385] width 414 height 459
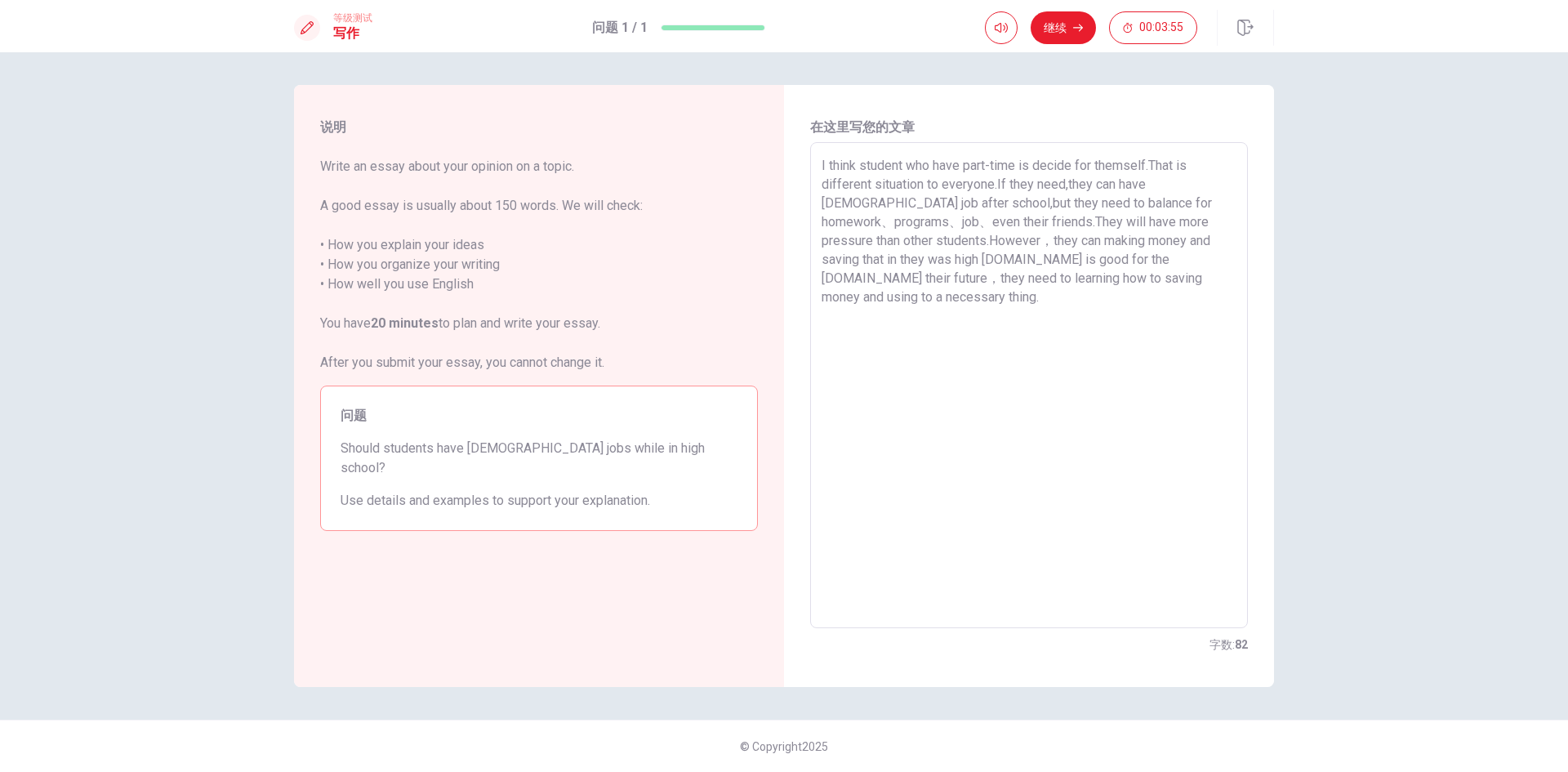
drag, startPoint x: 939, startPoint y: 239, endPoint x: 875, endPoint y: 237, distance: 64.0
click at [875, 237] on textarea "I think student who have part-time is decide for themself.That is different sit…" at bounding box center [1029, 385] width 414 height 459
click at [882, 243] on textarea "I think student who have part-time is decide for themself.That is different sit…" at bounding box center [1029, 385] width 414 height 459
click at [1164, 280] on textarea "I think student who have part-time is decide for themself.That is different sit…" at bounding box center [1029, 385] width 414 height 459
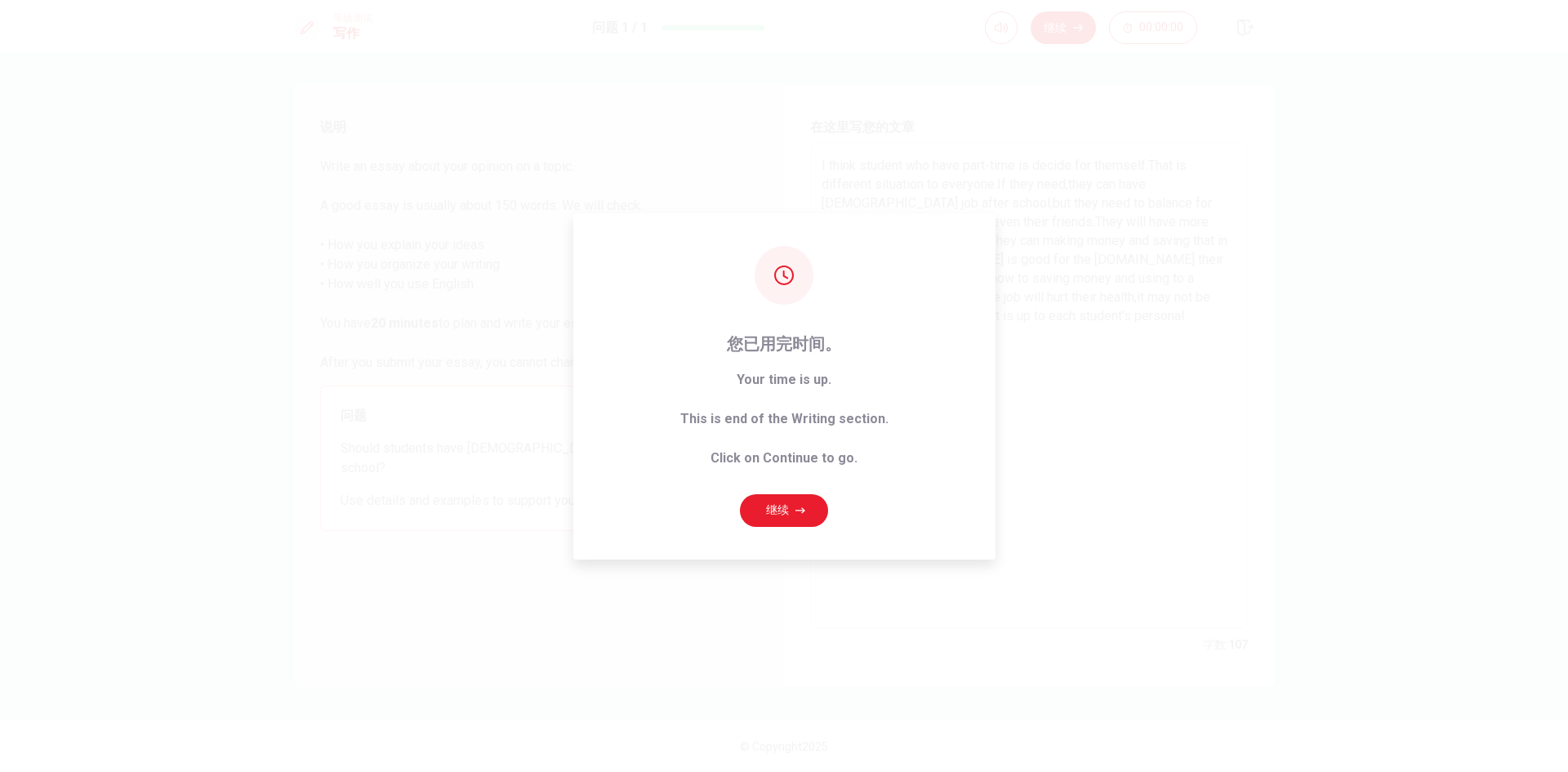
click at [792, 504] on button "继续" at bounding box center [784, 510] width 88 height 33
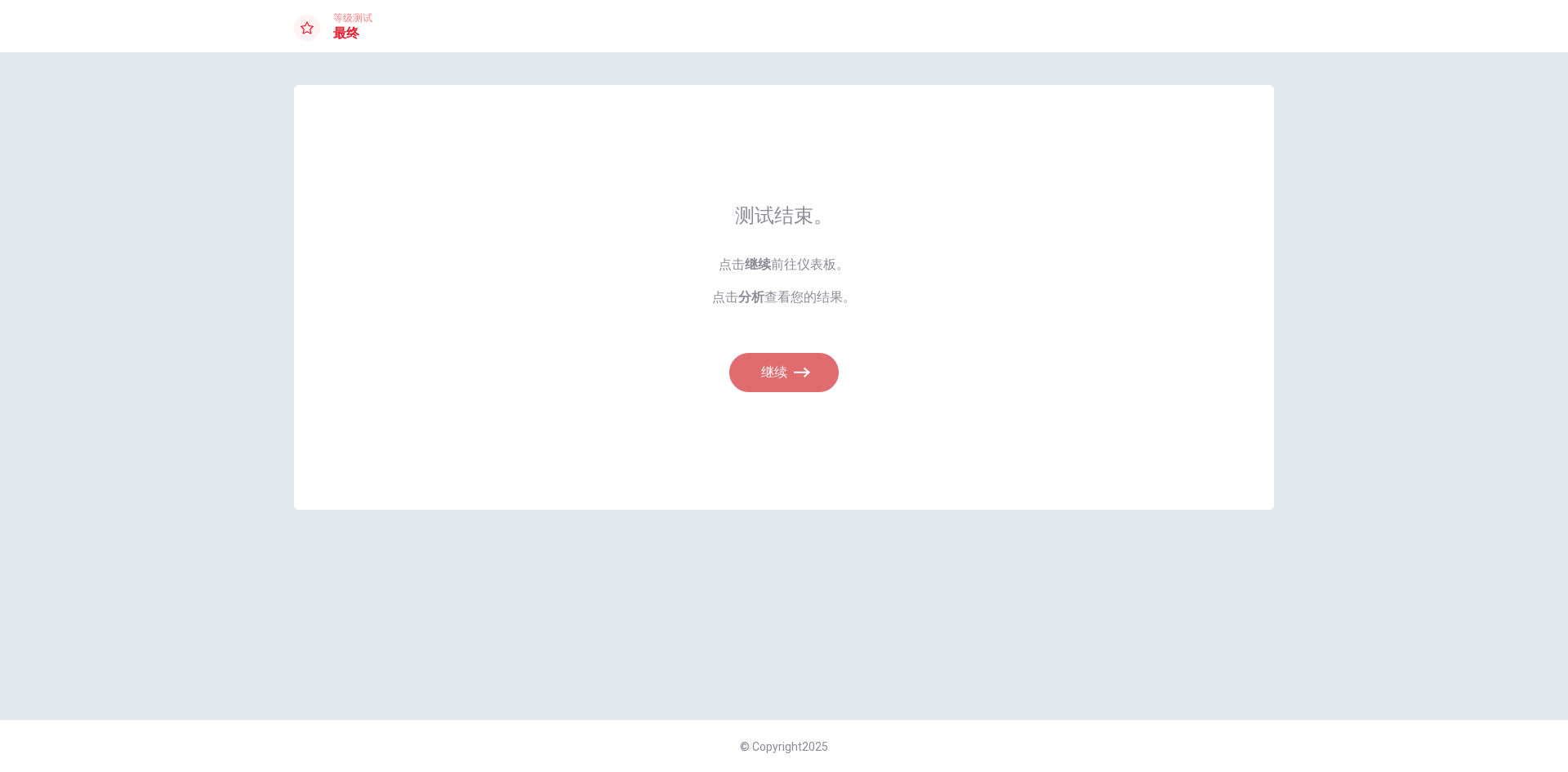
click at [802, 378] on icon "button" at bounding box center [802, 372] width 16 height 16
